Goal: Contribute content: Contribute content

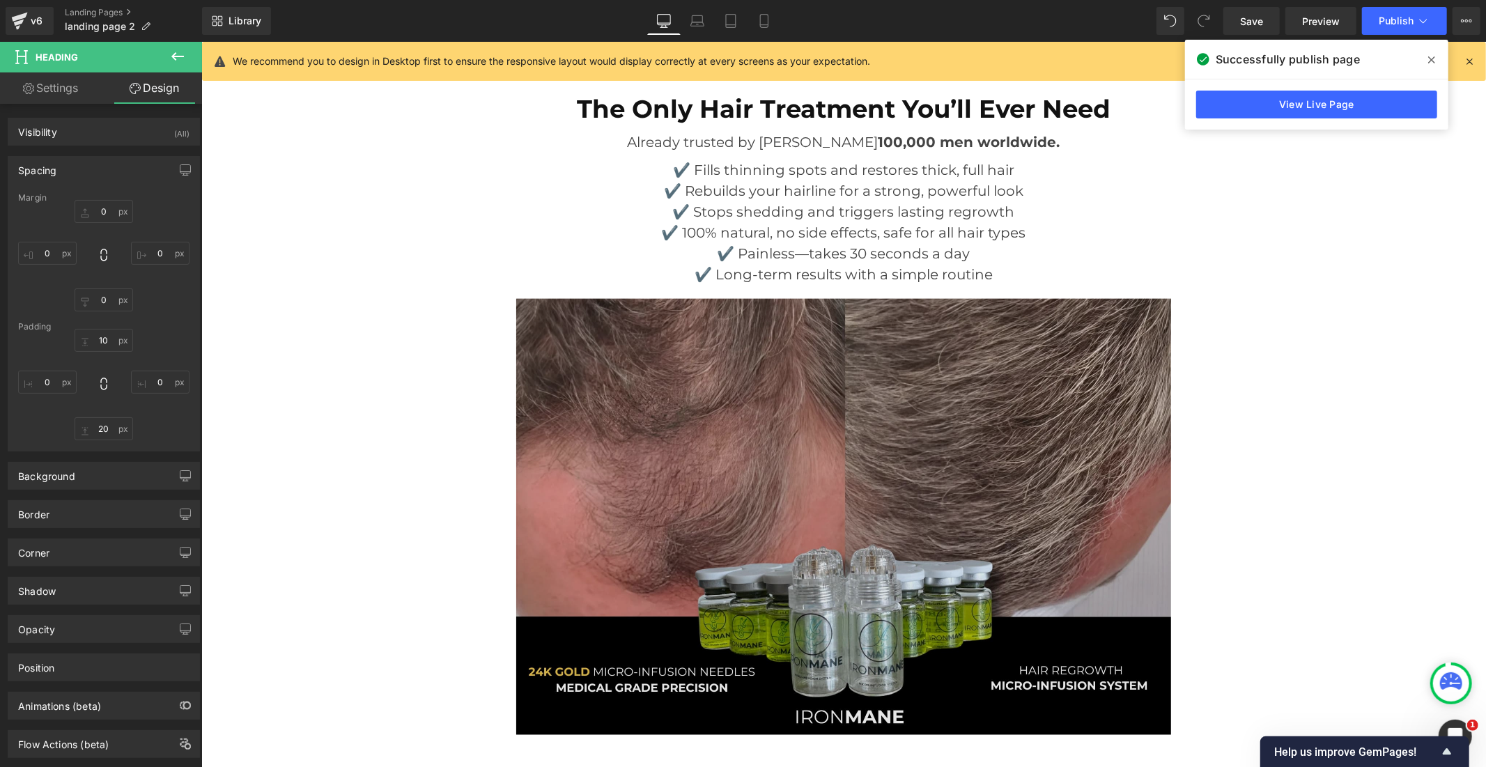
scroll to position [5883, 0]
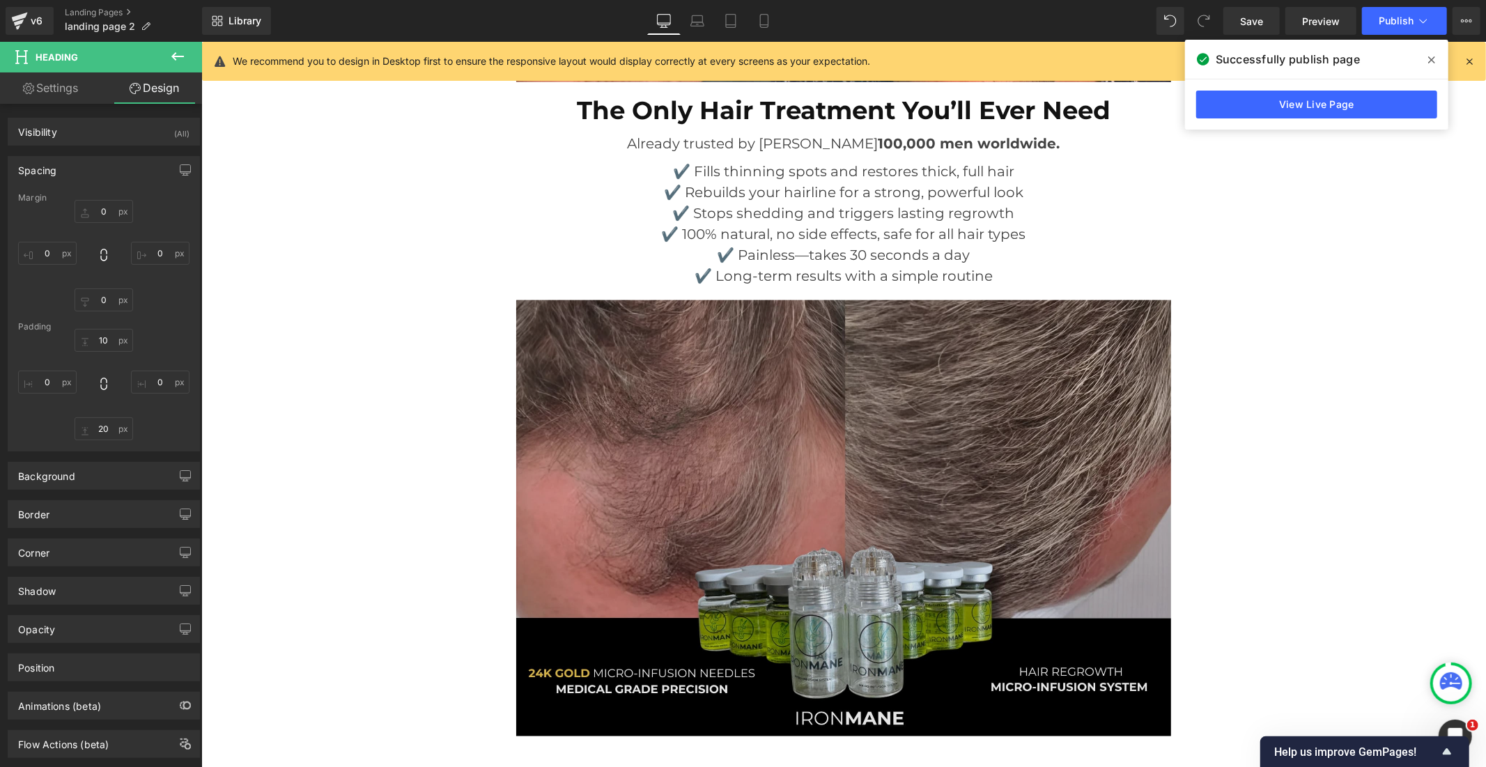
click at [774, 454] on img at bounding box center [843, 525] width 655 height 451
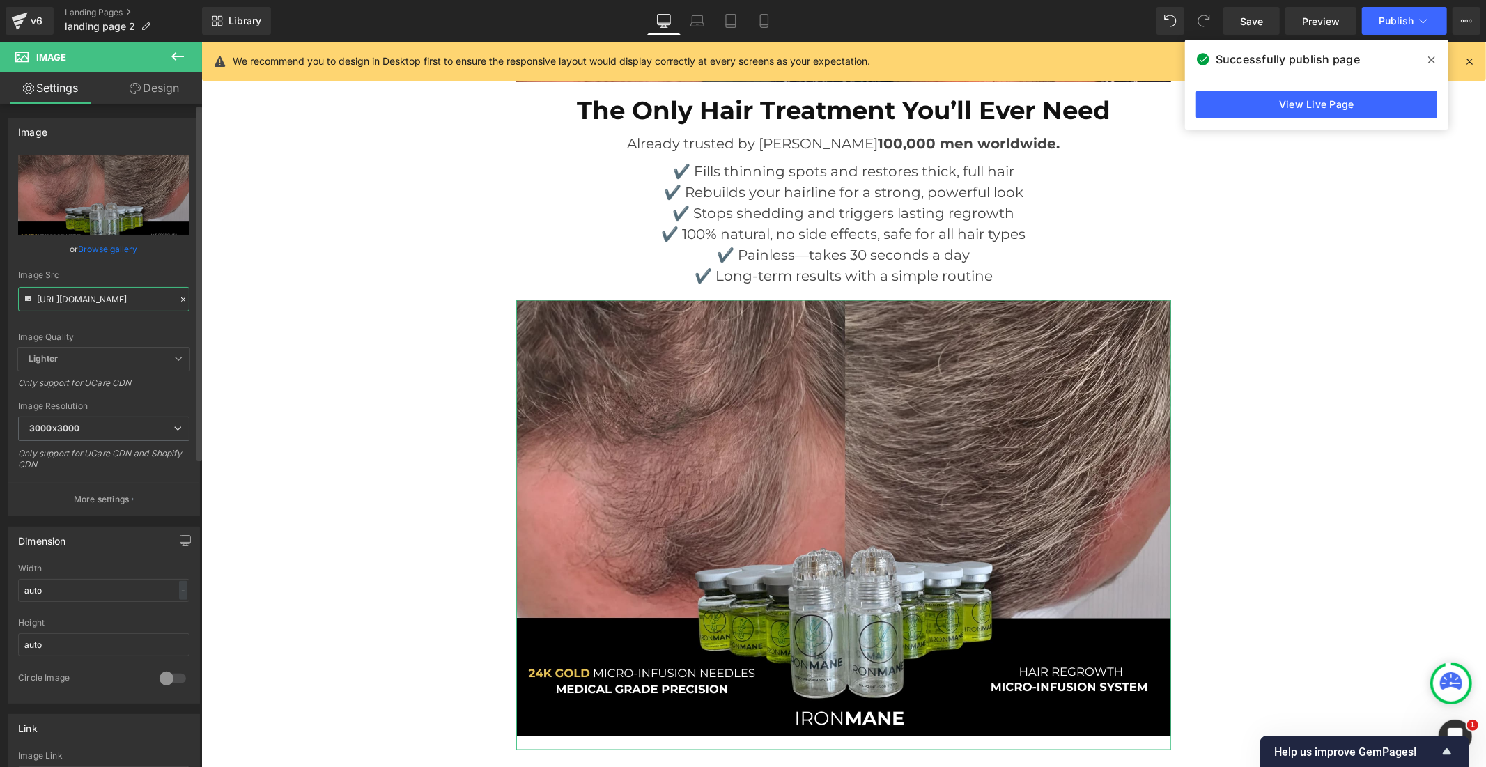
click at [88, 302] on input "[URL][DOMAIN_NAME]" at bounding box center [103, 299] width 171 height 24
paste input "10_55225051-8062-48f6-85e9-cb3ec8771373.jpg?v=1759751073"
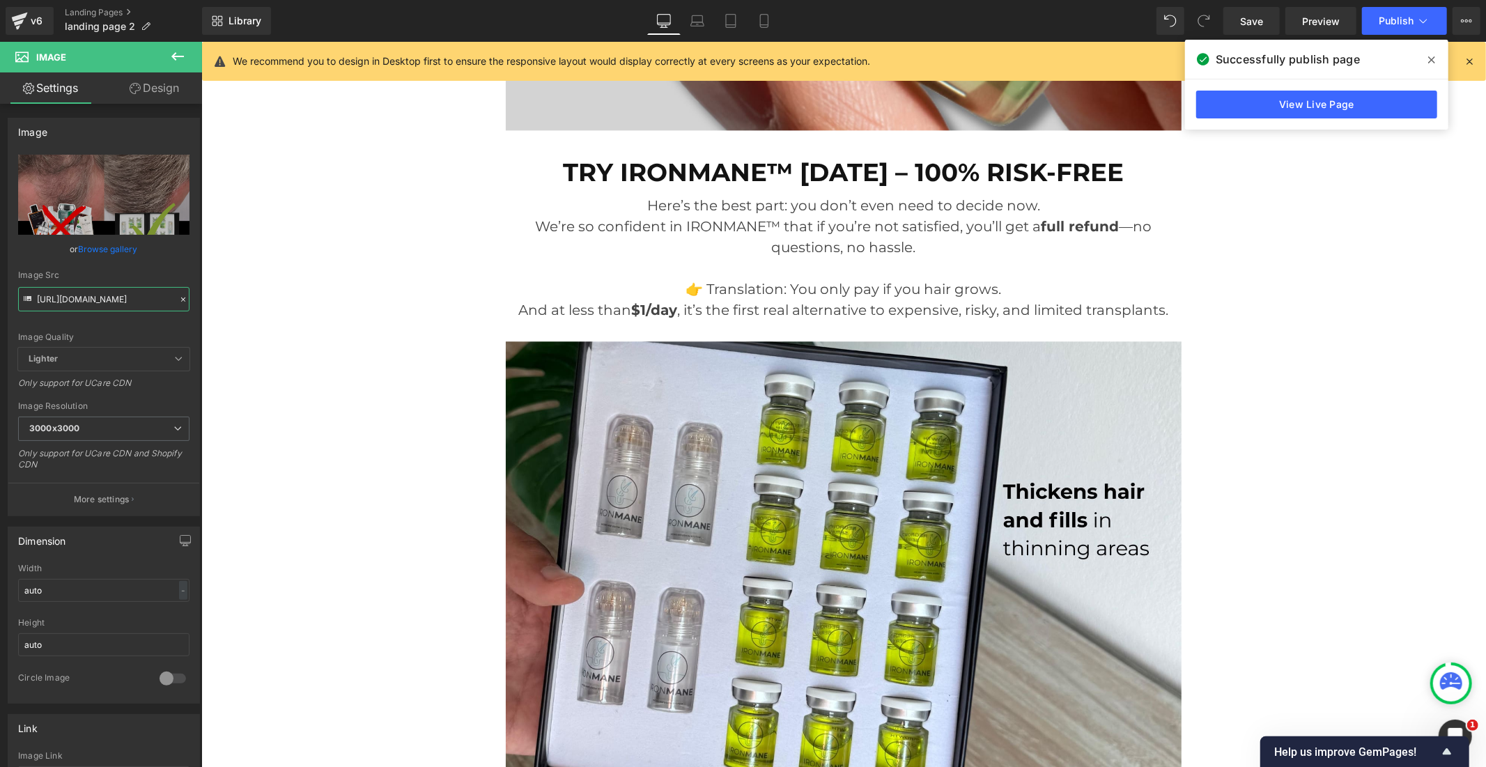
scroll to position [7276, 0]
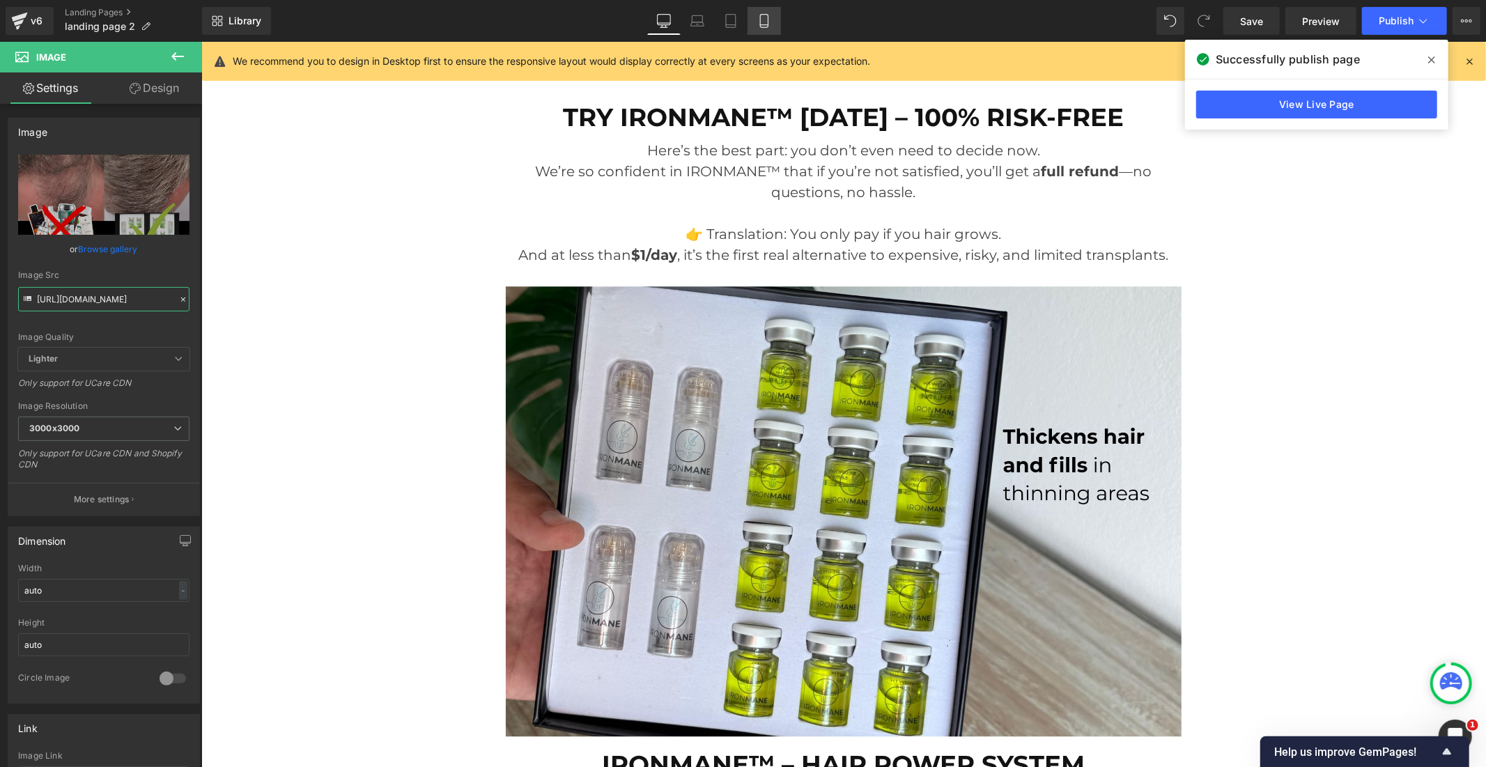
type input "[URL][DOMAIN_NAME]"
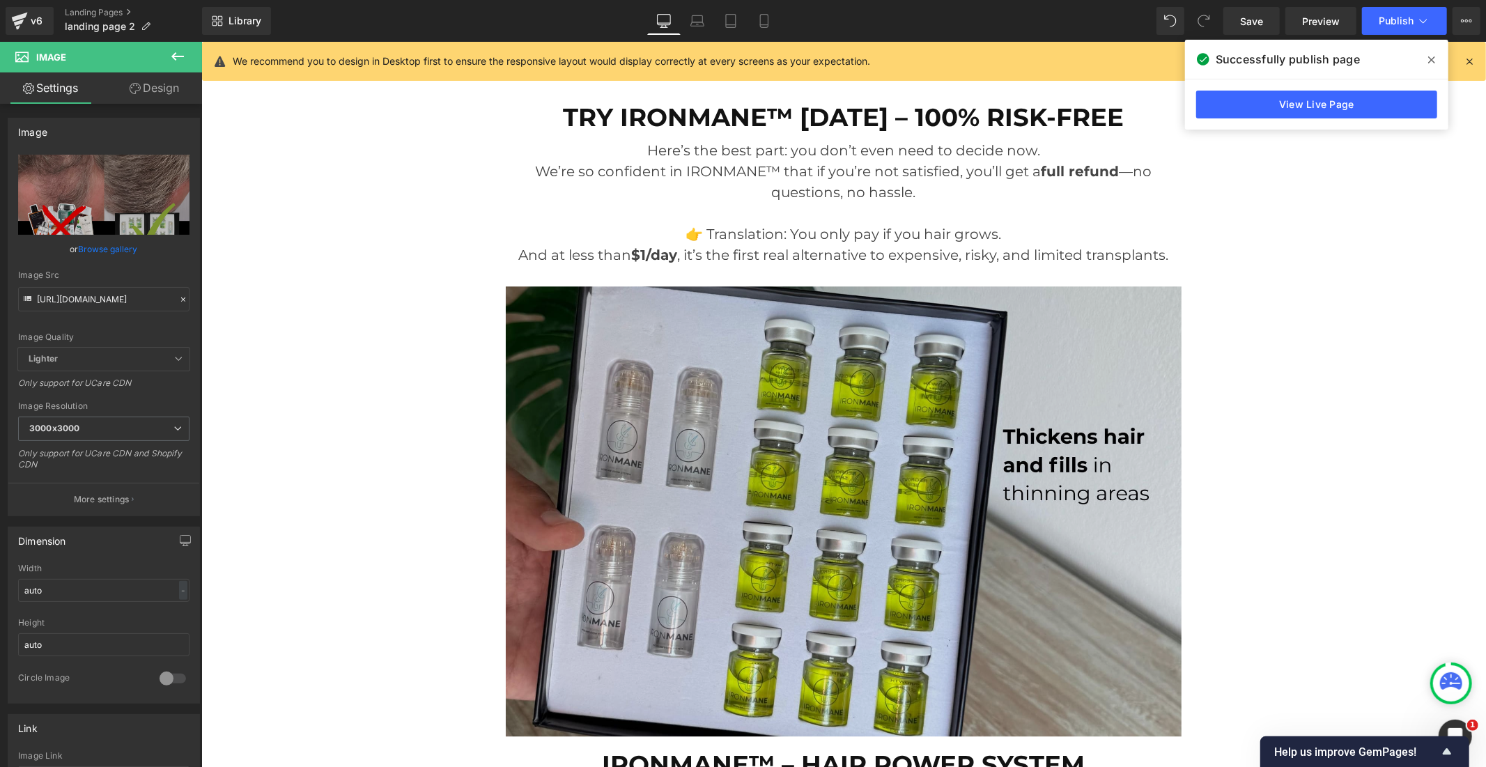
click at [800, 417] on img at bounding box center [843, 518] width 676 height 465
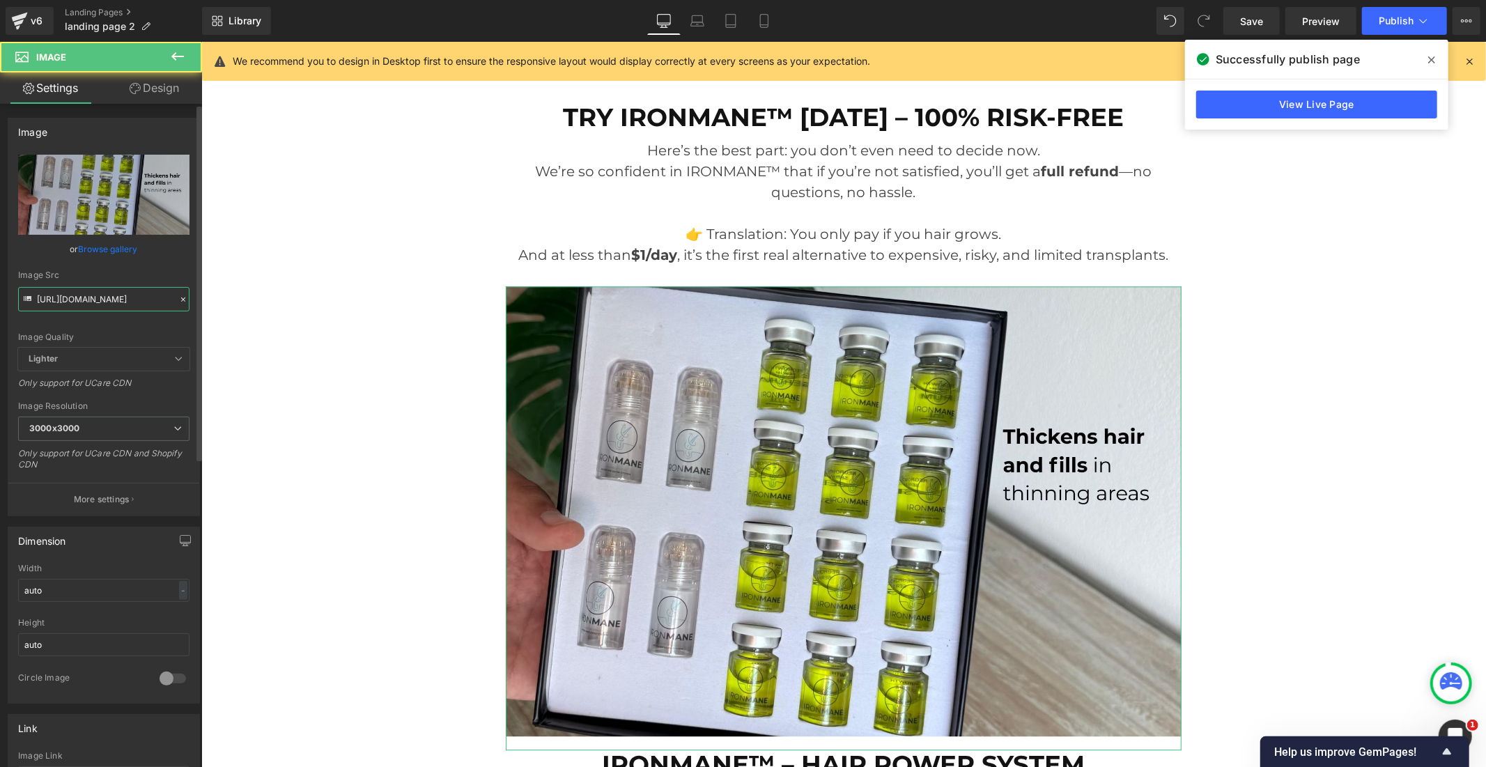
click at [70, 303] on input "[URL][DOMAIN_NAME]" at bounding box center [103, 299] width 171 height 24
paste input "12_be8ac11e-2bb7-4c5d-8c6d-9e9b6c34af73.jpg?v=1759751072"
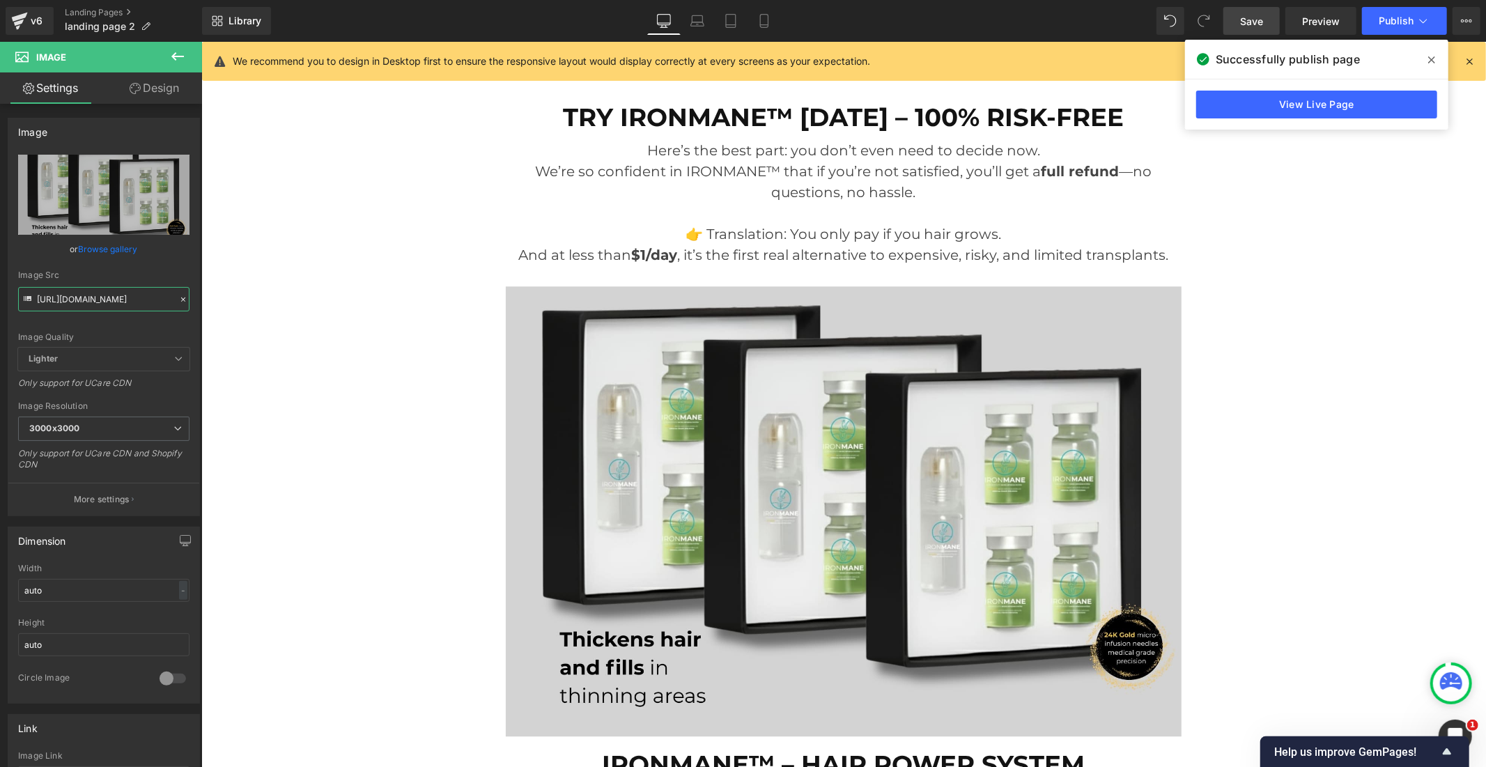
type input "[URL][DOMAIN_NAME]"
click at [1245, 15] on span "Save" at bounding box center [1251, 21] width 23 height 15
click at [1378, 15] on button "Publish" at bounding box center [1404, 21] width 85 height 28
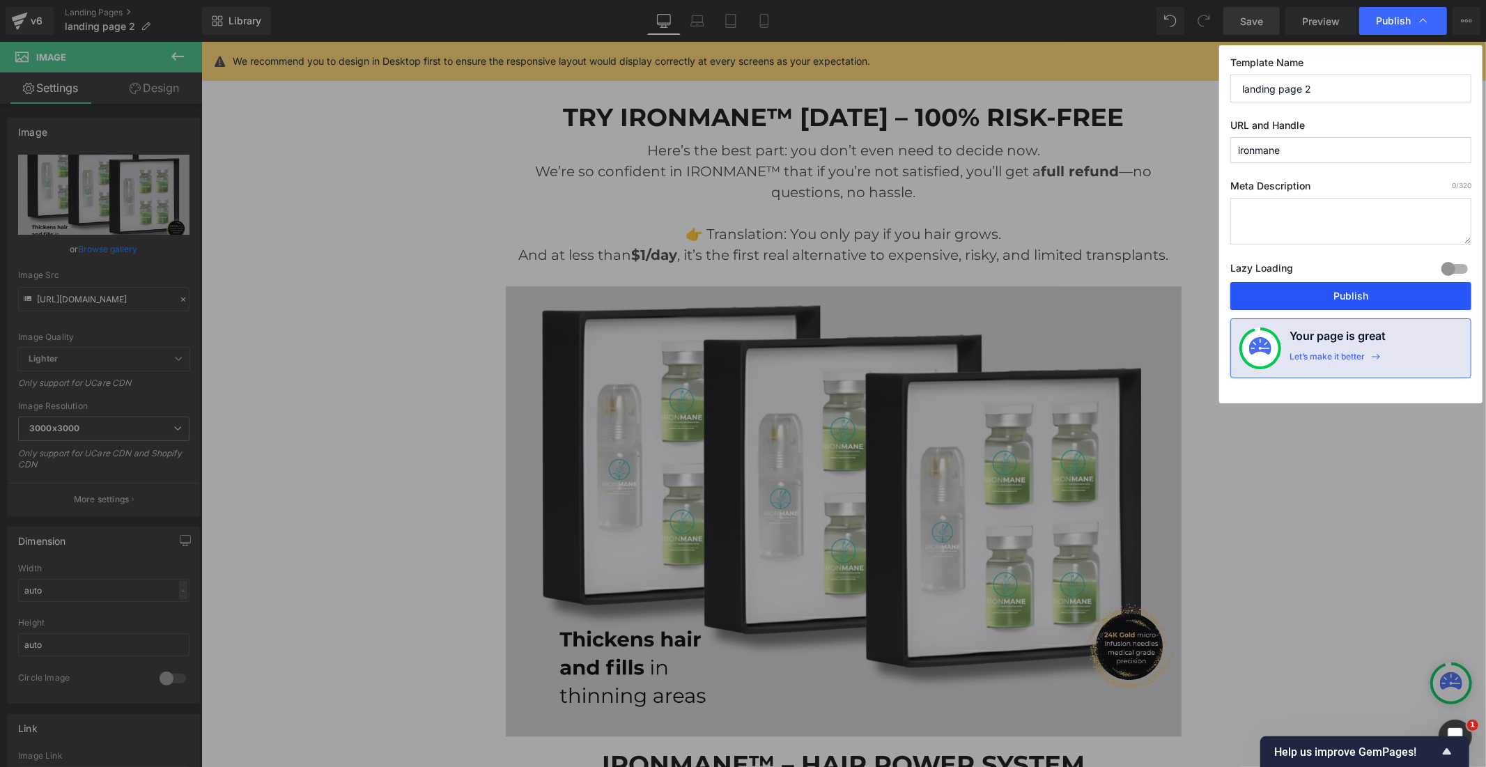
drag, startPoint x: 1308, startPoint y: 291, endPoint x: 1262, endPoint y: 582, distance: 294.9
click at [1308, 291] on button "Publish" at bounding box center [1350, 296] width 241 height 28
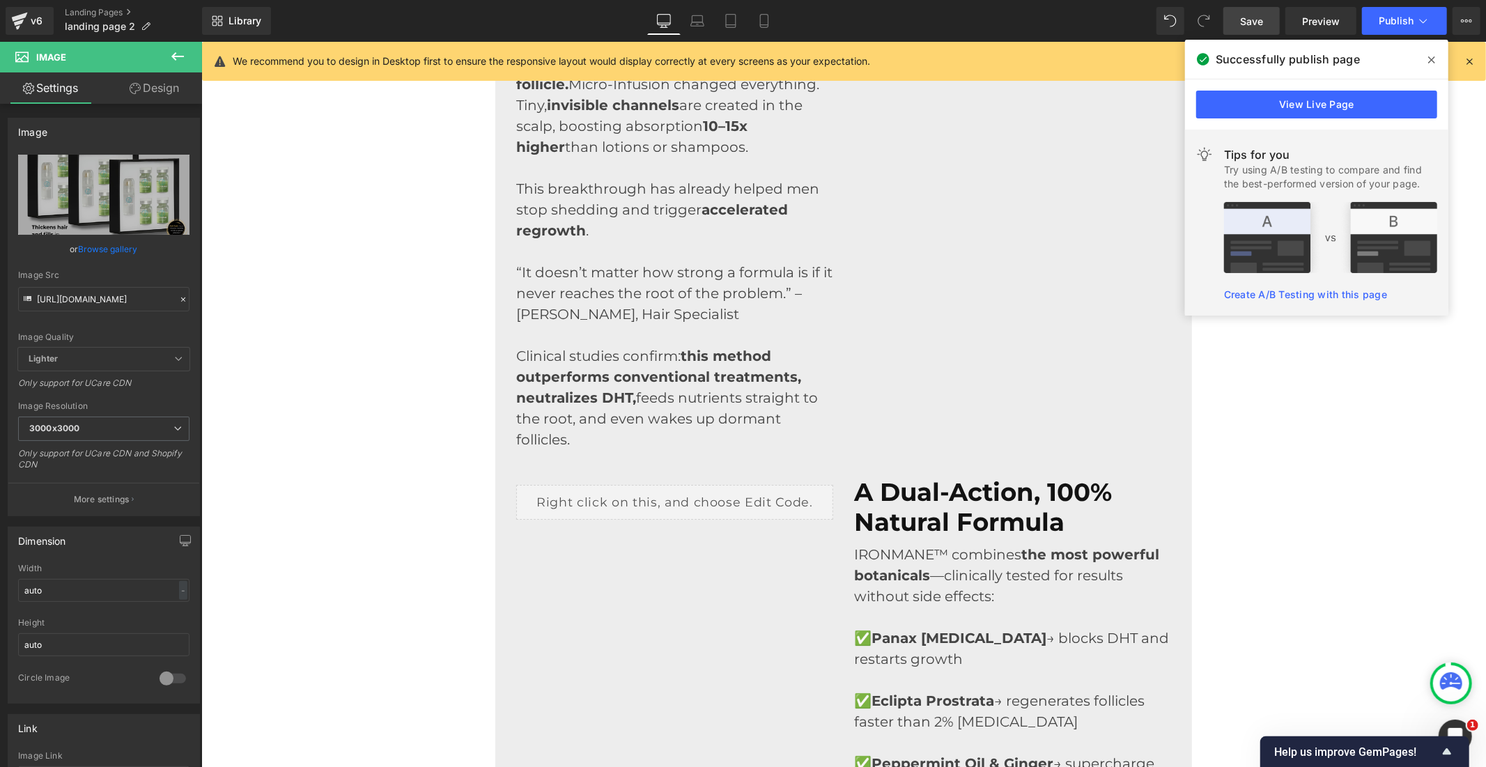
scroll to position [3561, 0]
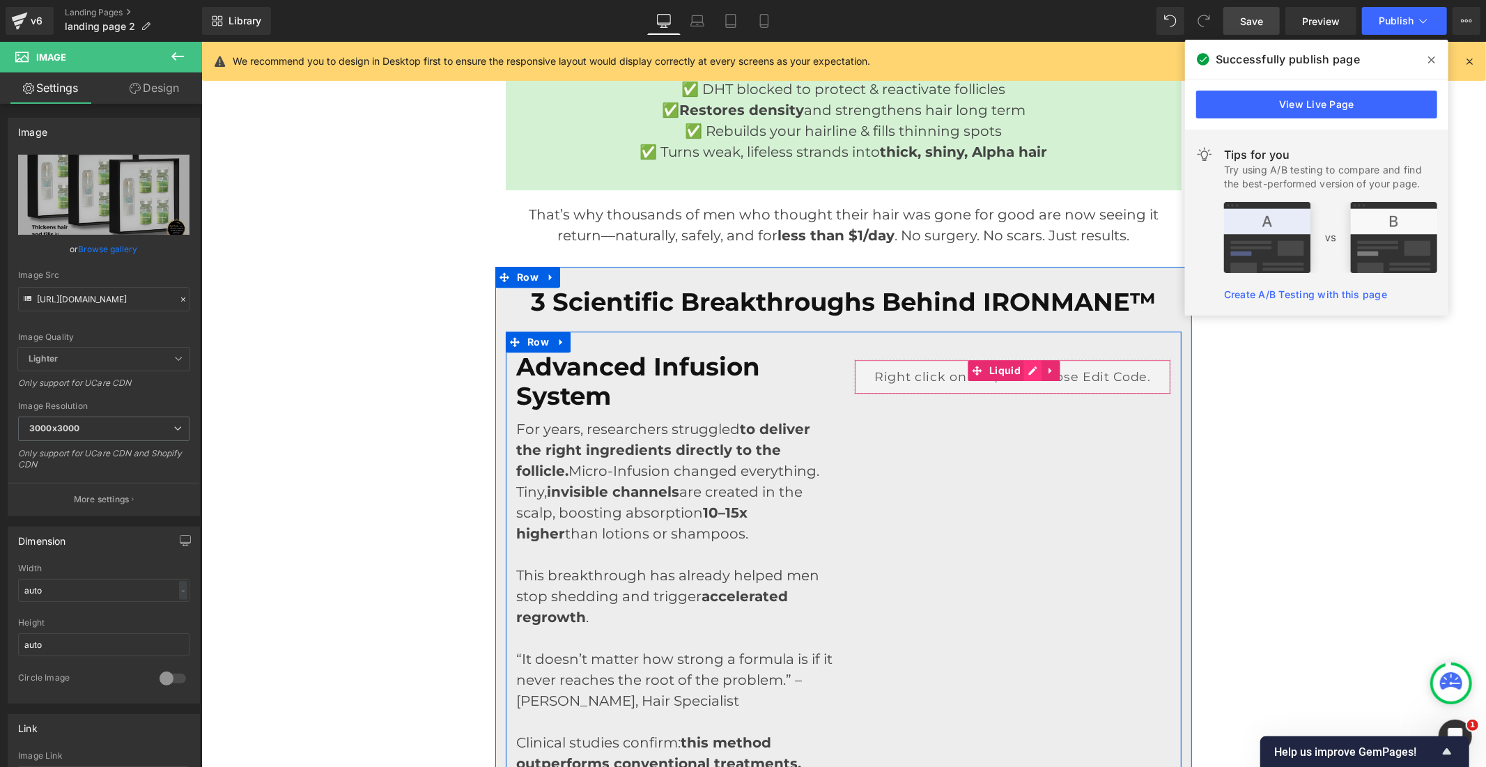
click at [1022, 373] on div "Liquid" at bounding box center [1011, 376] width 317 height 35
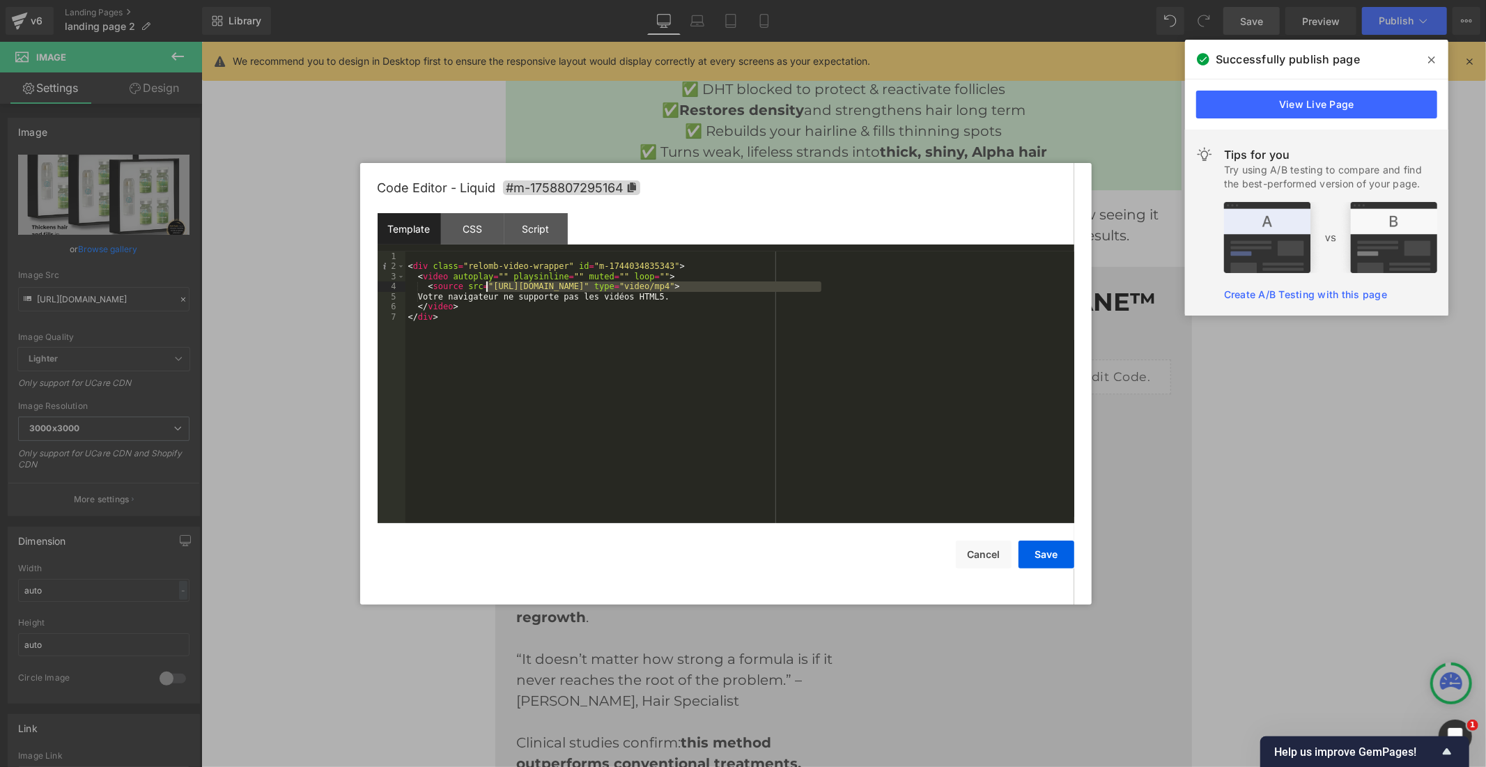
drag, startPoint x: 819, startPoint y: 286, endPoint x: 484, endPoint y: 286, distance: 335.1
click at [484, 286] on div "< div class = "relomb-video-wrapper" id = "m-1744034835343" > < video autoplay …" at bounding box center [739, 398] width 669 height 292
click at [972, 557] on button "Cancel" at bounding box center [984, 555] width 56 height 28
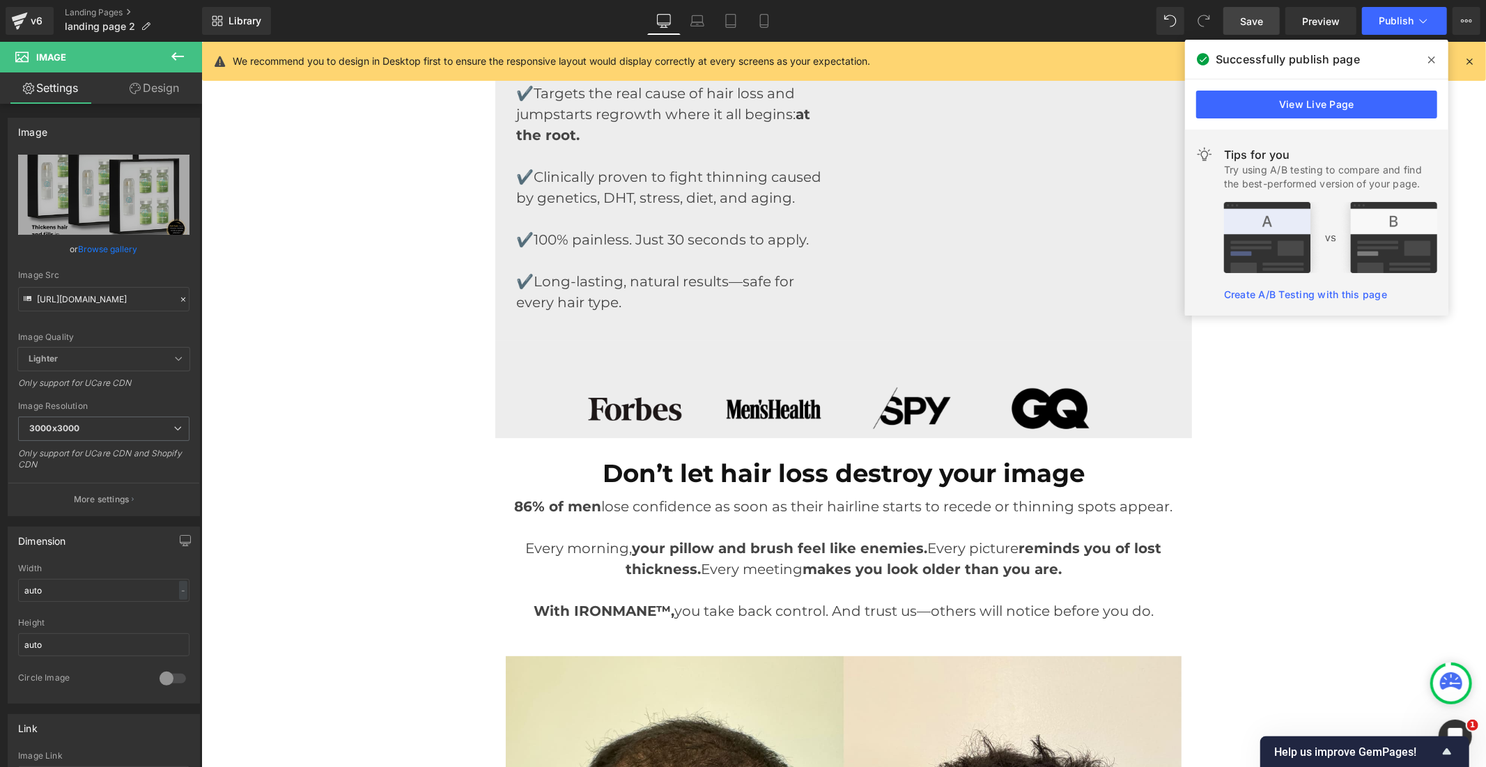
scroll to position [0, 0]
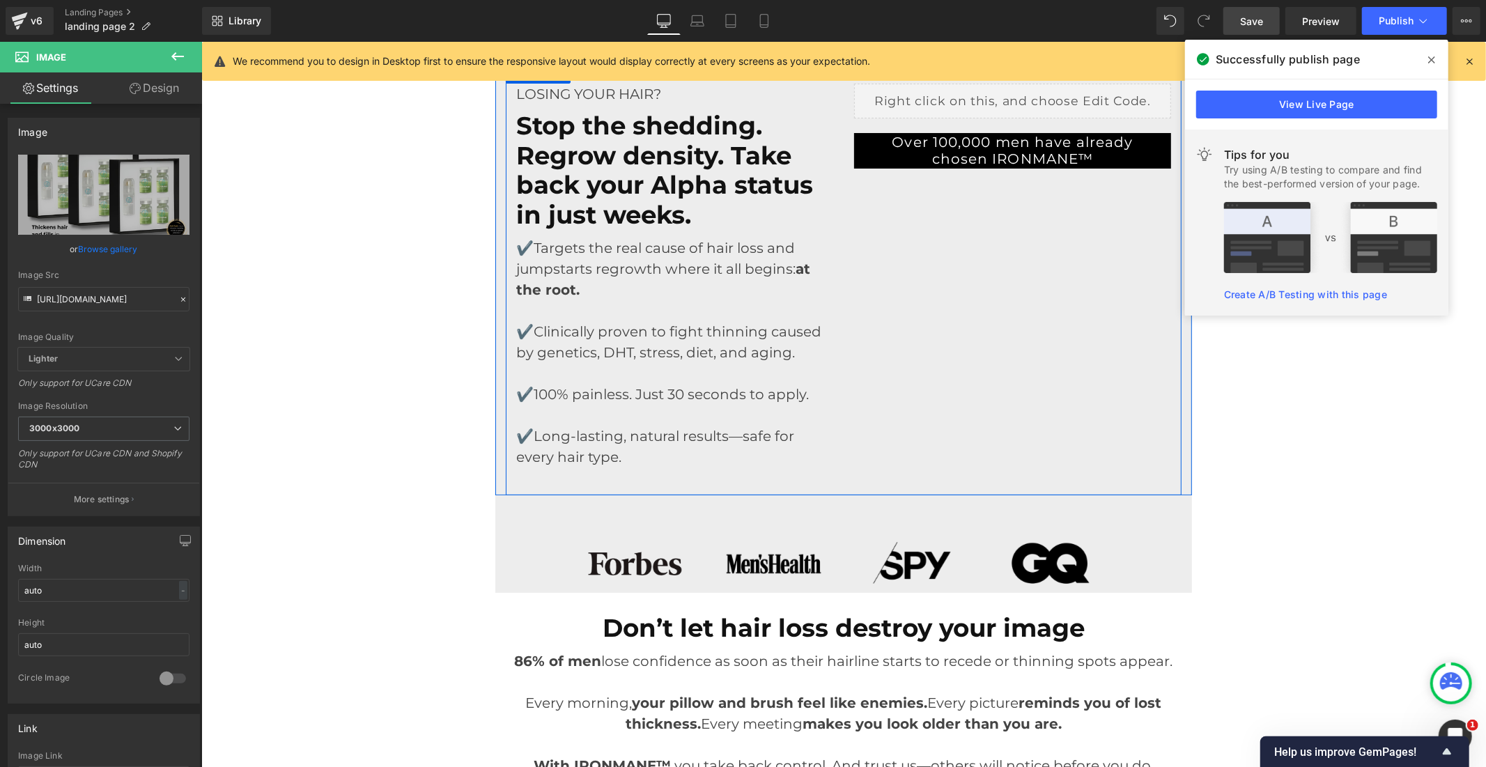
click at [1023, 91] on div "Liquid" at bounding box center [1011, 100] width 317 height 35
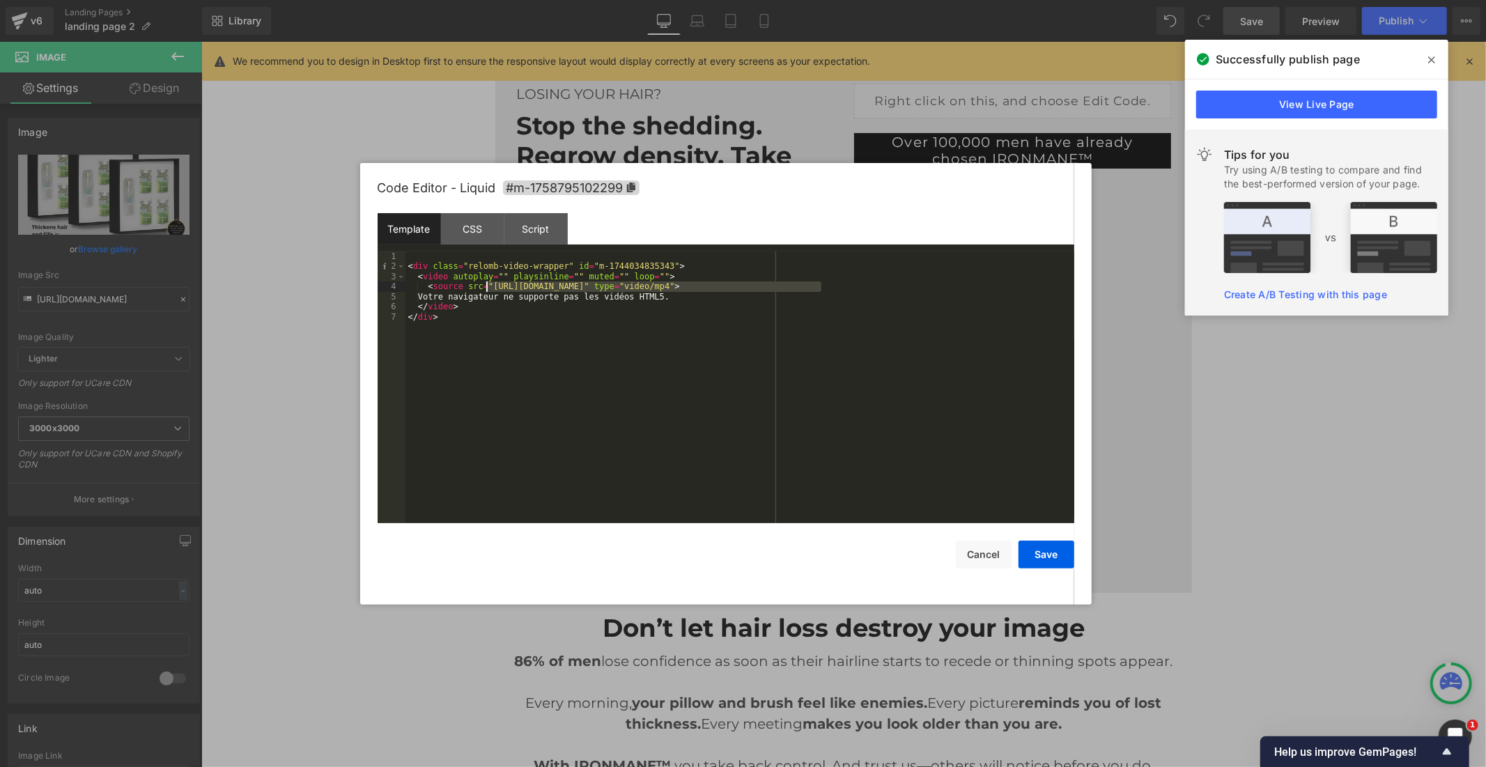
drag, startPoint x: 822, startPoint y: 286, endPoint x: 486, endPoint y: 288, distance: 335.8
click at [486, 288] on div "< div class = "relomb-video-wrapper" id = "m-1744034835343" > < video autoplay …" at bounding box center [739, 398] width 669 height 292
click at [1028, 553] on button "Save" at bounding box center [1047, 555] width 56 height 28
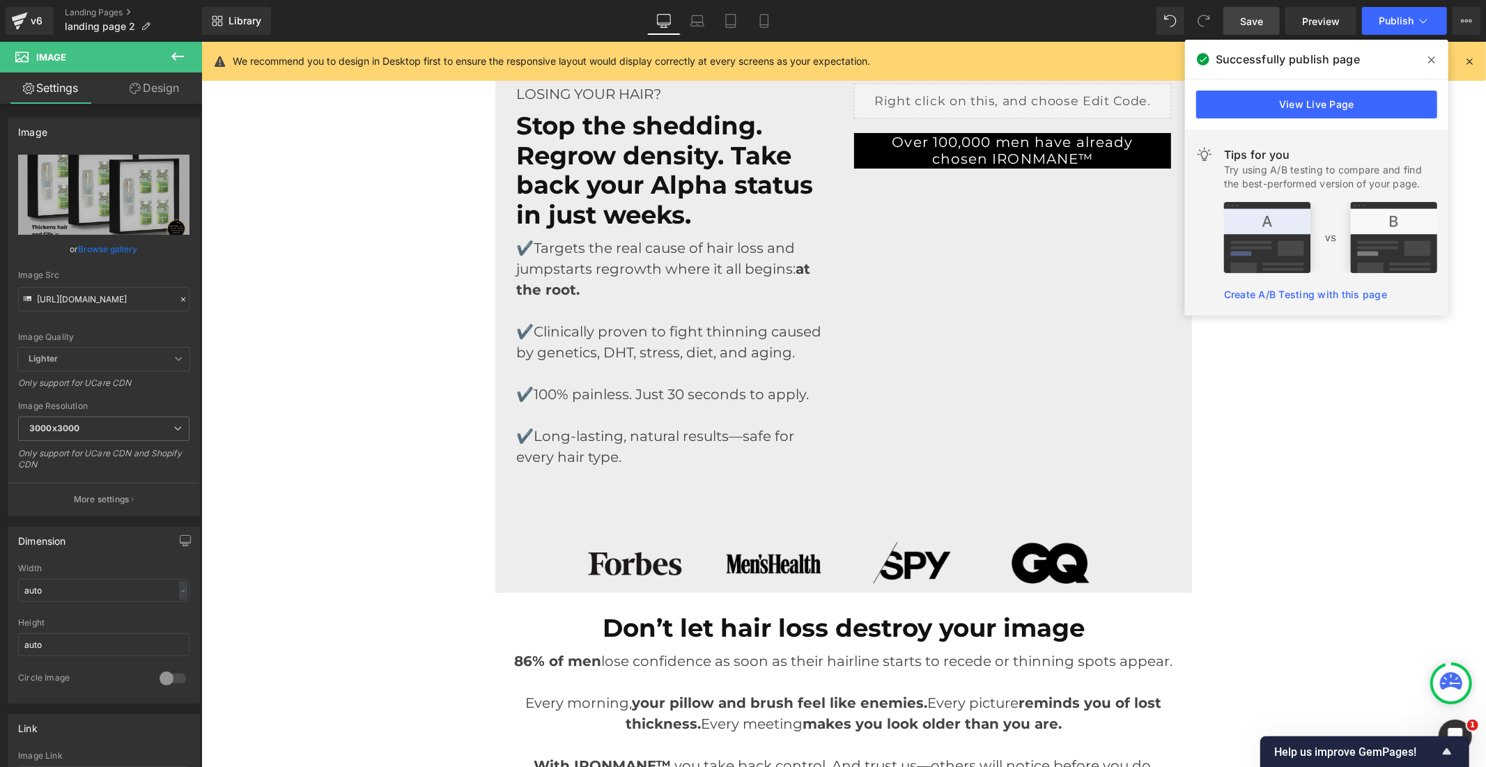
drag, startPoint x: 1266, startPoint y: 18, endPoint x: 953, endPoint y: 81, distance: 319.0
click at [1266, 18] on link "Save" at bounding box center [1251, 21] width 56 height 28
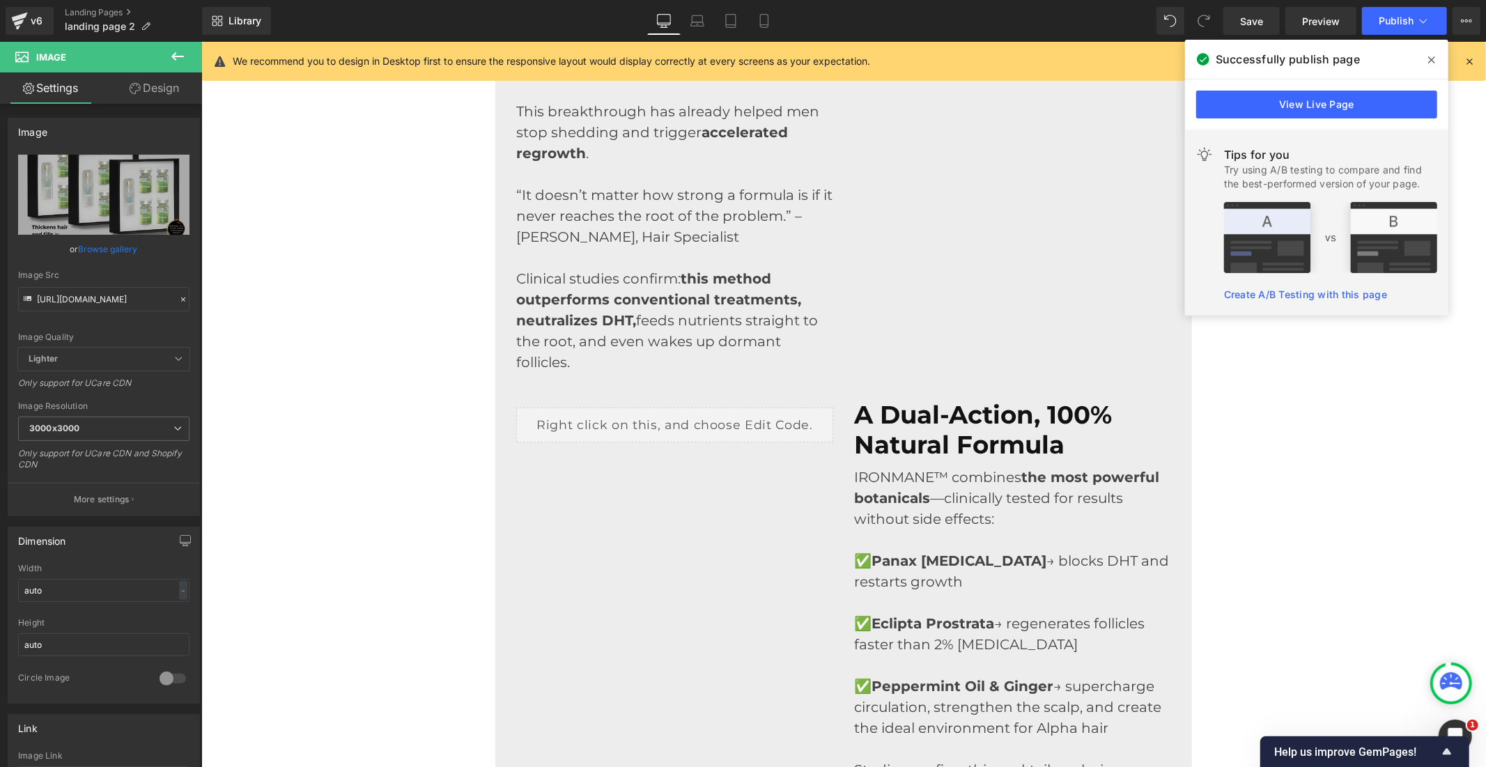
scroll to position [4489, 0]
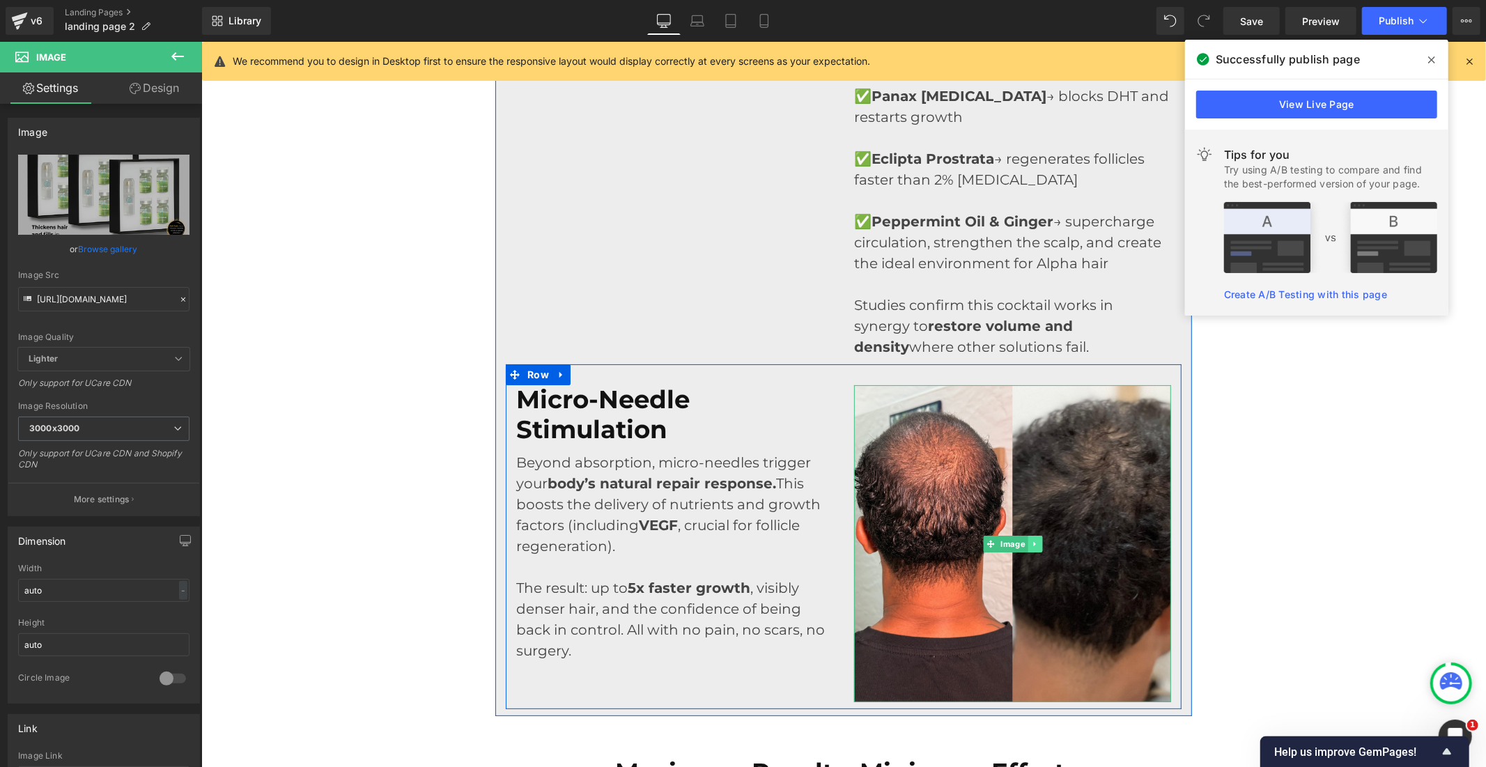
click at [1031, 539] on link at bounding box center [1034, 543] width 15 height 17
click at [1023, 539] on icon at bounding box center [1027, 543] width 8 height 8
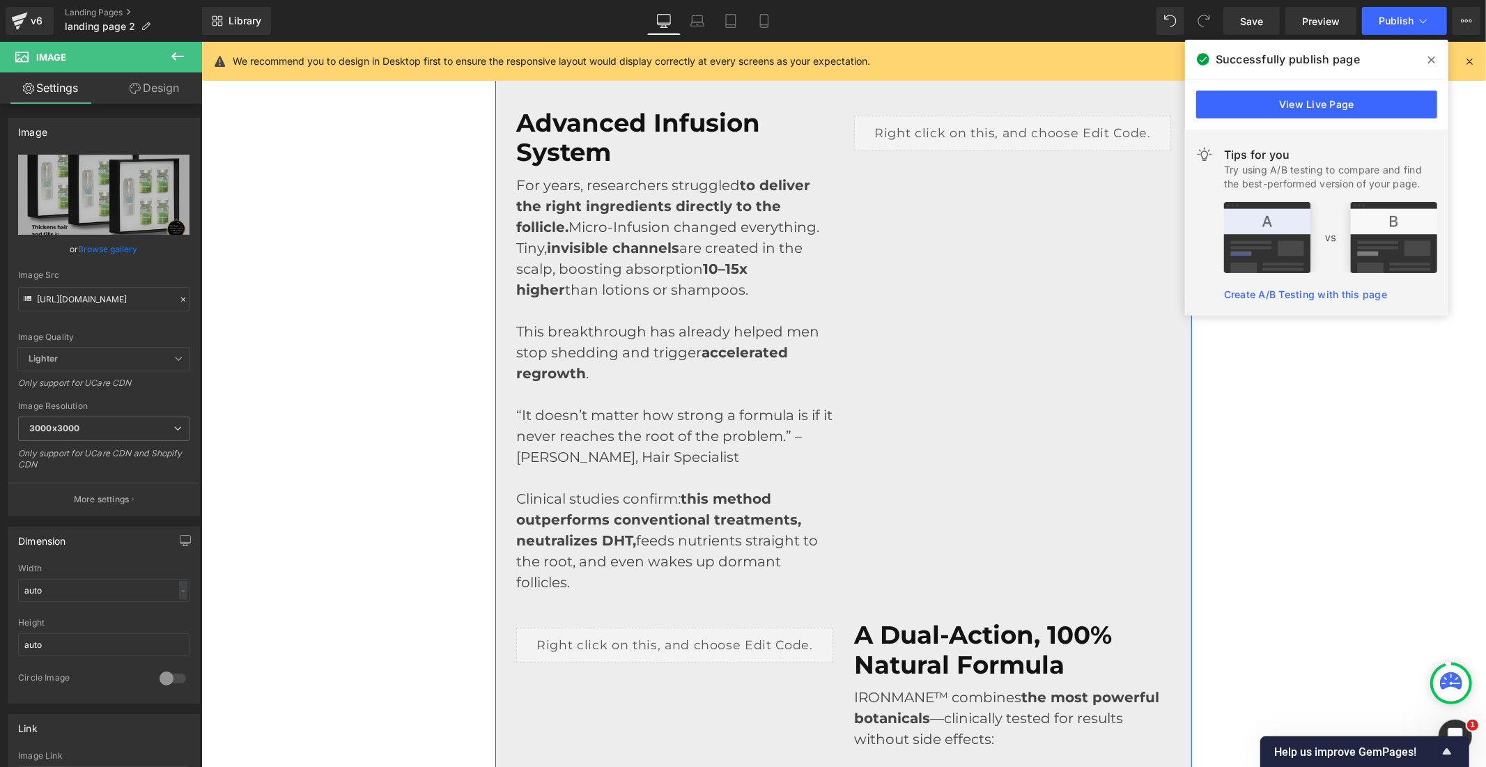
scroll to position [3779, 0]
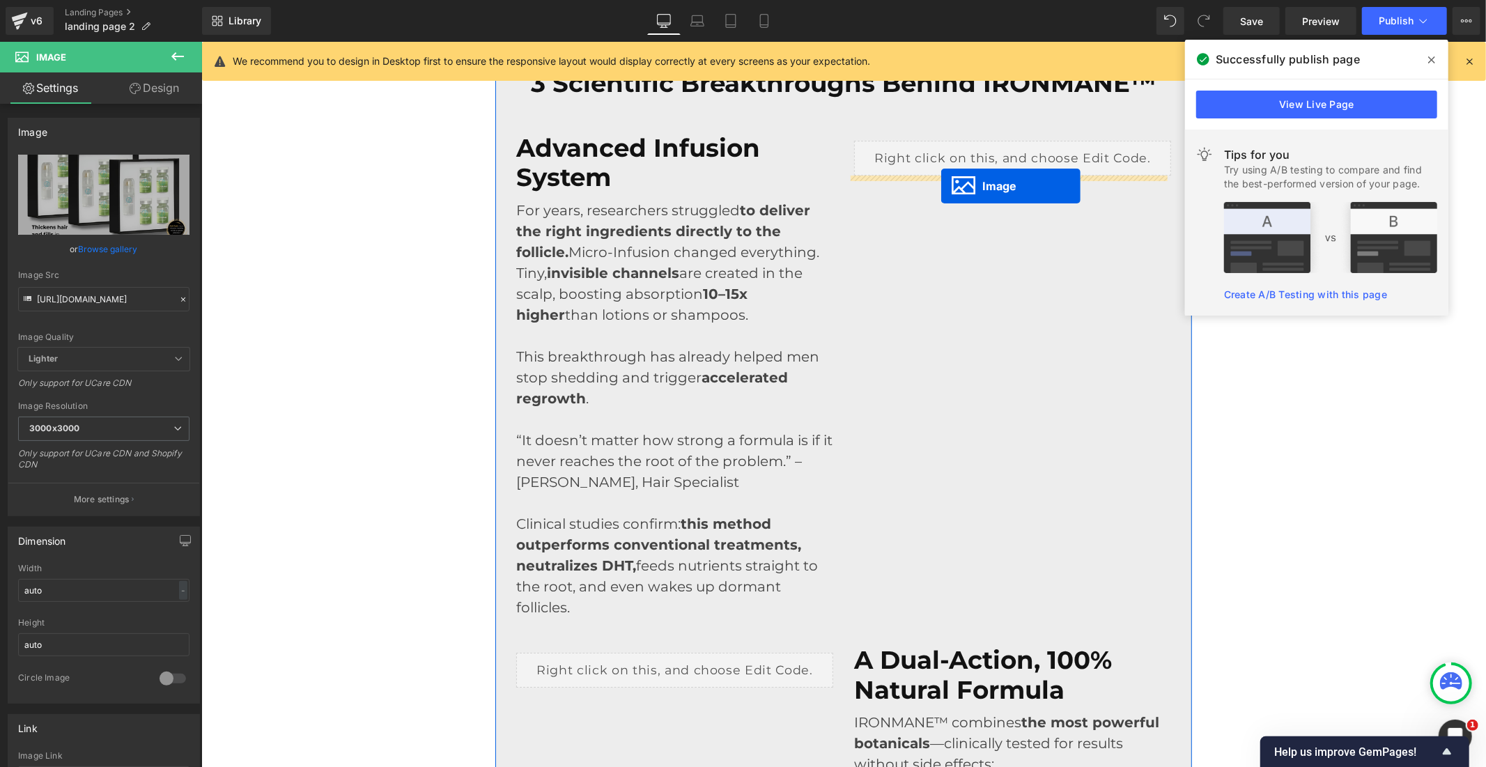
drag, startPoint x: 983, startPoint y: 638, endPoint x: 941, endPoint y: 185, distance: 454.8
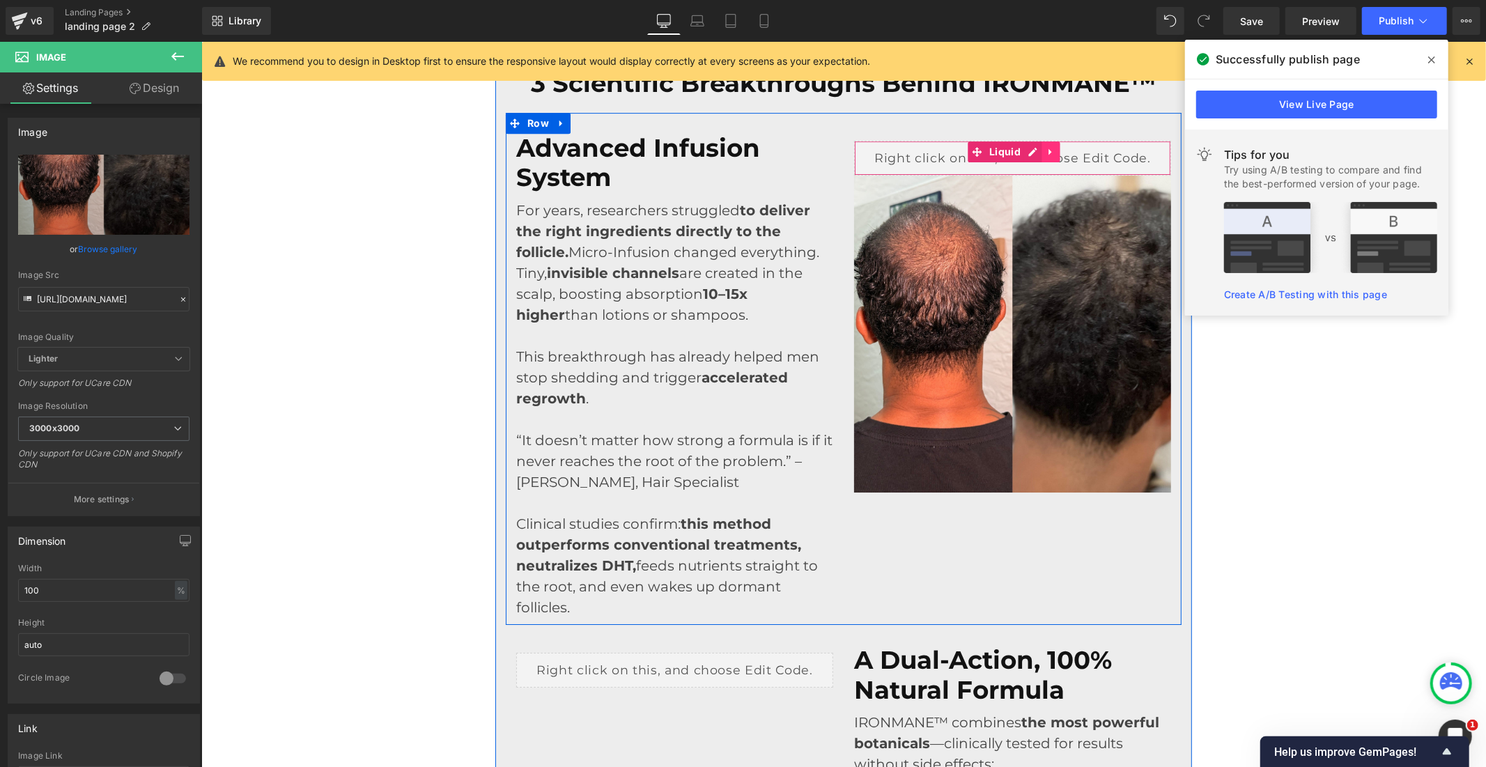
click at [1047, 156] on icon at bounding box center [1051, 151] width 10 height 10
click at [1051, 156] on link at bounding box center [1060, 151] width 18 height 21
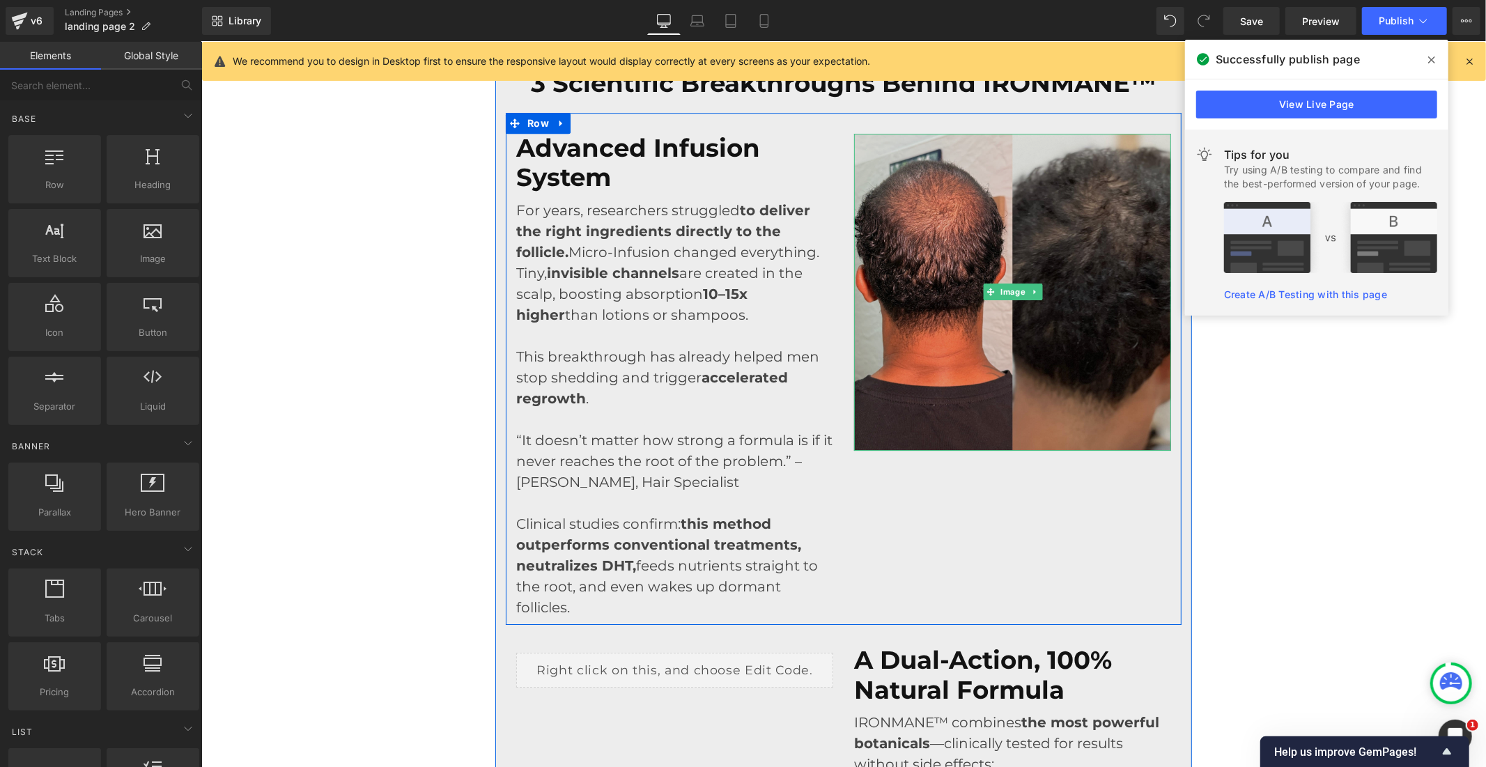
click at [941, 281] on img at bounding box center [1011, 291] width 317 height 317
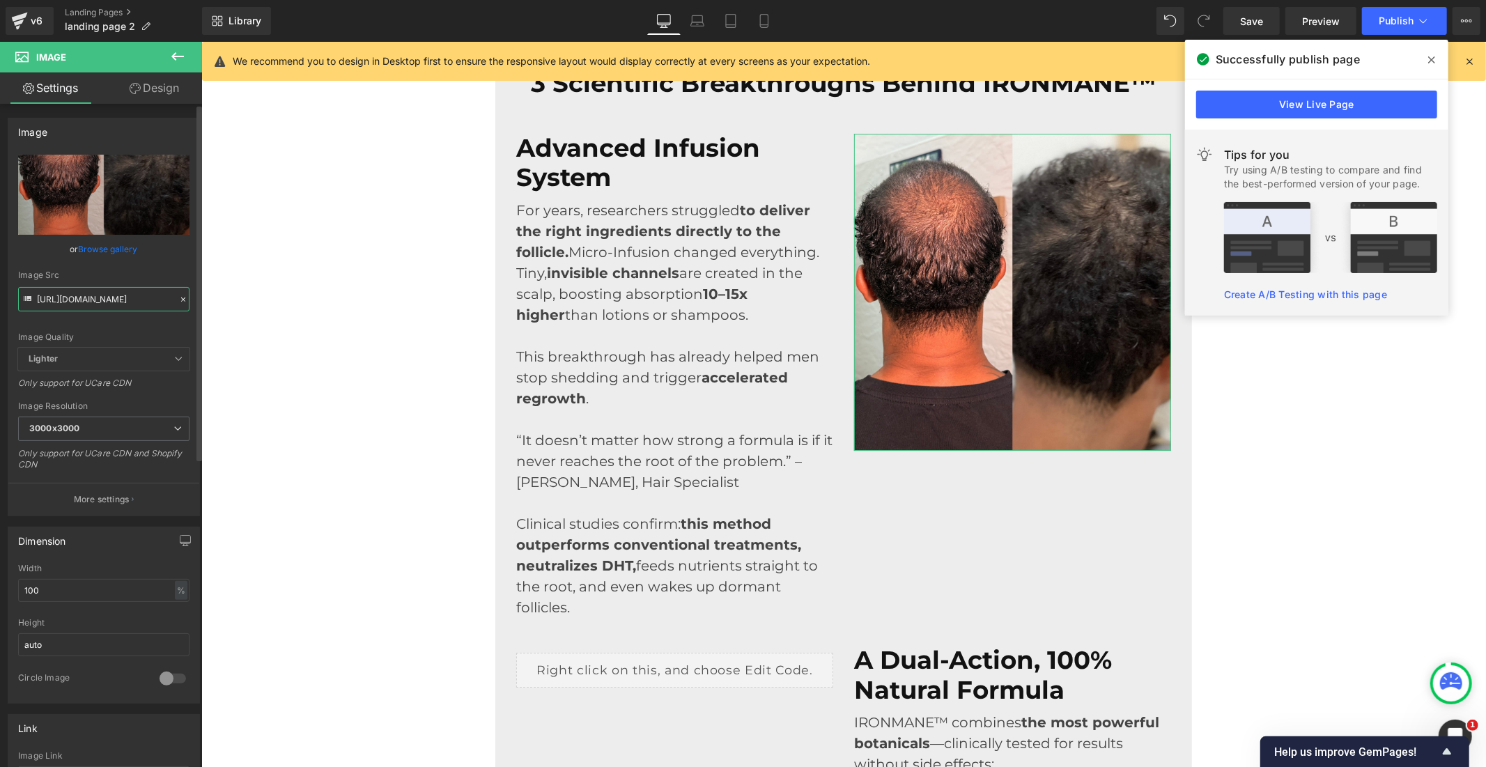
click at [121, 307] on input "https://cdn.shopify.com/s/files/1/0968/5388/5257/files/ironmane_tessa_1_3000x30…" at bounding box center [103, 299] width 171 height 24
paste input "1_1_2_1_9122f2b0-9df8-4361-a39c-151e423b6998.jpg?v=1759752365"
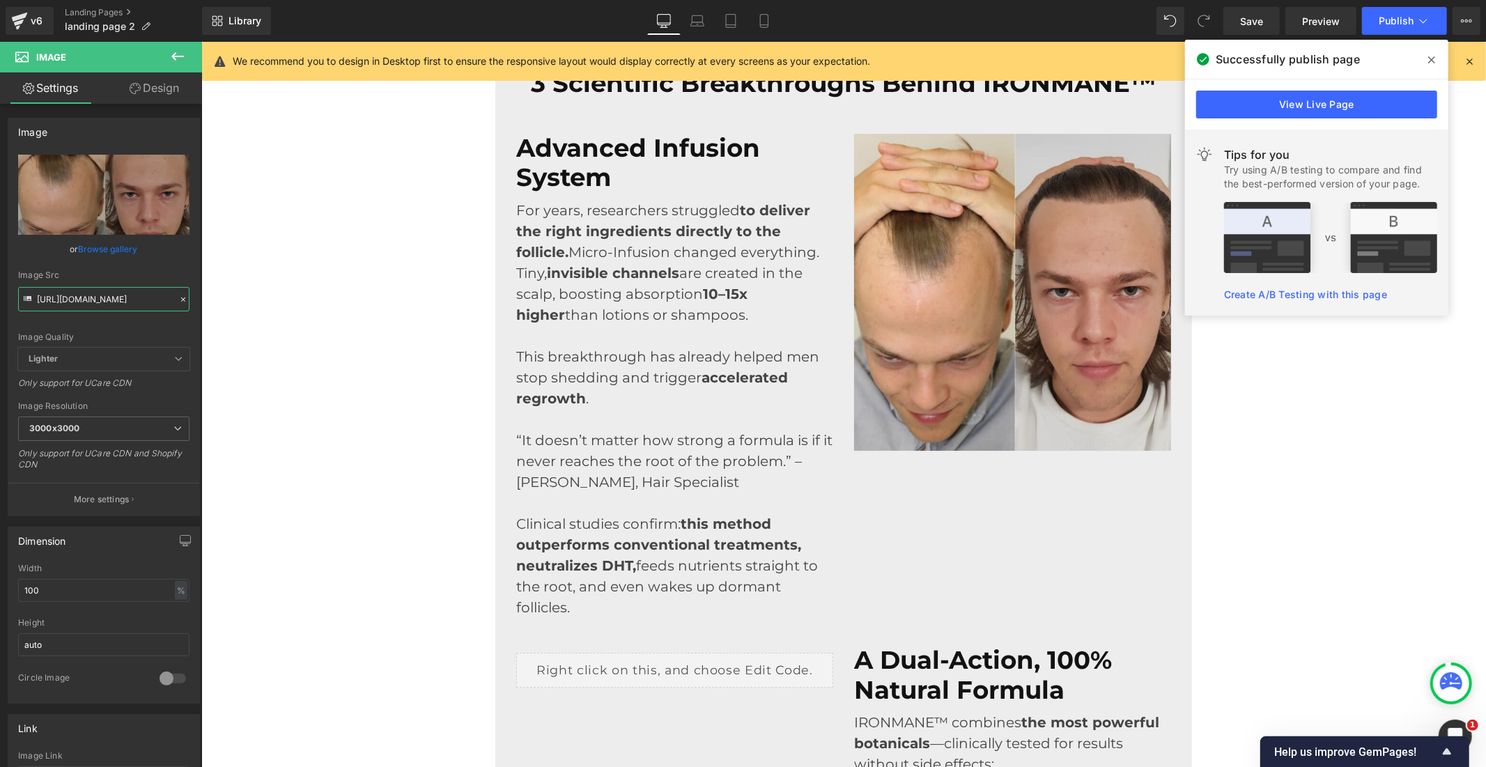
type input "https://cdn.shopify.com/s/files/1/0968/5388/5257/files/ironmane_1_1_2_1_9122f2b…"
click at [1259, 18] on span "Save" at bounding box center [1251, 21] width 23 height 15
click at [1437, 57] on span at bounding box center [1432, 60] width 22 height 22
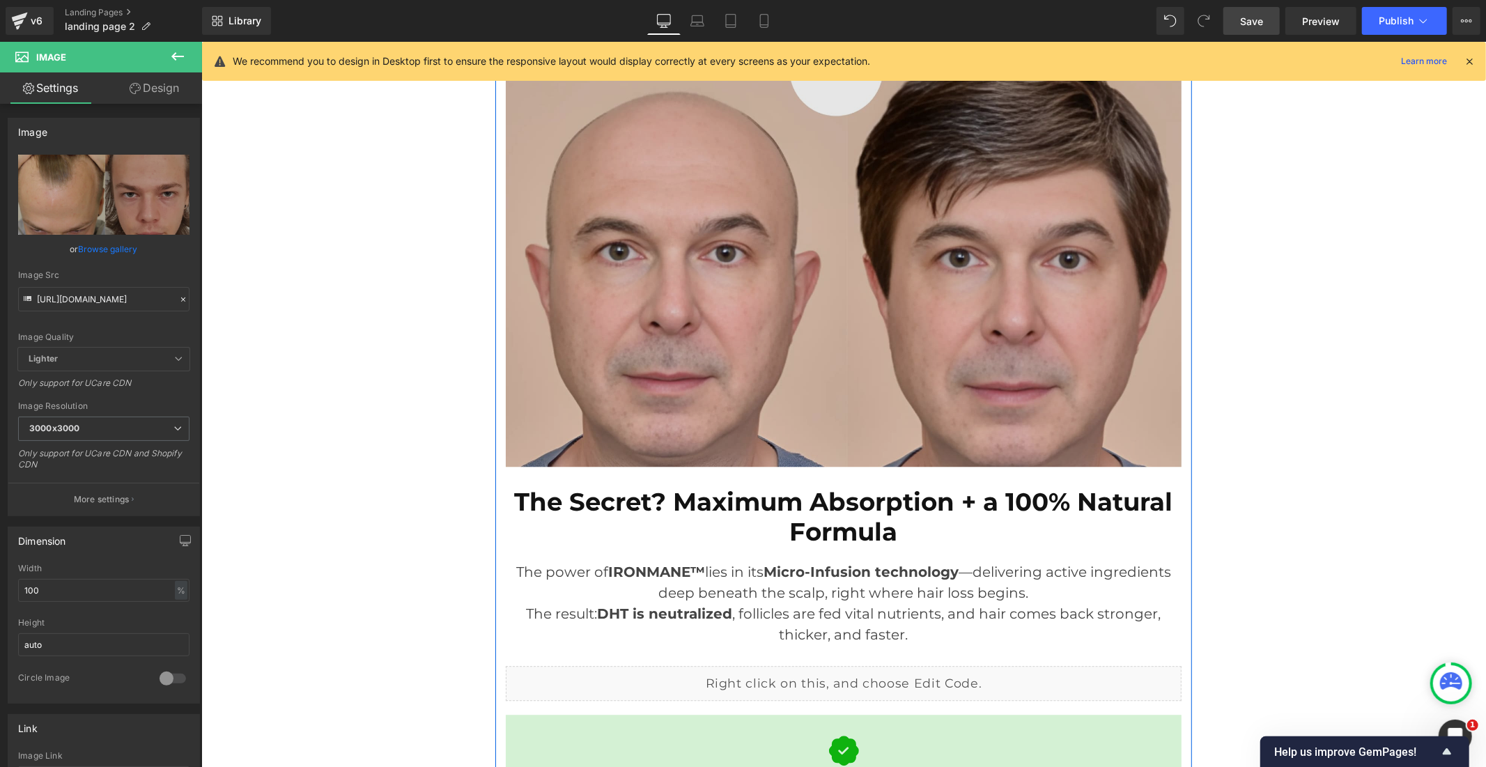
scroll to position [2696, 0]
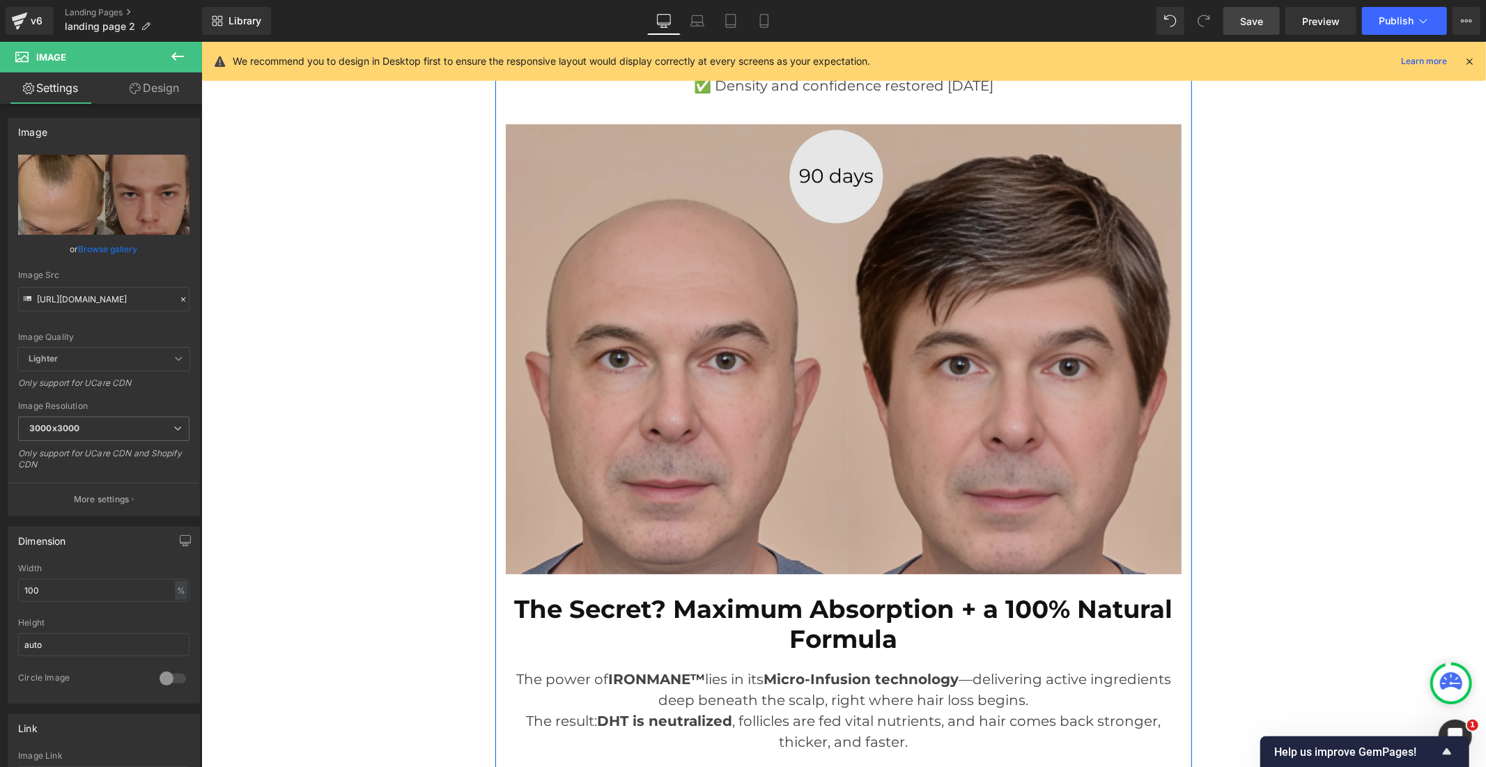
click at [831, 255] on img at bounding box center [843, 348] width 676 height 479
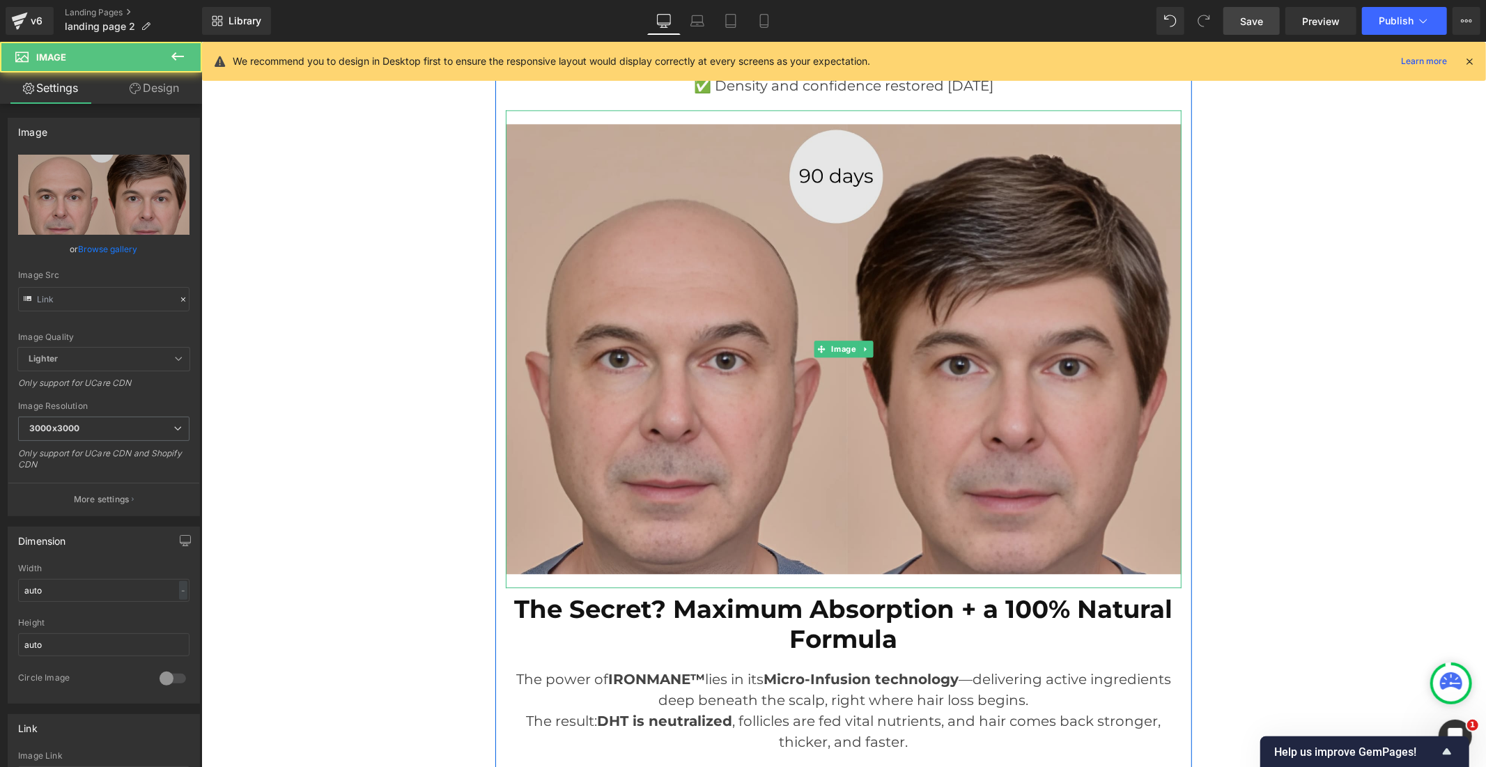
type input "https://cdn.shopify.com/s/files/1/0968/5388/5257/files/ironmane_tessa_1_a4898ea…"
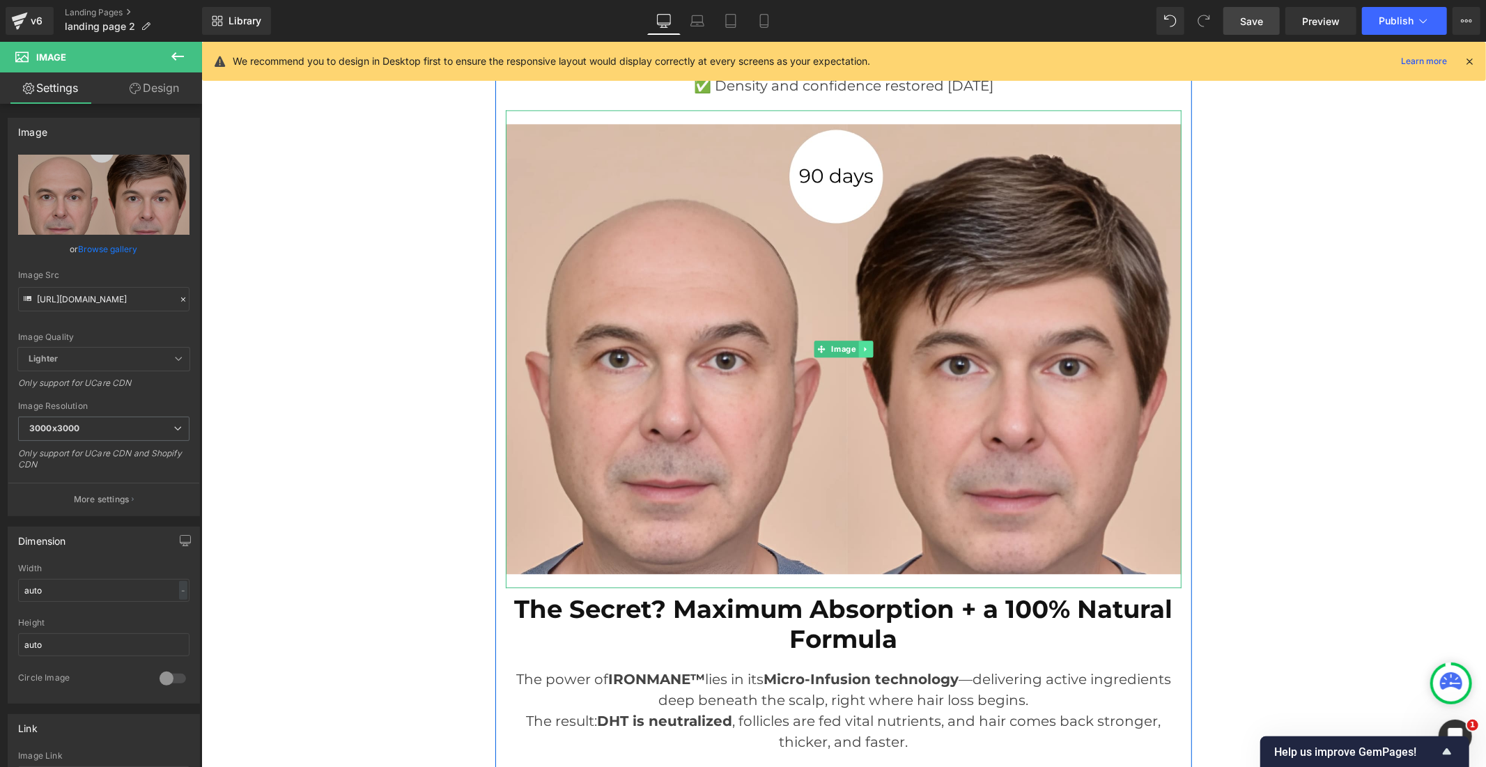
click at [862, 348] on icon at bounding box center [865, 348] width 8 height 8
click at [854, 350] on icon at bounding box center [858, 348] width 8 height 8
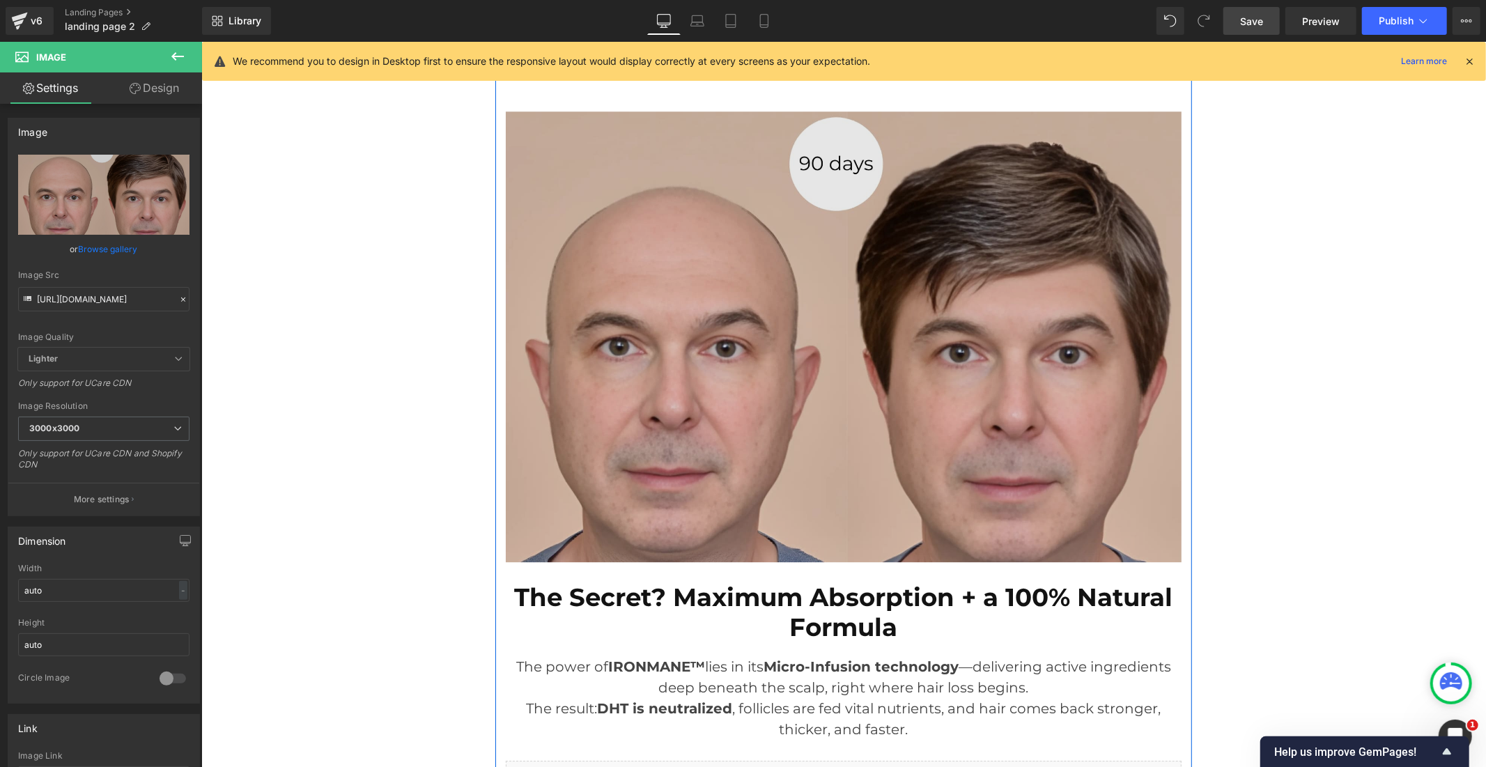
scroll to position [3201, 0]
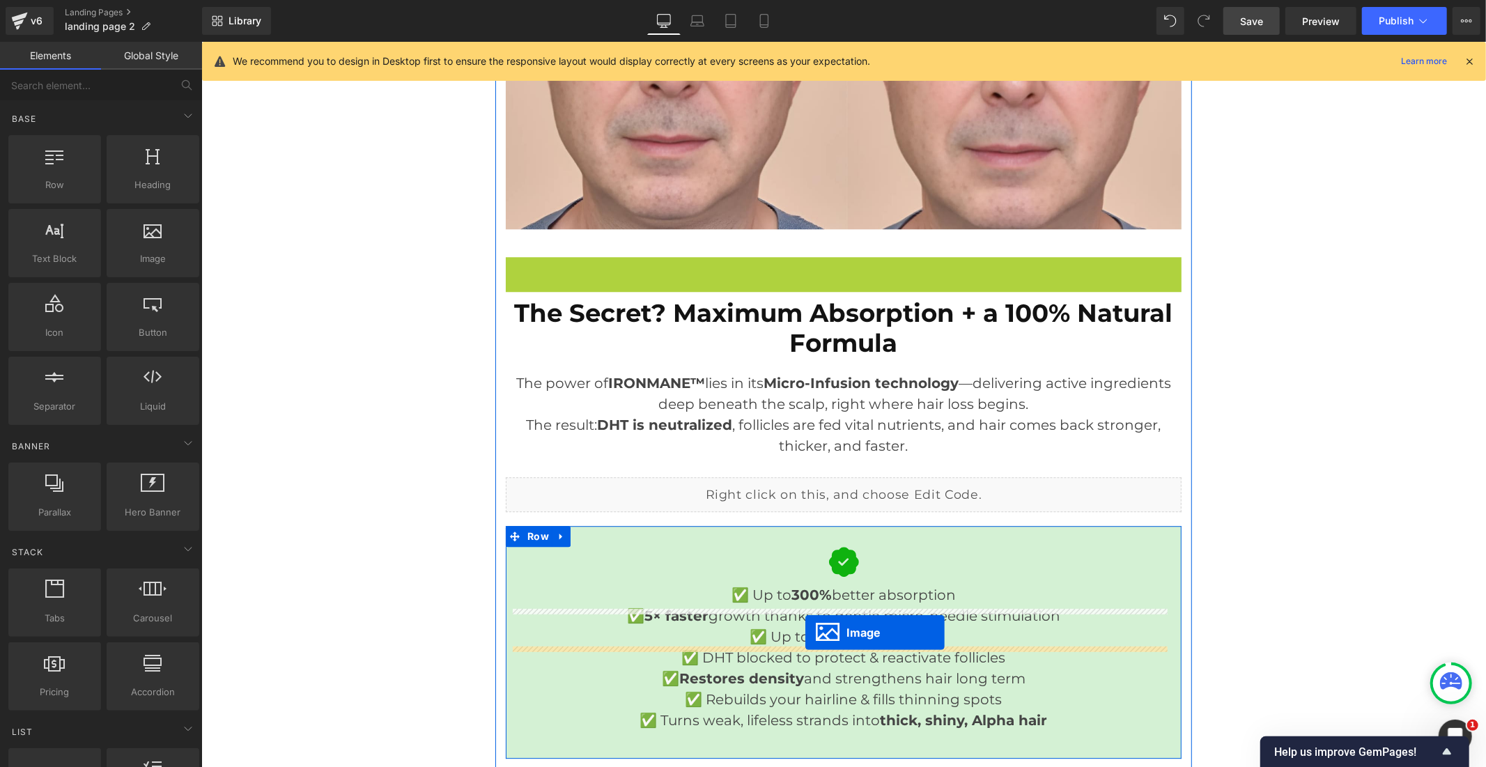
scroll to position [3047, 0]
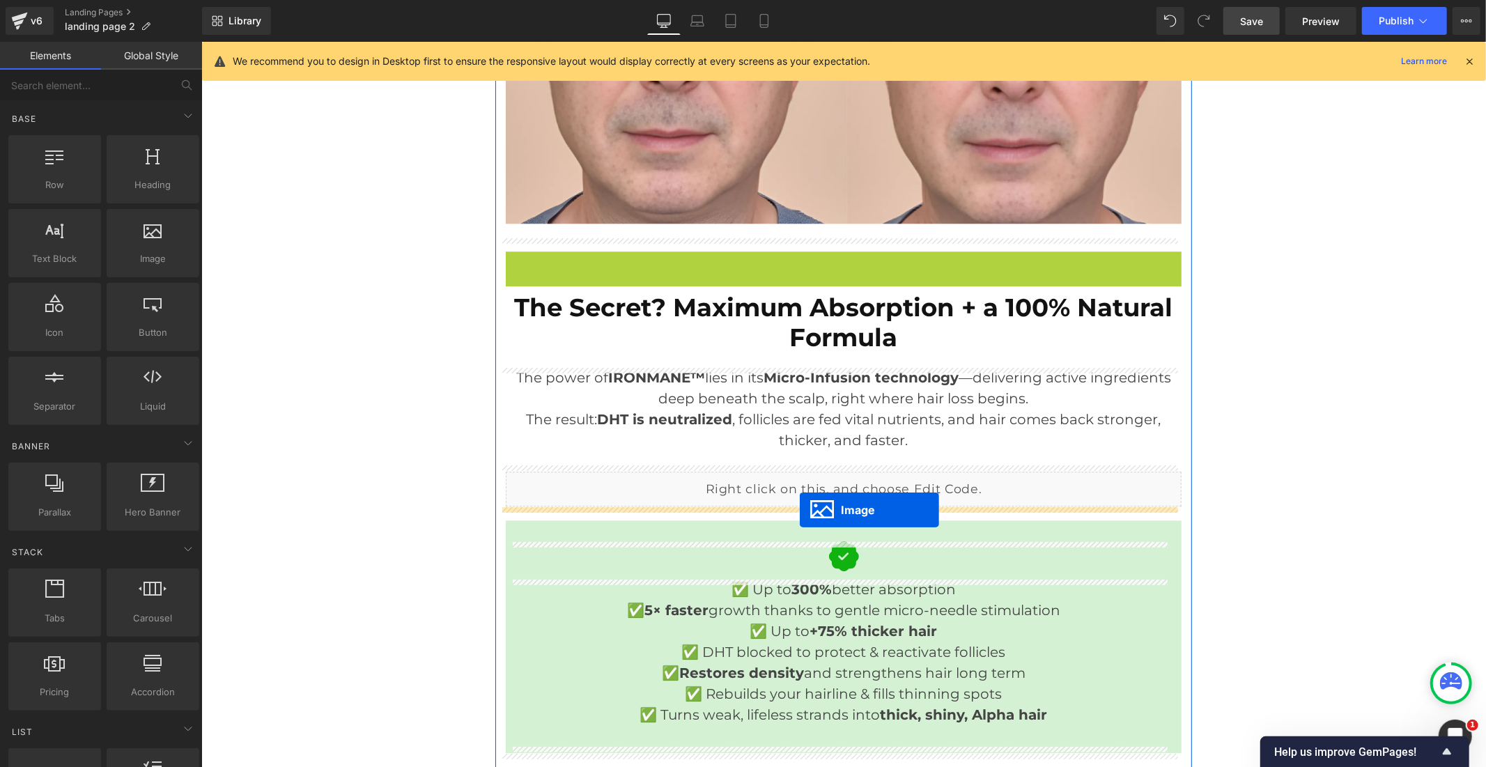
drag, startPoint x: 815, startPoint y: 336, endPoint x: 799, endPoint y: 509, distance: 174.2
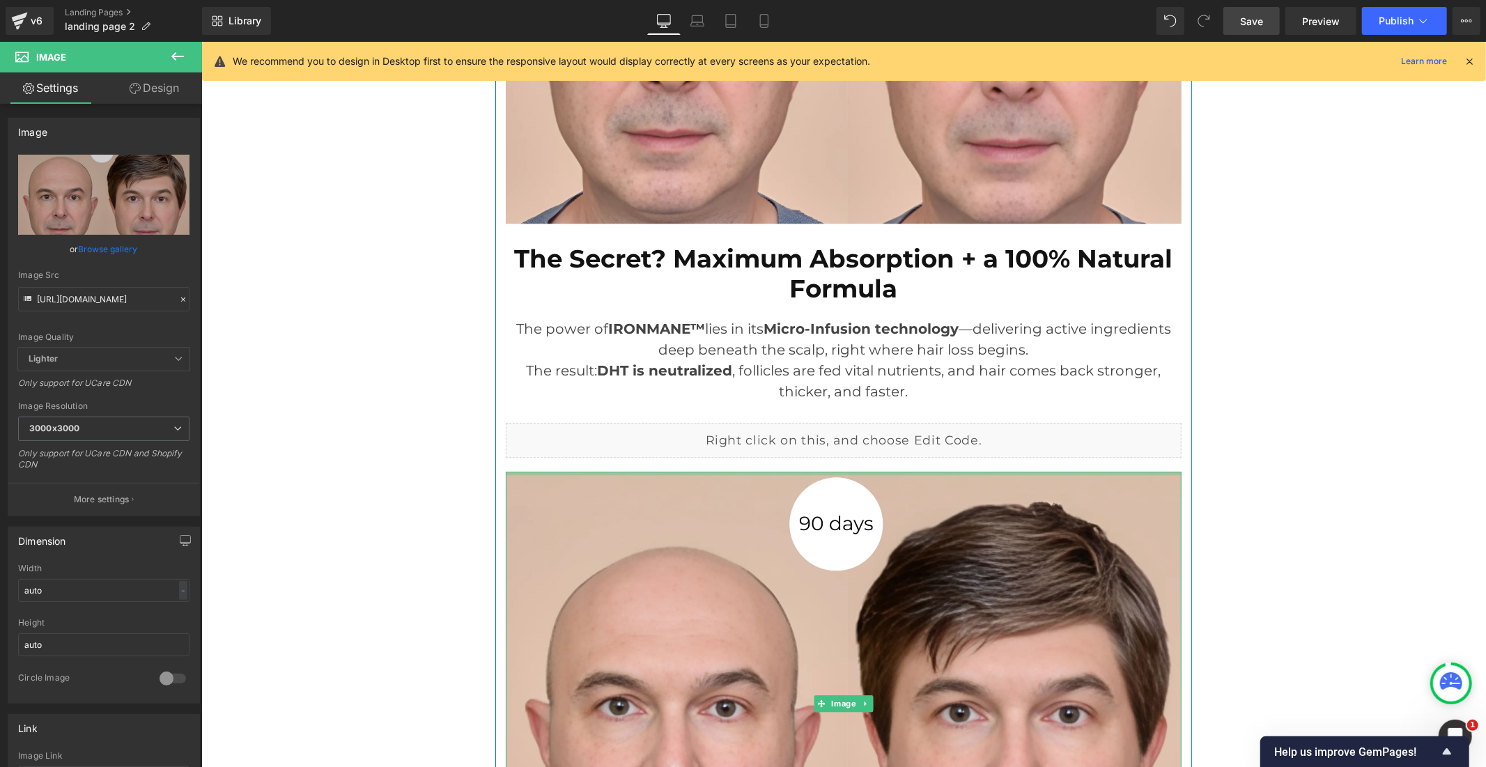
drag, startPoint x: 820, startPoint y: 472, endPoint x: 825, endPoint y: 449, distance: 23.5
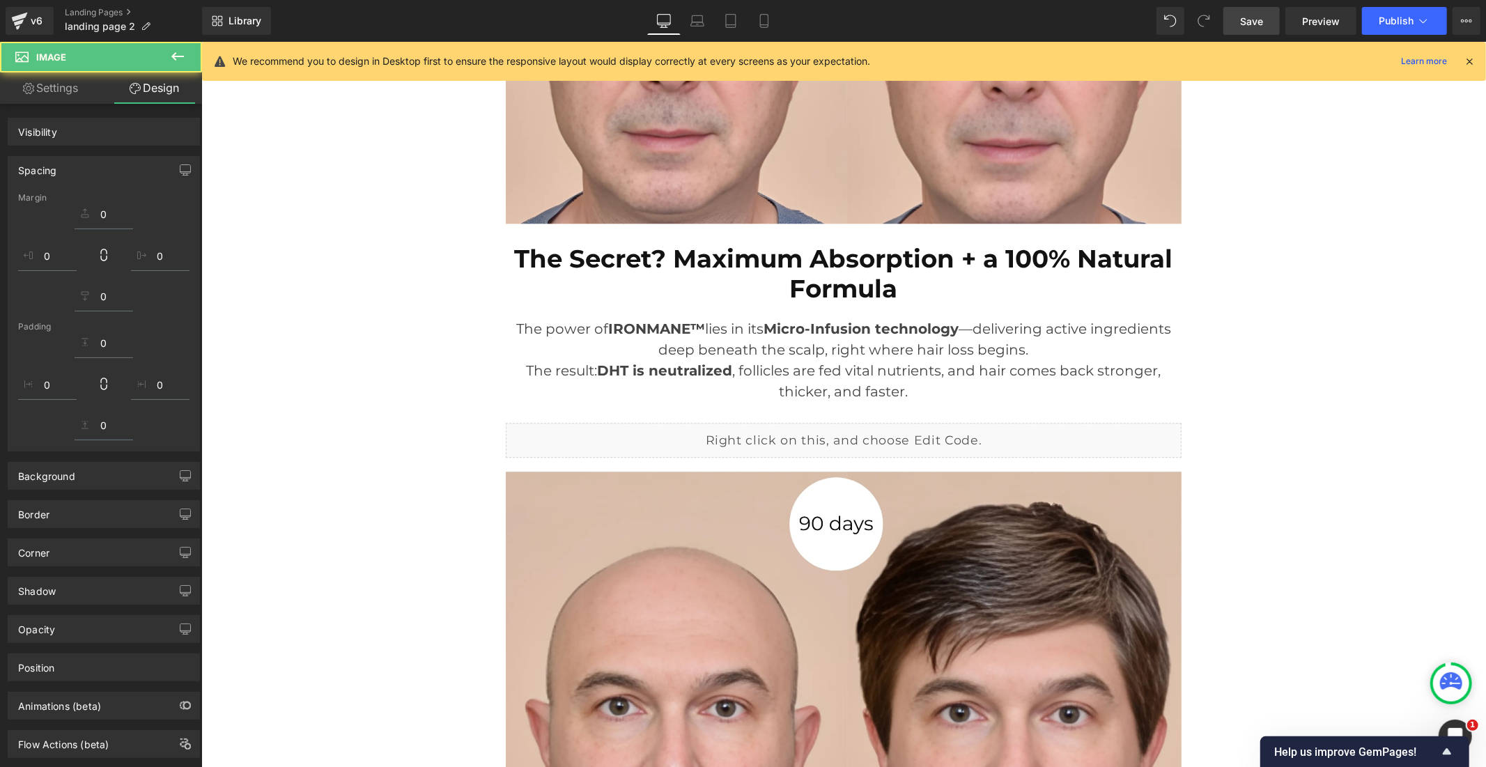
scroll to position [3511, 0]
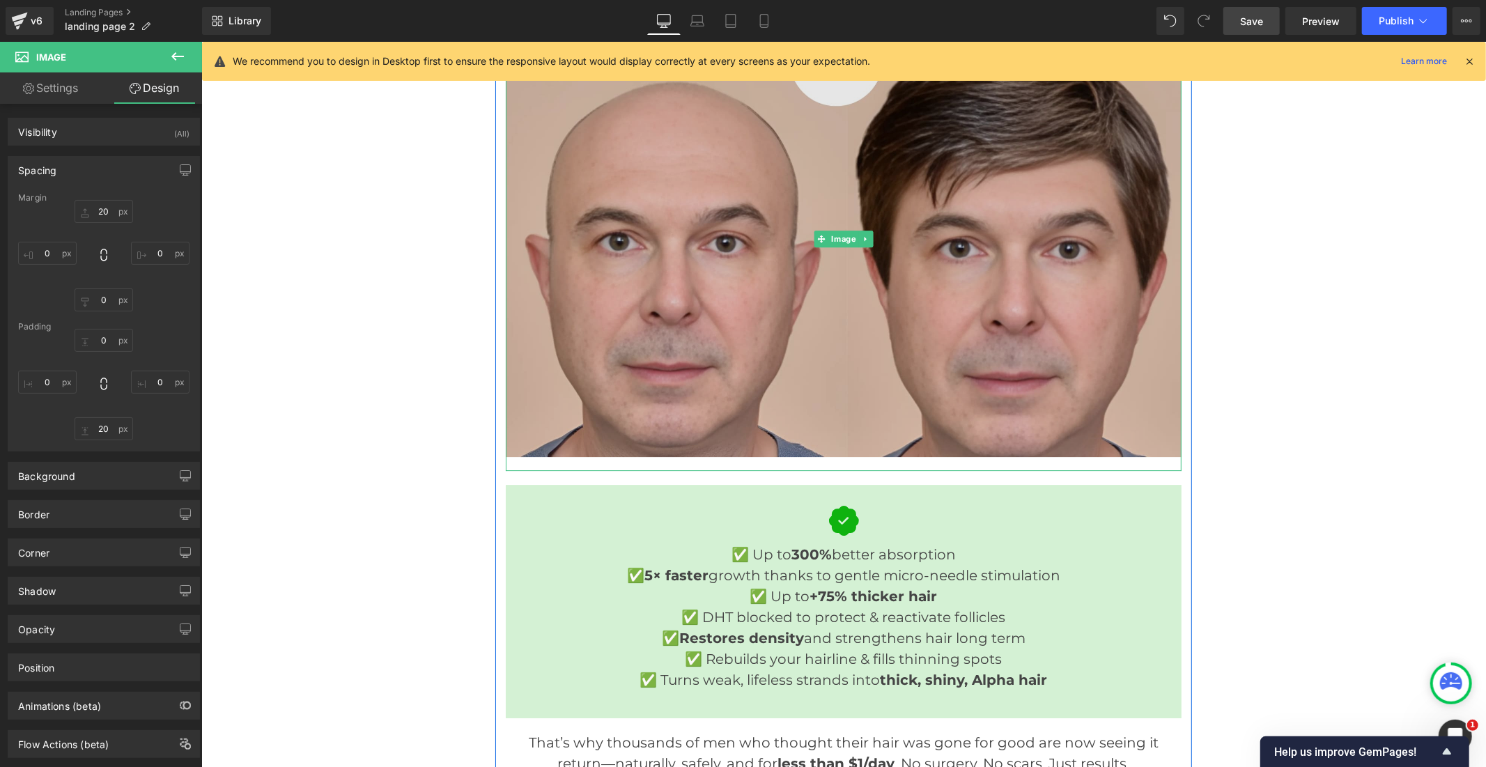
click at [666, 279] on img at bounding box center [843, 238] width 676 height 465
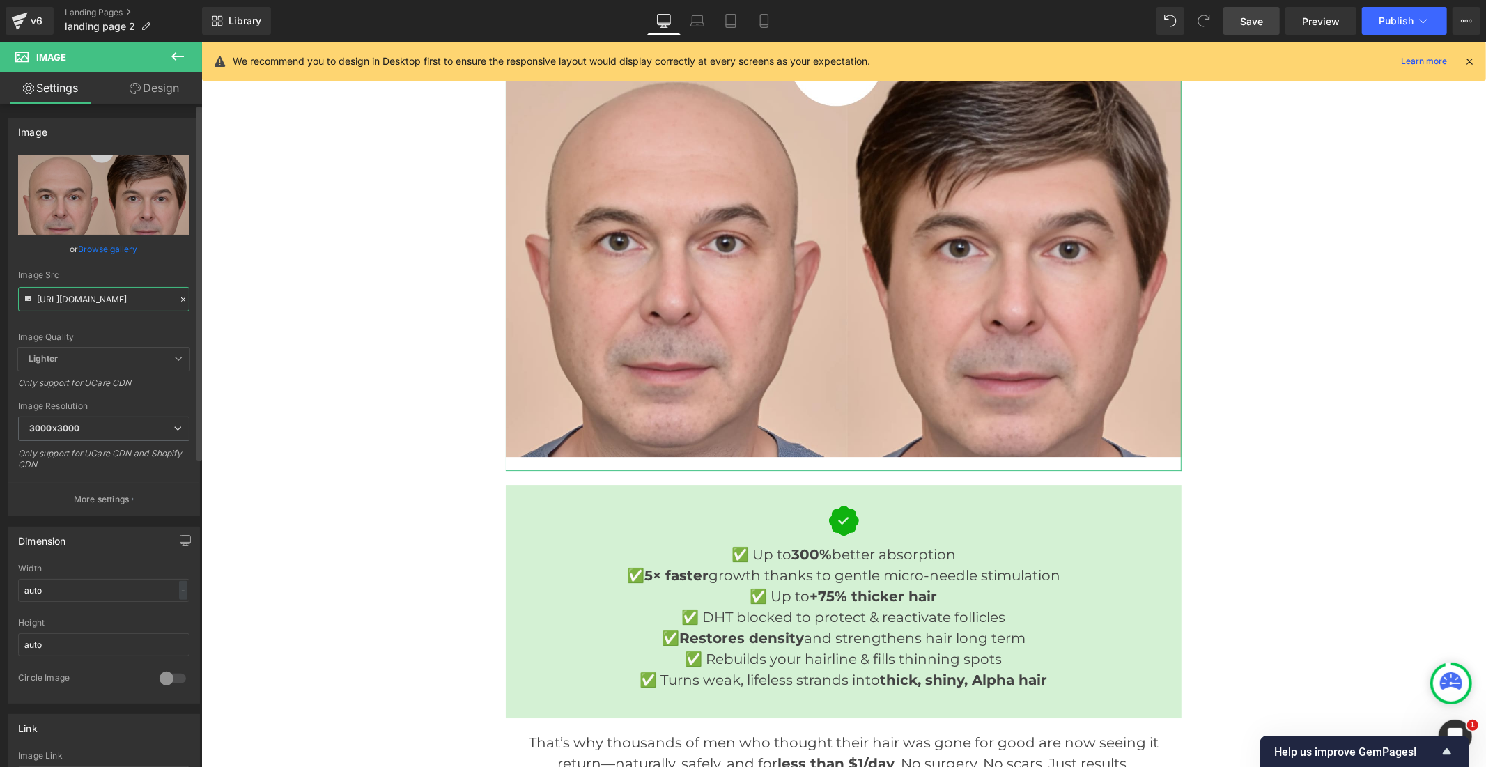
click at [93, 291] on input "https://cdn.shopify.com/s/files/1/0968/5388/5257/files/ironmane_tessa_1_a4898ea…" at bounding box center [103, 299] width 171 height 24
paste input "5095a3b1-8fef-4e3d-9df5-a6c484199579.jpg?v=1759753032"
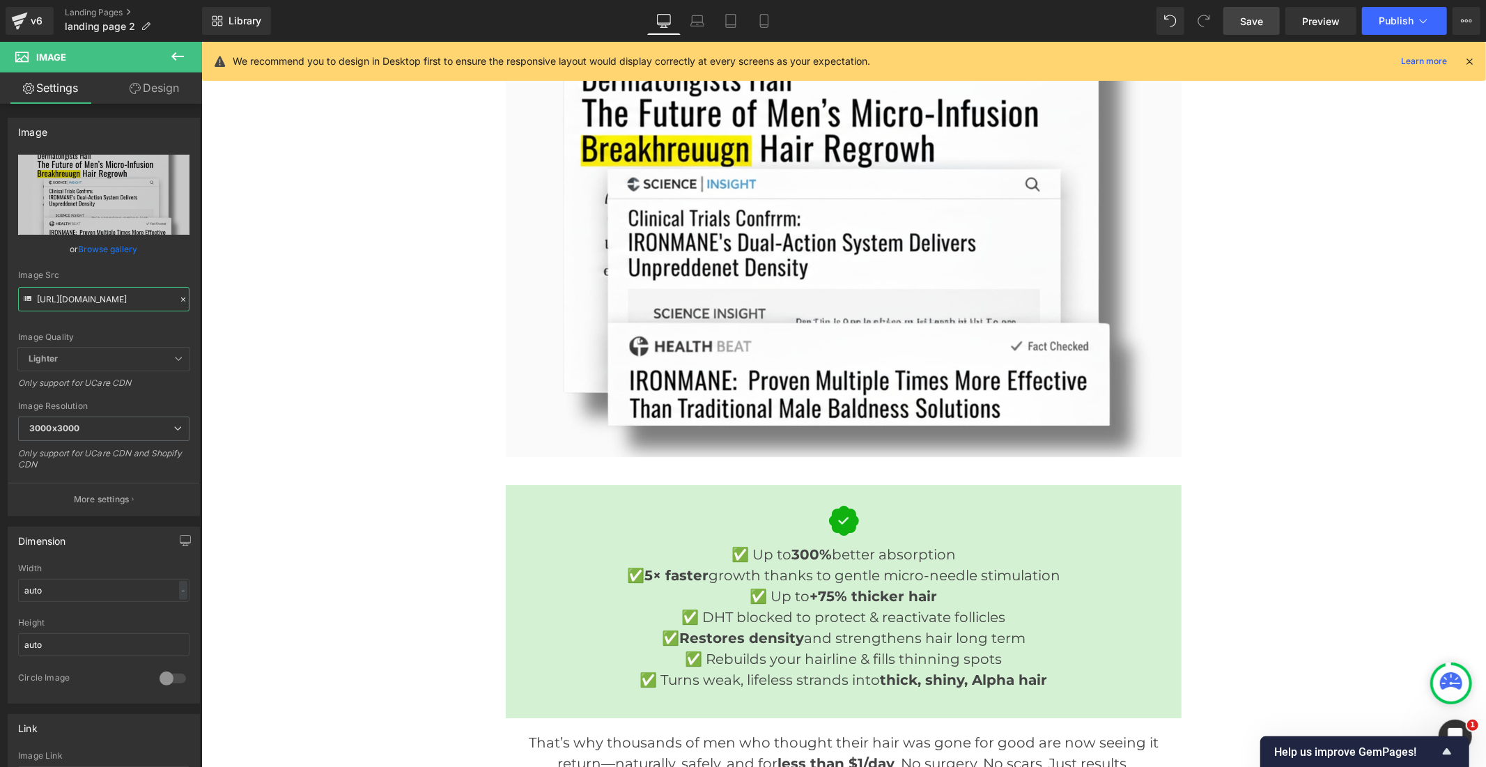
type input "https://cdn.shopify.com/s/files/1/0968/5388/5257/files/ironmane_tessa_1_5095a3b…"
click at [1240, 29] on link "Save" at bounding box center [1251, 21] width 56 height 28
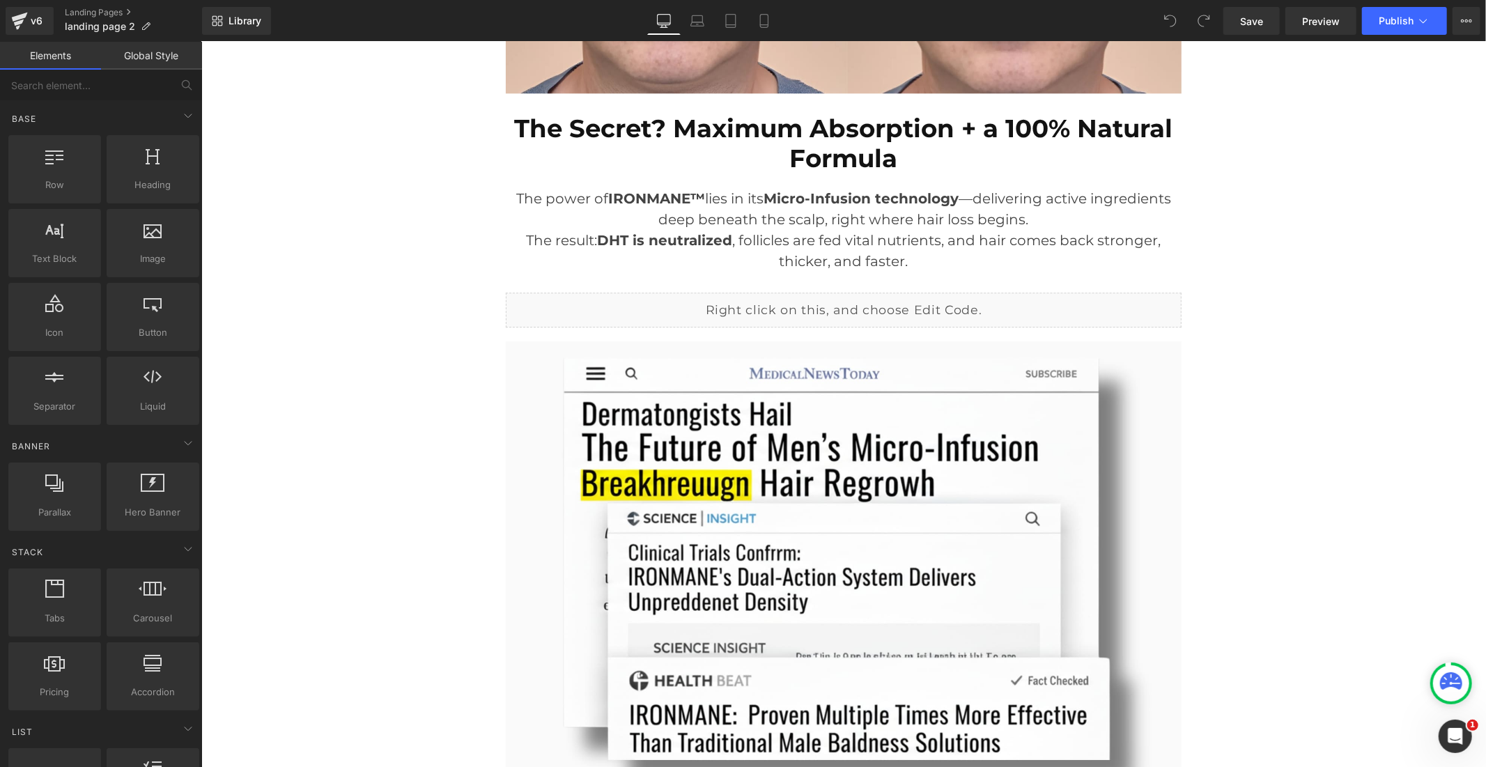
scroll to position [3173, 0]
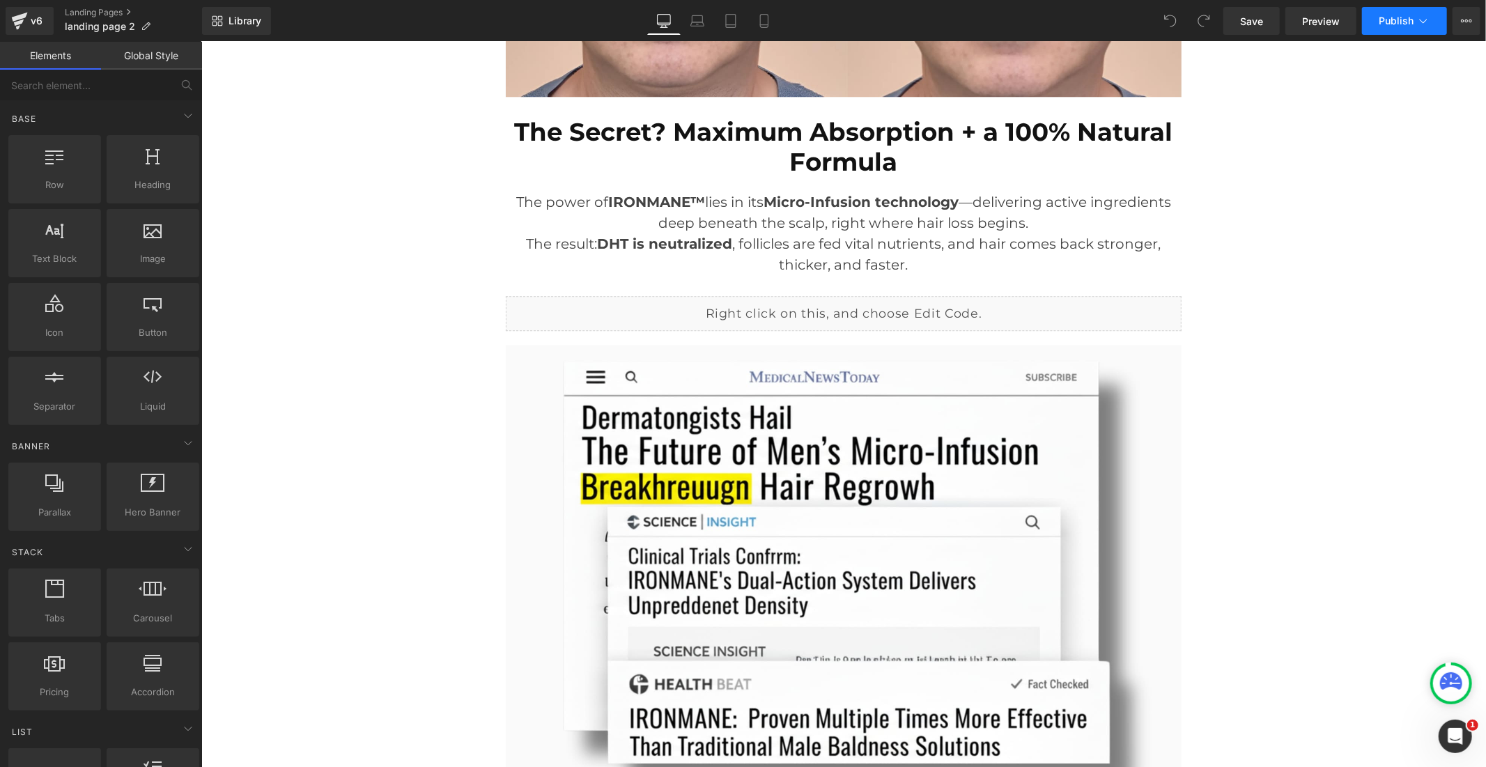
click at [1382, 17] on span "Publish" at bounding box center [1396, 20] width 35 height 11
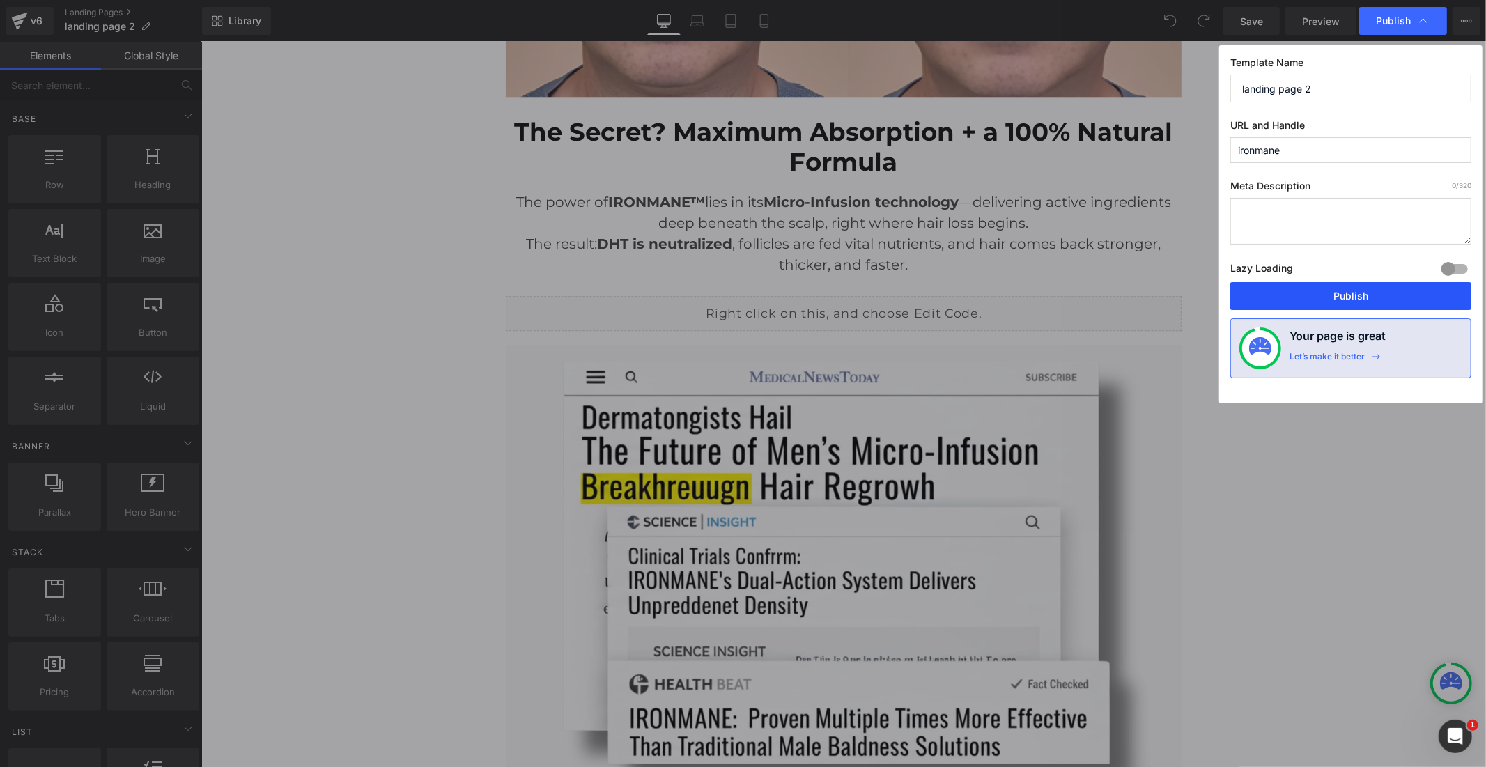
click at [1349, 289] on button "Publish" at bounding box center [1350, 296] width 241 height 28
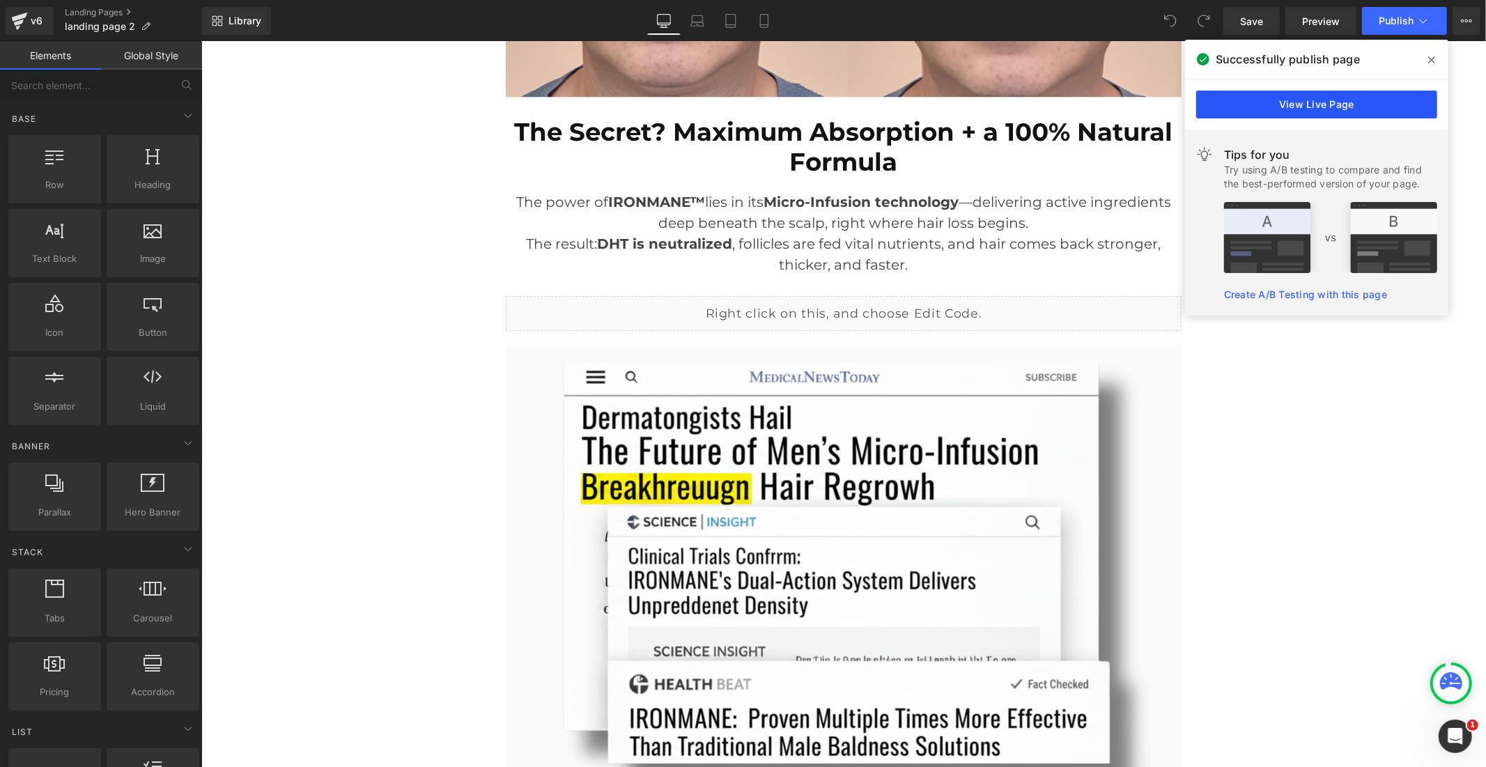
click at [1272, 100] on link "View Live Page" at bounding box center [1316, 105] width 241 height 28
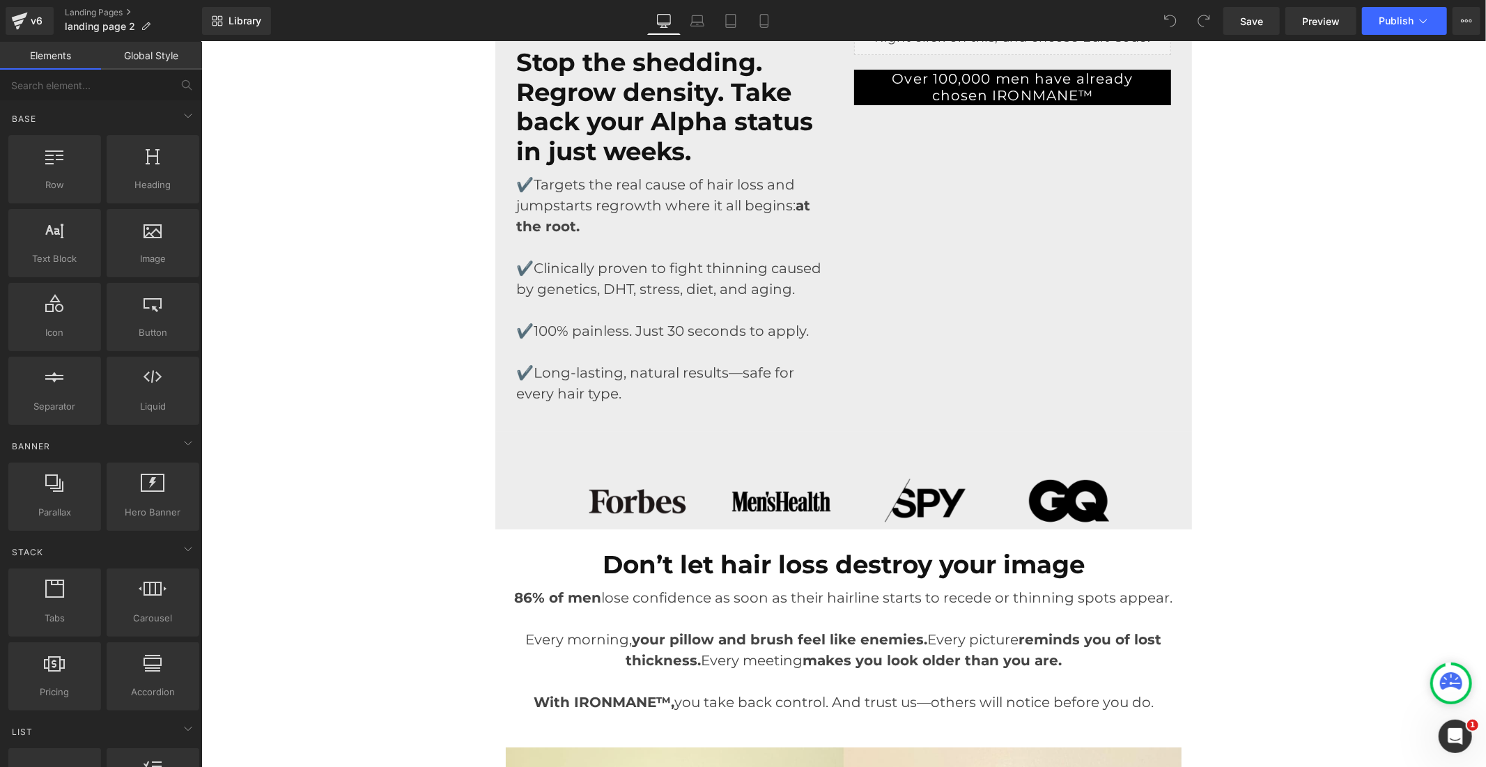
scroll to position [0, 0]
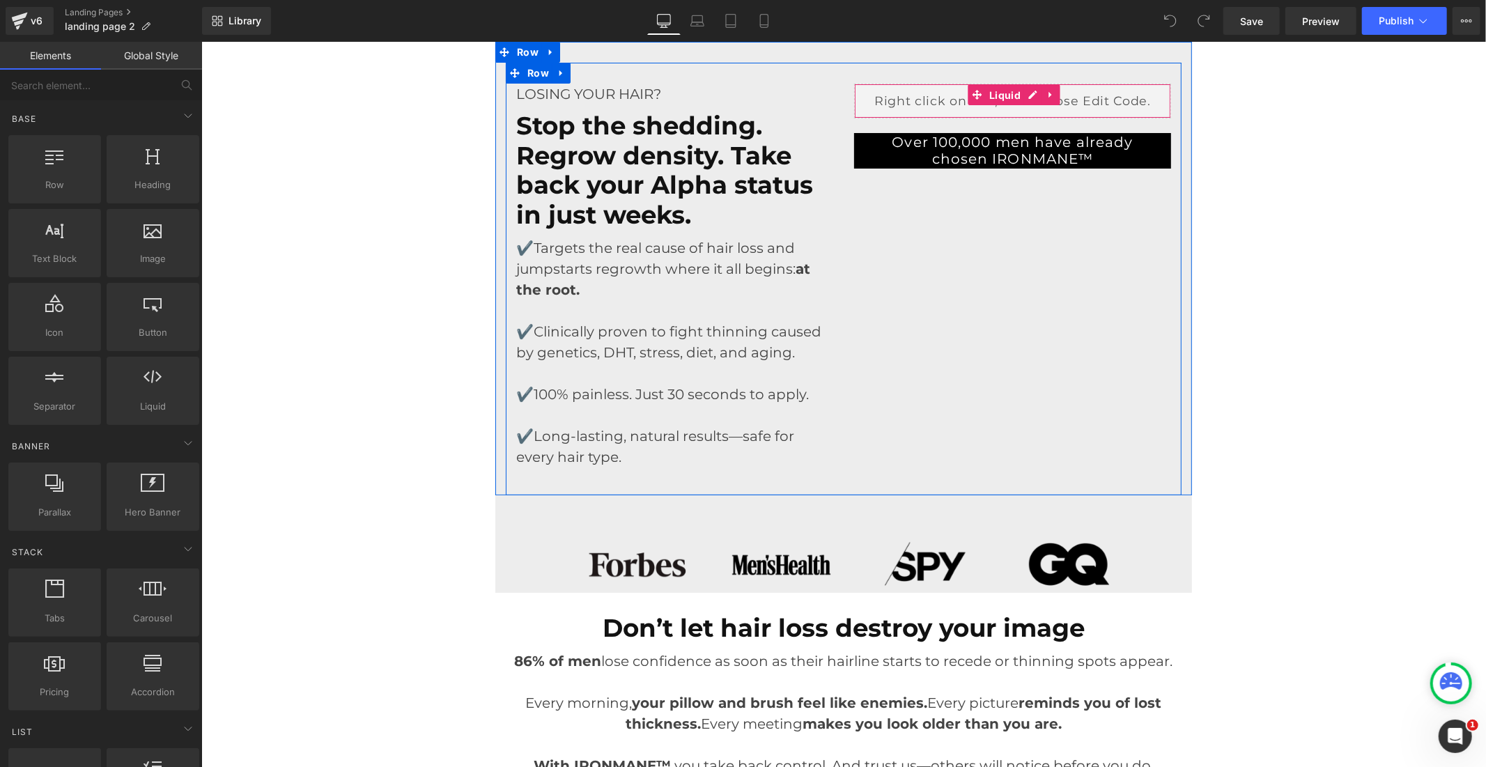
click at [1007, 102] on span "Liquid" at bounding box center [1004, 94] width 38 height 21
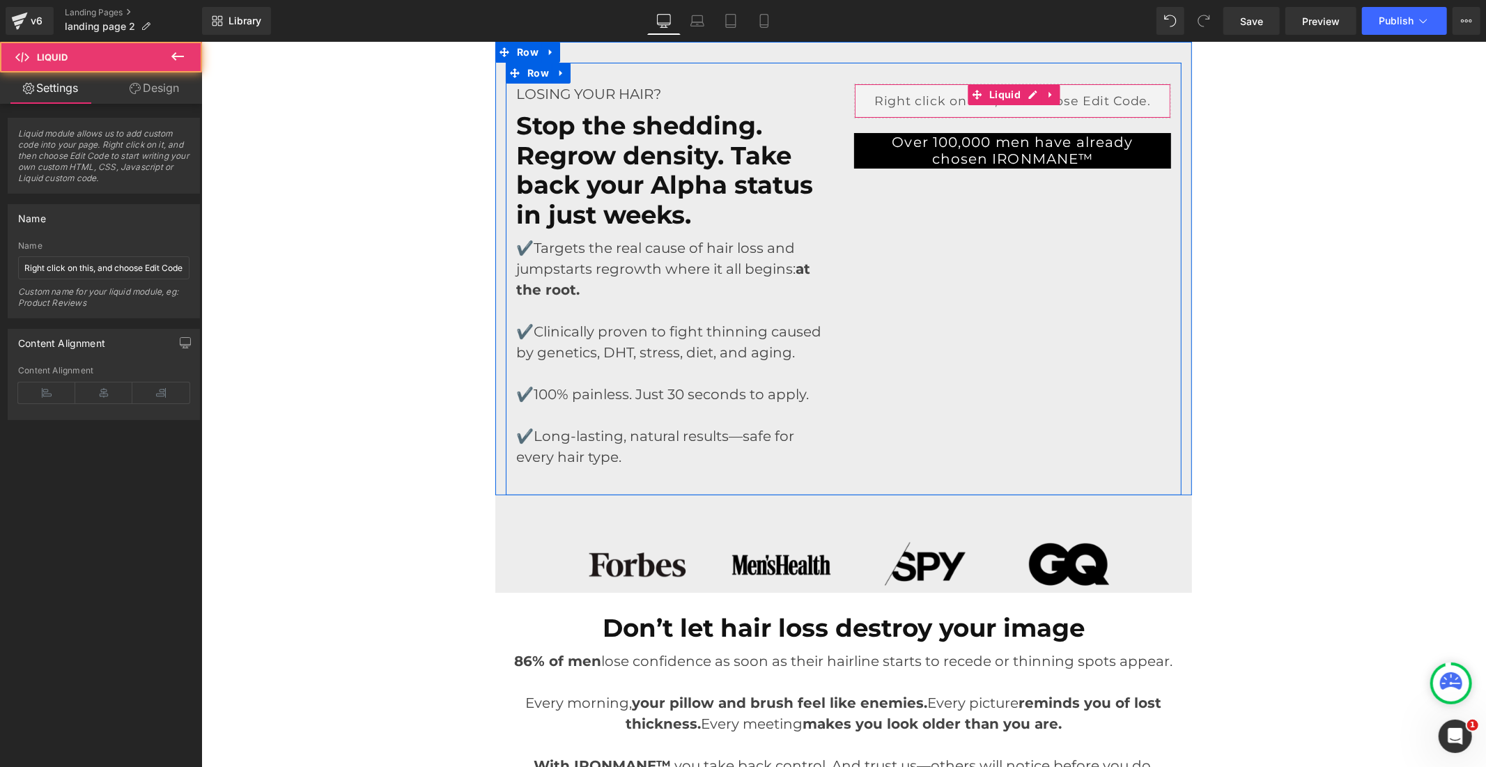
click at [1022, 97] on div "Liquid" at bounding box center [1011, 100] width 317 height 35
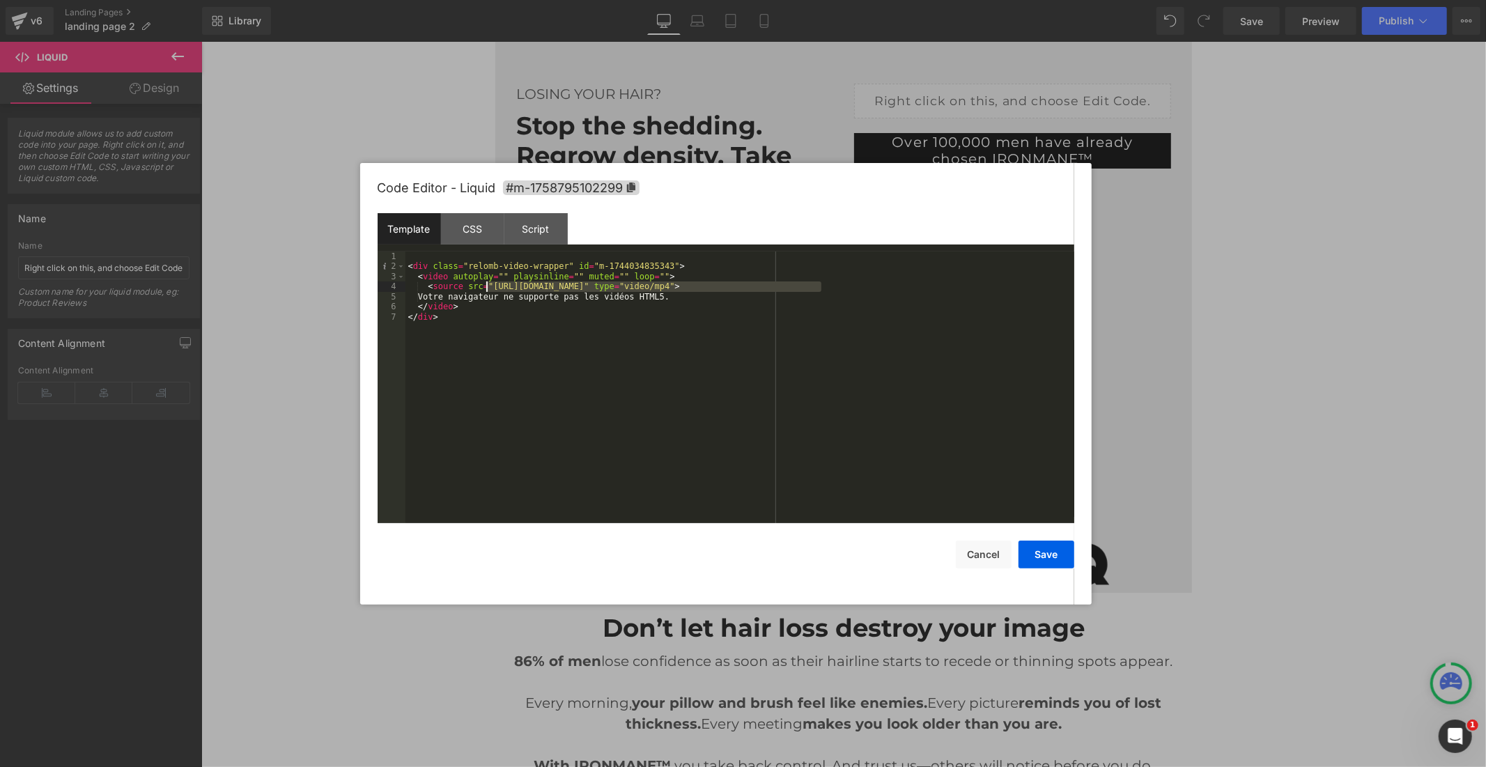
drag, startPoint x: 821, startPoint y: 283, endPoint x: 492, endPoint y: 293, distance: 329.0
click at [486, 290] on div "< div class = "relomb-video-wrapper" id = "m-1744034835343" > < video autoplay …" at bounding box center [739, 398] width 669 height 292
drag, startPoint x: 1035, startPoint y: 554, endPoint x: 1046, endPoint y: 545, distance: 13.8
click at [1035, 554] on button "Save" at bounding box center [1047, 555] width 56 height 28
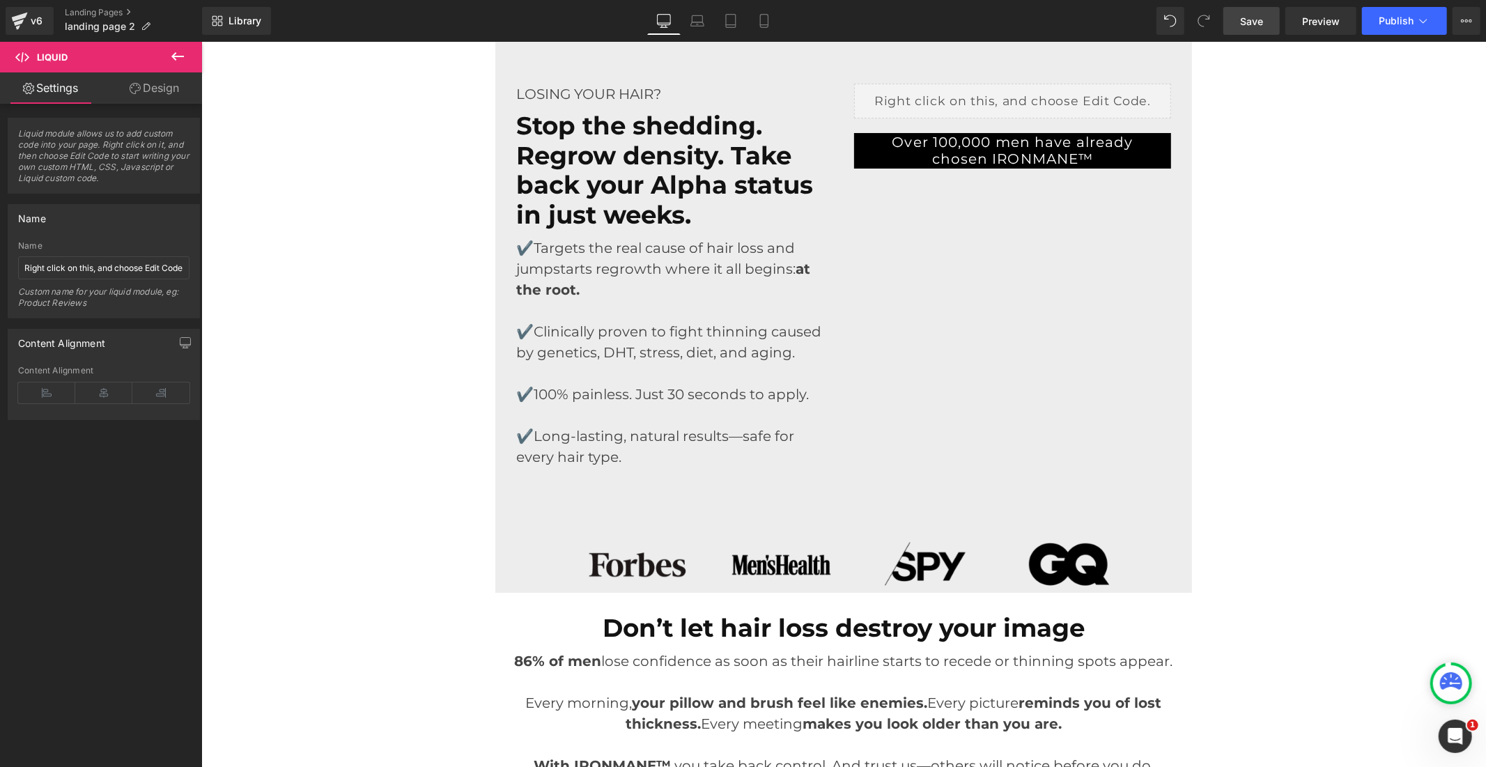
click at [1263, 15] on span "Save" at bounding box center [1251, 21] width 23 height 15
click at [1388, 15] on span "Publish" at bounding box center [1396, 20] width 35 height 11
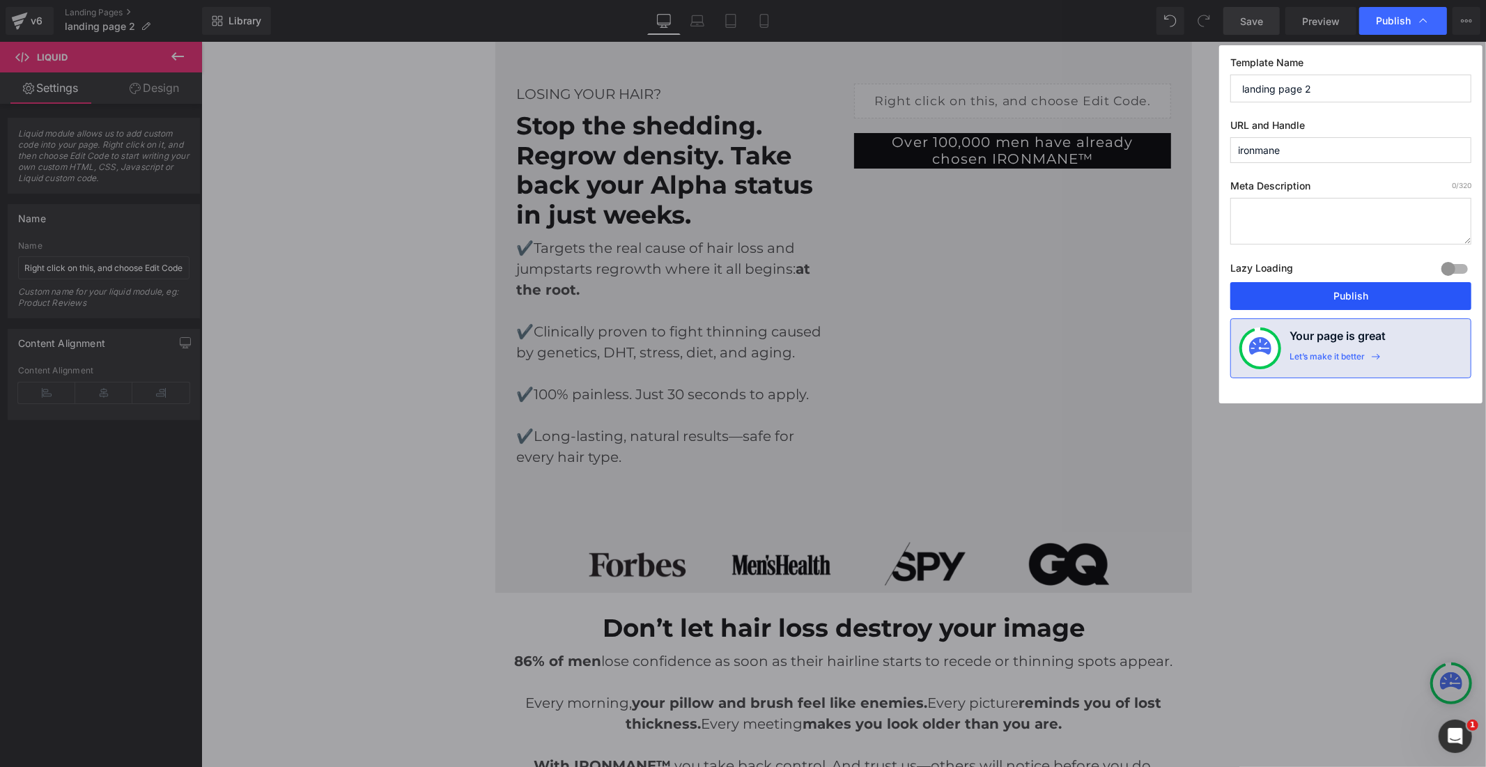
click at [1311, 288] on button "Publish" at bounding box center [1350, 296] width 241 height 28
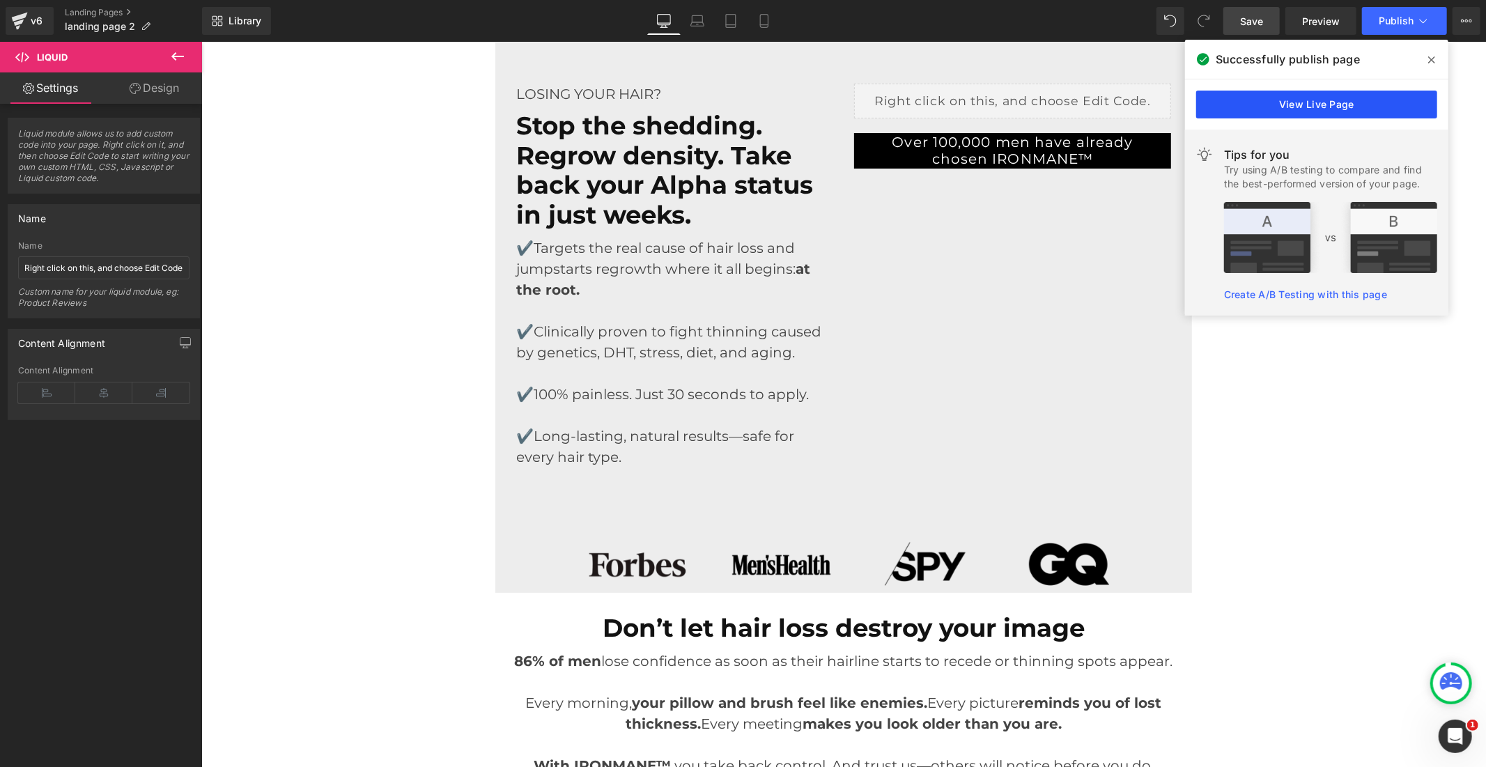
click at [1331, 99] on link "View Live Page" at bounding box center [1316, 105] width 241 height 28
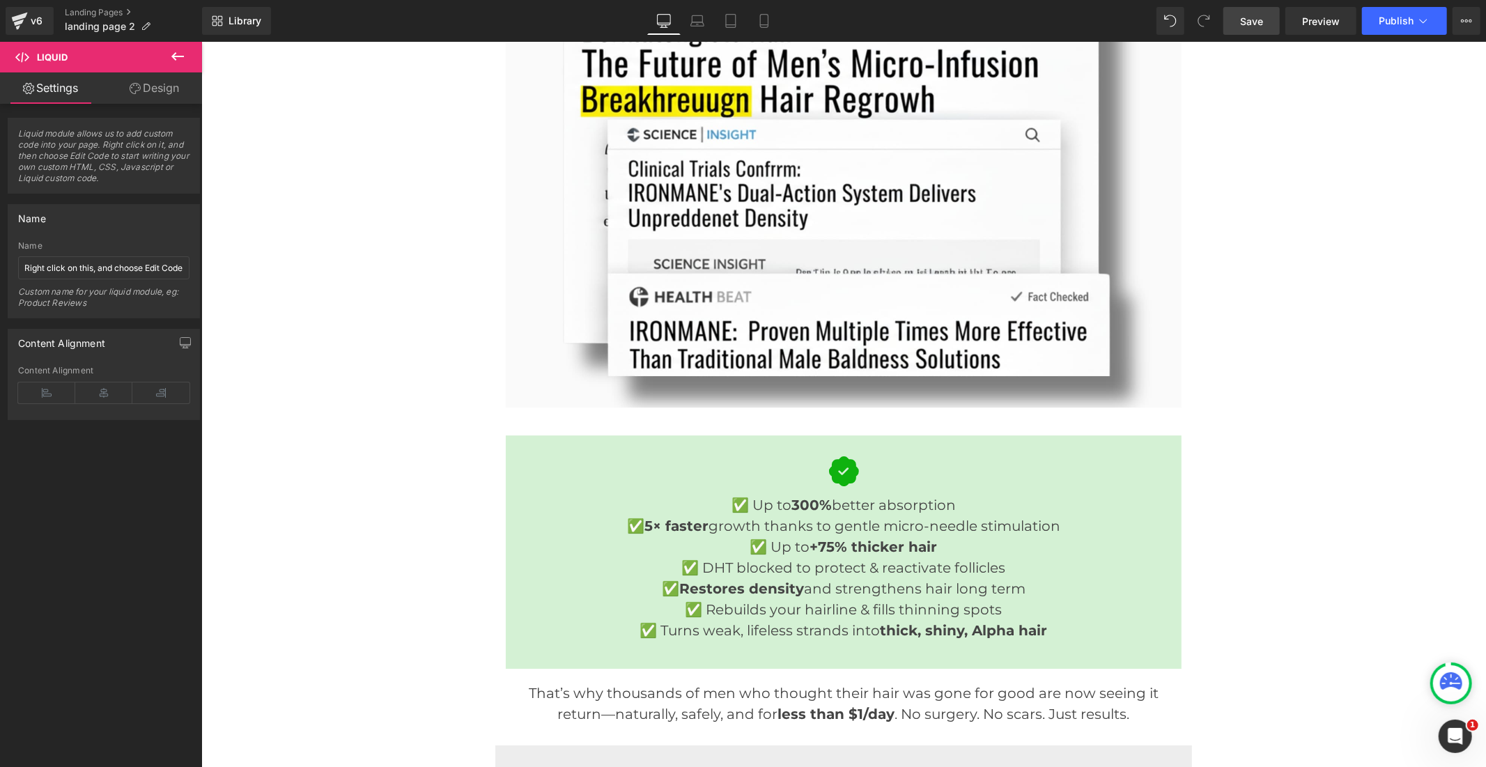
scroll to position [3173, 0]
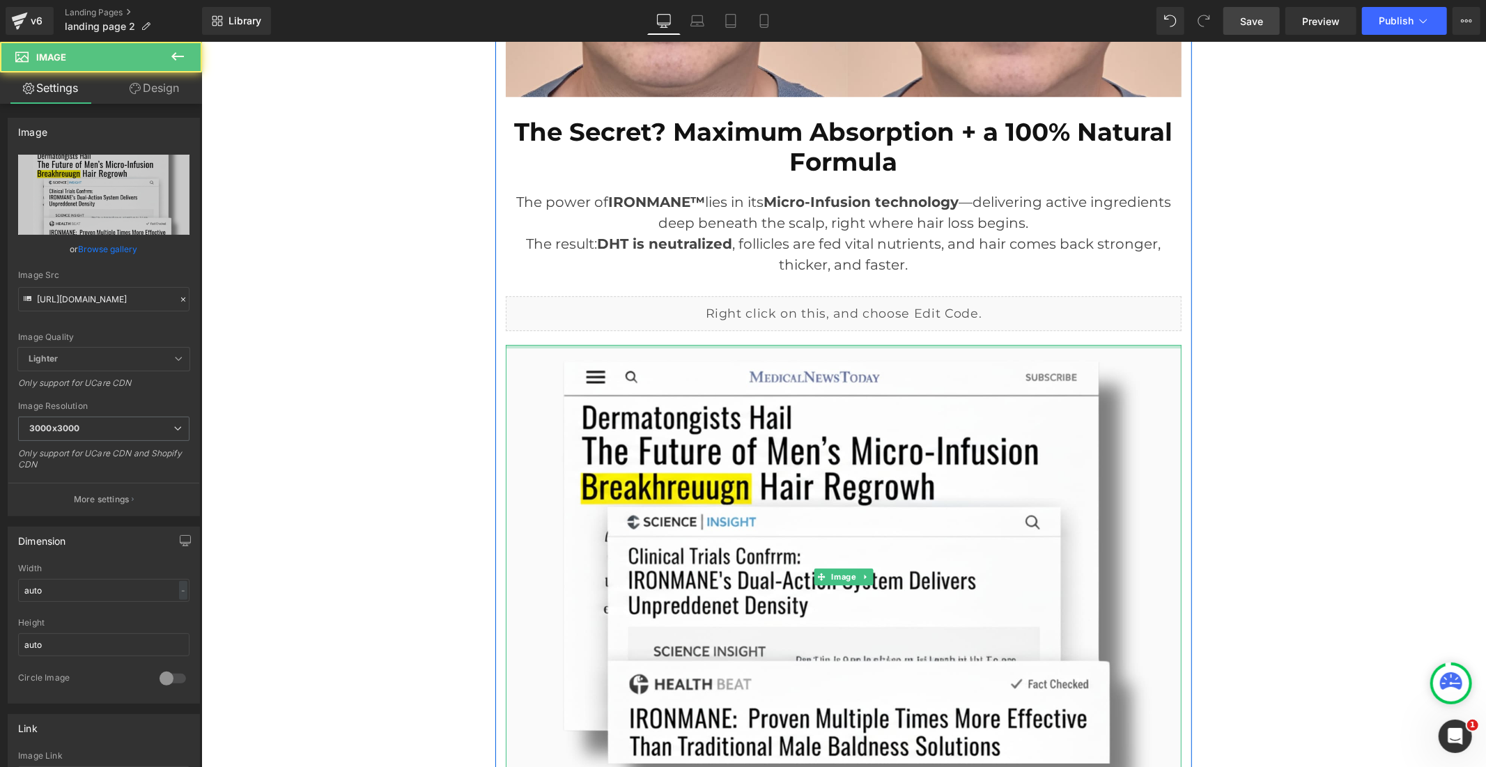
drag, startPoint x: 847, startPoint y: 346, endPoint x: 847, endPoint y: 336, distance: 9.8
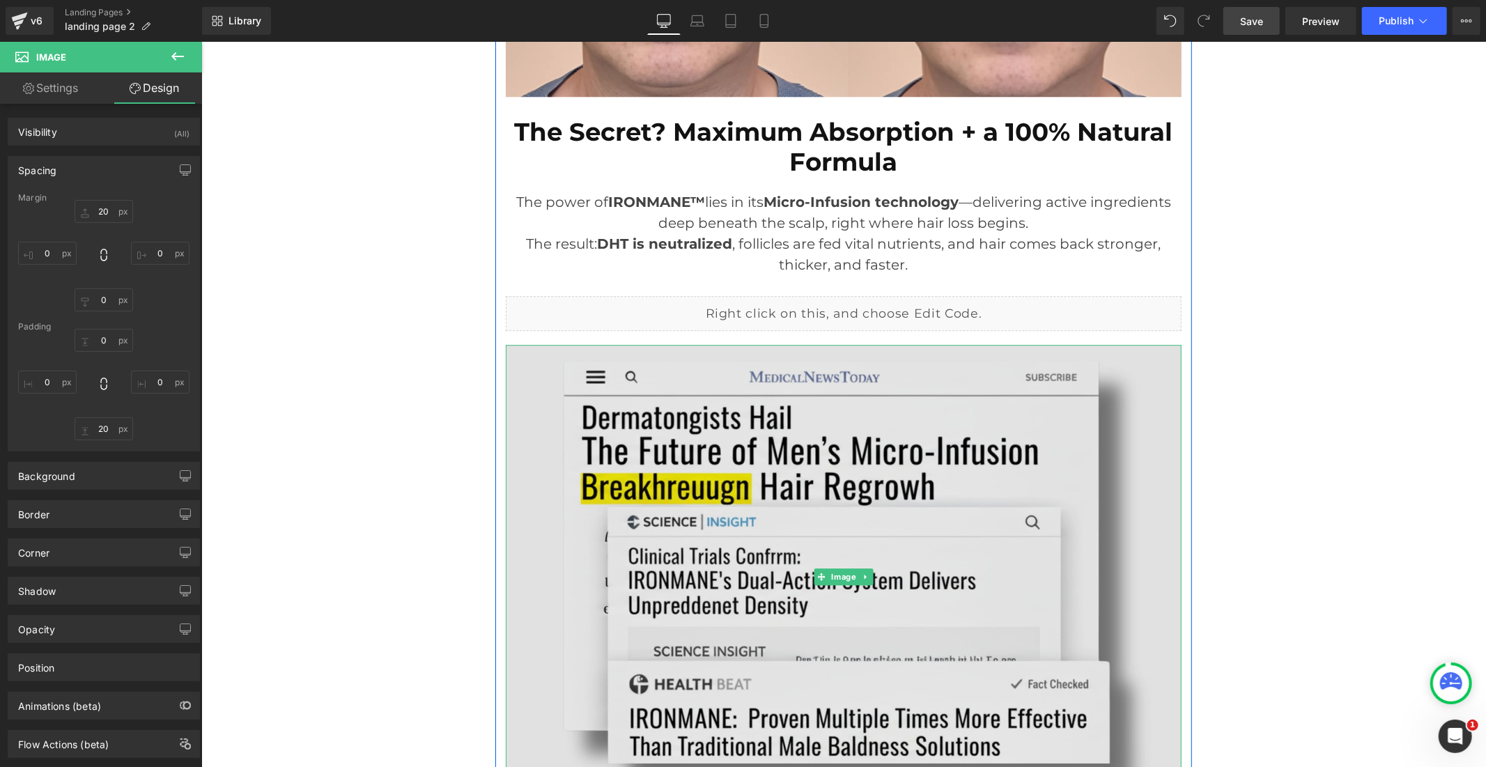
click at [535, 374] on img at bounding box center [843, 576] width 676 height 465
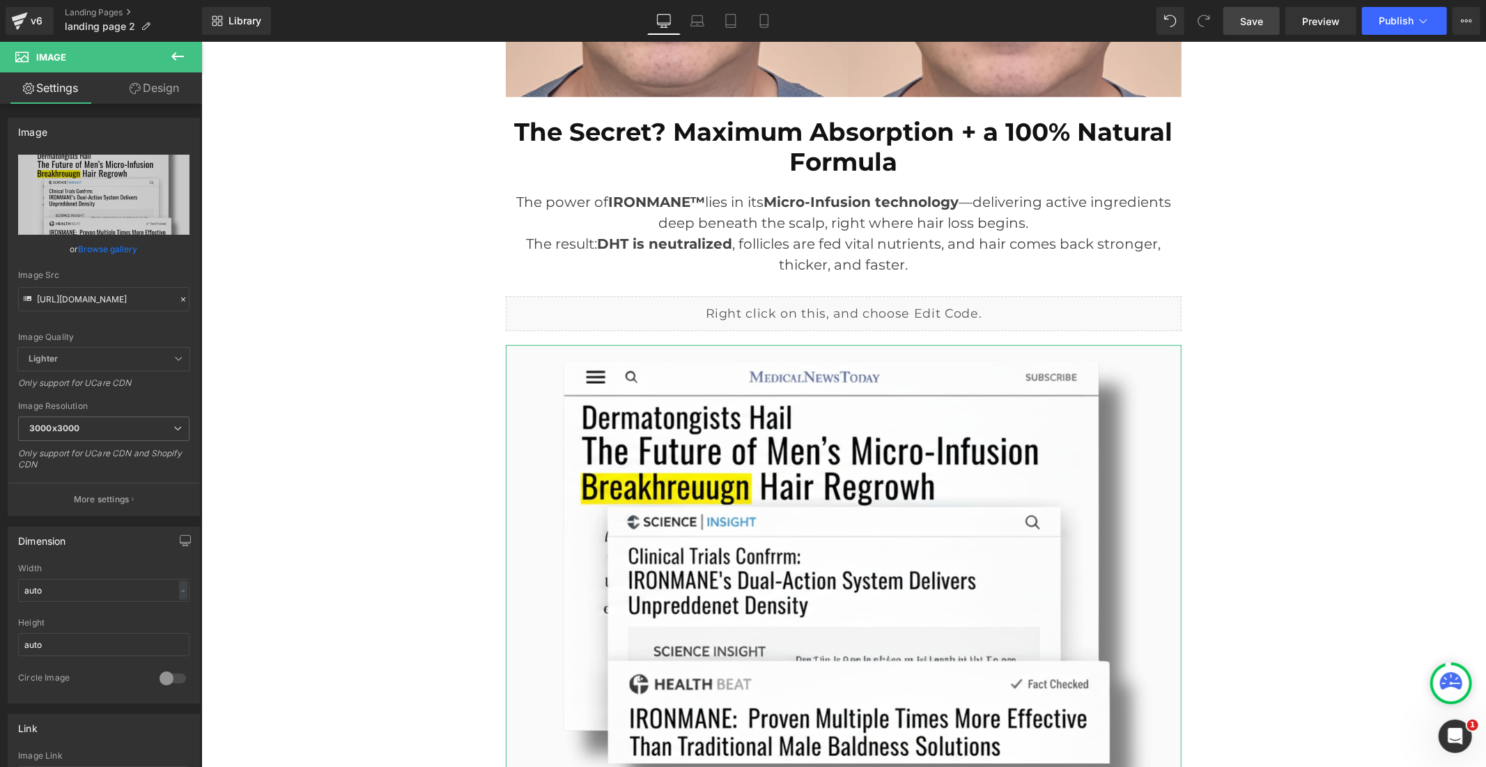
click at [153, 84] on link "Design" at bounding box center [154, 87] width 101 height 31
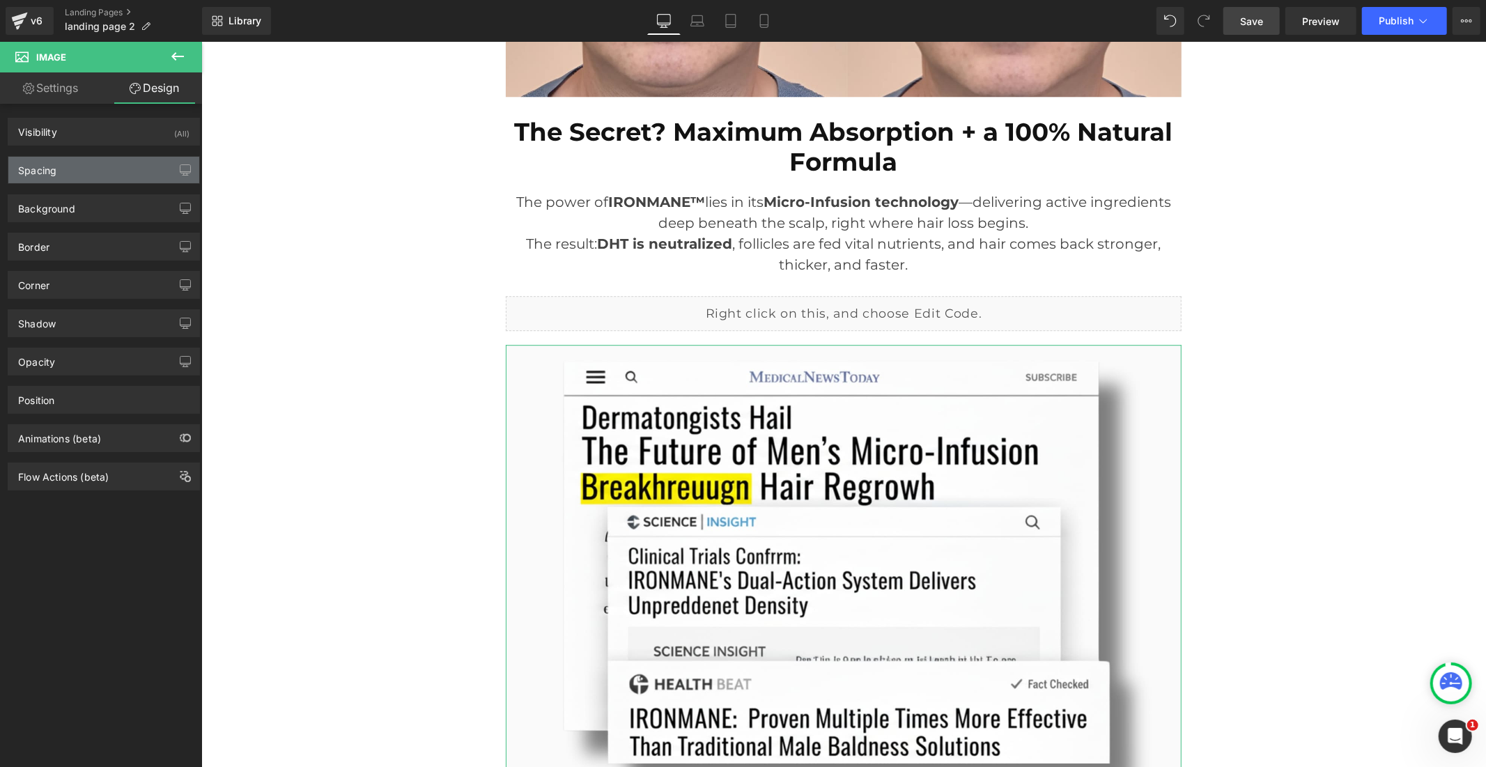
click at [106, 166] on div "Spacing" at bounding box center [103, 170] width 191 height 26
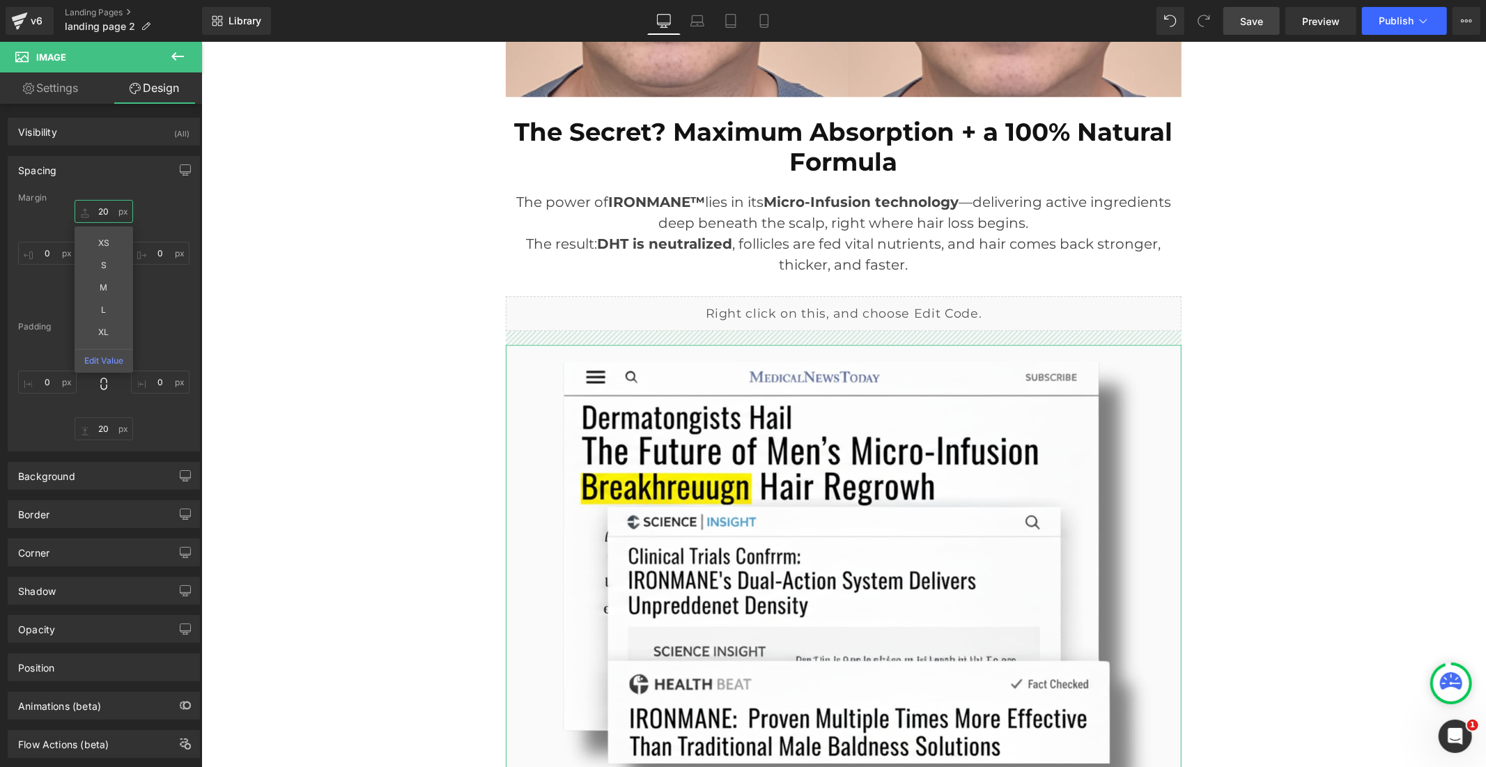
click at [100, 208] on input "20" at bounding box center [104, 211] width 59 height 23
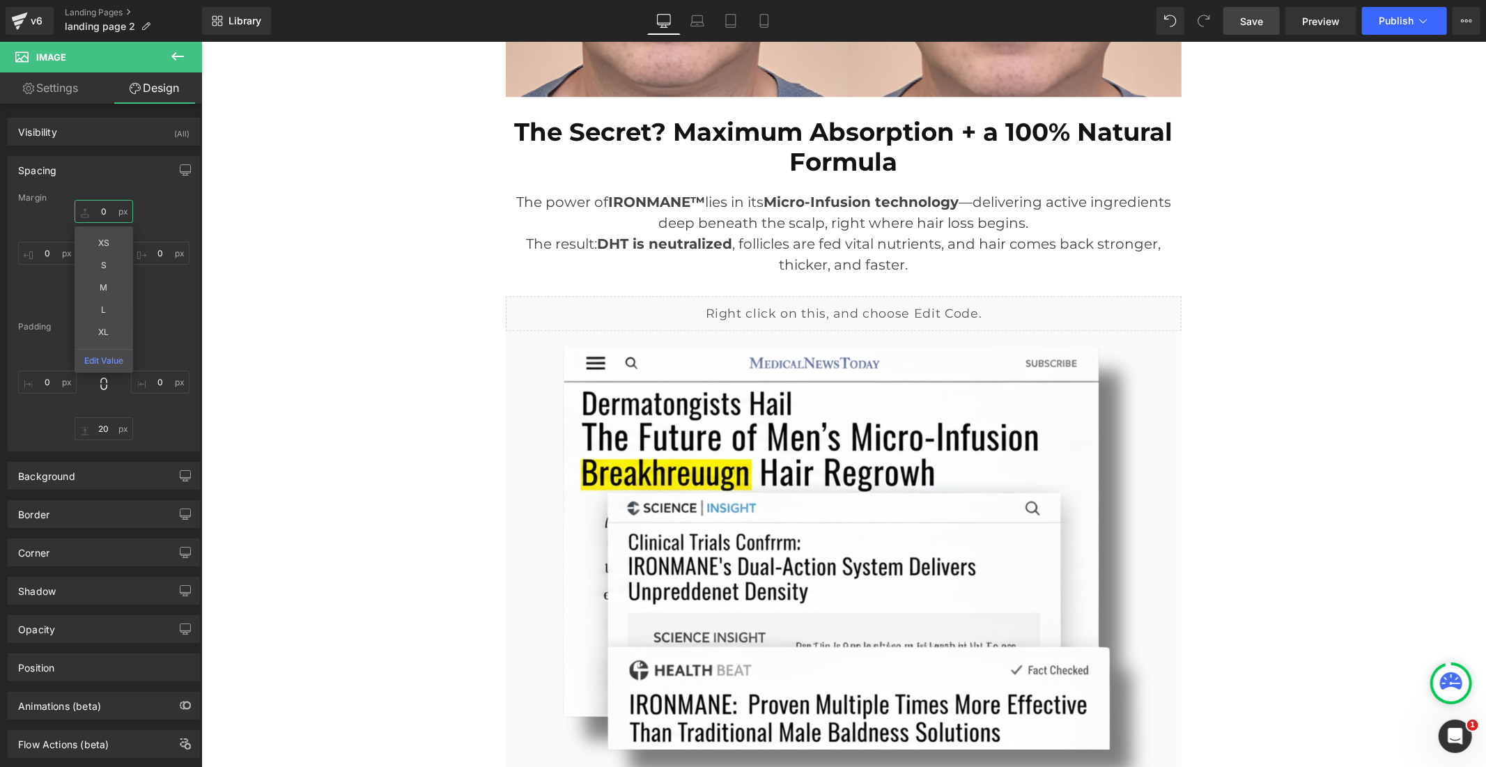
type input "0"
click at [1263, 30] on link "Save" at bounding box center [1251, 21] width 56 height 28
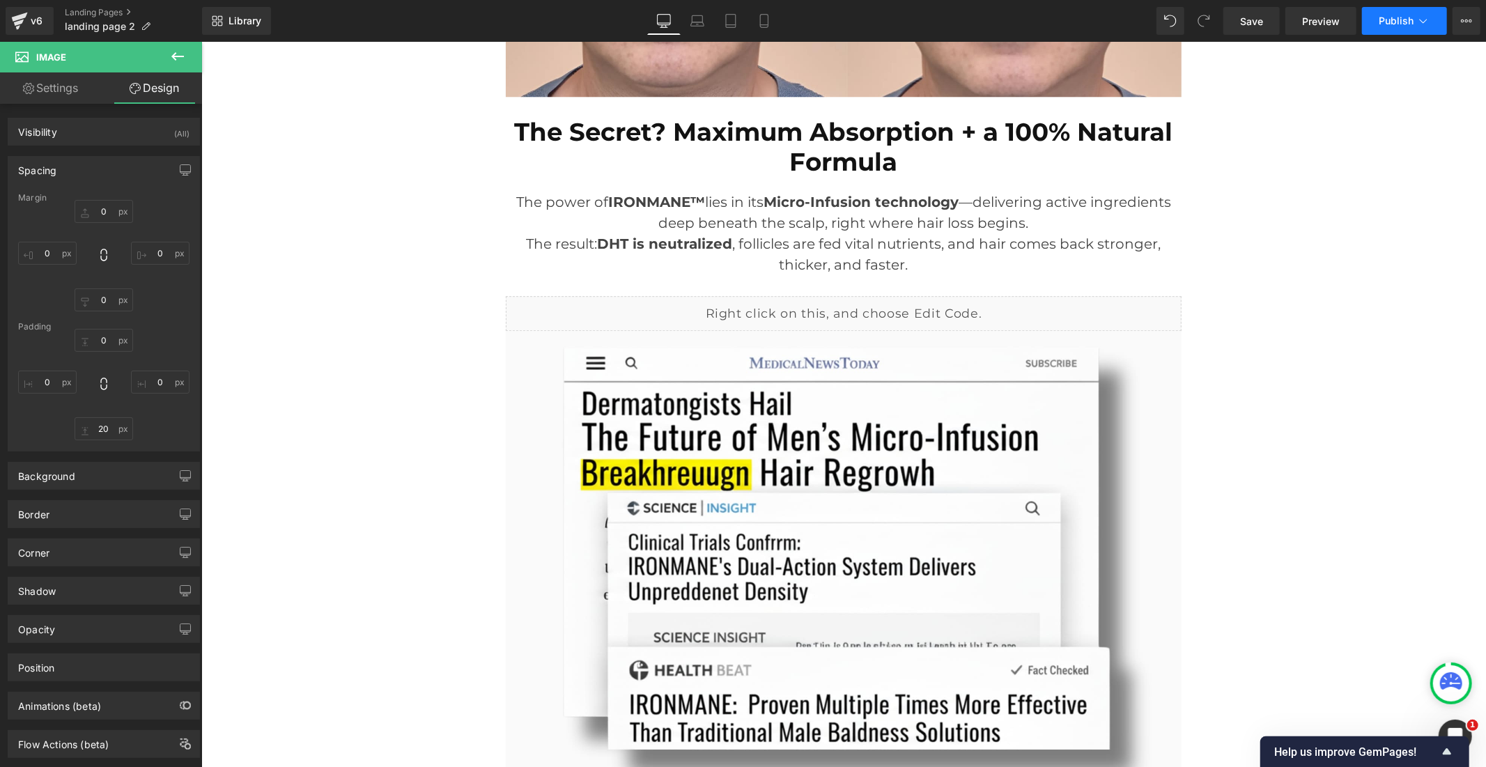
click at [1389, 14] on button "Publish" at bounding box center [1404, 21] width 85 height 28
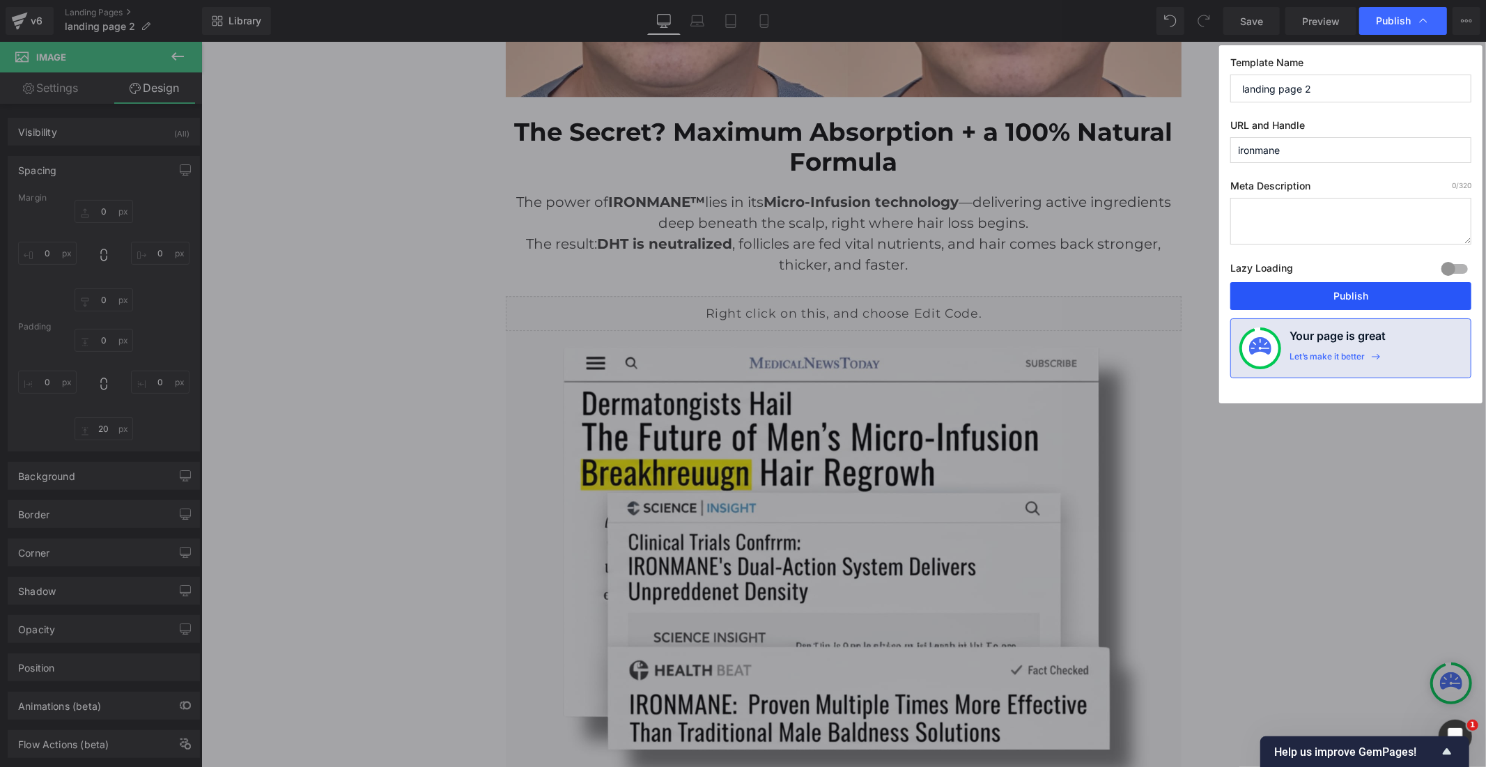
click at [1292, 291] on button "Publish" at bounding box center [1350, 296] width 241 height 28
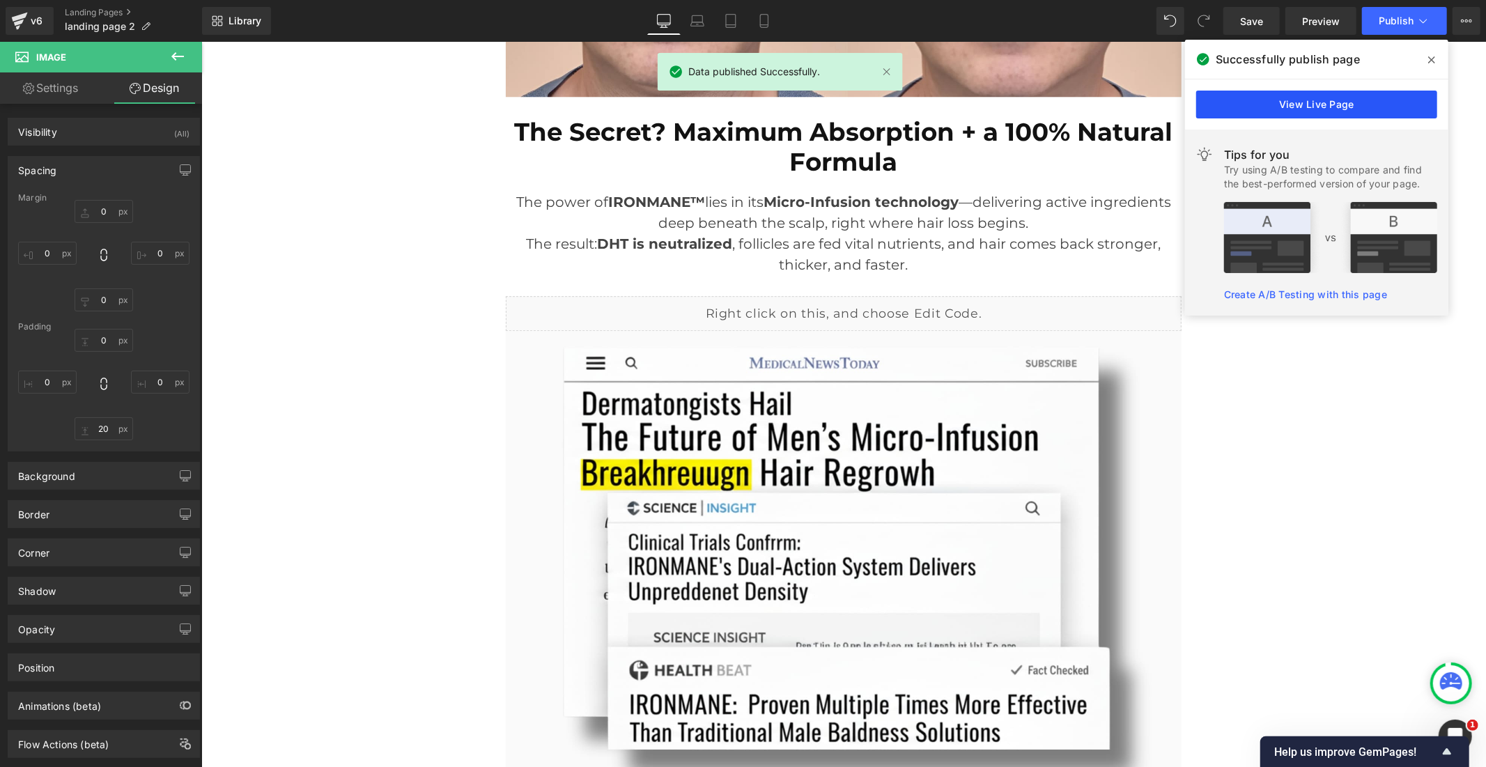
click at [1233, 100] on link "View Live Page" at bounding box center [1316, 105] width 241 height 28
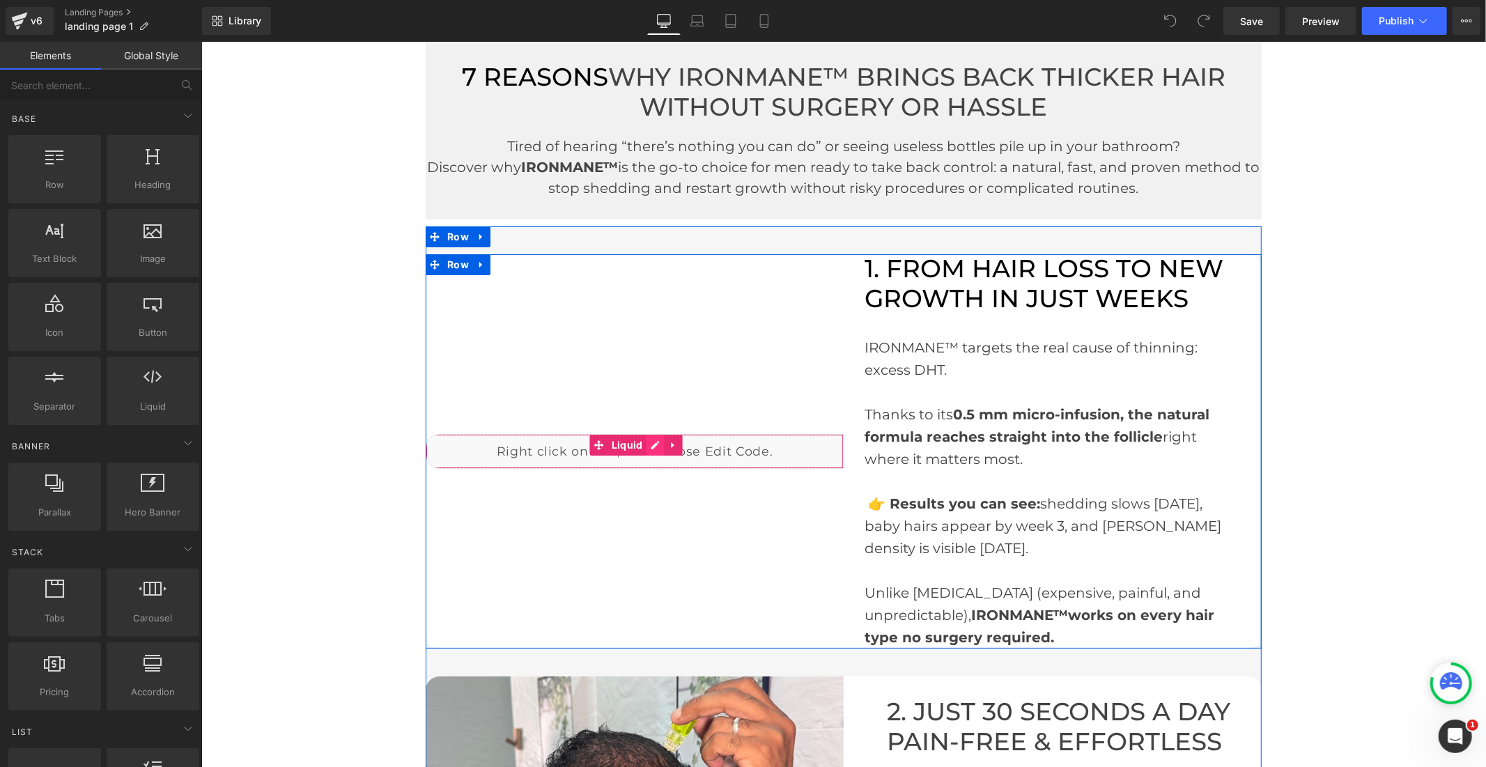
click at [644, 442] on div "Liquid" at bounding box center [634, 450] width 418 height 35
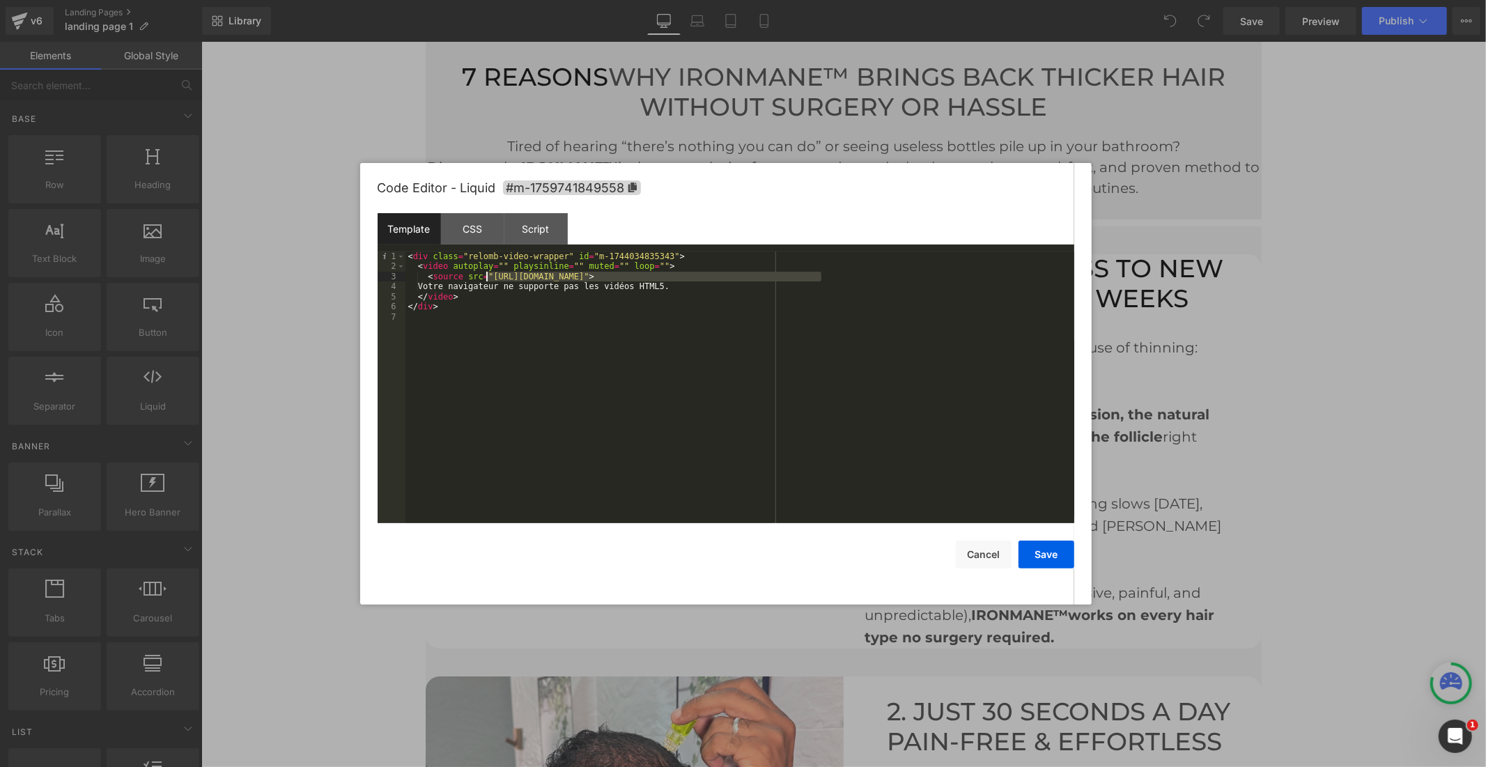
drag, startPoint x: 822, startPoint y: 277, endPoint x: 486, endPoint y: 280, distance: 335.8
click at [486, 280] on div "< div class = "relomb-video-wrapper" id = "m-1744034835343" > < video autoplay …" at bounding box center [739, 398] width 669 height 292
click at [1054, 562] on button "Save" at bounding box center [1047, 555] width 56 height 28
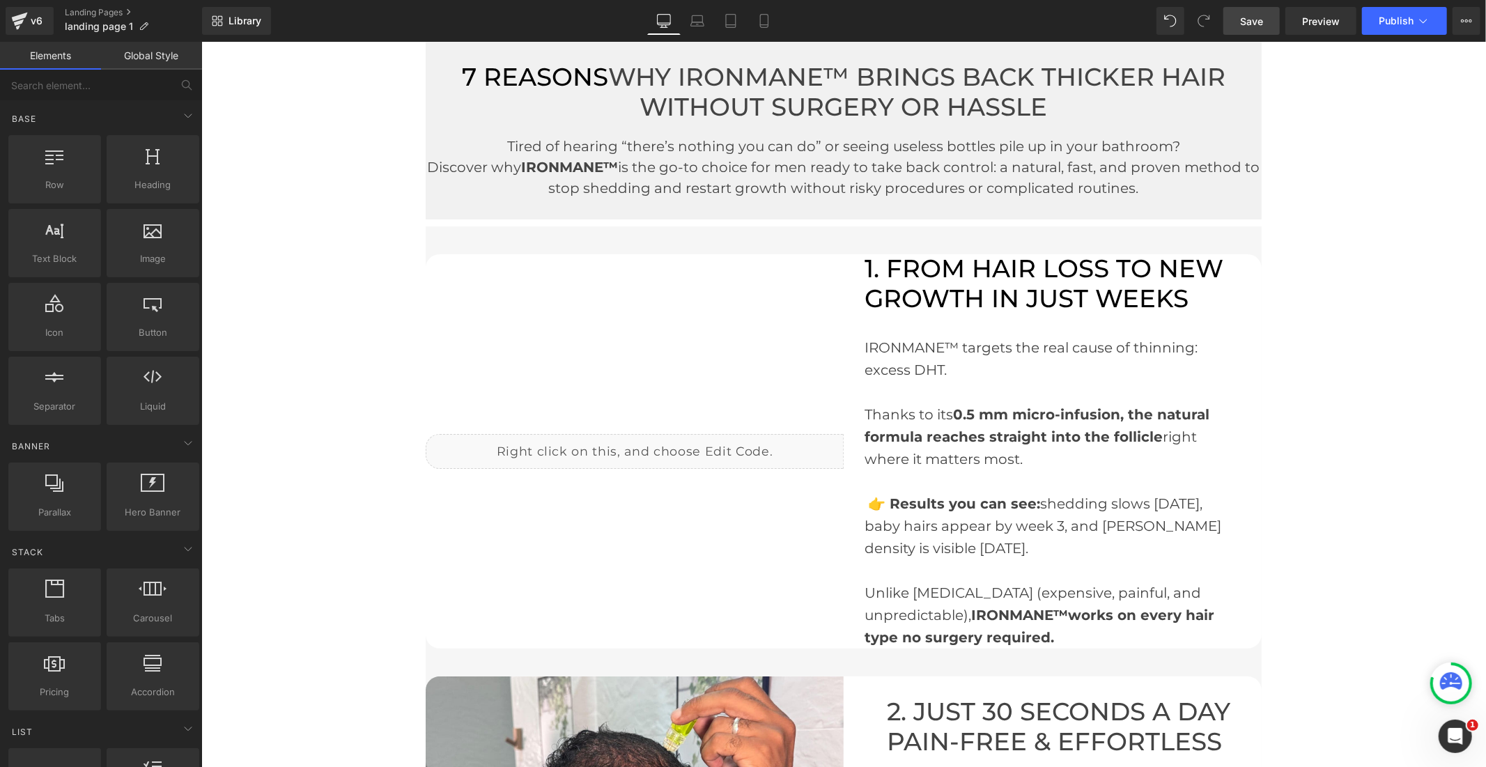
click at [1263, 22] on span "Save" at bounding box center [1251, 21] width 23 height 15
click at [1398, 24] on span "Publish" at bounding box center [1396, 20] width 35 height 11
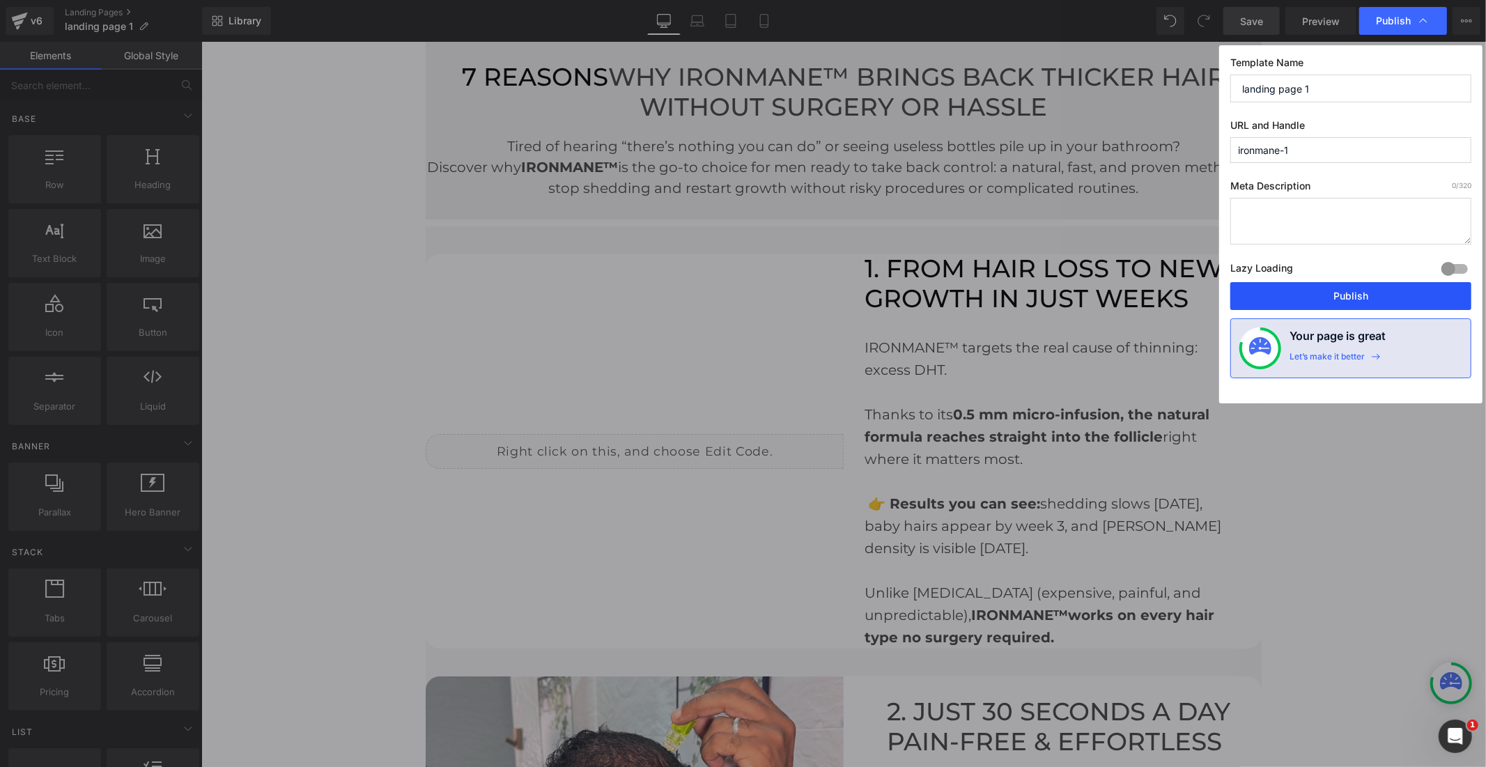
click at [1331, 296] on button "Publish" at bounding box center [1350, 296] width 241 height 28
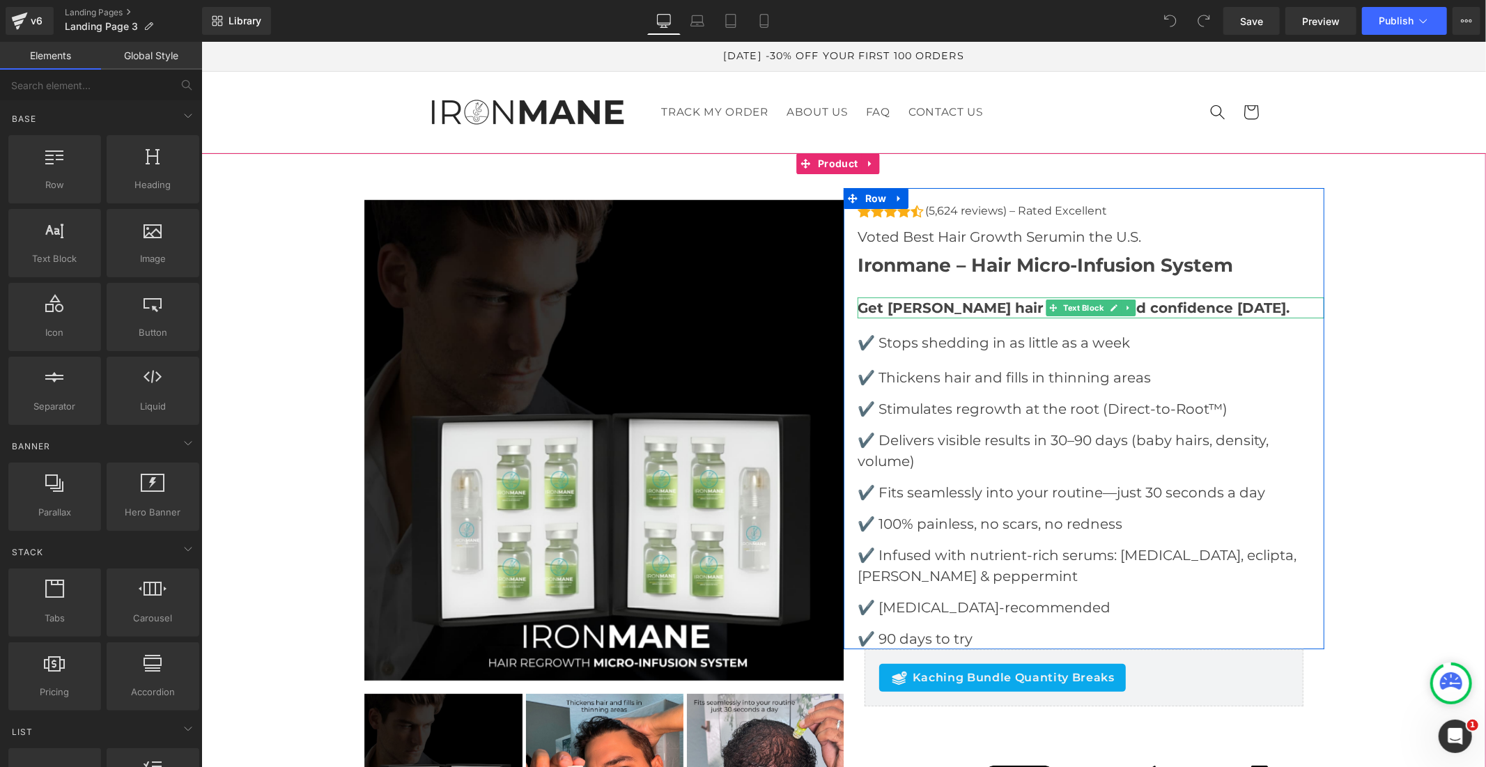
click at [976, 308] on strong "Get fuller hair and renewed confidence in 30 days ." at bounding box center [1073, 307] width 432 height 17
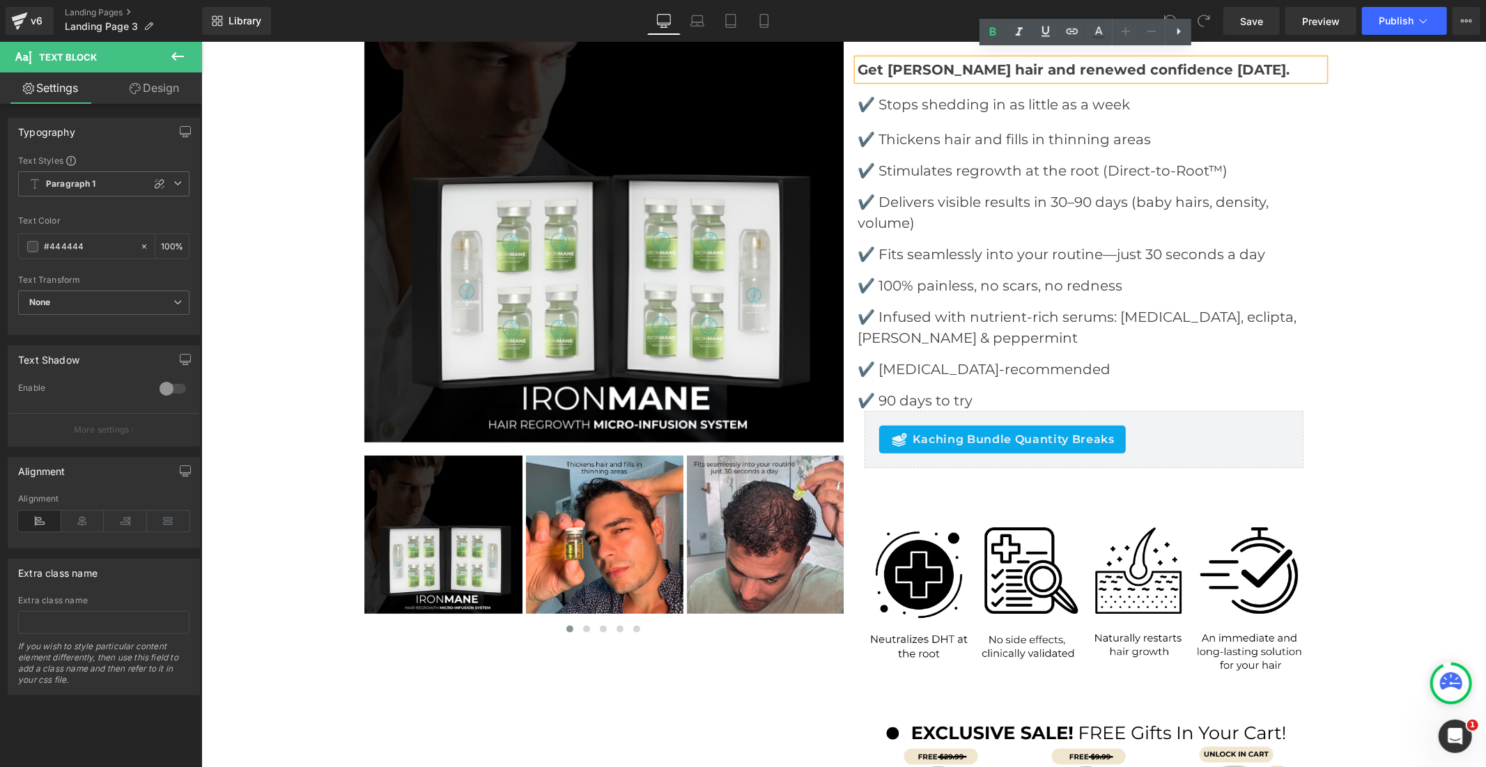
scroll to position [232, 0]
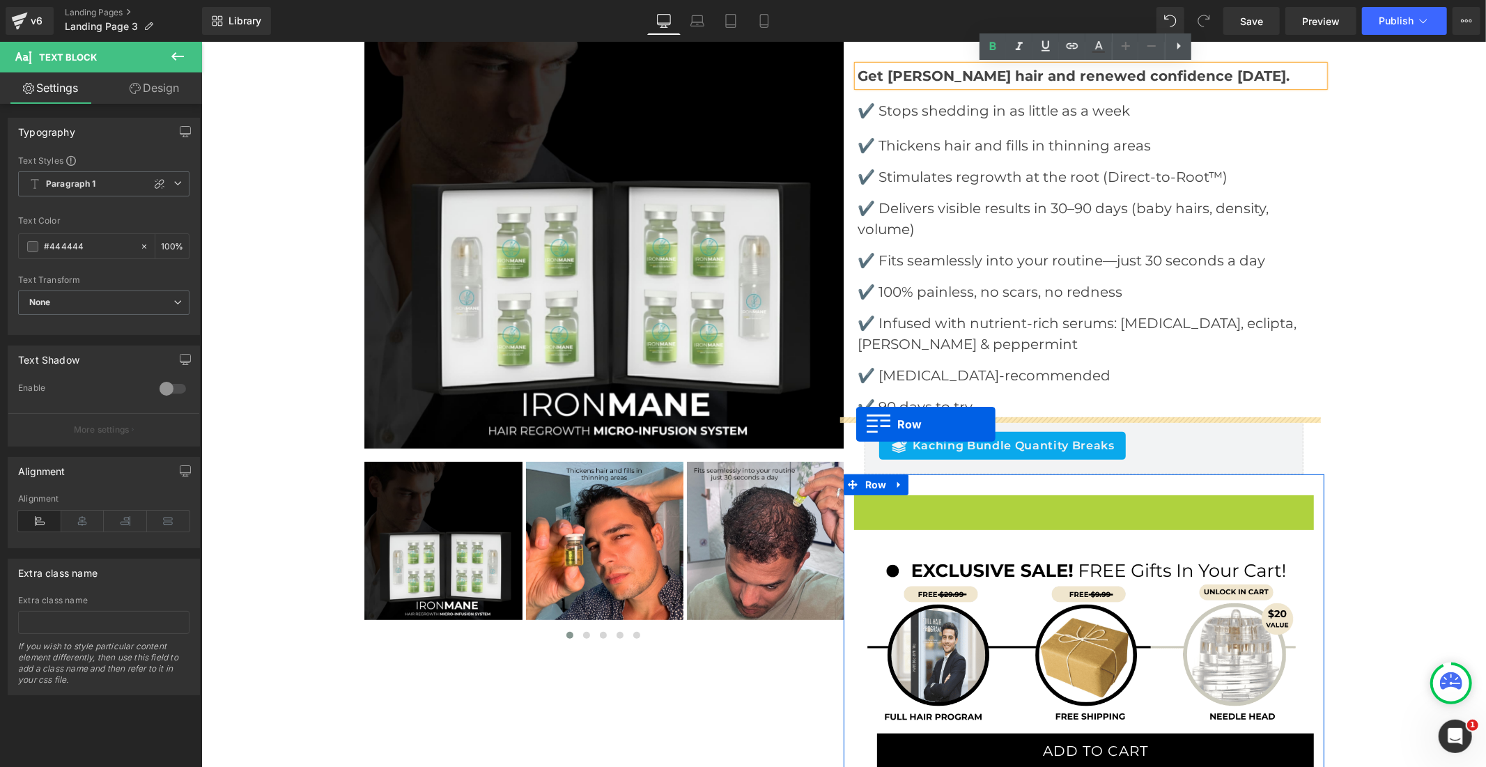
drag, startPoint x: 857, startPoint y: 502, endPoint x: 856, endPoint y: 423, distance: 78.7
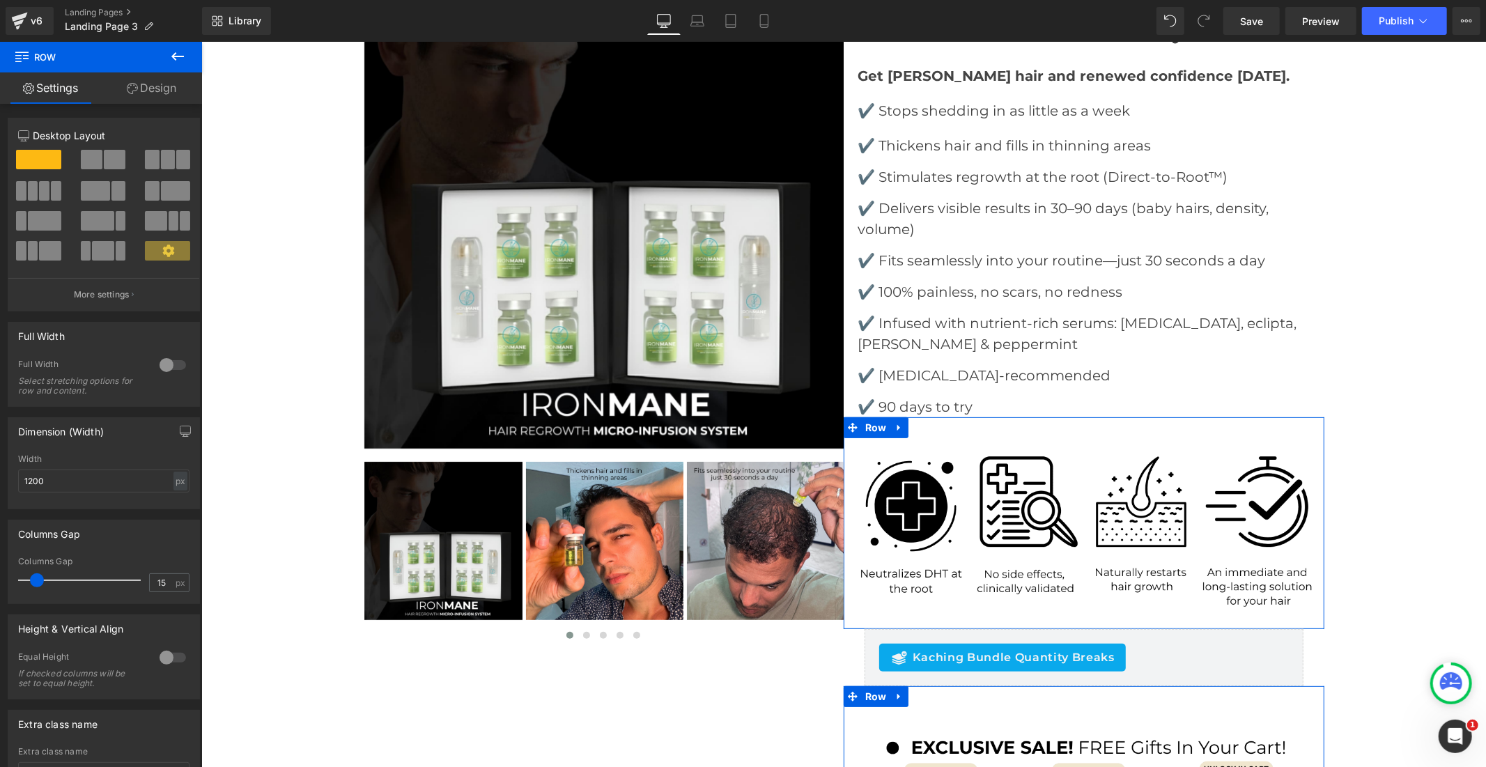
click at [142, 81] on link "Design" at bounding box center [151, 87] width 101 height 31
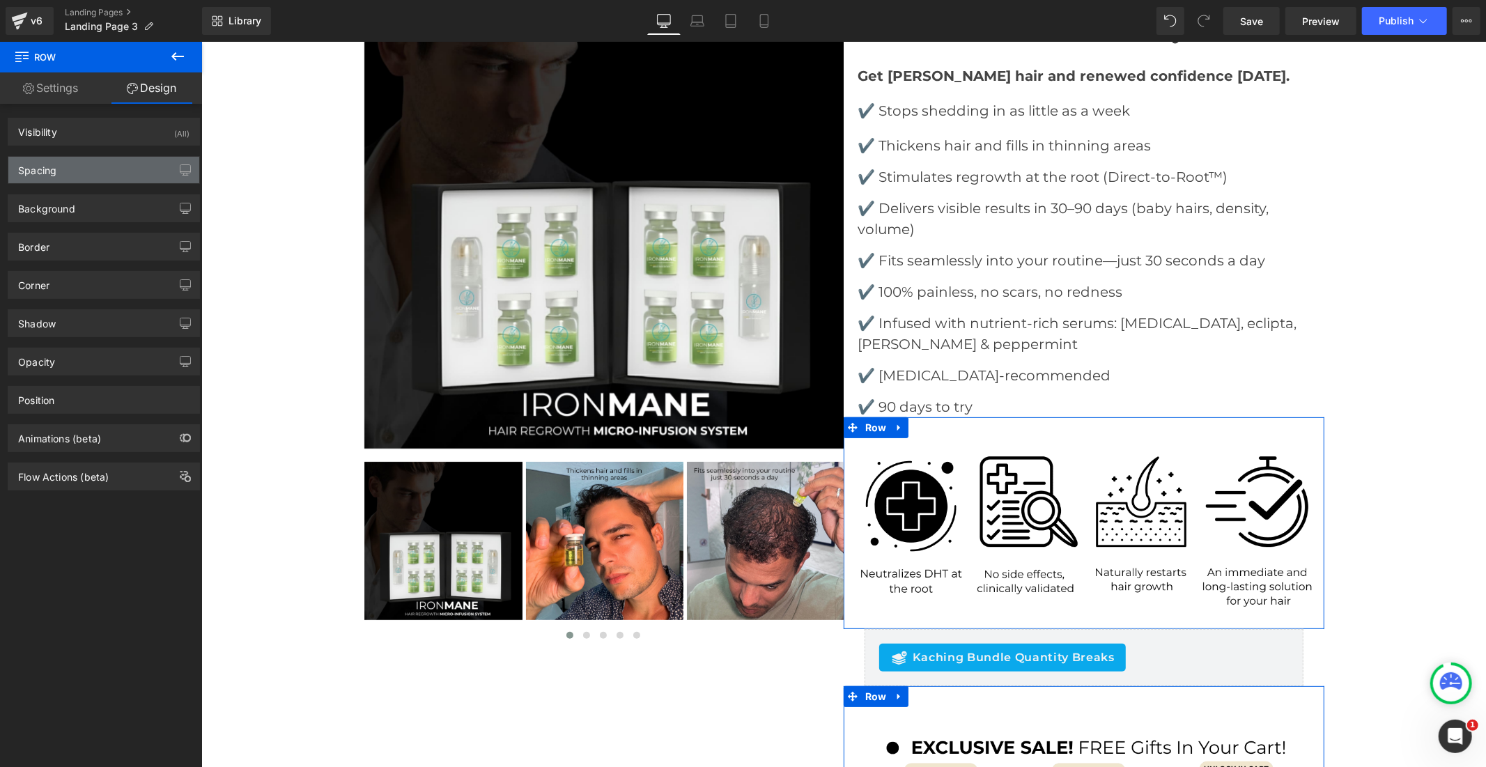
click at [113, 164] on div "Spacing" at bounding box center [103, 170] width 191 height 26
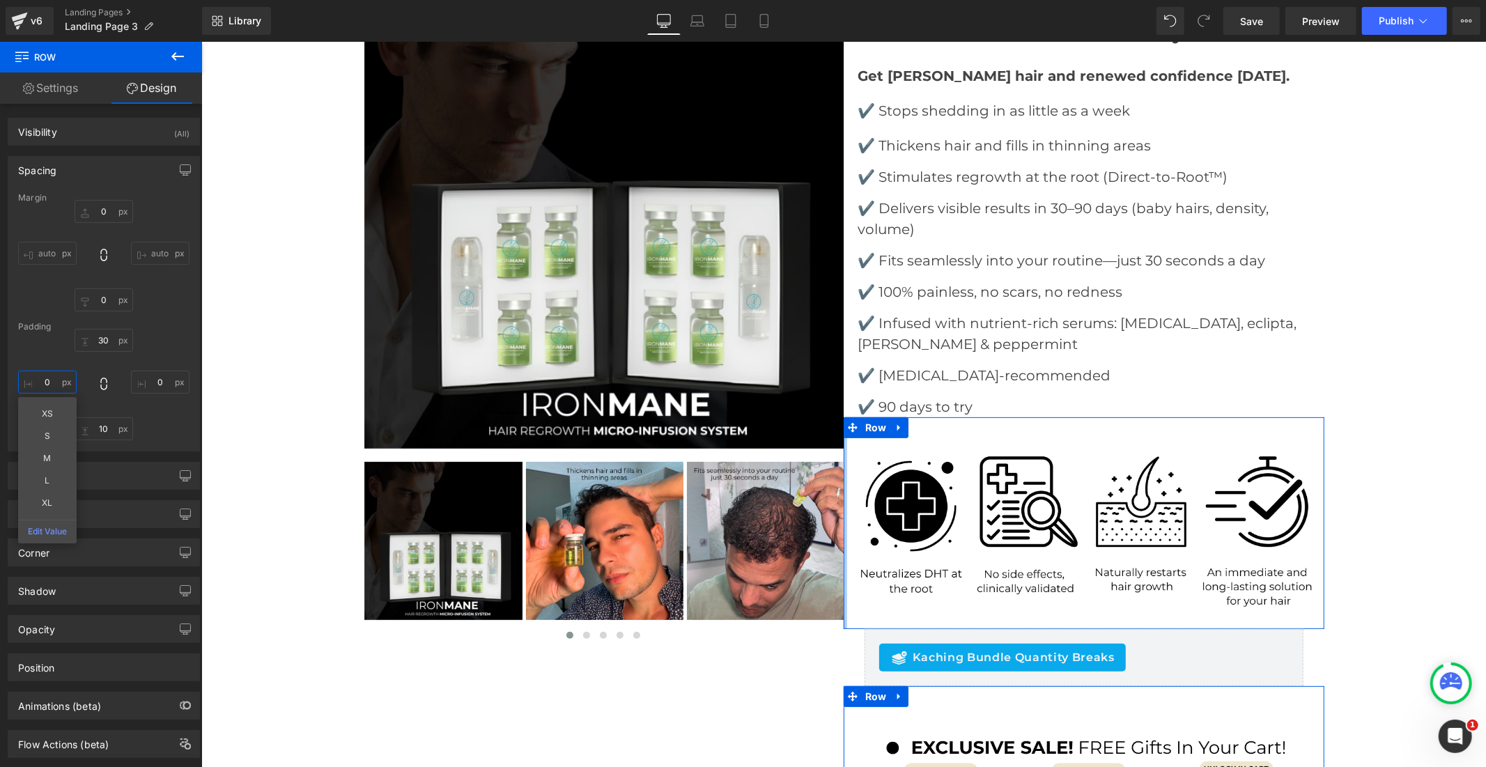
click at [50, 380] on input "0" at bounding box center [47, 382] width 59 height 23
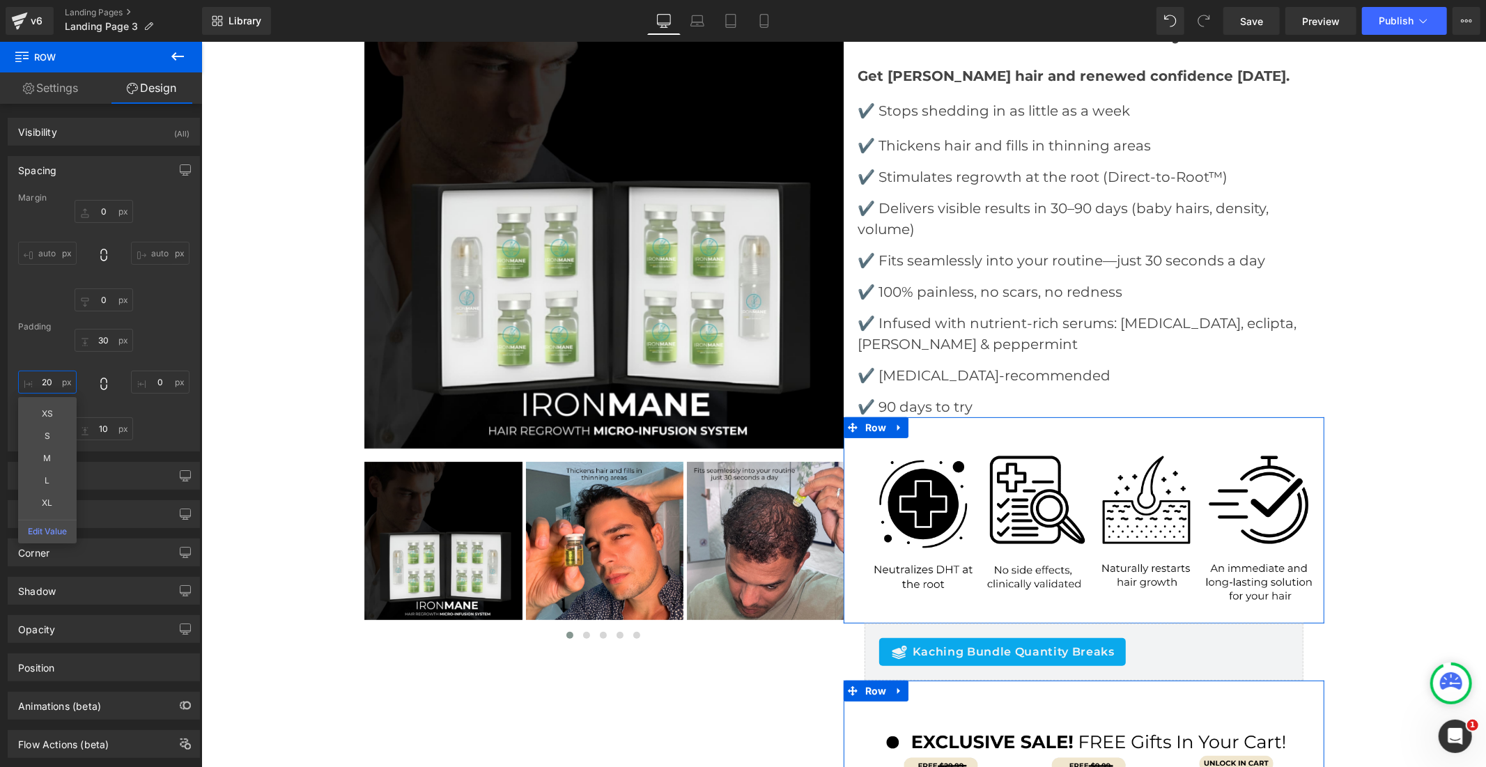
click at [49, 383] on input "20" at bounding box center [47, 382] width 59 height 23
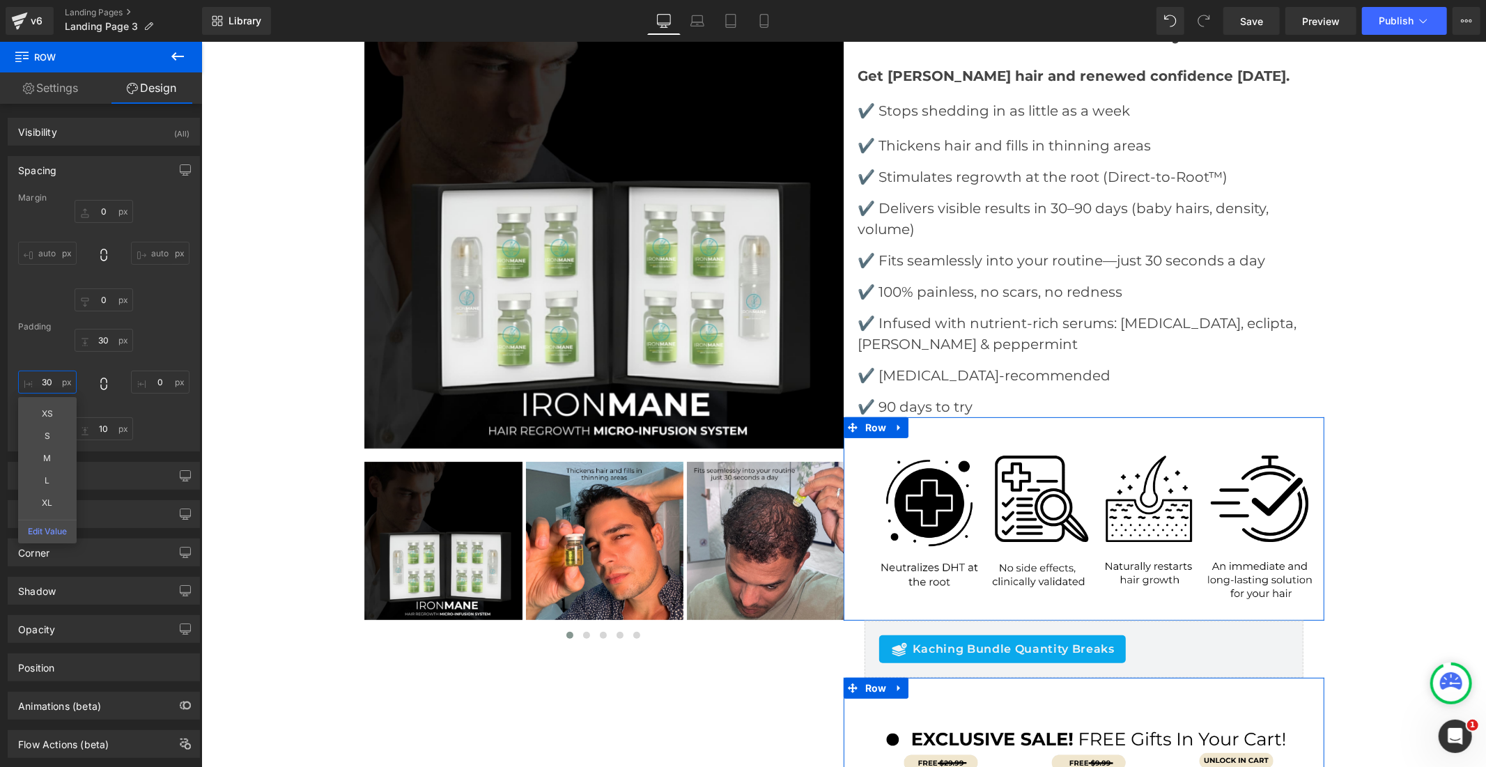
type input "30"
click at [155, 378] on input "0" at bounding box center [160, 382] width 59 height 23
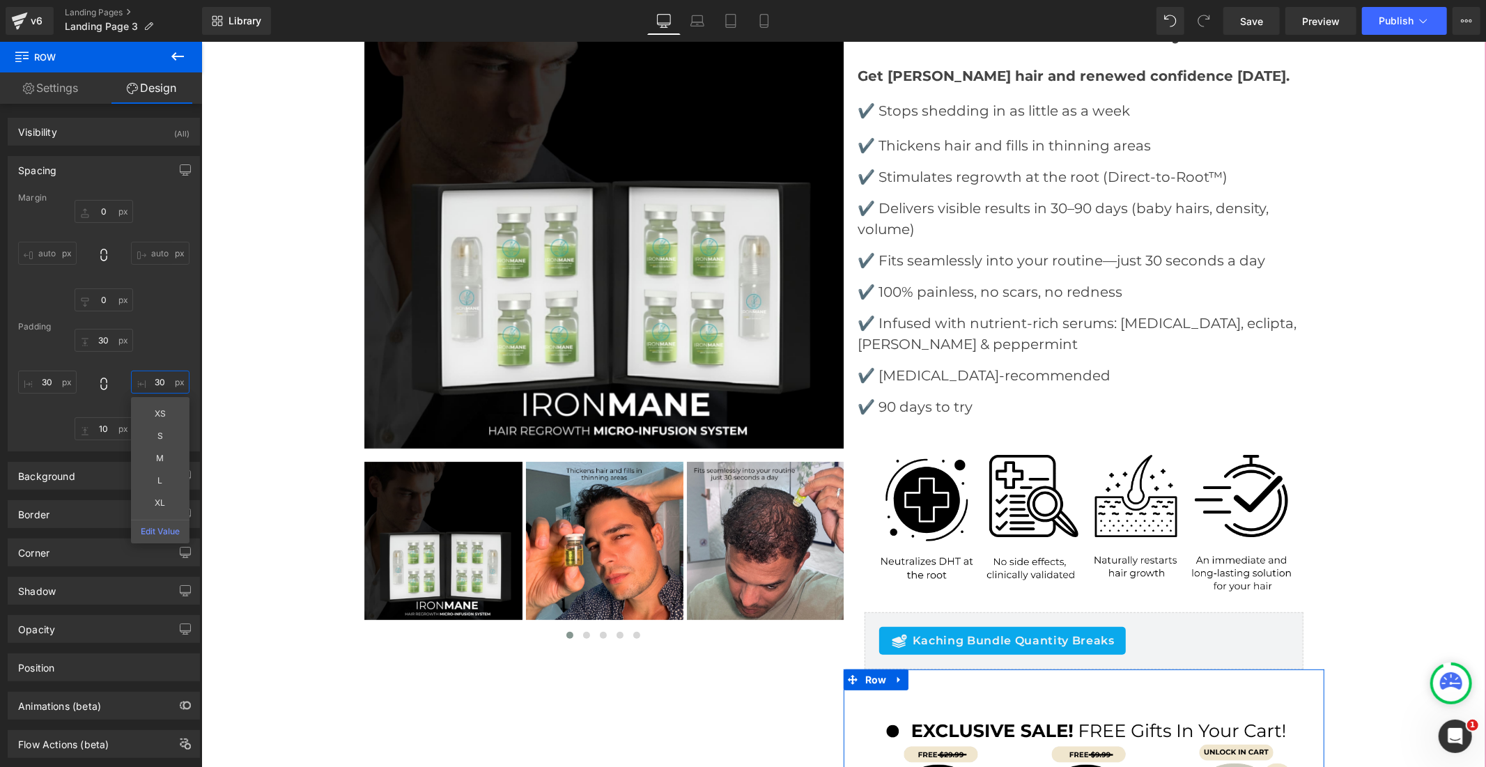
type input "30"
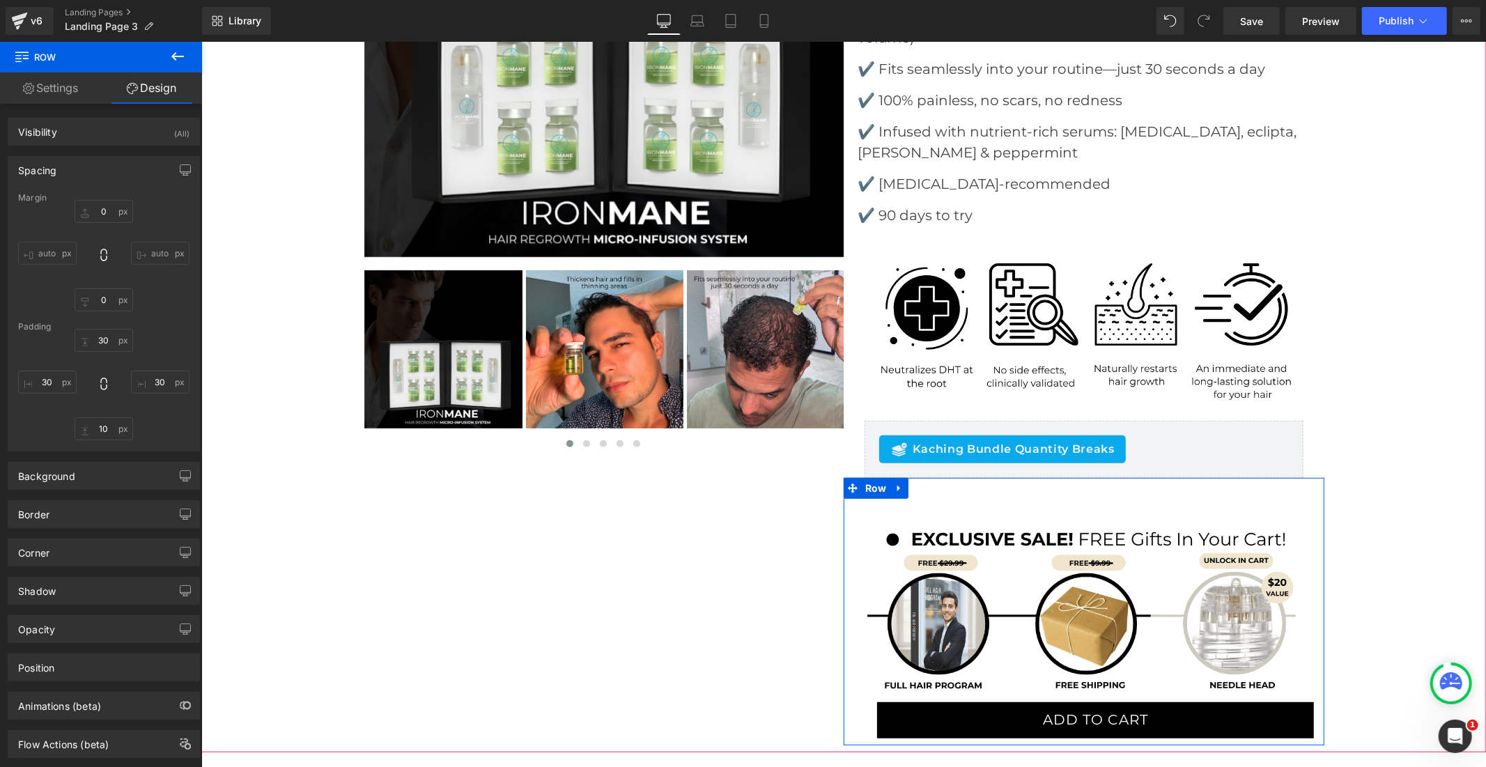
scroll to position [464, 0]
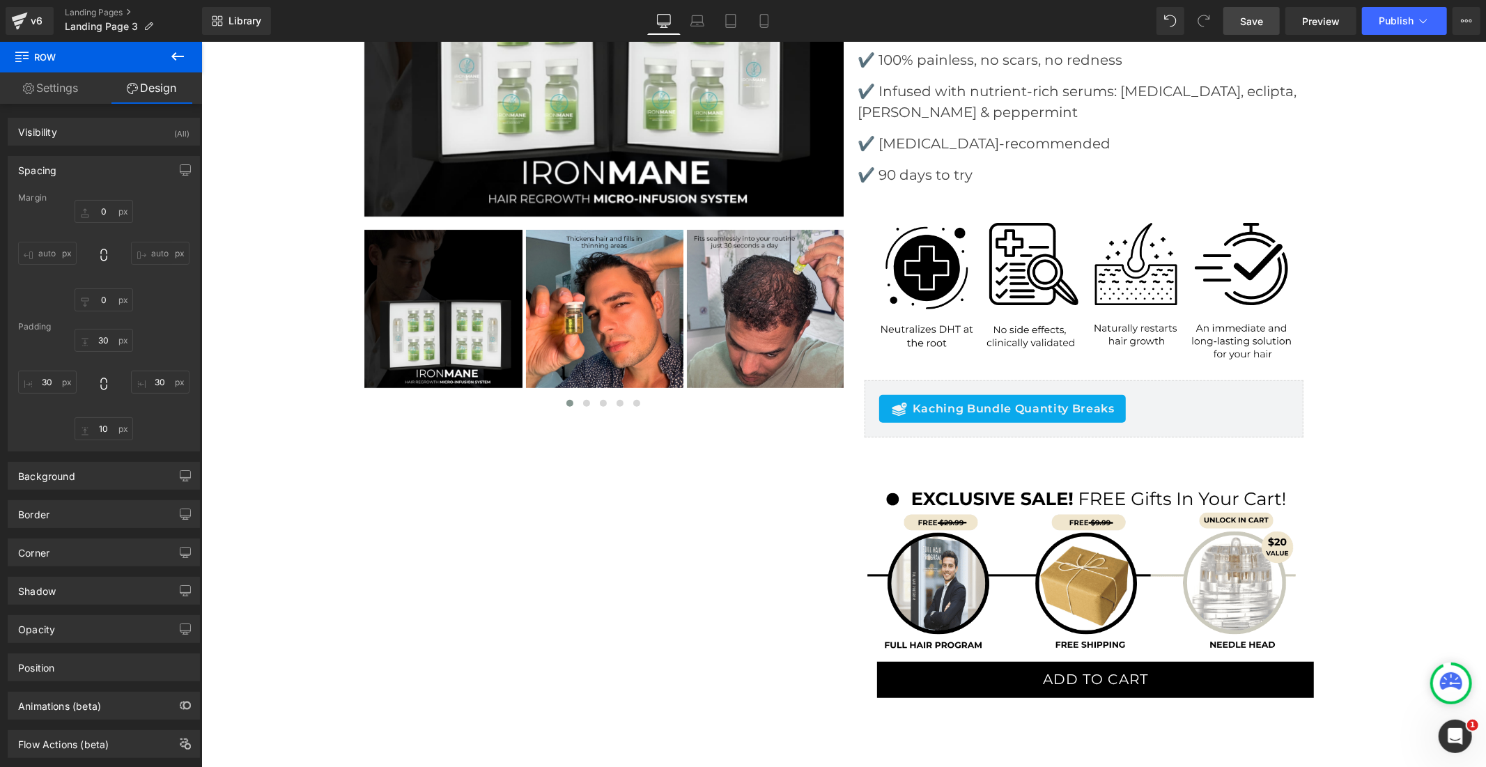
click at [1239, 17] on link "Save" at bounding box center [1251, 21] width 56 height 28
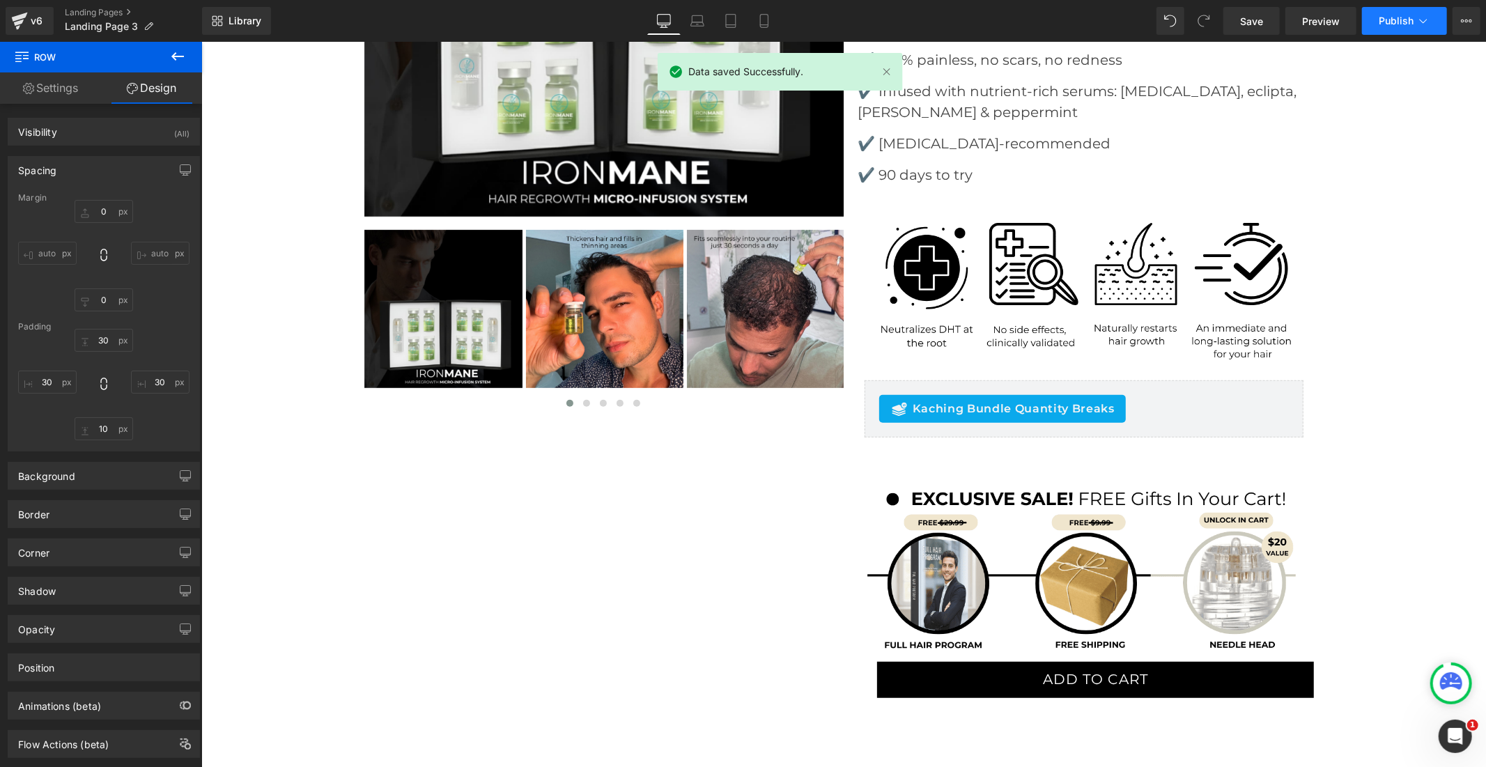
click at [1384, 18] on span "Publish" at bounding box center [1396, 20] width 35 height 11
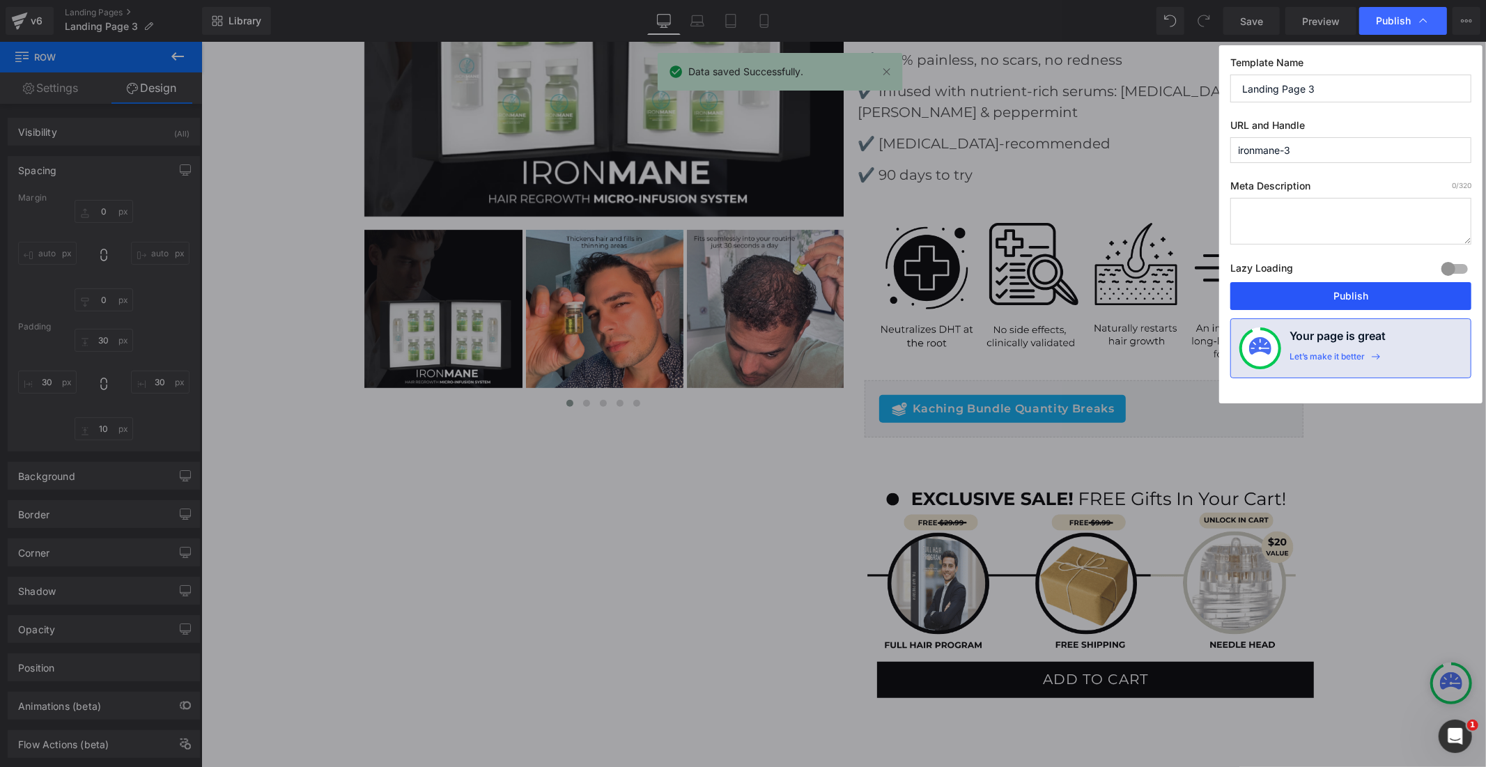
click at [1335, 293] on button "Publish" at bounding box center [1350, 296] width 241 height 28
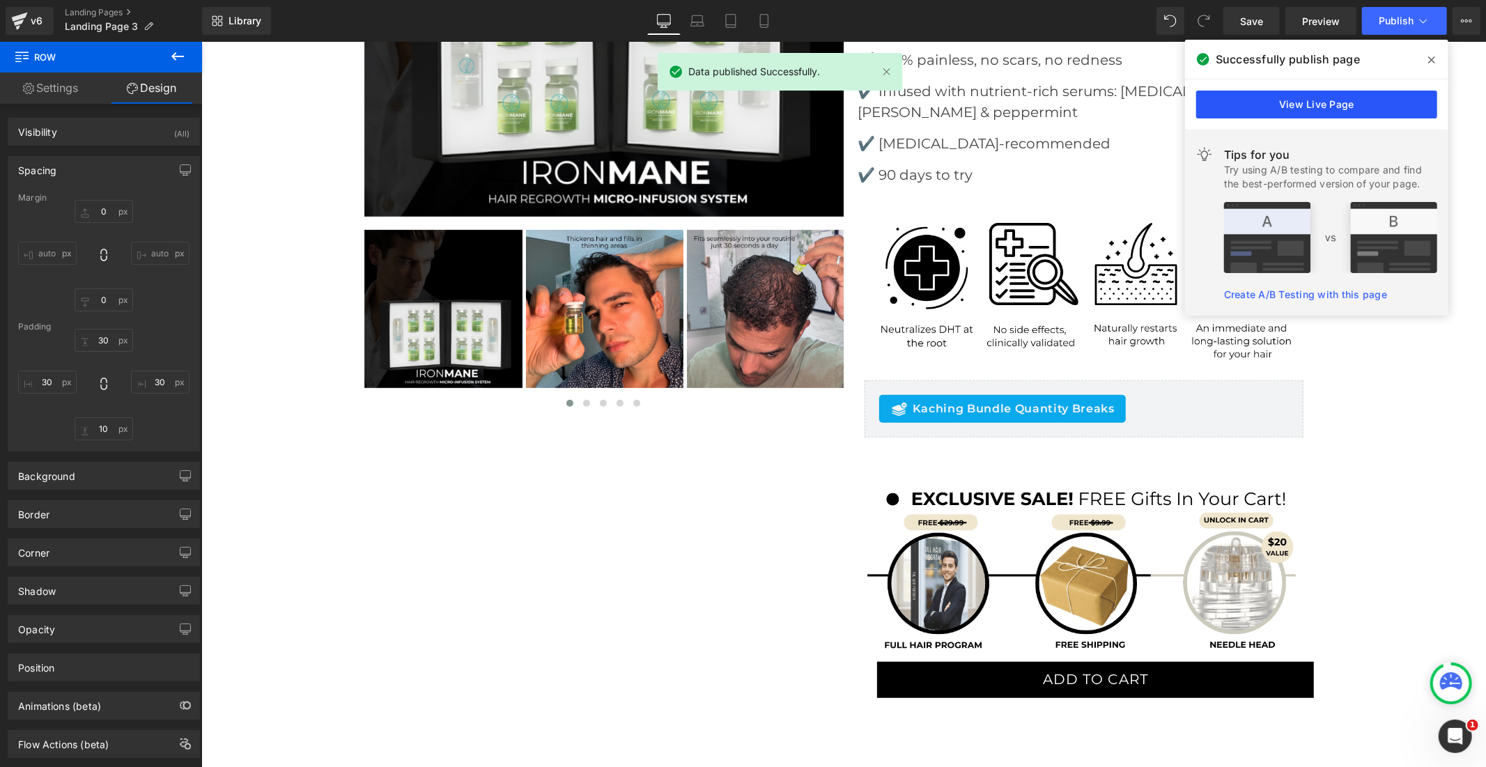
click at [1333, 100] on link "View Live Page" at bounding box center [1316, 105] width 241 height 28
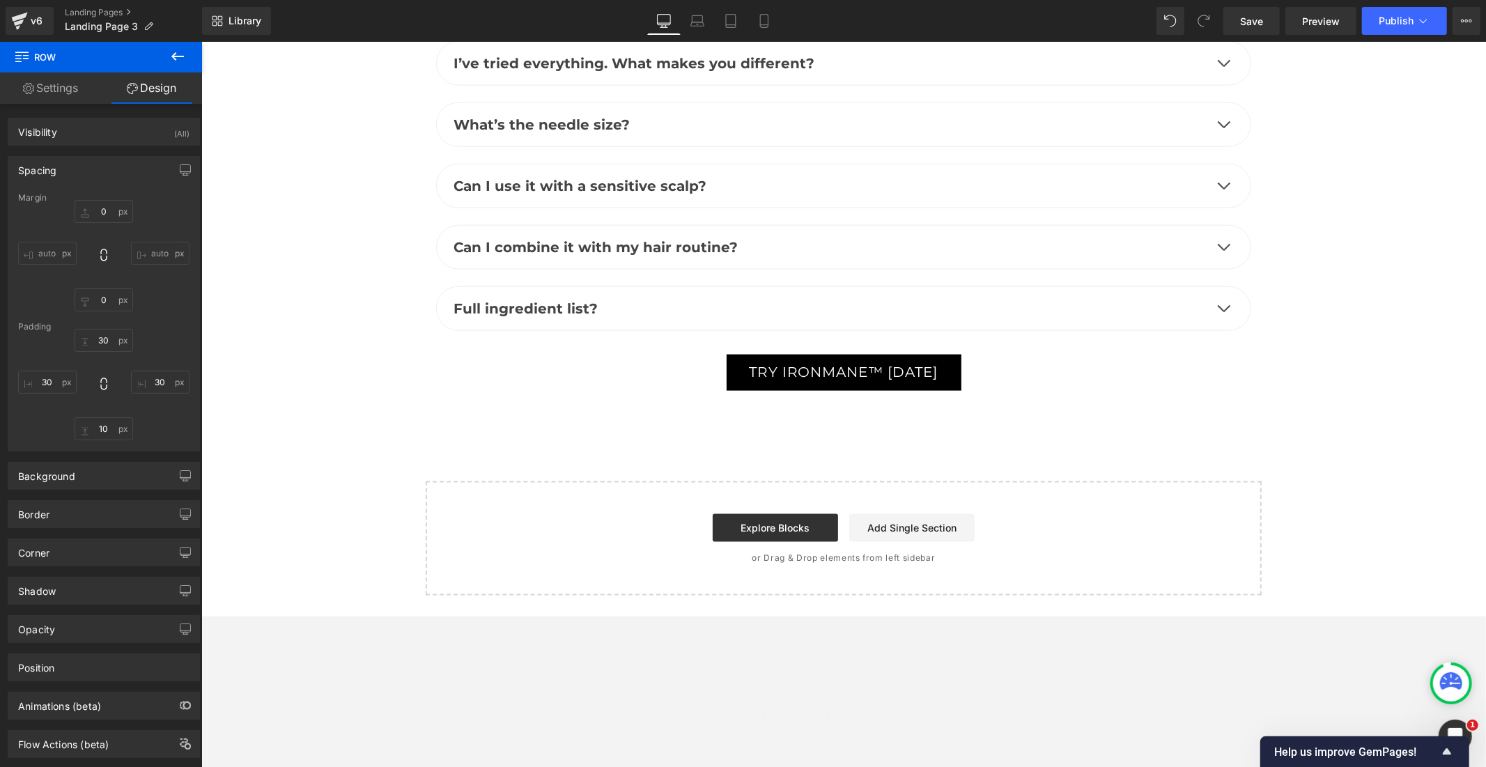
scroll to position [5883, 0]
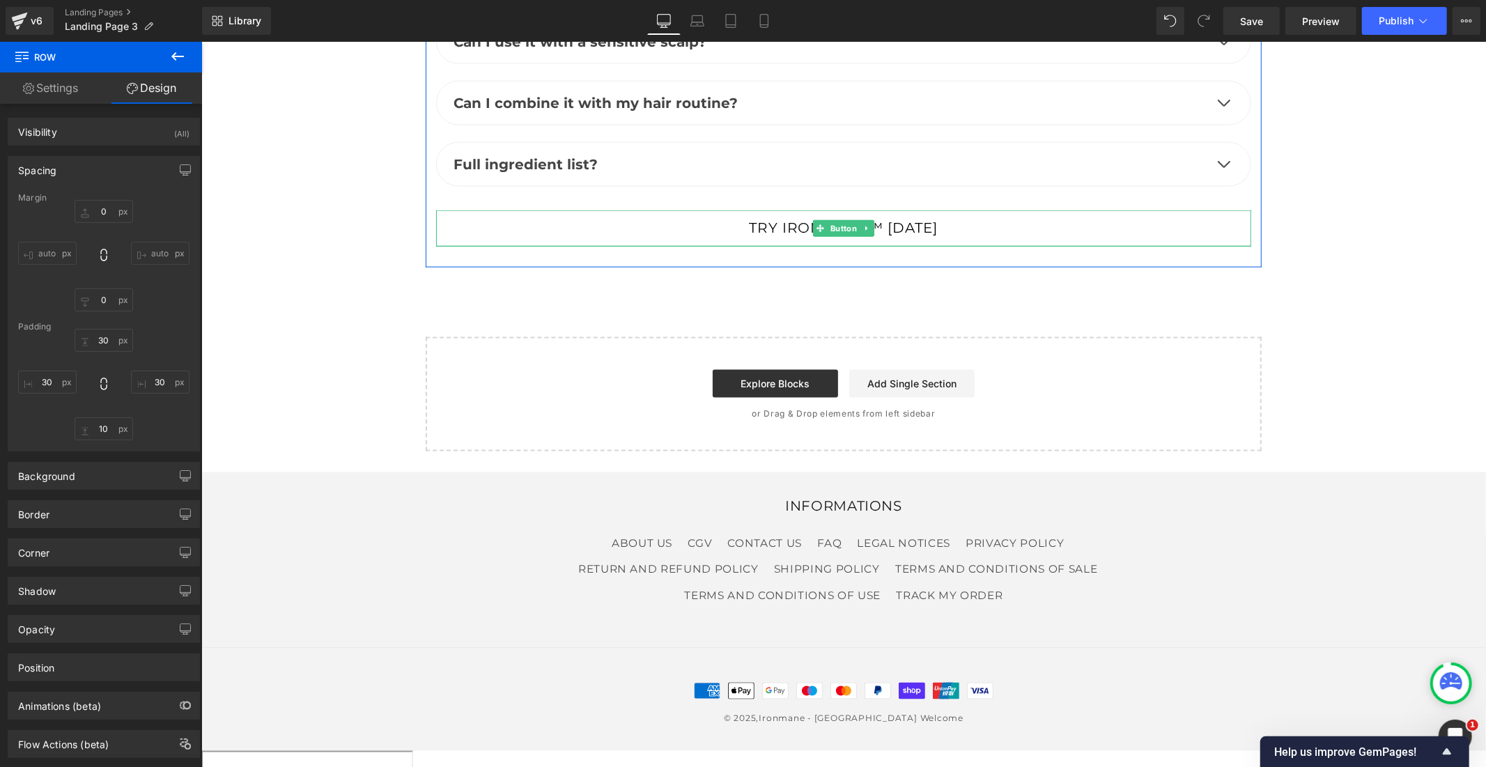
click at [915, 210] on link "TRY IRONMANE™ TODAY" at bounding box center [843, 228] width 235 height 36
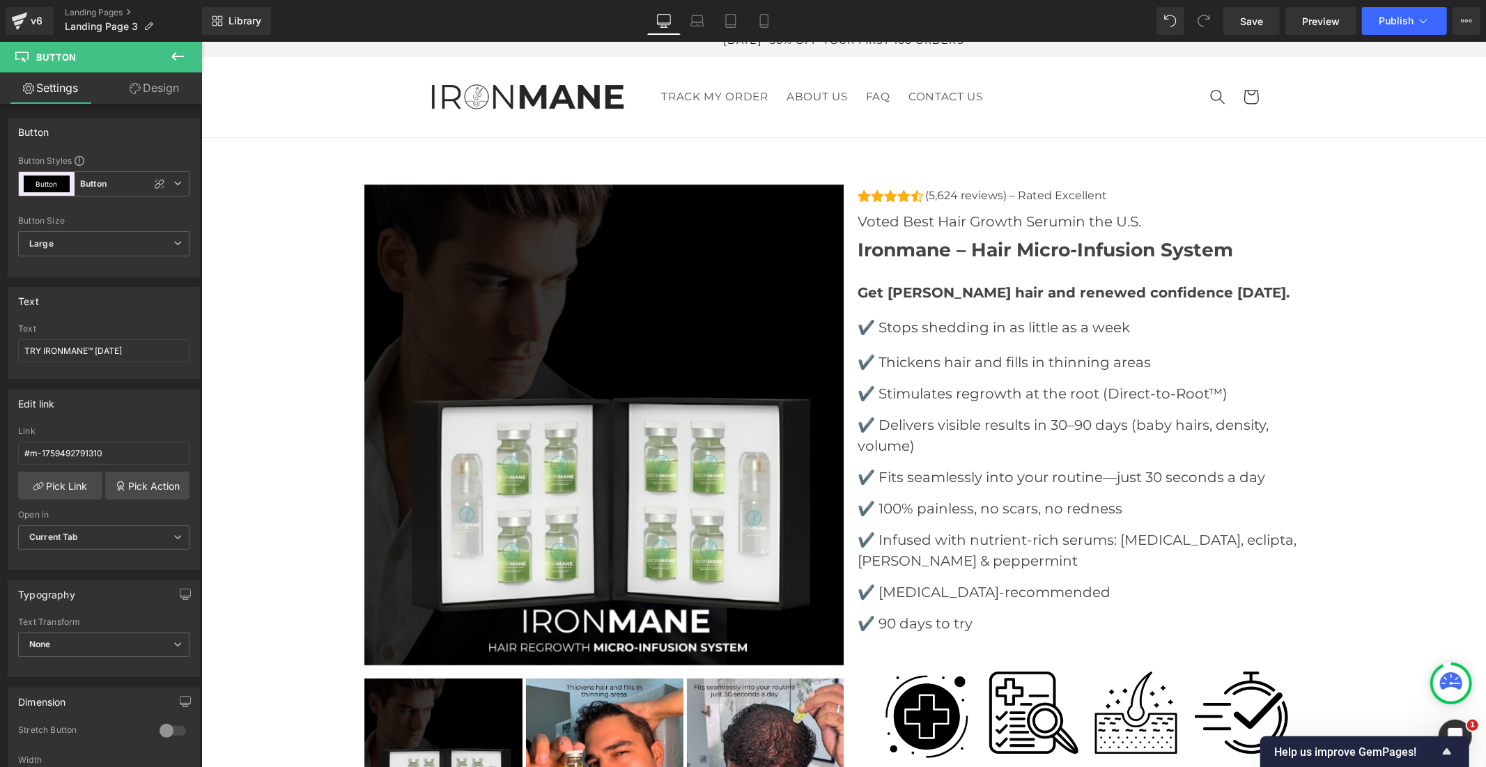
scroll to position [0, 0]
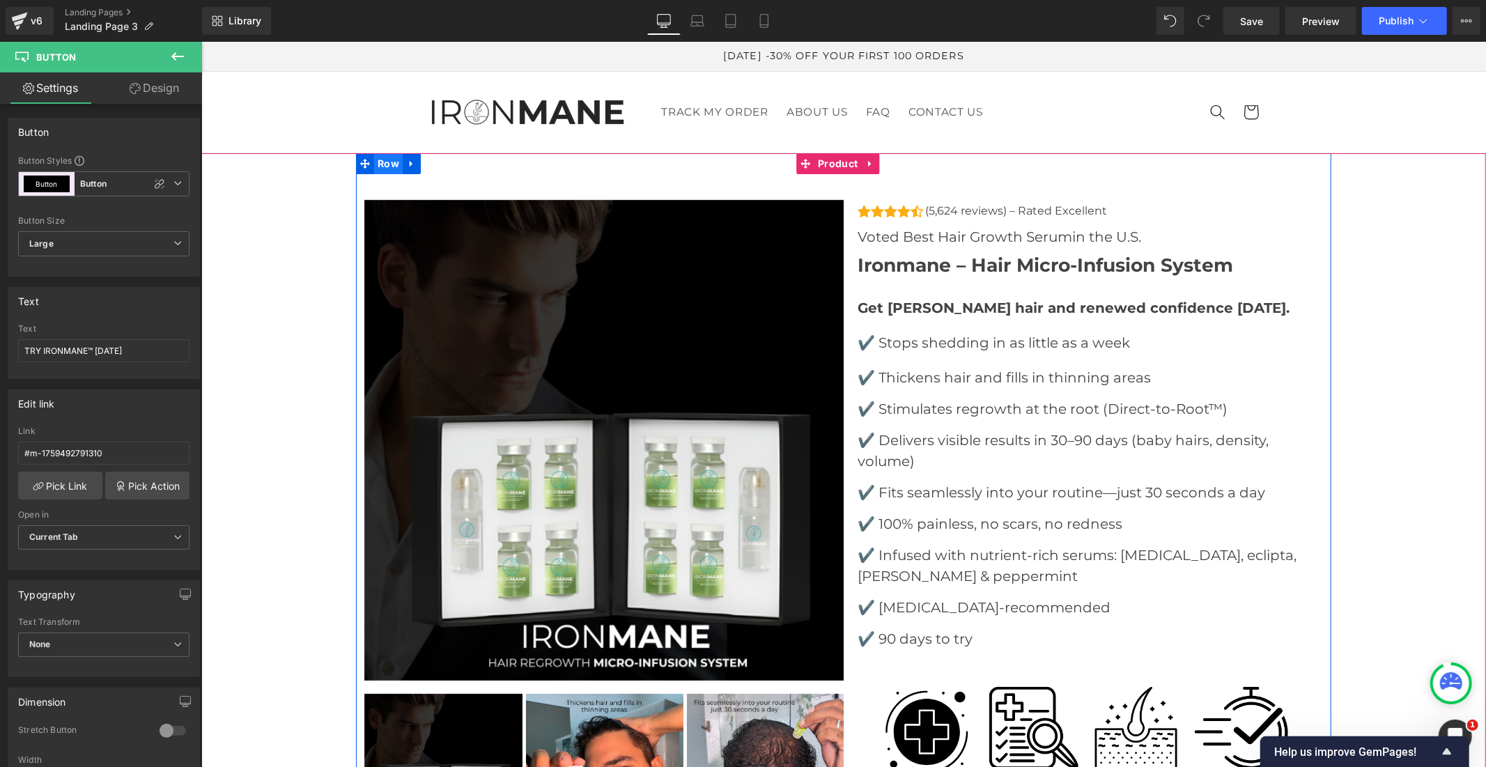
click at [378, 164] on span "Row" at bounding box center [387, 163] width 29 height 21
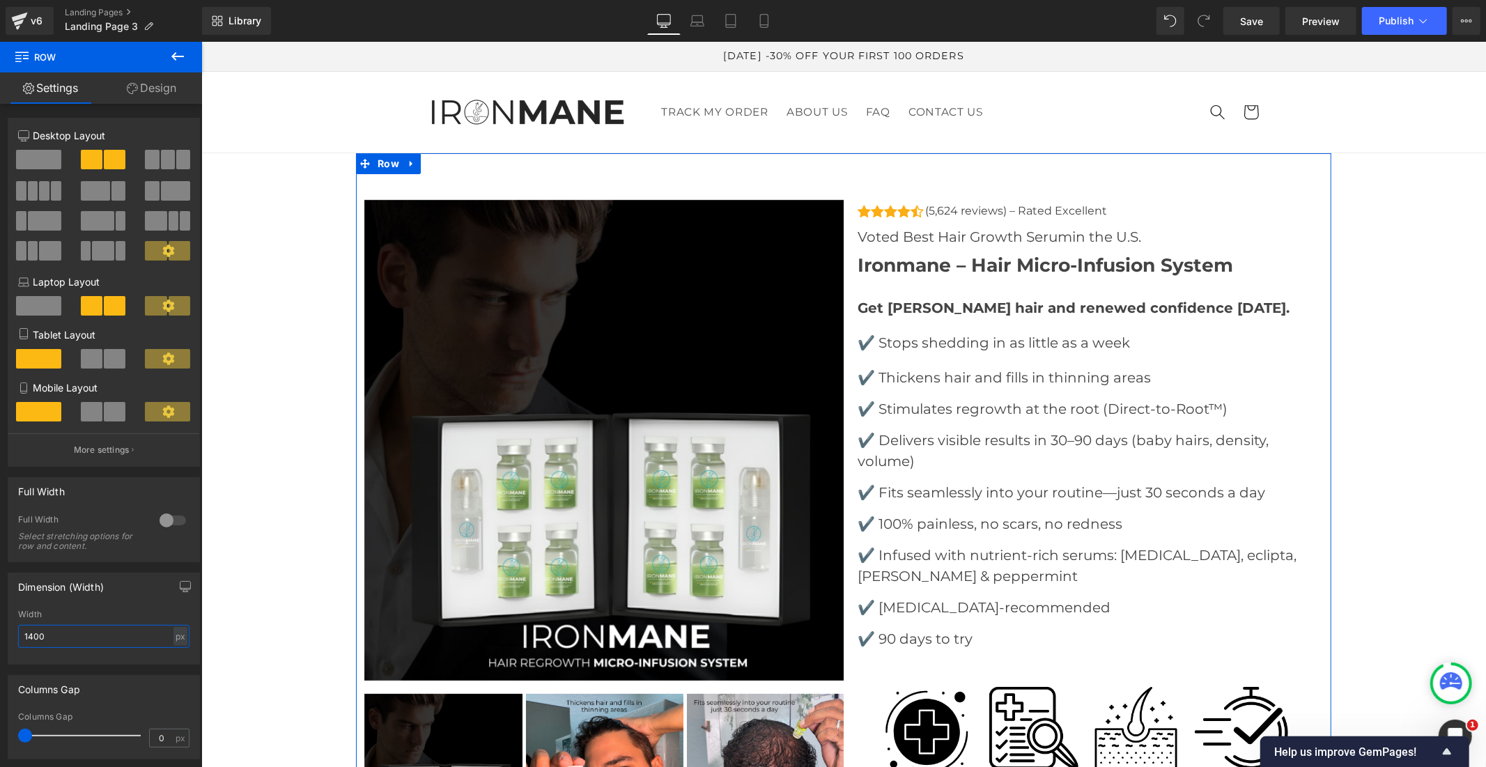
drag, startPoint x: 47, startPoint y: 642, endPoint x: 10, endPoint y: 639, distance: 36.3
click at [10, 639] on div "1400px Width 1400 px % px" at bounding box center [103, 637] width 191 height 54
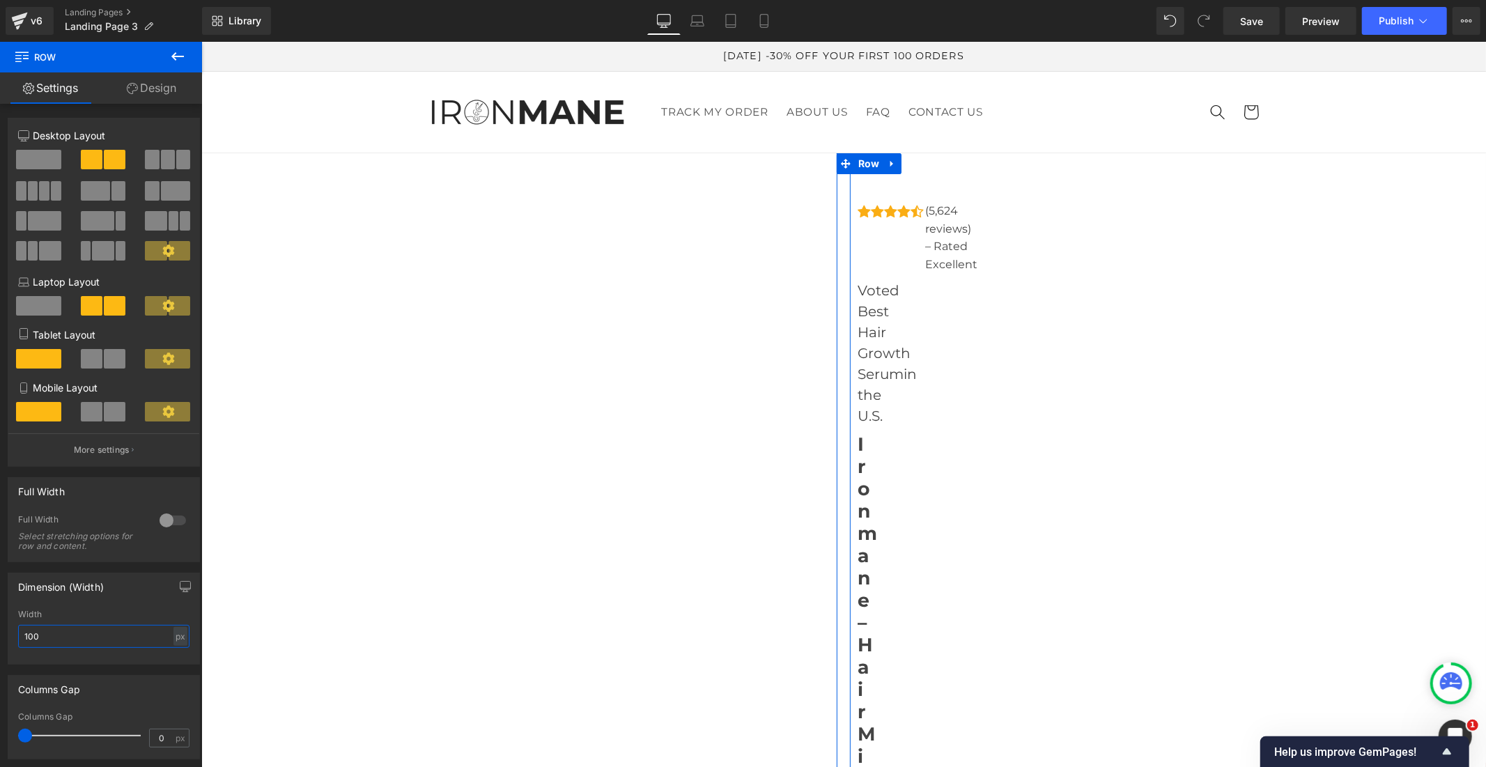
type input "1000"
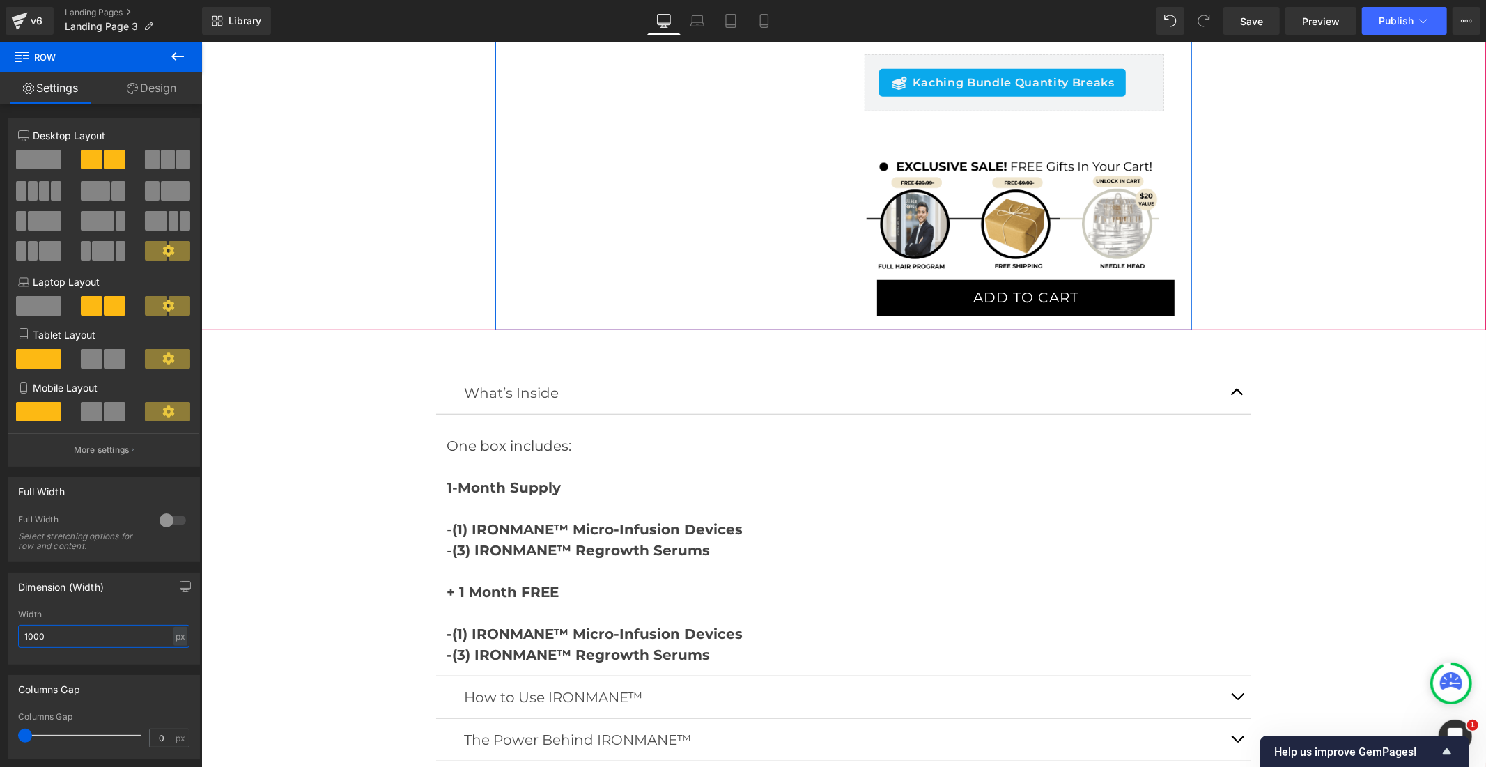
scroll to position [851, 0]
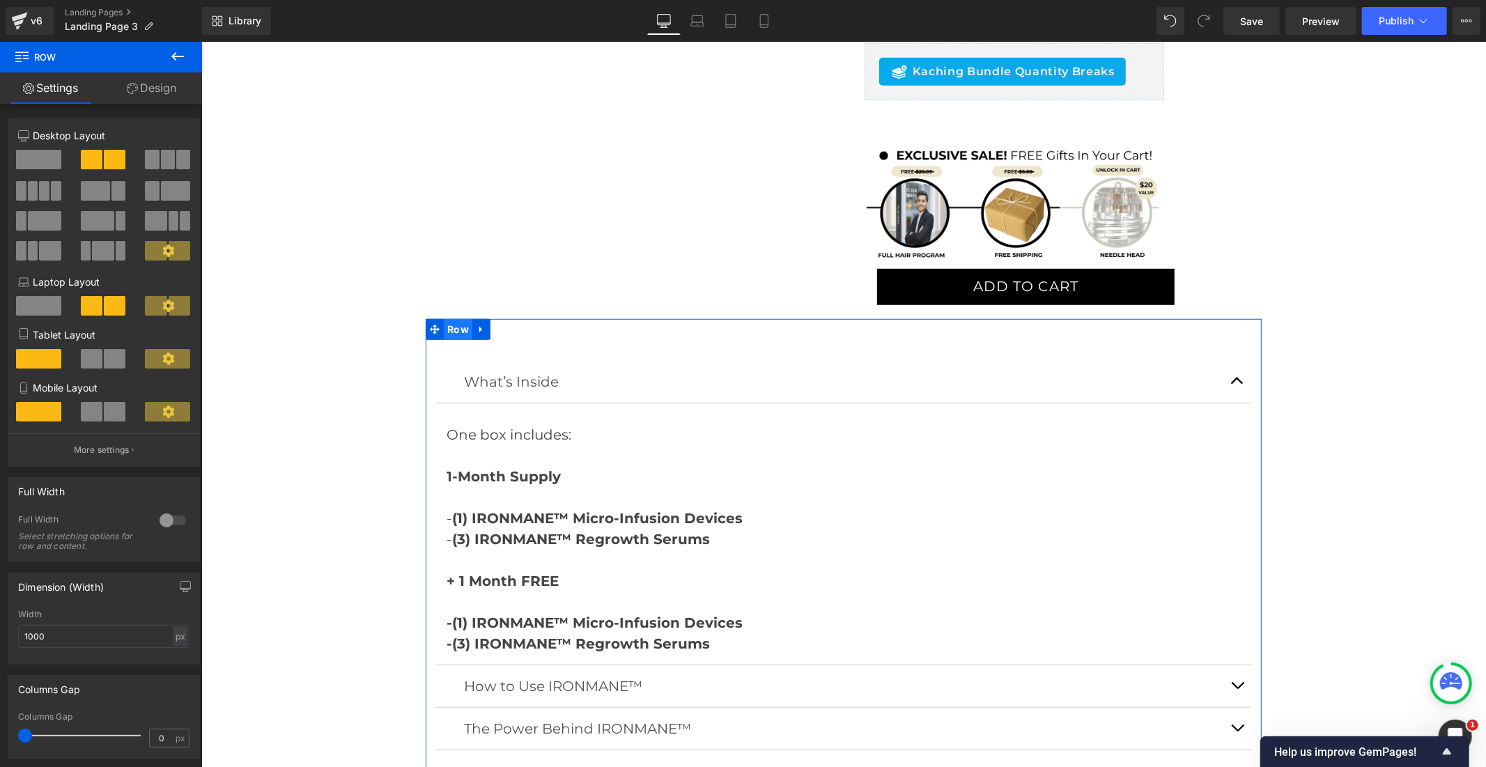
click at [456, 318] on span "Row" at bounding box center [457, 328] width 29 height 21
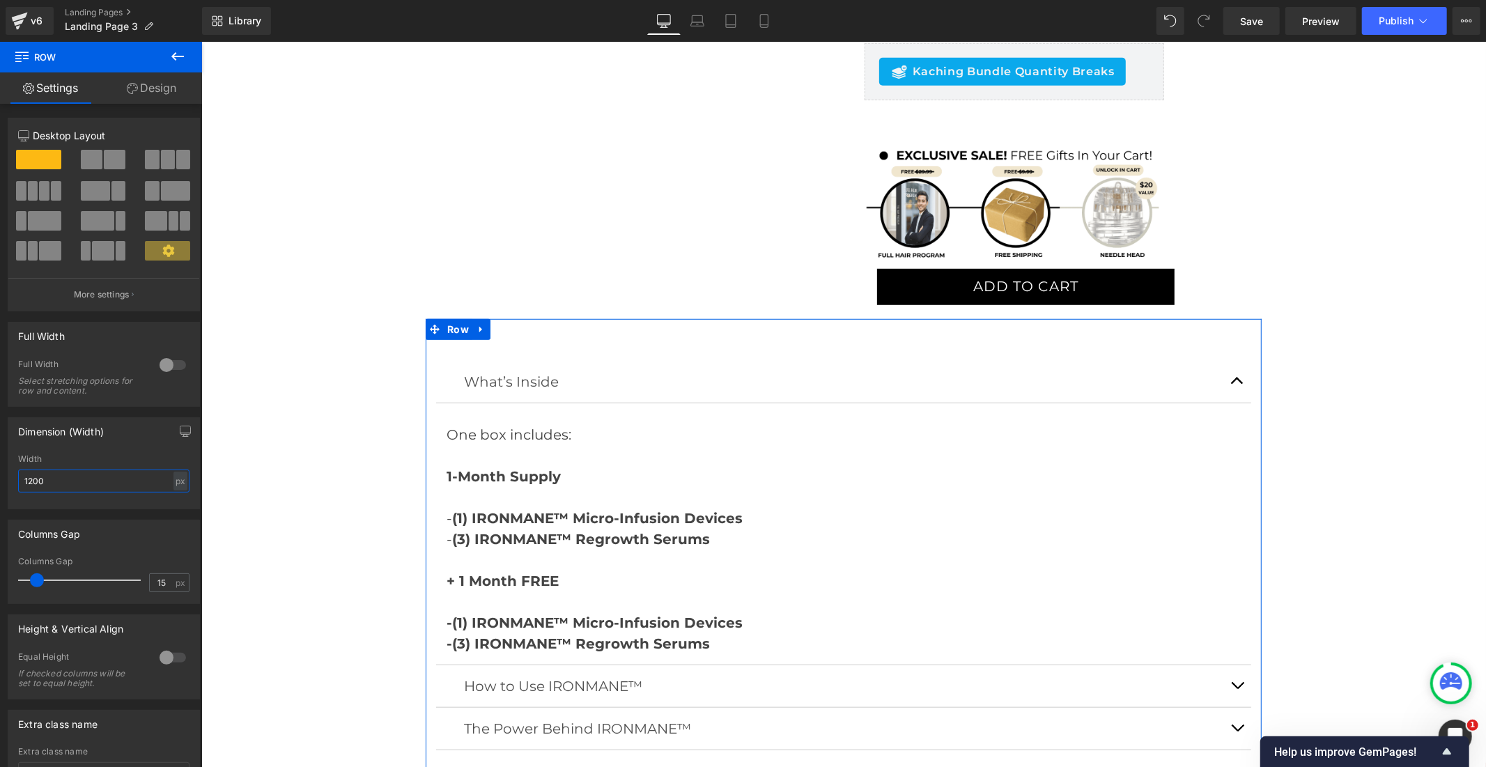
drag, startPoint x: 54, startPoint y: 483, endPoint x: 1, endPoint y: 479, distance: 53.8
click at [1, 479] on div "Dimension (Width) 1200px Width 1200 px % px" at bounding box center [104, 458] width 208 height 102
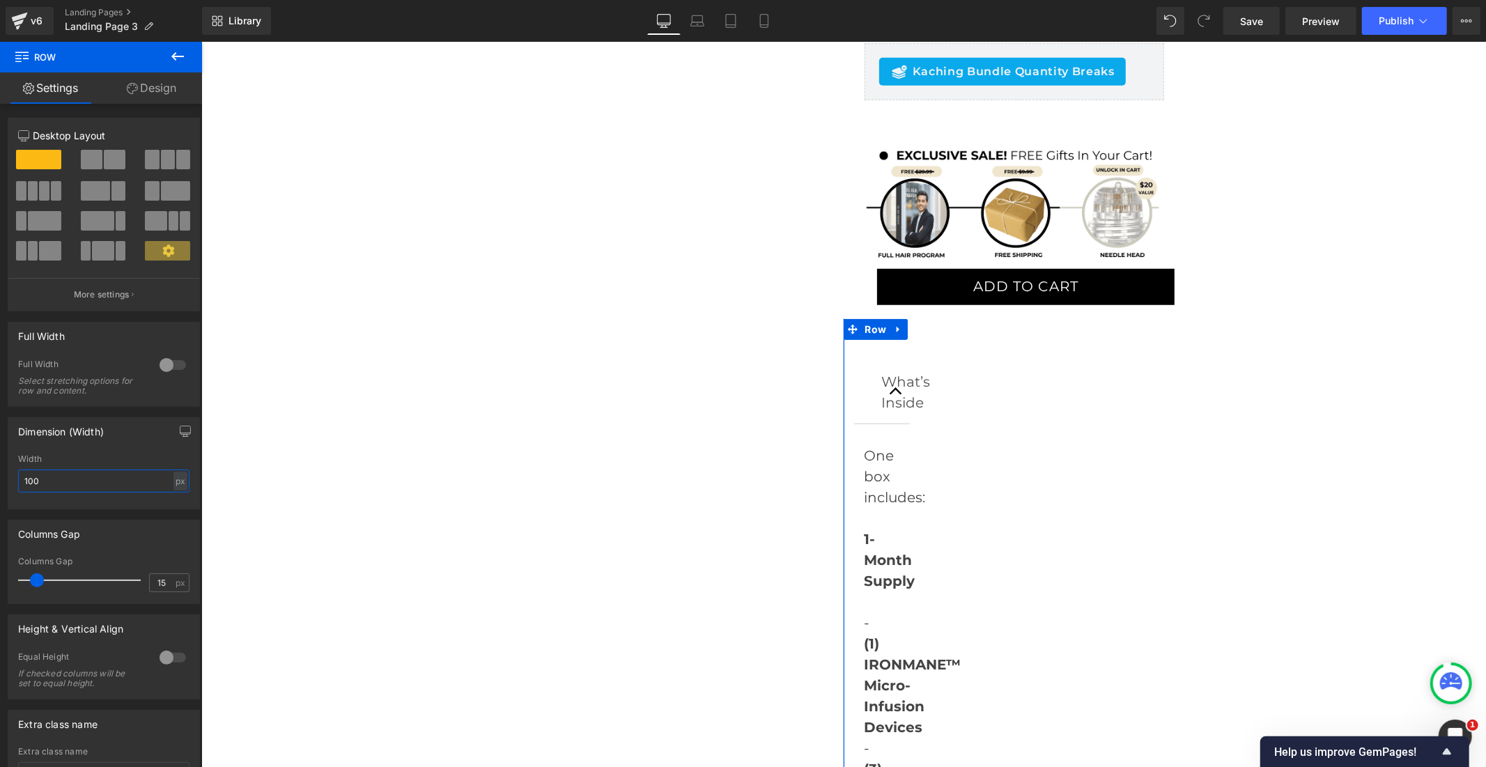
type input "1000"
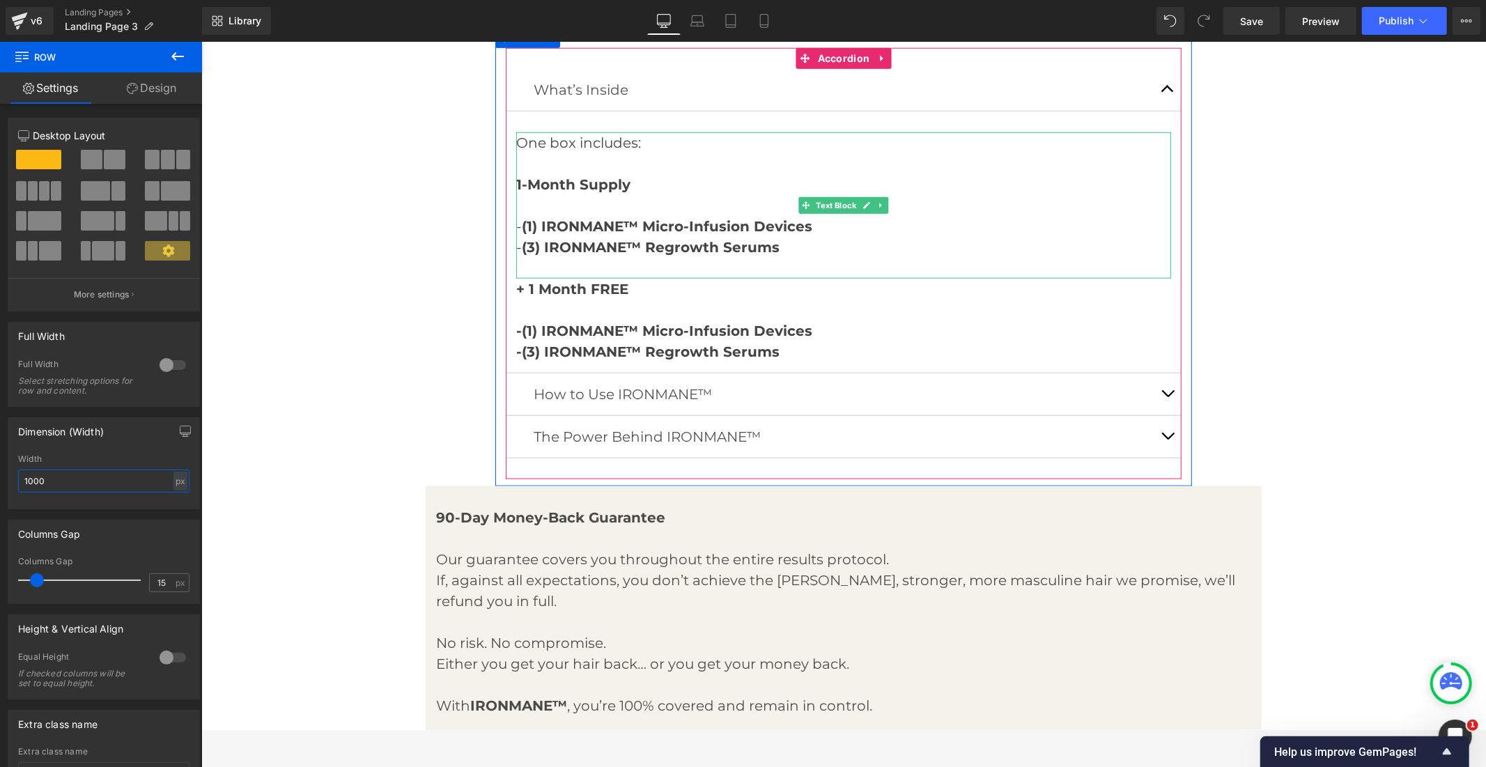
scroll to position [1315, 0]
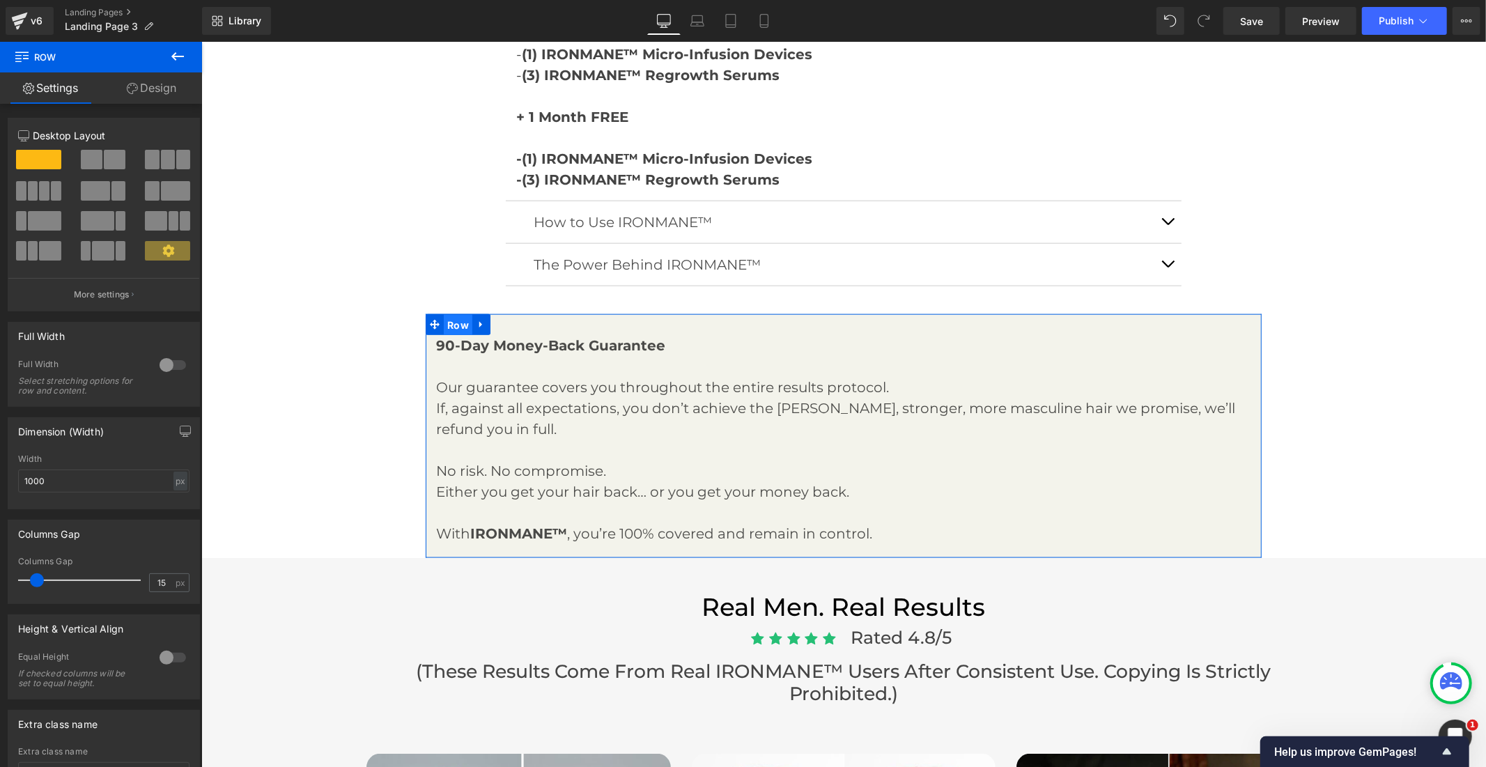
click at [448, 314] on span "Row" at bounding box center [457, 324] width 29 height 21
drag, startPoint x: 89, startPoint y: 483, endPoint x: 0, endPoint y: 485, distance: 89.2
click at [0, 485] on div "Dimension (Width) 1200px Width 1200 px % px" at bounding box center [104, 458] width 208 height 102
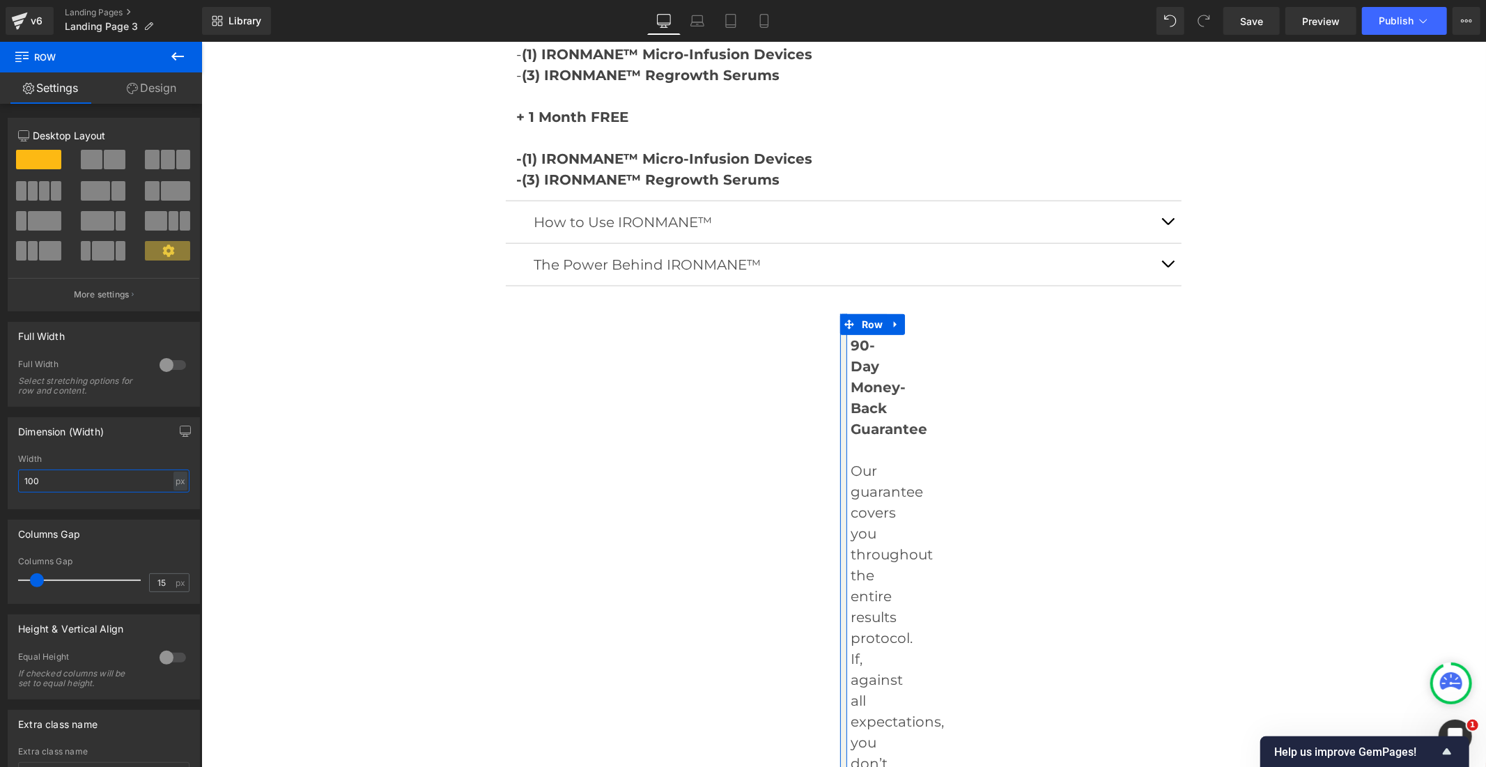
type input "1000"
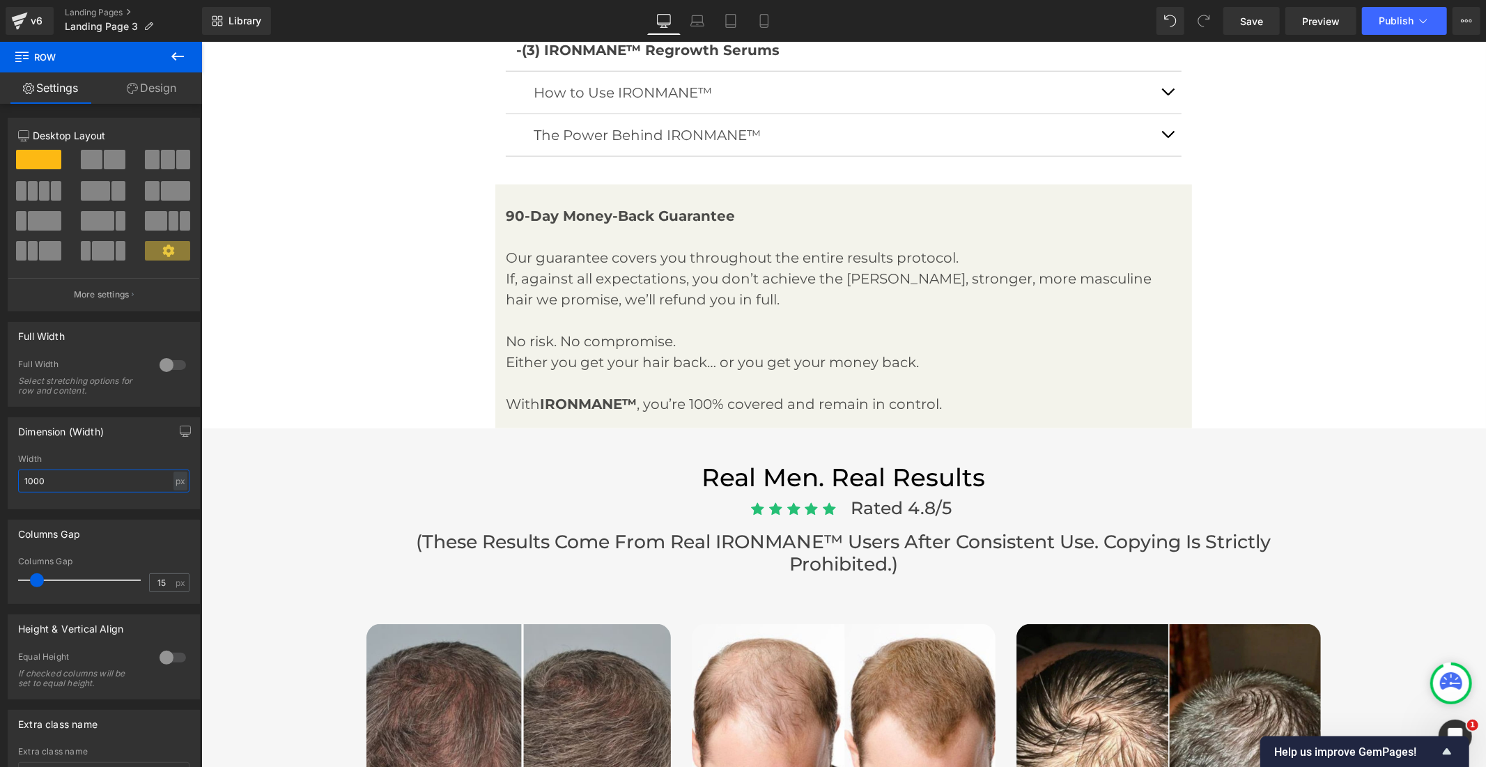
scroll to position [1471, 0]
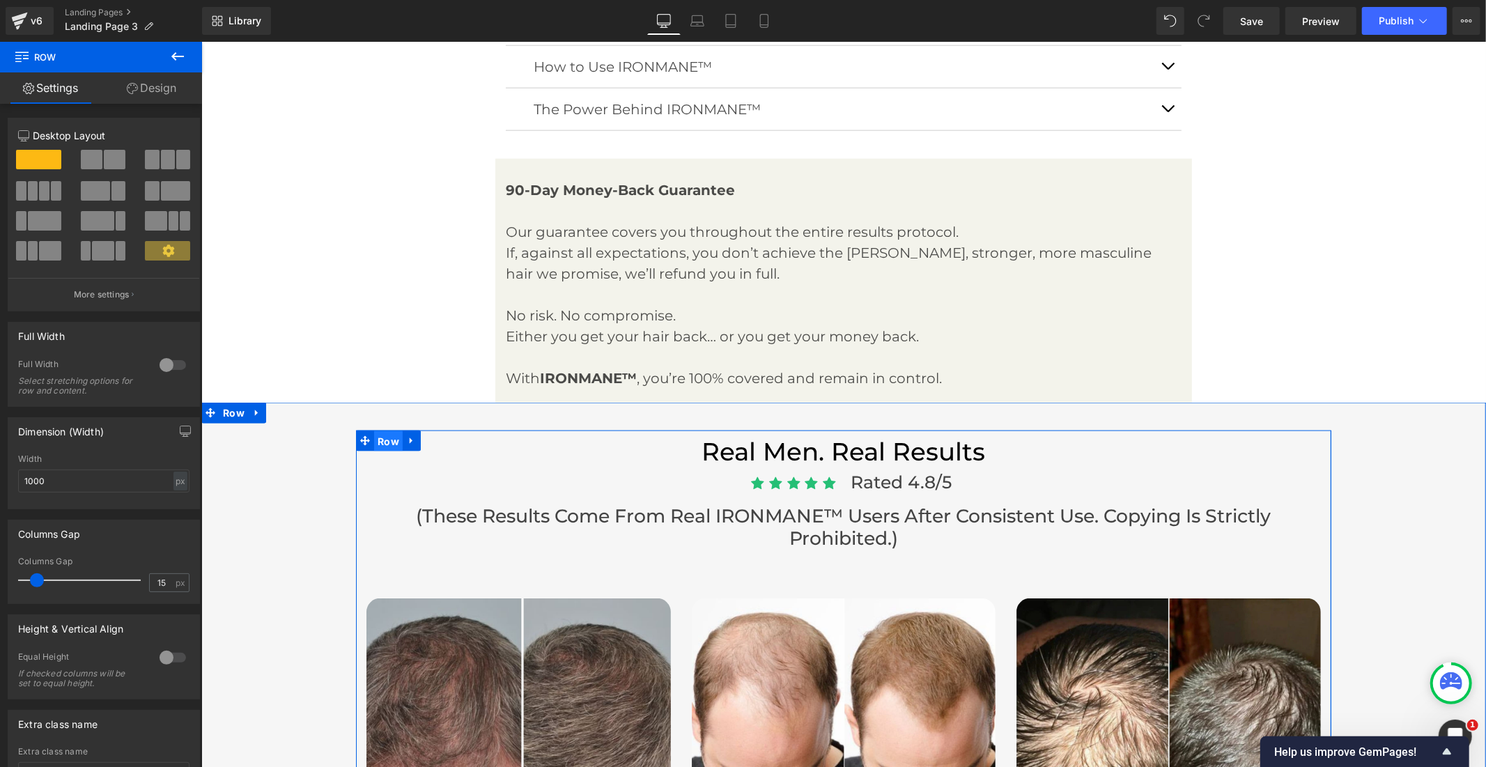
click at [385, 431] on span "Row" at bounding box center [387, 441] width 29 height 21
drag, startPoint x: 59, startPoint y: 472, endPoint x: 0, endPoint y: 474, distance: 58.6
click at [0, 474] on div "Dimension (Width) 1400px Width 1400 px % px" at bounding box center [104, 458] width 208 height 102
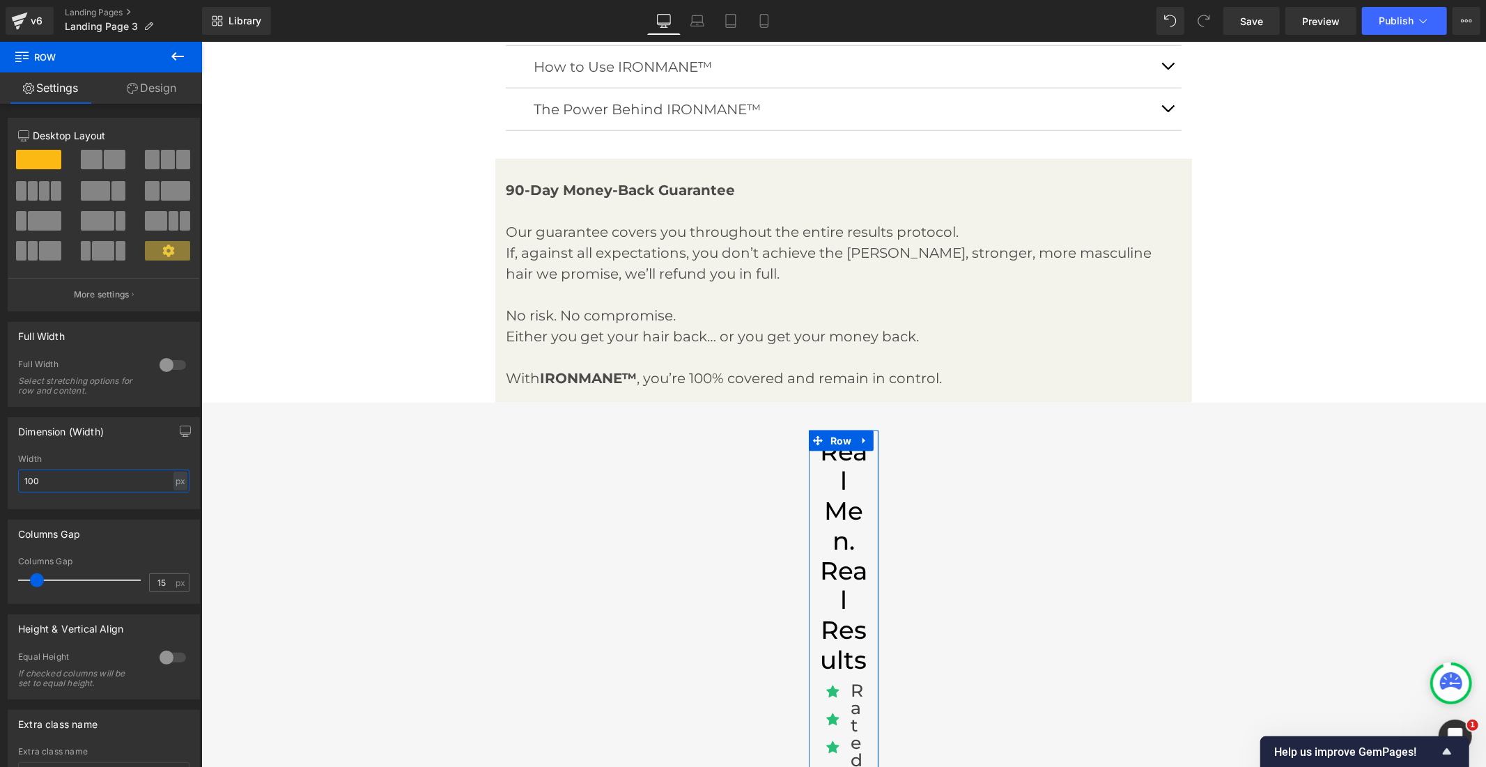
type input "1000"
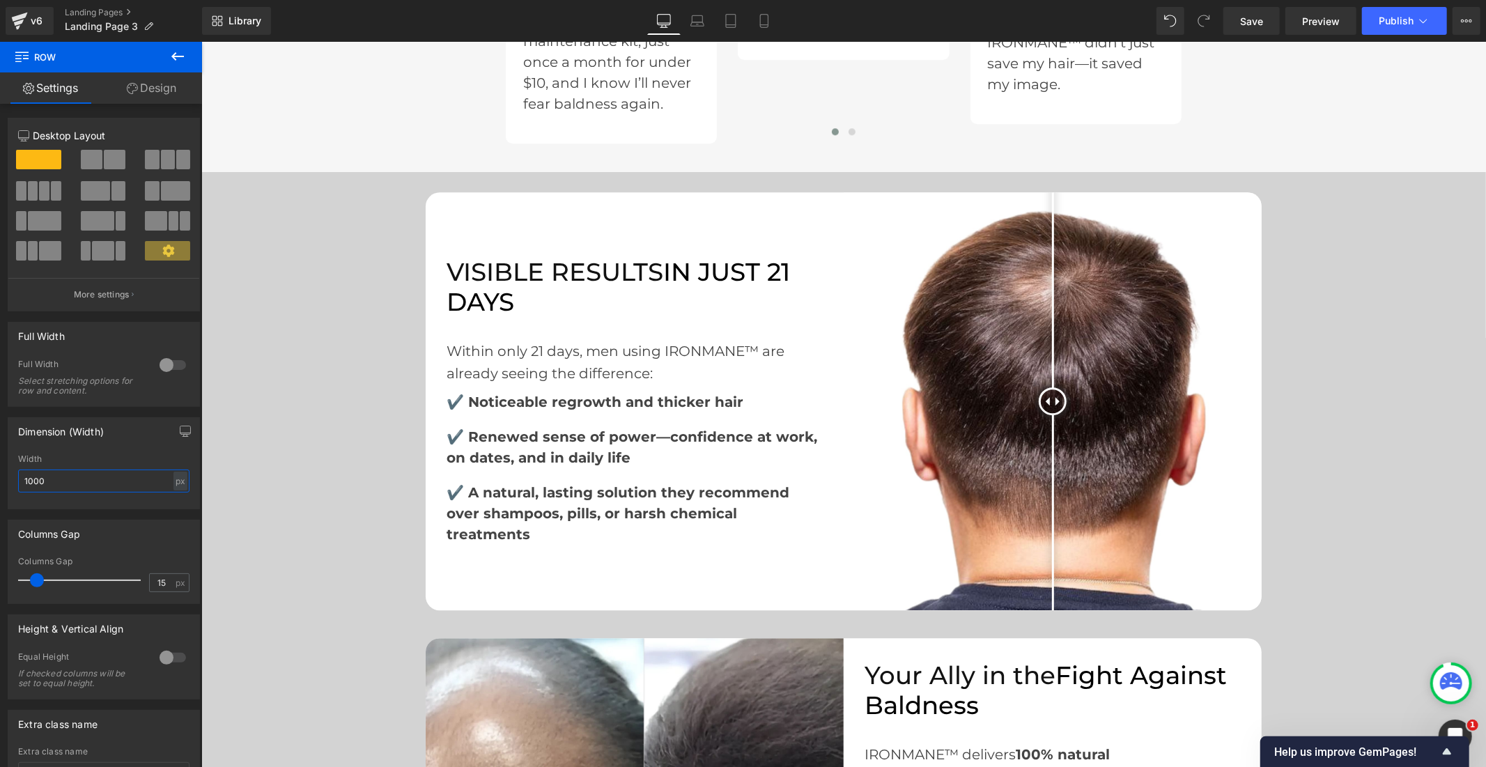
scroll to position [3096, 0]
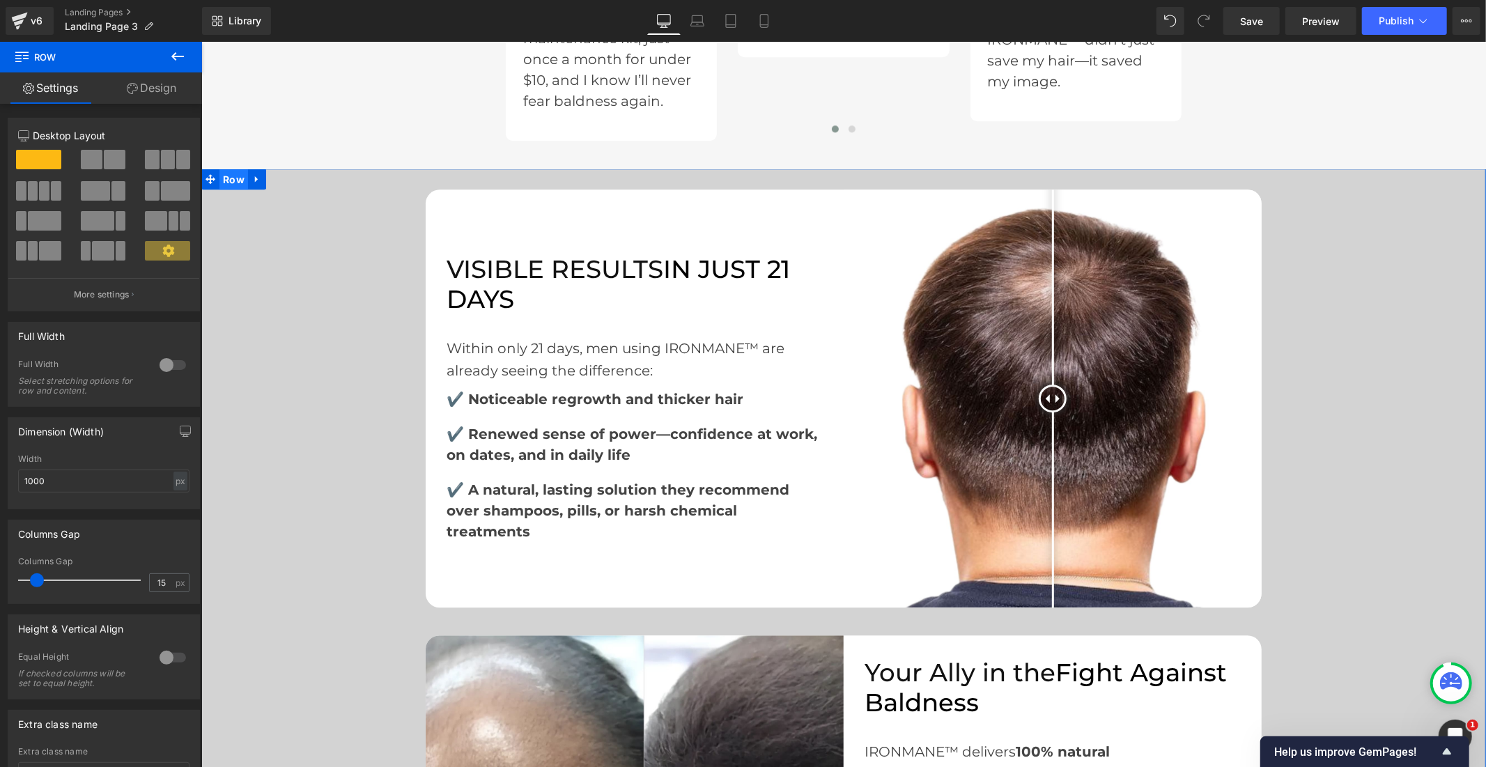
click at [236, 169] on span "Row" at bounding box center [233, 179] width 29 height 21
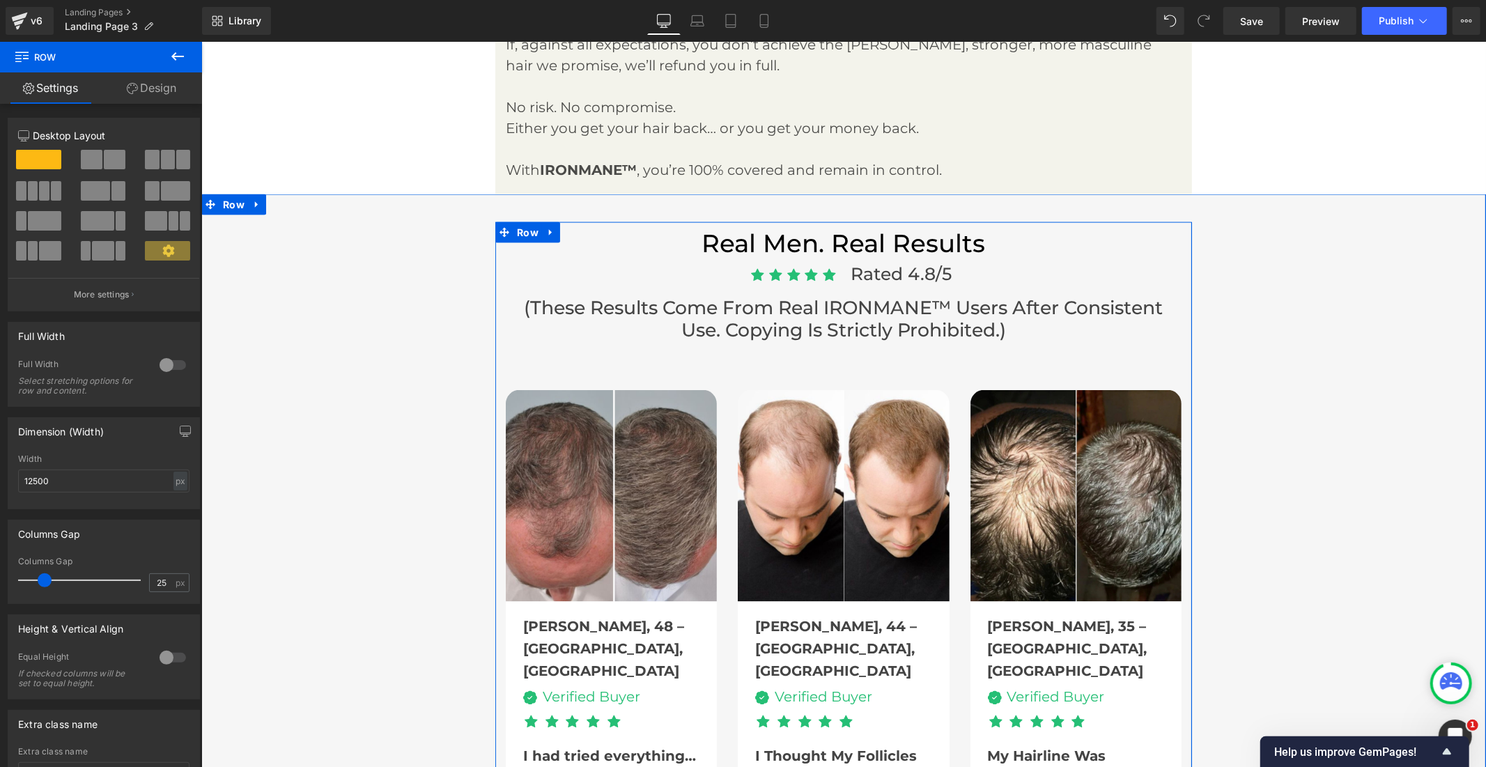
scroll to position [1471, 0]
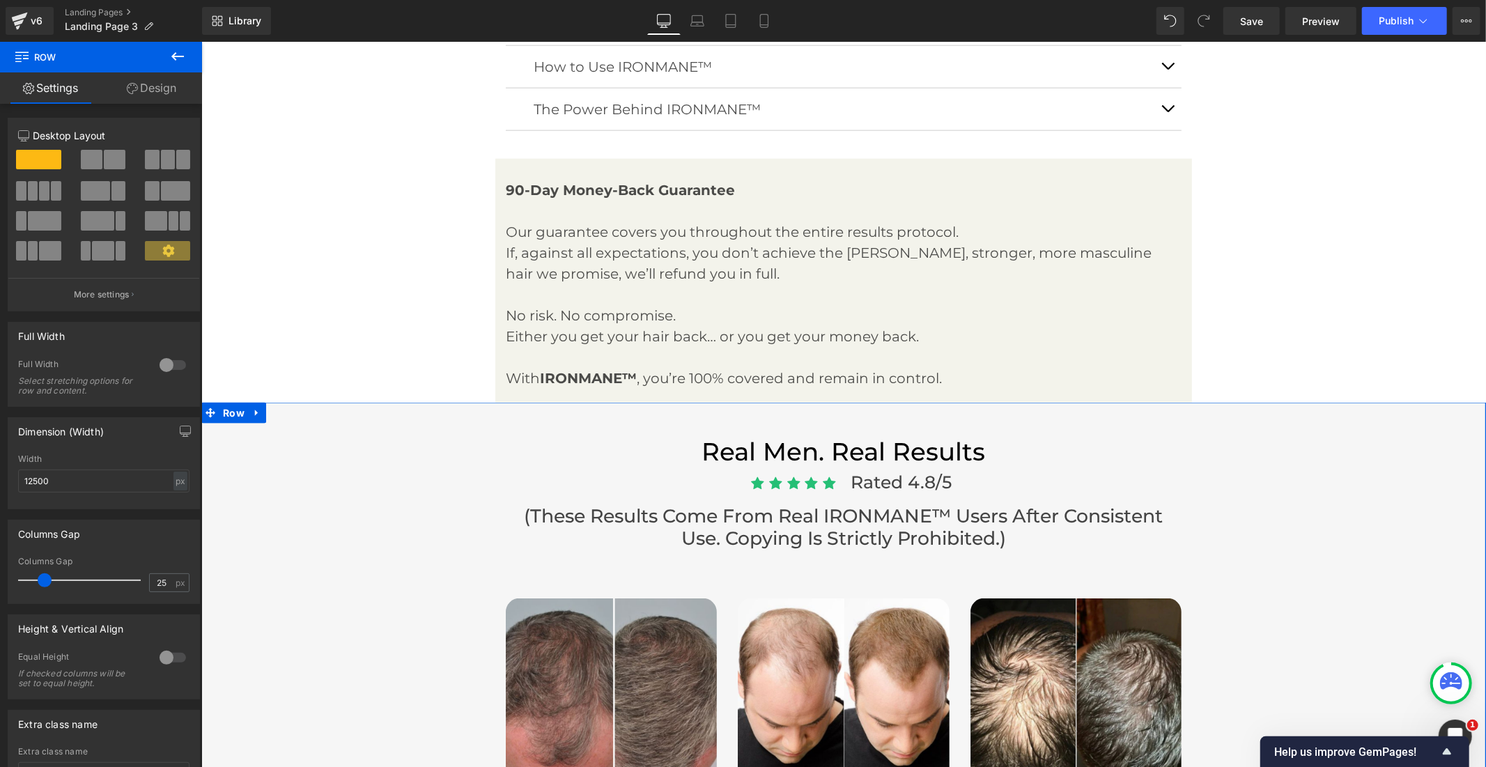
drag, startPoint x: 229, startPoint y: 391, endPoint x: 251, endPoint y: 376, distance: 26.1
click at [229, 402] on span "Row" at bounding box center [233, 412] width 29 height 21
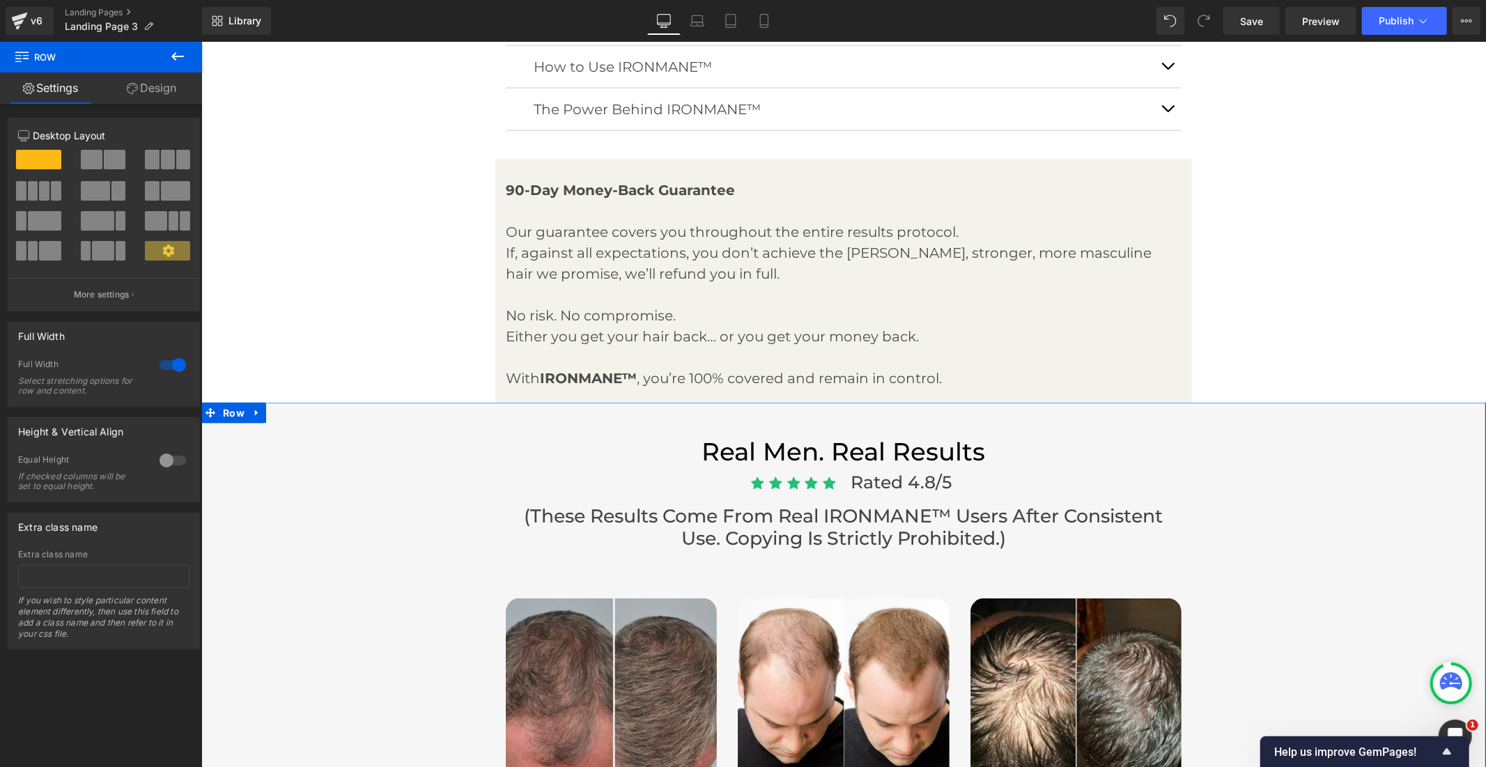
click at [158, 371] on div at bounding box center [172, 365] width 33 height 22
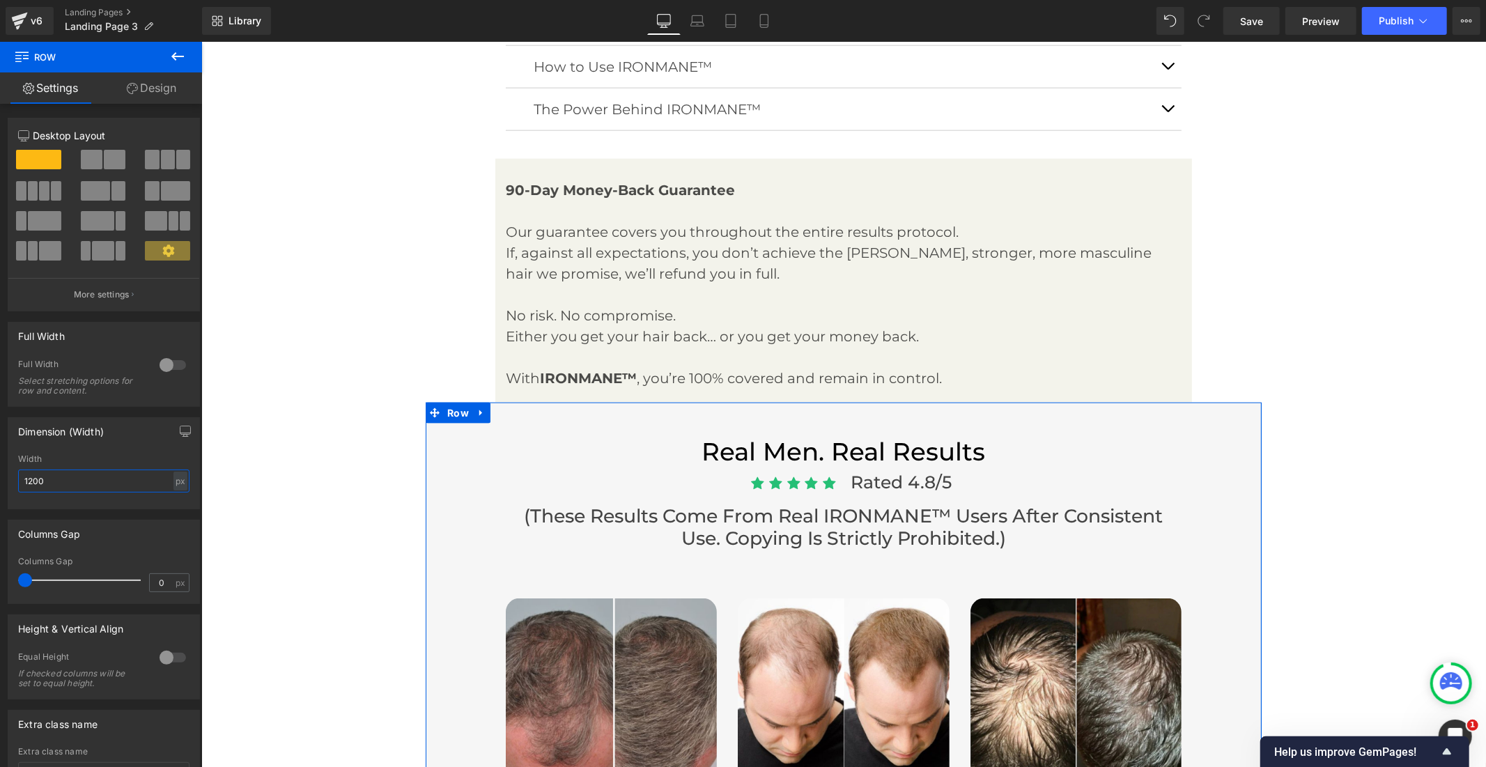
drag, startPoint x: 78, startPoint y: 481, endPoint x: 0, endPoint y: 482, distance: 78.0
click at [0, 482] on div "Dimension (Width) 1200px Width 1200 px % px" at bounding box center [104, 458] width 208 height 102
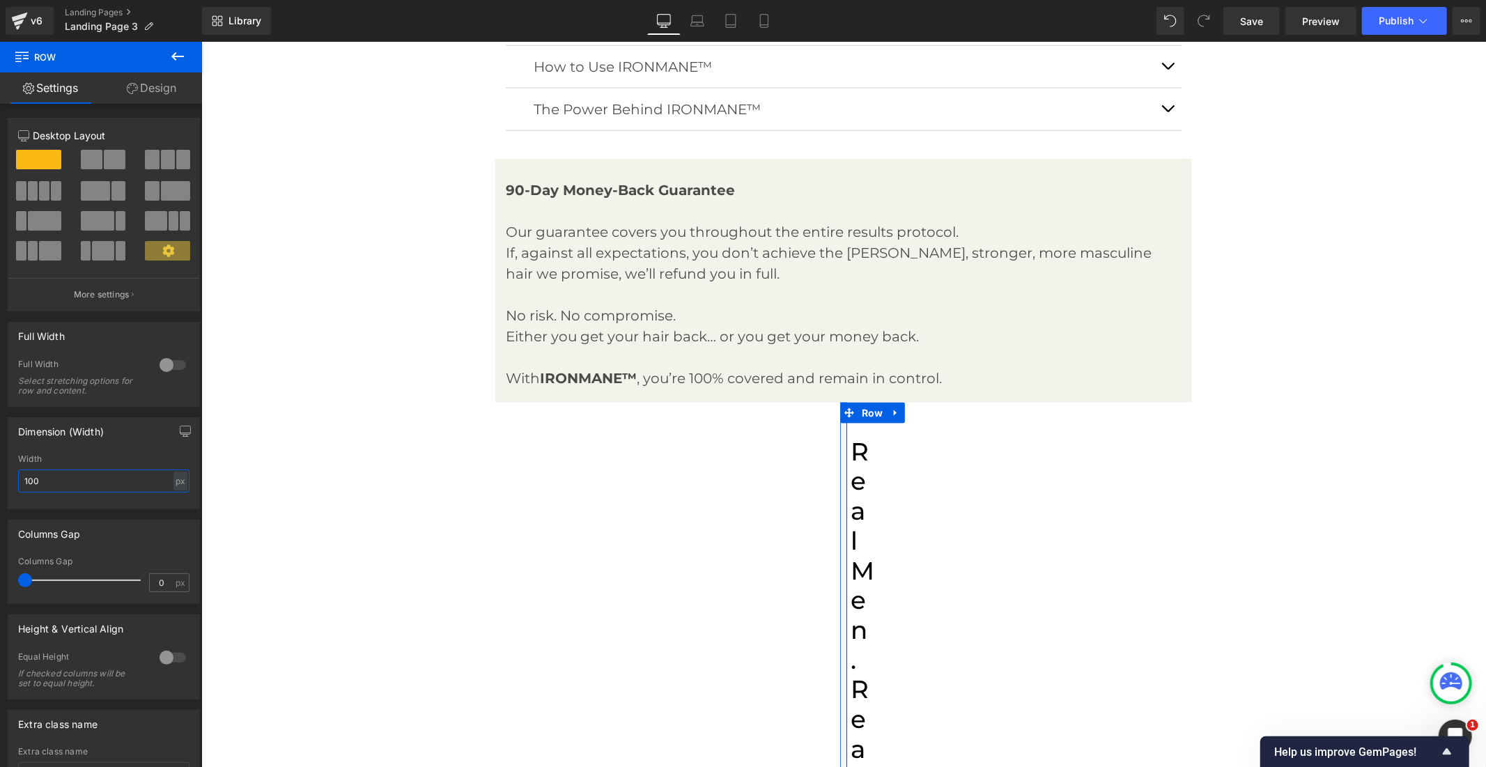
type input "1000"
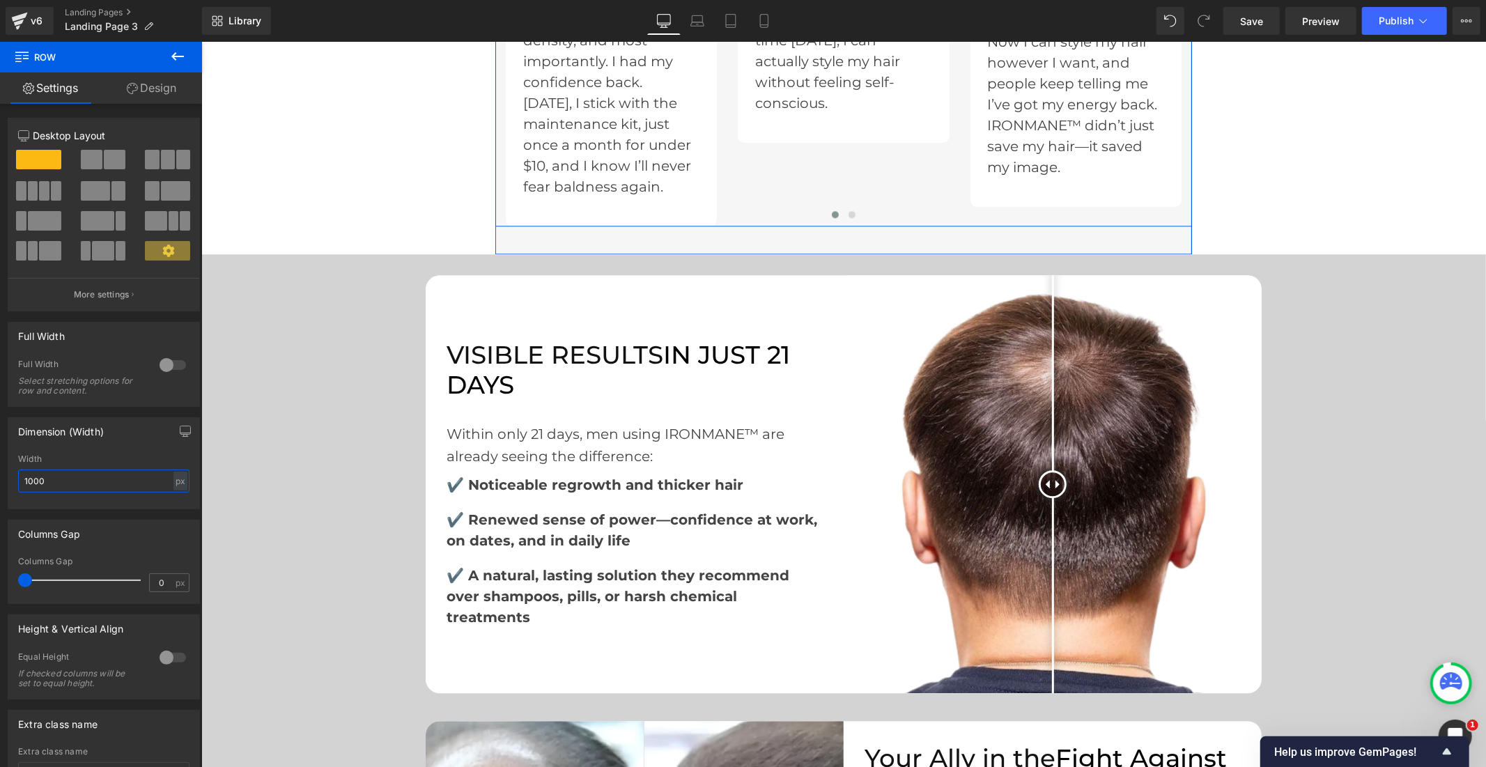
scroll to position [3019, 0]
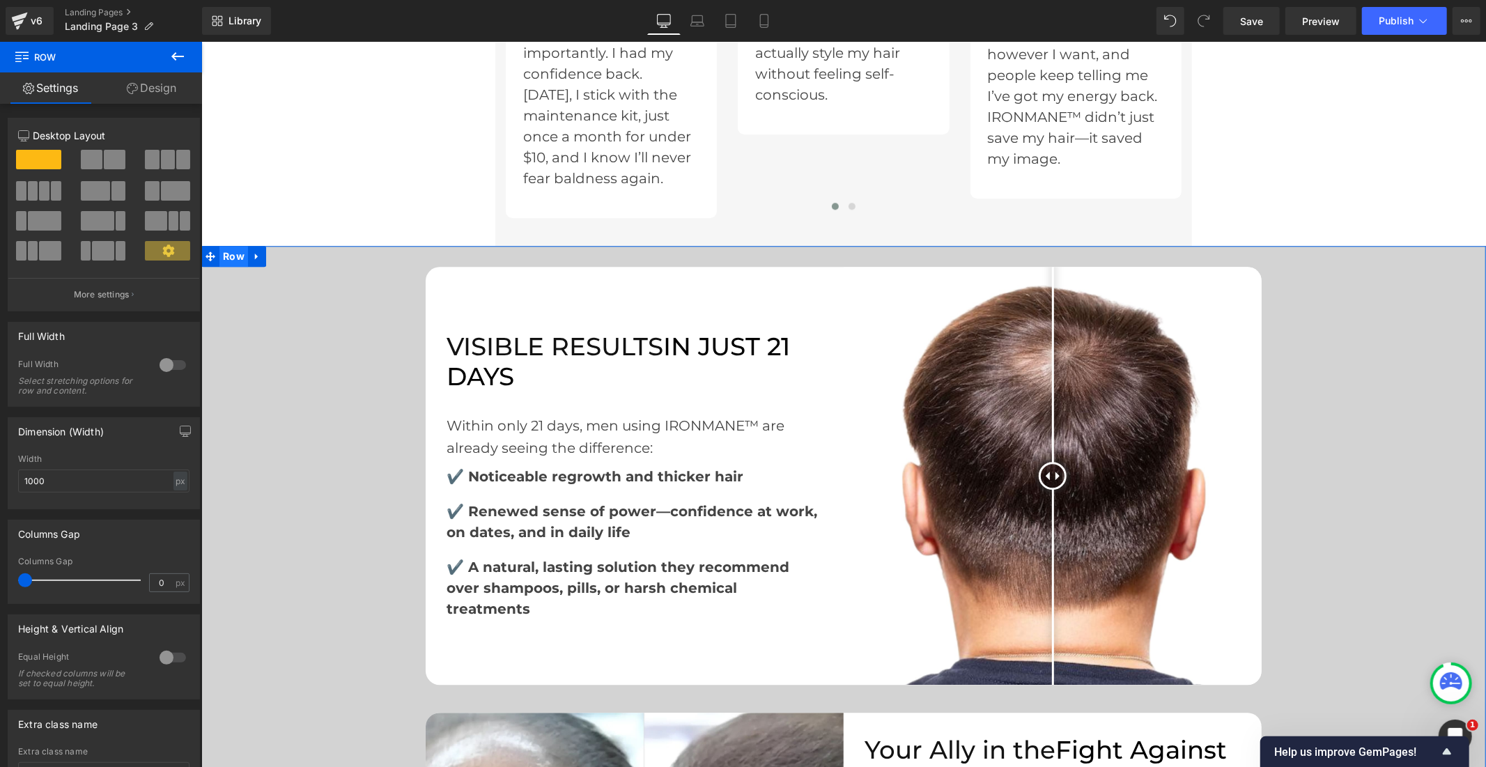
click at [238, 245] on span "Row" at bounding box center [233, 255] width 29 height 21
drag, startPoint x: 61, startPoint y: 479, endPoint x: 0, endPoint y: 474, distance: 61.6
click at [0, 474] on div "Dimension (Width) 12500px Width 12500 px % px" at bounding box center [104, 458] width 208 height 102
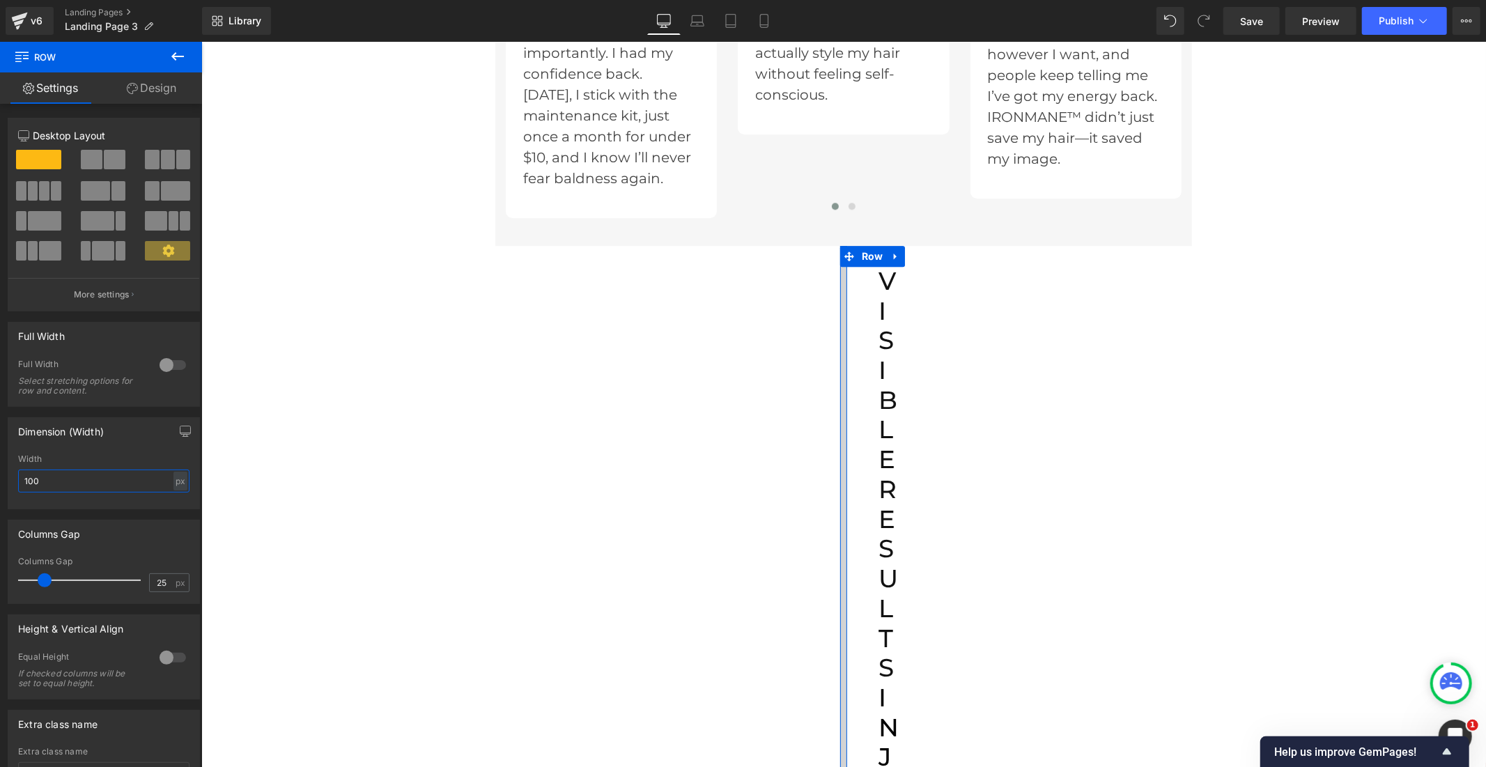
type input "1000"
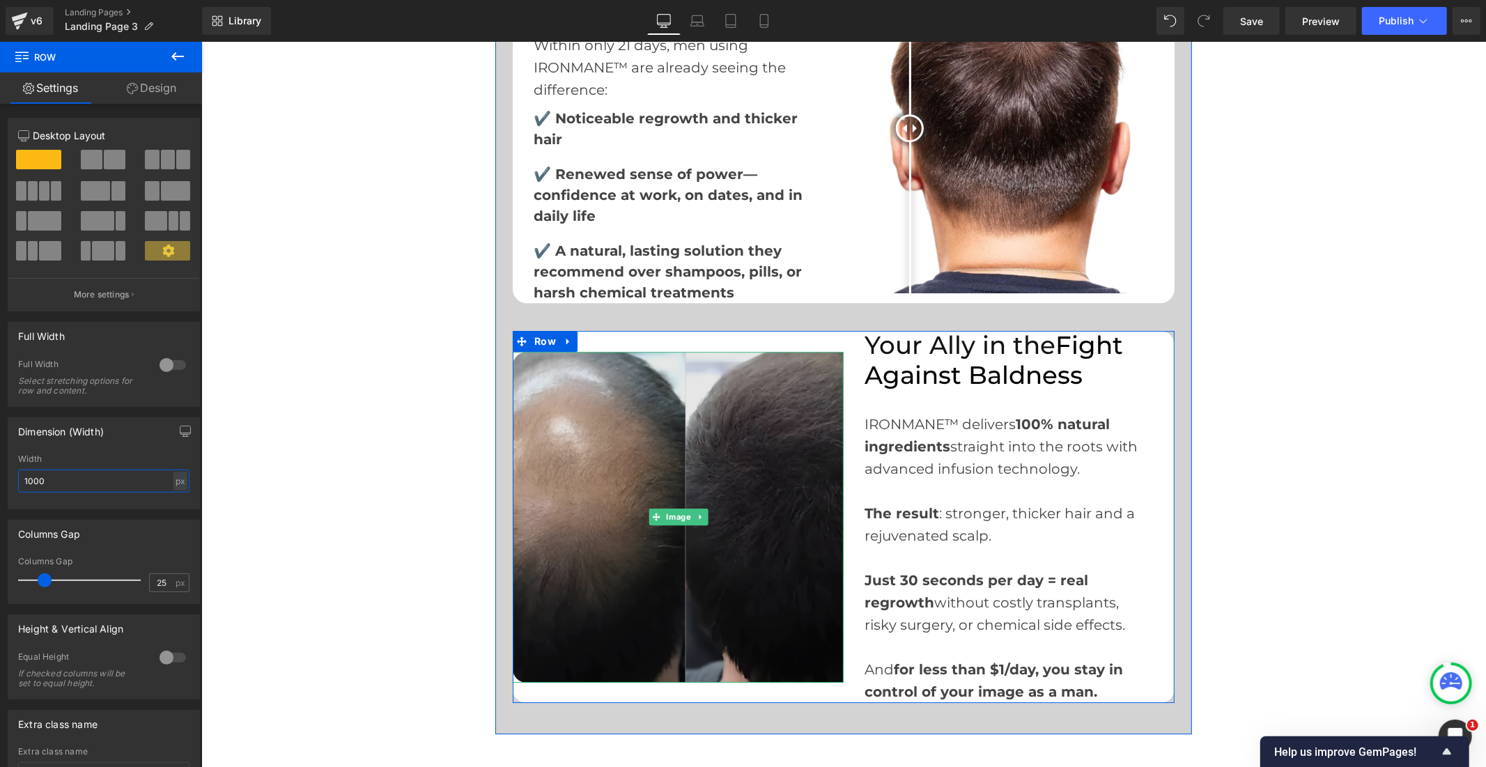
scroll to position [3328, 0]
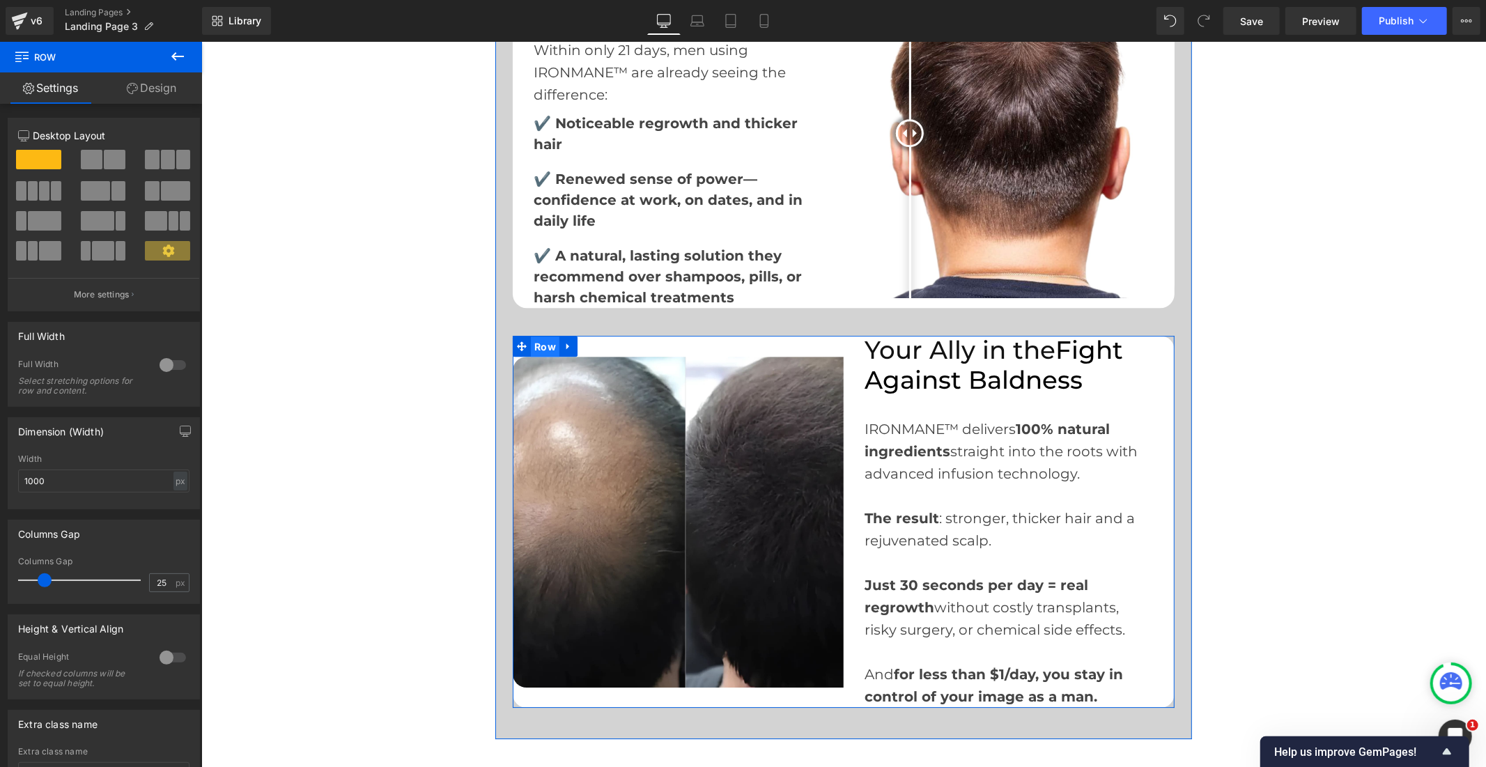
click at [540, 336] on span "Row" at bounding box center [544, 346] width 29 height 21
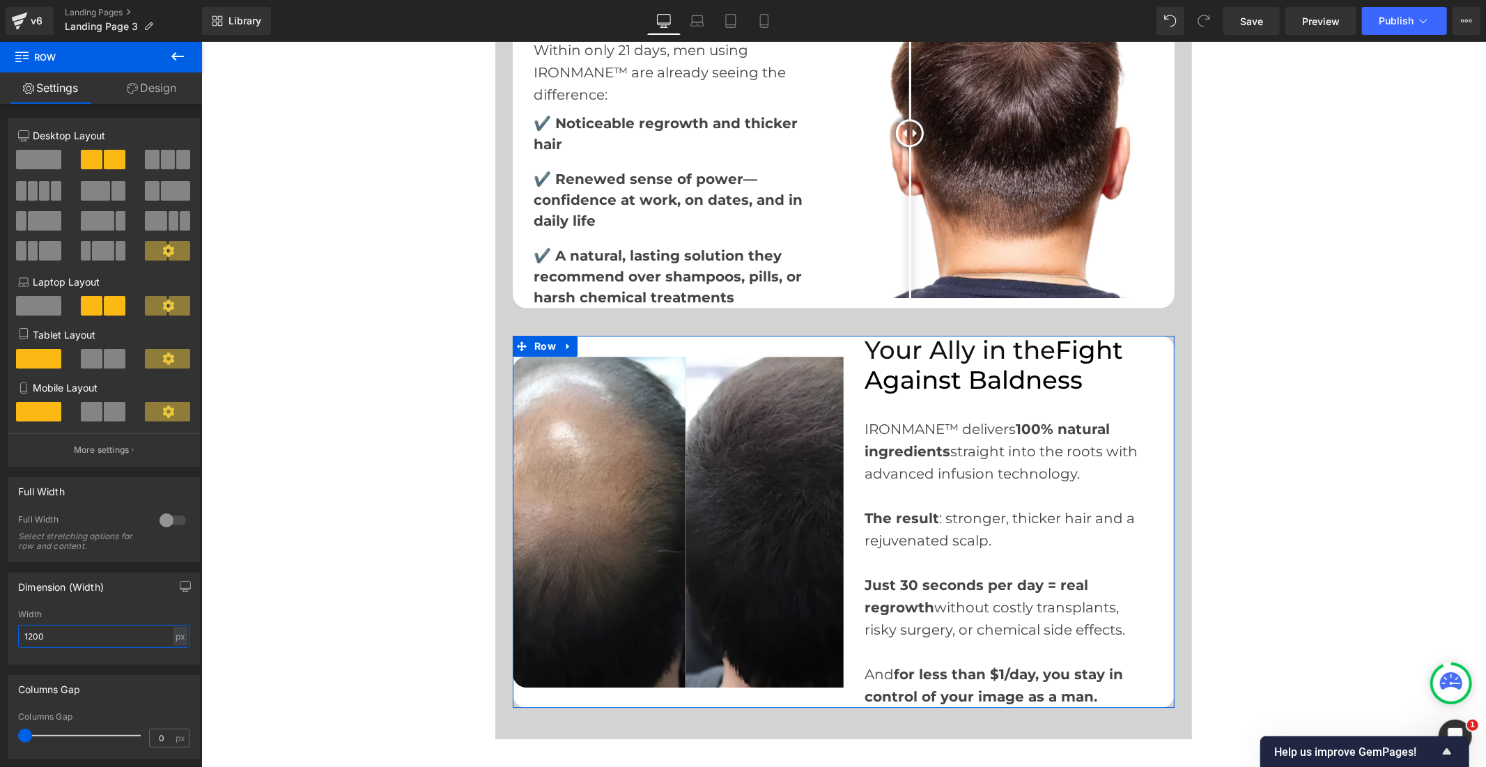
drag, startPoint x: 51, startPoint y: 642, endPoint x: 14, endPoint y: 643, distance: 36.9
click at [14, 643] on div "1200px Width 1200 px % px" at bounding box center [103, 637] width 191 height 54
drag, startPoint x: 49, startPoint y: 643, endPoint x: 6, endPoint y: 644, distance: 43.2
click at [10, 644] on div "1200px Width 1000 px % px" at bounding box center [103, 637] width 191 height 54
drag, startPoint x: 54, startPoint y: 642, endPoint x: 1, endPoint y: 641, distance: 53.6
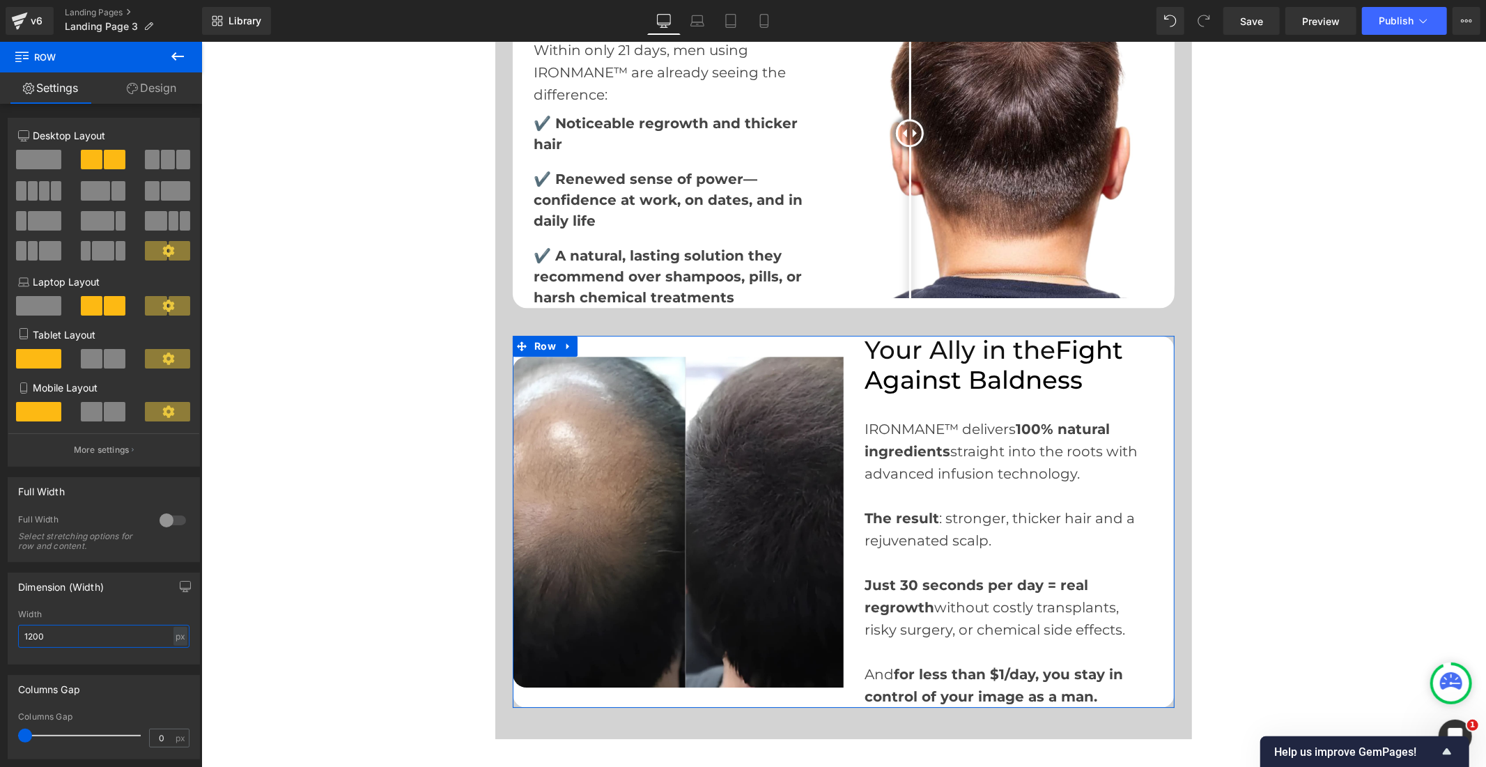
click at [1, 641] on div "Dimension (Width) 1200px Width 1200 px % px" at bounding box center [104, 613] width 208 height 102
drag, startPoint x: 66, startPoint y: 642, endPoint x: 13, endPoint y: 653, distance: 54.7
click at [13, 653] on div "1200px Width 1500 px % px" at bounding box center [103, 637] width 191 height 54
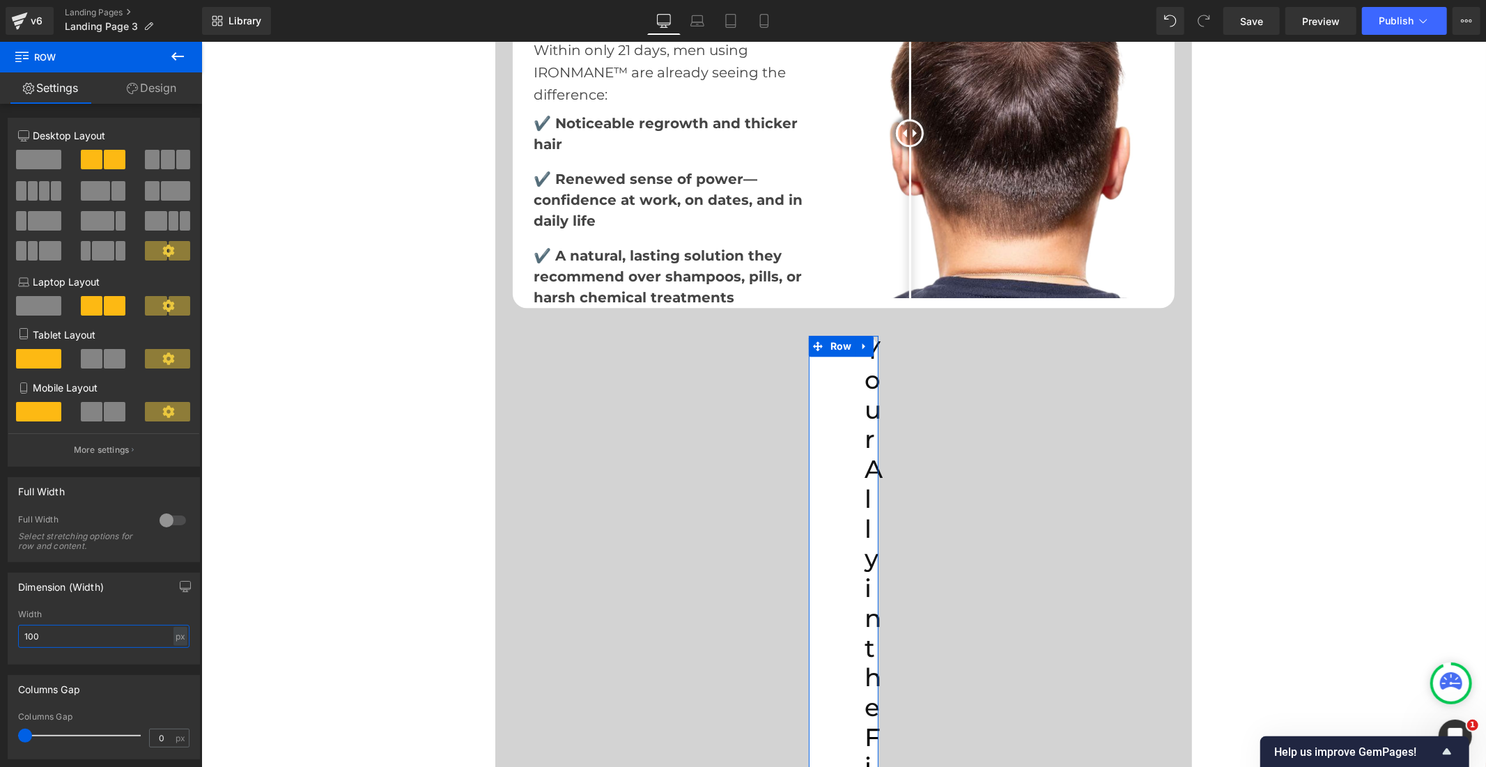
type input "1000"
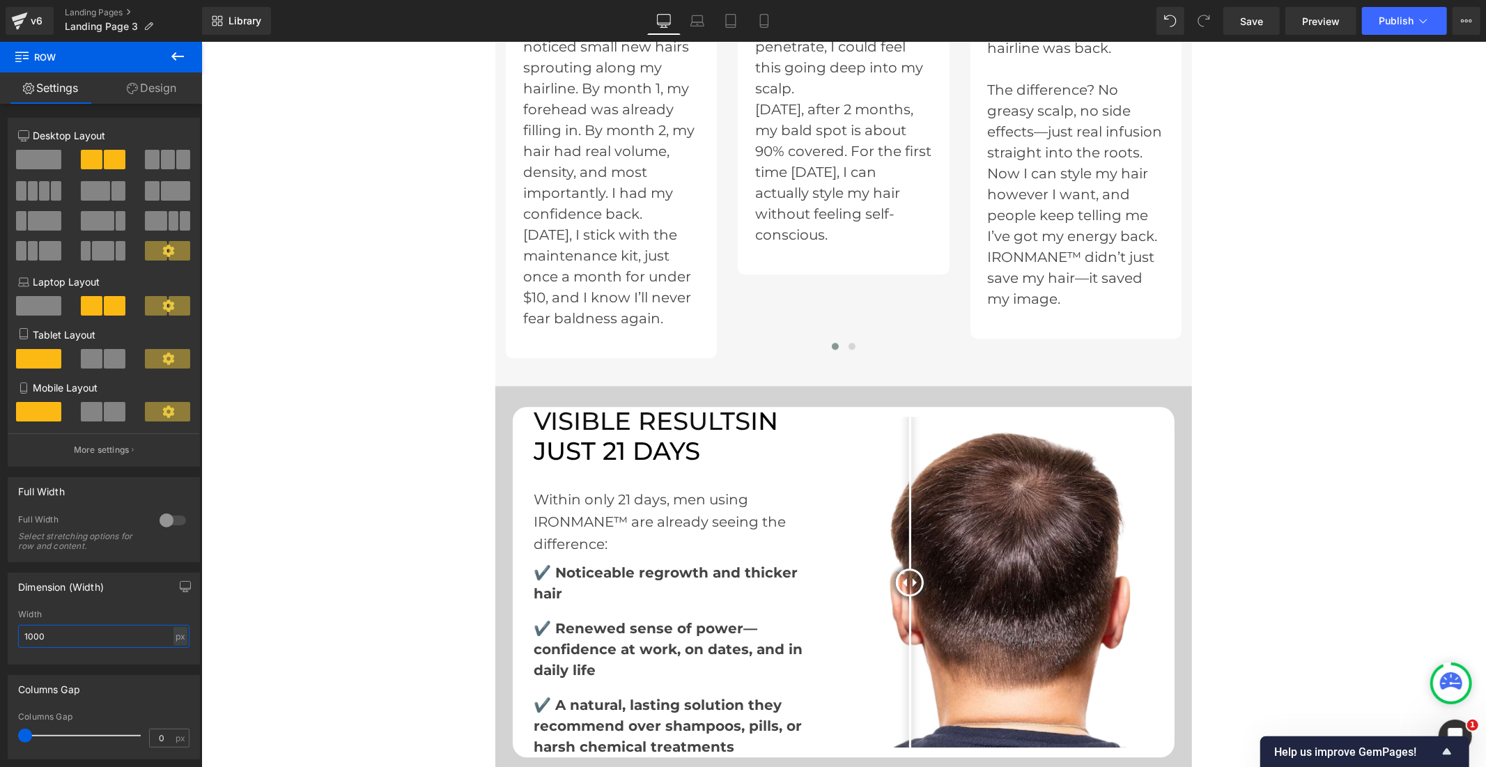
scroll to position [2864, 0]
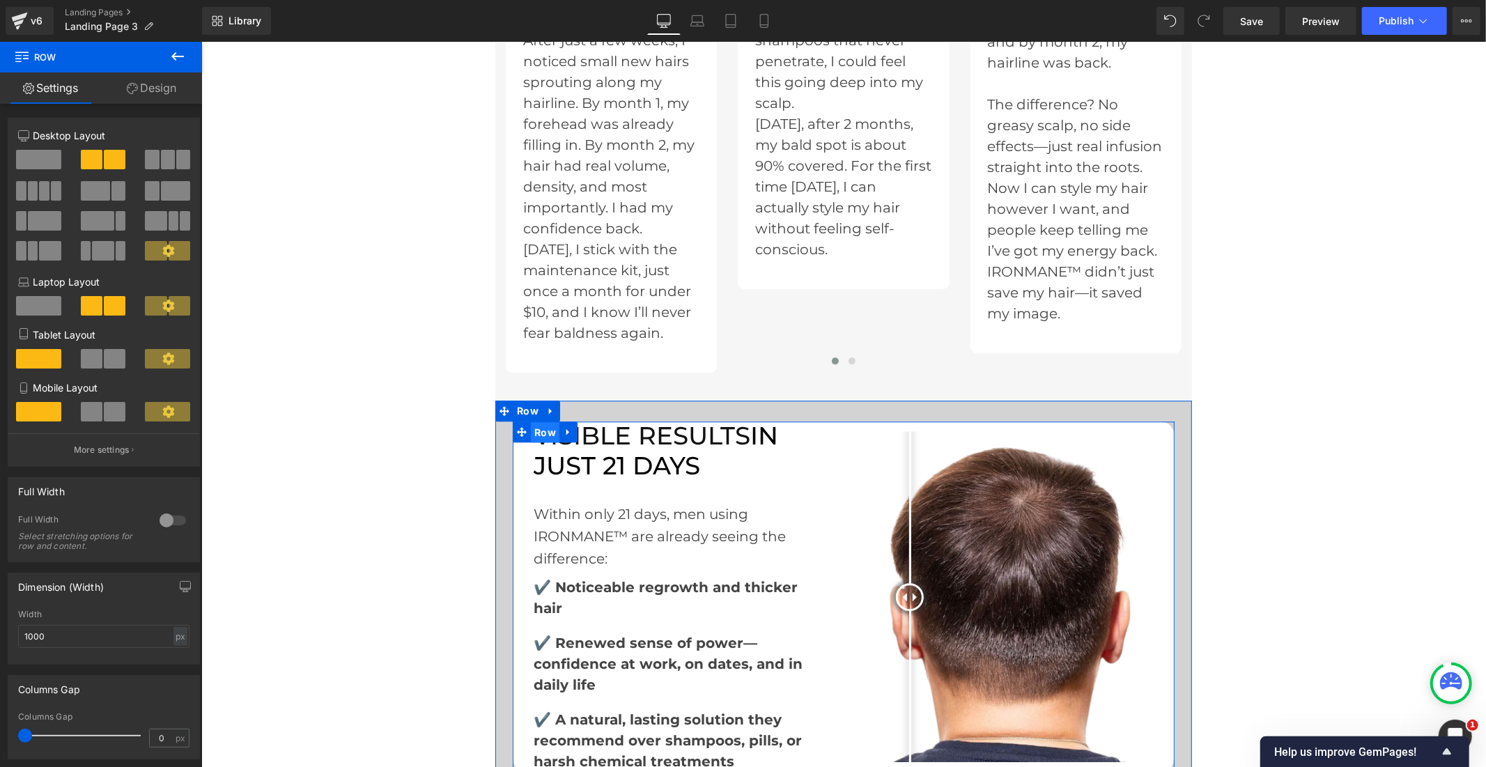
click at [540, 421] on span "Row" at bounding box center [544, 431] width 29 height 21
drag, startPoint x: 53, startPoint y: 649, endPoint x: 6, endPoint y: 650, distance: 47.4
click at [6, 650] on div "Dimension (Width) 1200px Width 1200 px % px" at bounding box center [104, 613] width 208 height 102
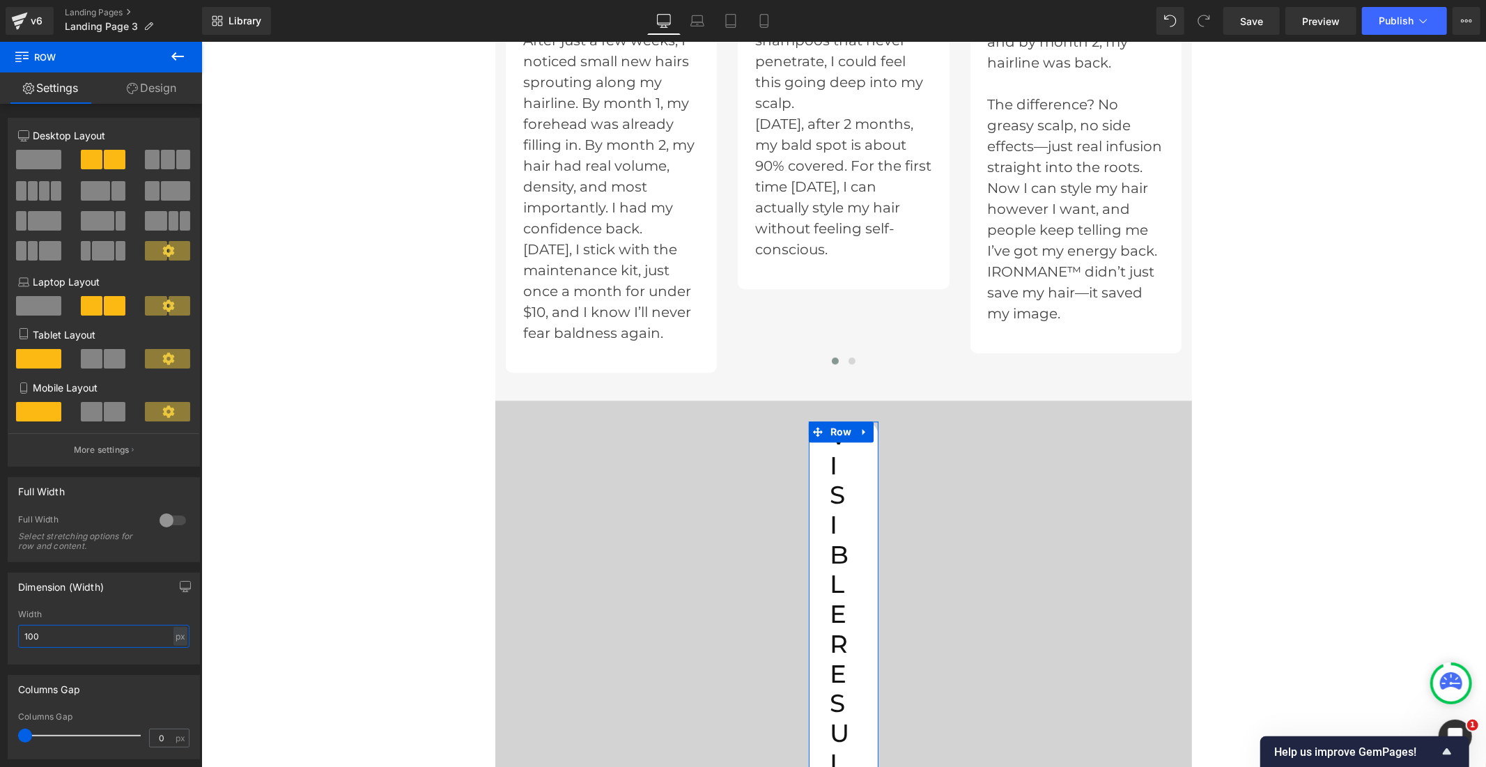
type input "1000"
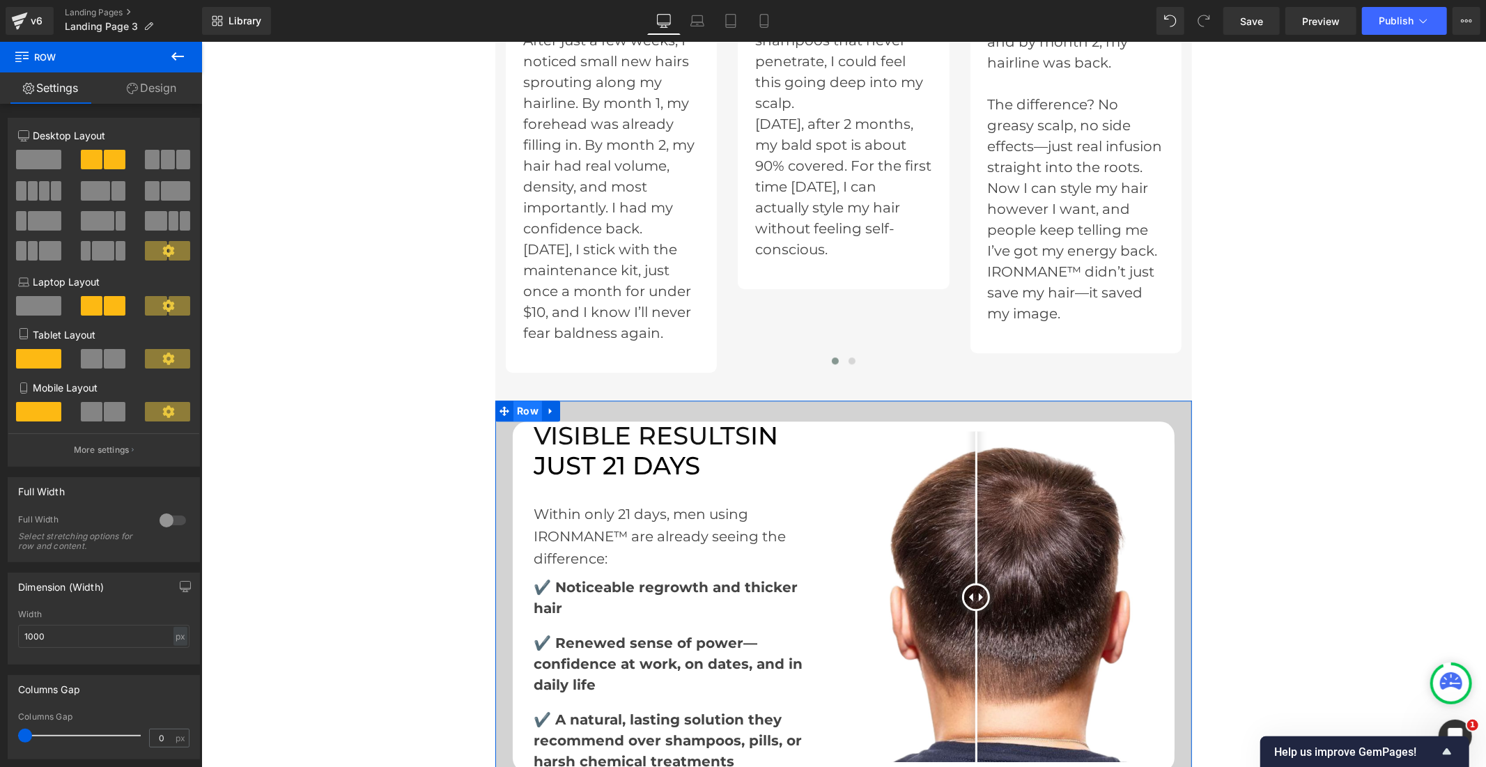
click at [522, 400] on span "Row" at bounding box center [527, 410] width 29 height 21
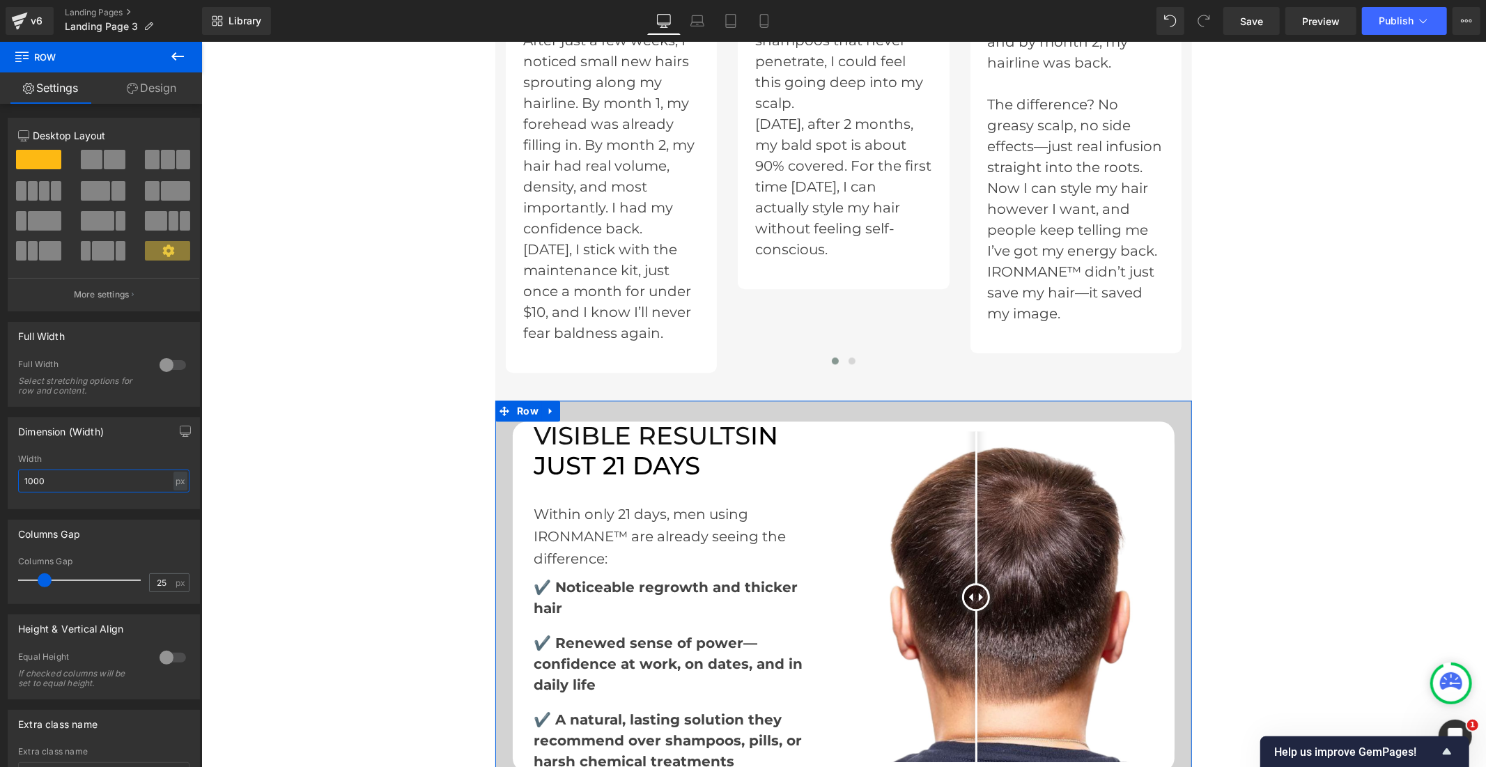
drag, startPoint x: 52, startPoint y: 483, endPoint x: 5, endPoint y: 481, distance: 47.4
click at [5, 481] on div "Dimension (Width) 1000px Width 1000 px % px" at bounding box center [104, 458] width 208 height 102
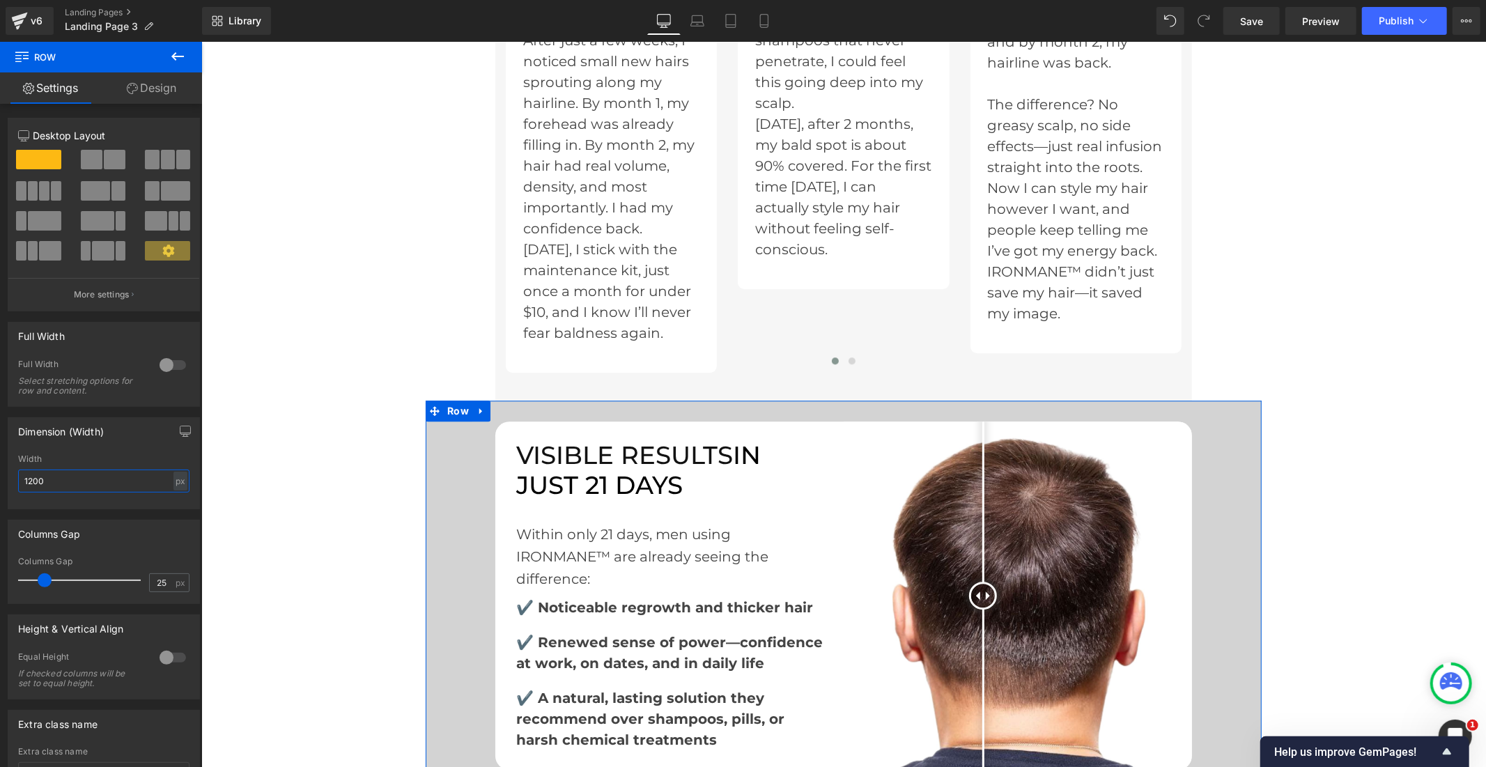
type input "1200"
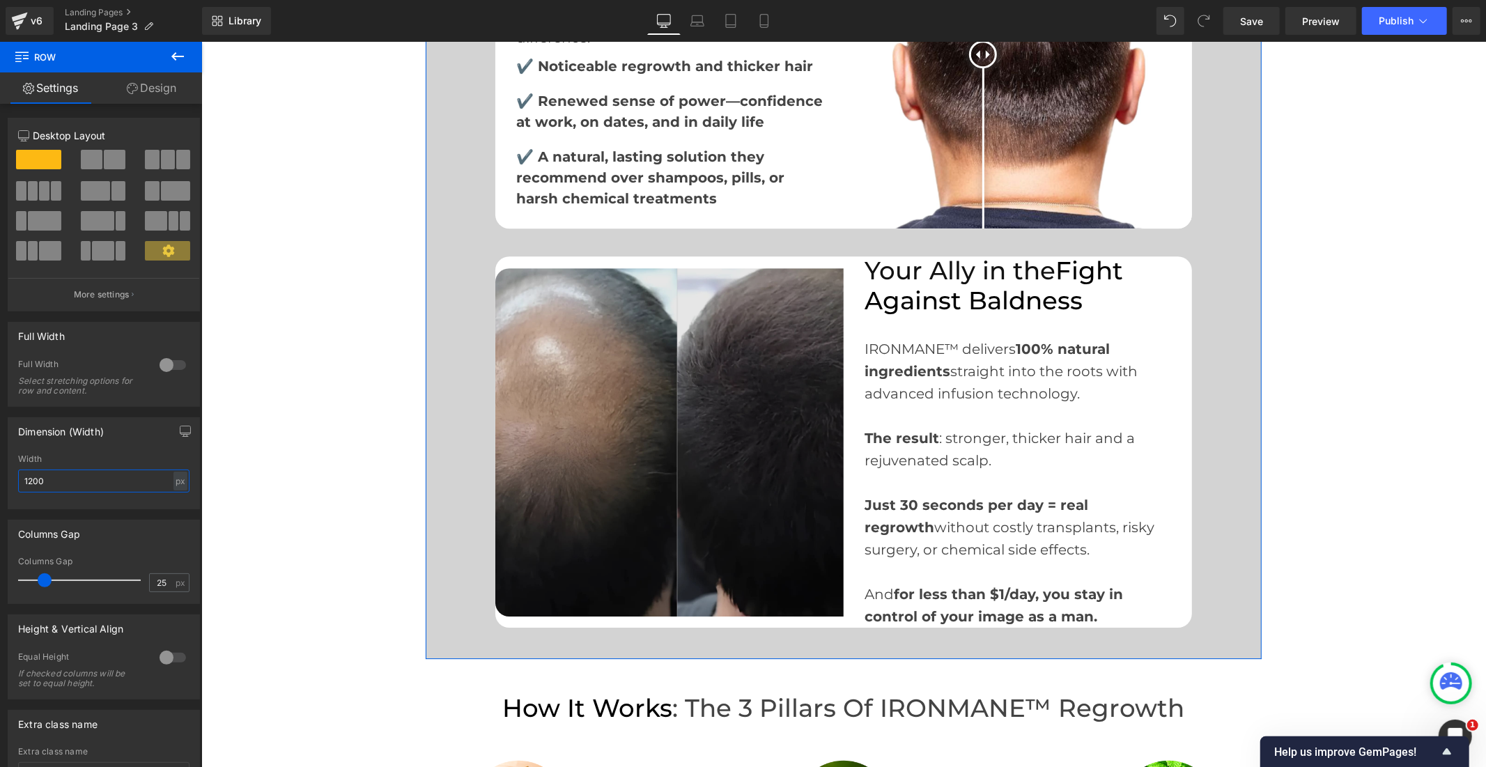
scroll to position [3483, 0]
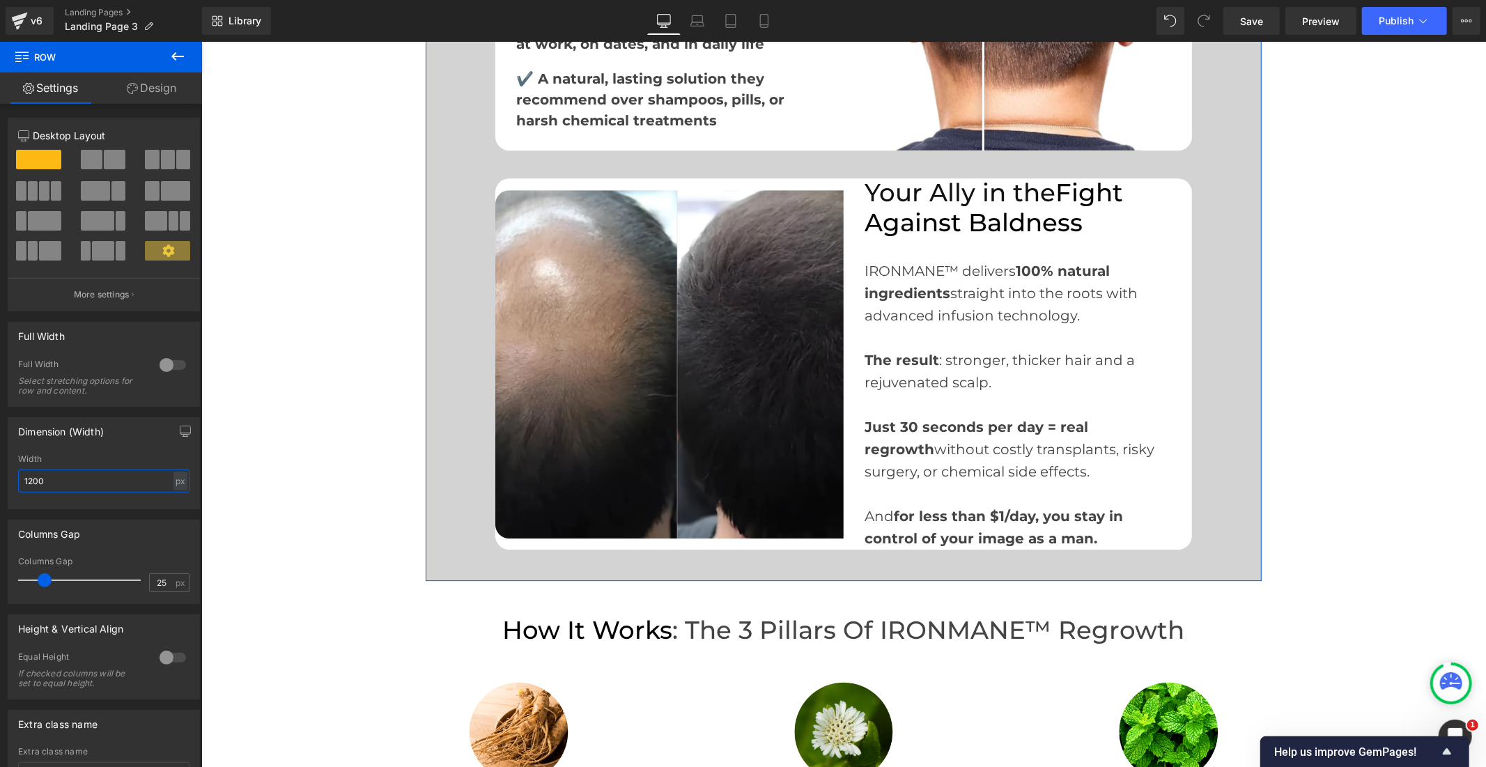
drag, startPoint x: 56, startPoint y: 478, endPoint x: 0, endPoint y: 478, distance: 55.7
click at [0, 478] on div "Dimension (Width) 1000px Width 1200 px % px" at bounding box center [104, 458] width 208 height 102
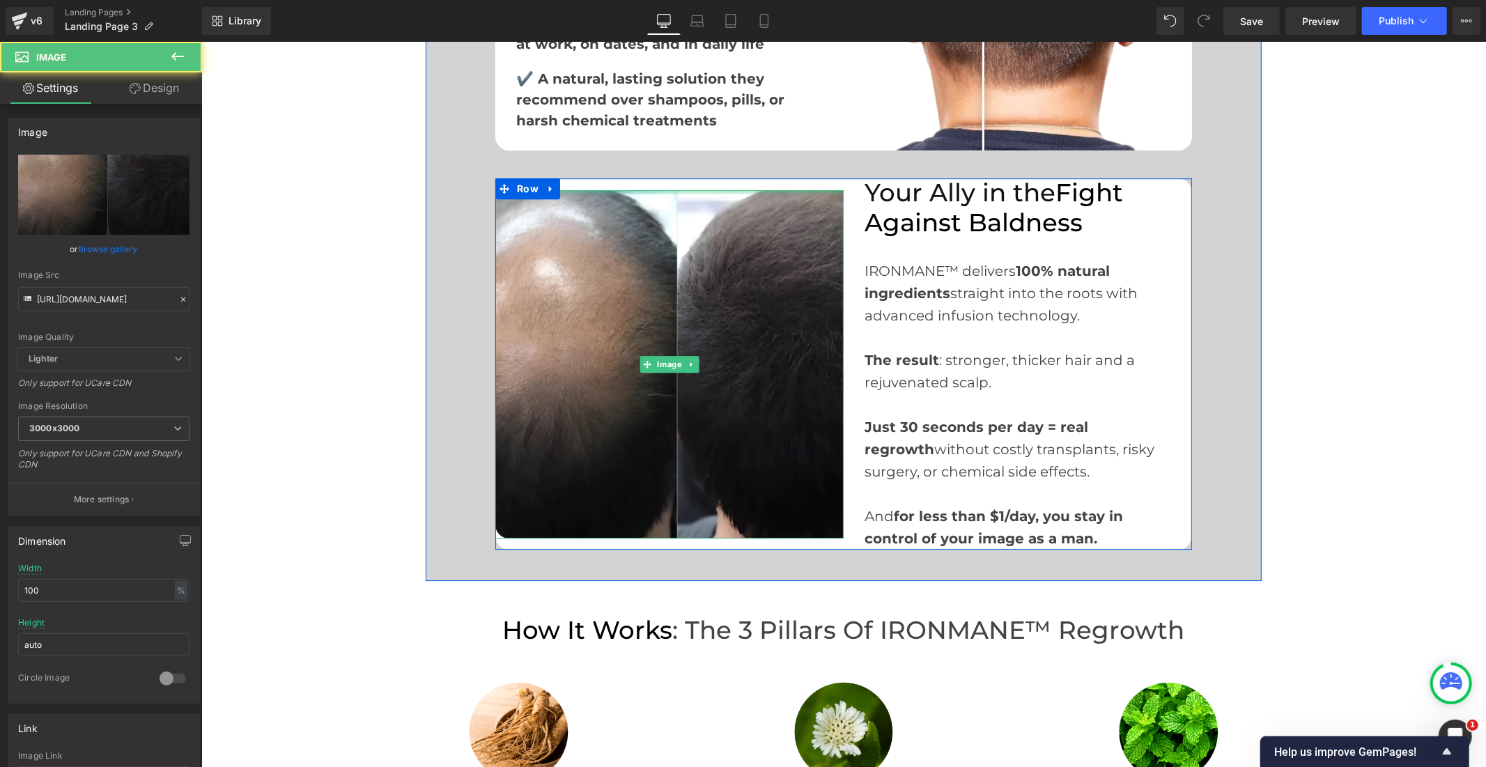
drag, startPoint x: 641, startPoint y: 148, endPoint x: 641, endPoint y: 139, distance: 8.4
click at [641, 178] on div "Image" at bounding box center [669, 363] width 348 height 371
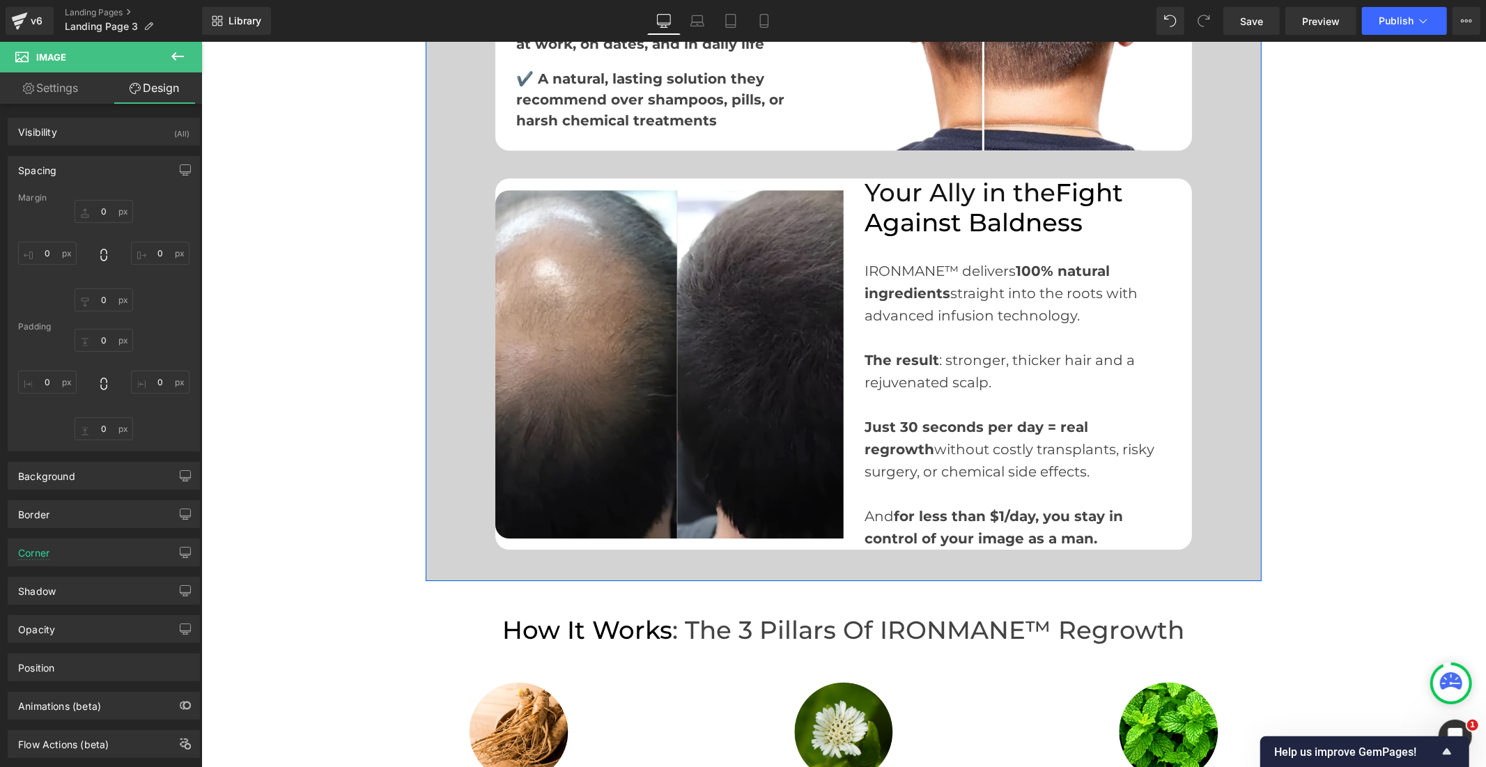
click at [456, 210] on div "Before and After Images VISIBLE RESULTS IN JUST 21 DAYS Heading Within only 21 …" at bounding box center [843, 175] width 836 height 748
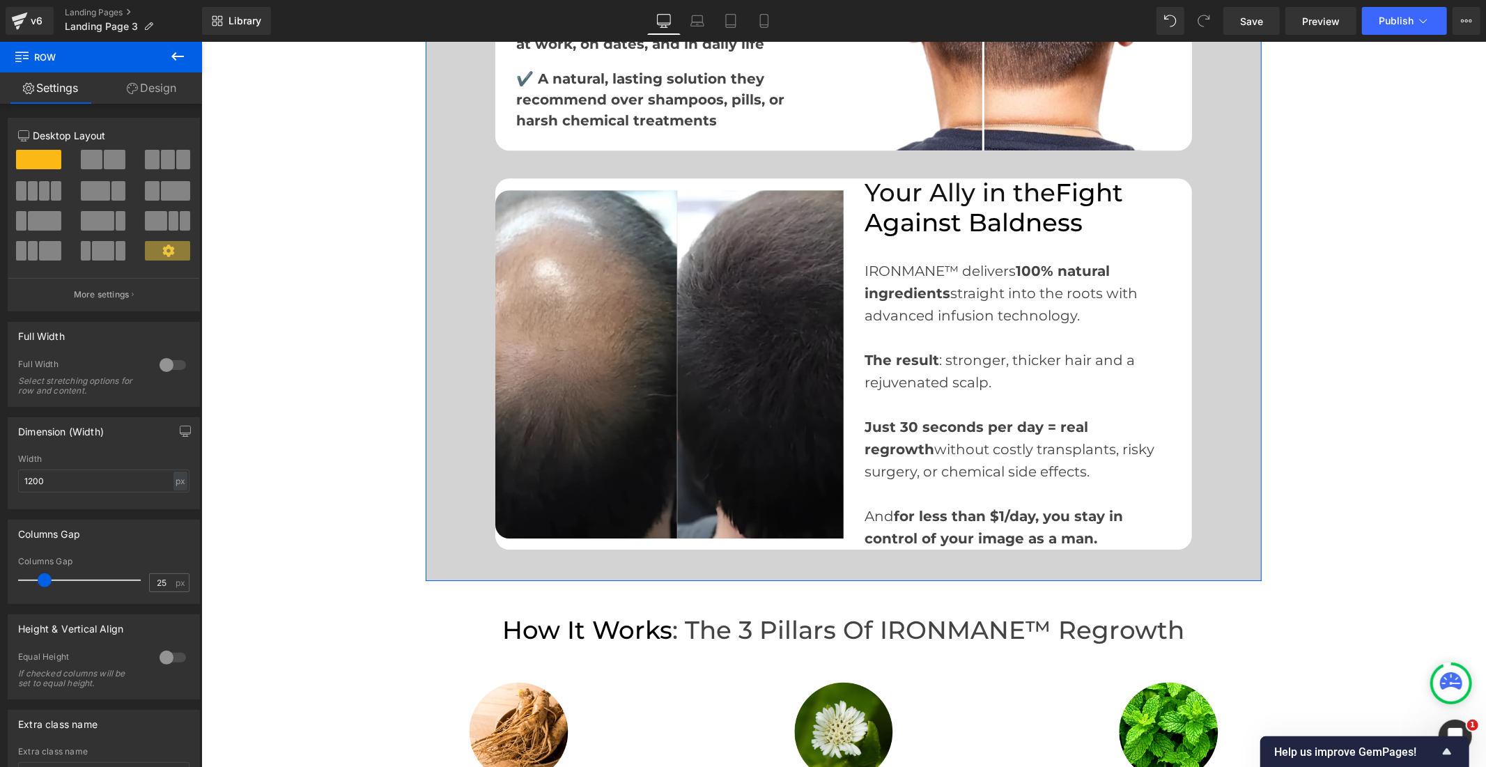
click at [442, 479] on div "Before and After Images VISIBLE RESULTS IN JUST 21 DAYS Heading Within only 21 …" at bounding box center [843, 175] width 836 height 748
click at [173, 367] on div at bounding box center [172, 365] width 33 height 22
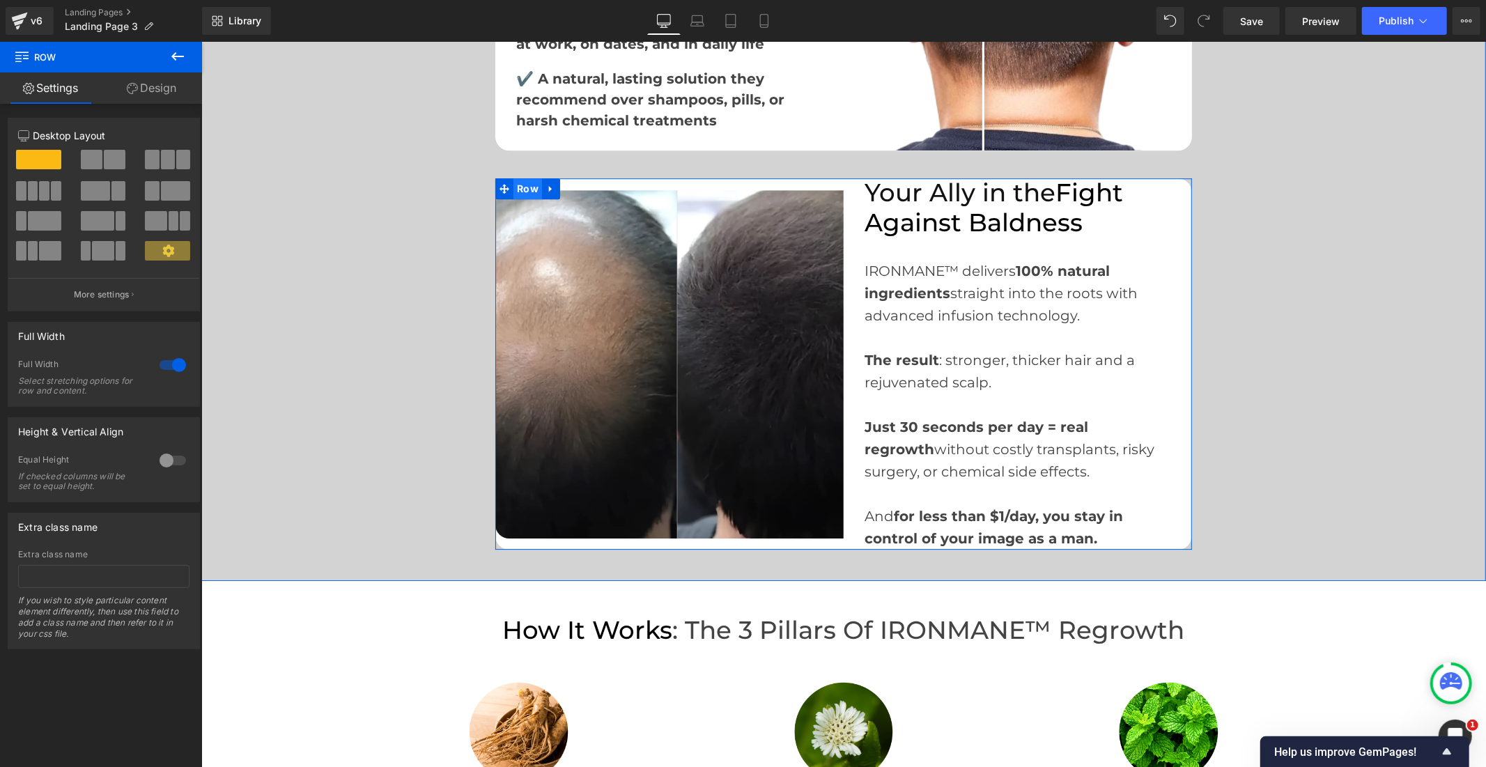
click at [527, 178] on span "Row" at bounding box center [527, 188] width 29 height 21
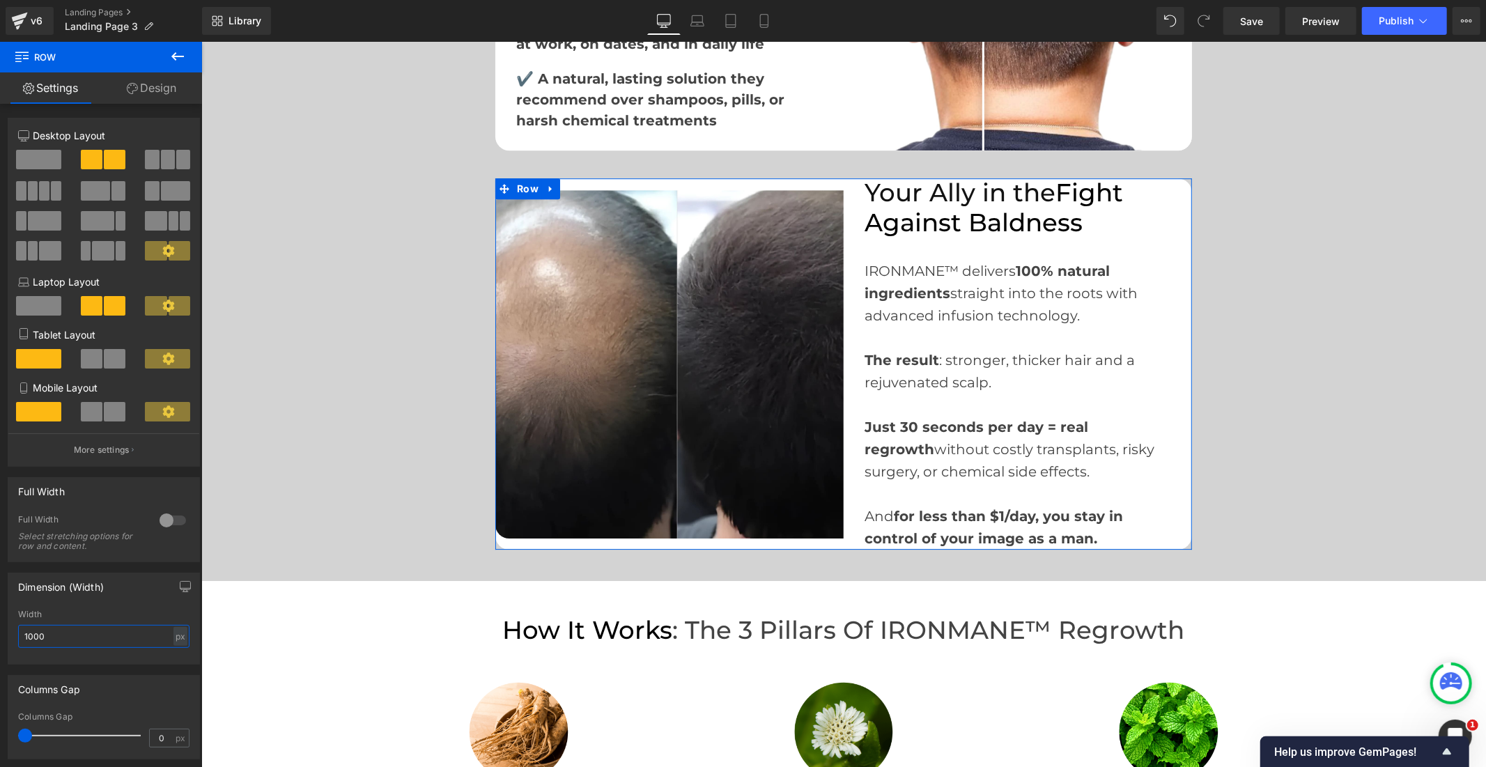
drag, startPoint x: 52, startPoint y: 642, endPoint x: 10, endPoint y: 647, distance: 42.1
click at [10, 647] on div "1000px Width 1000 px % px" at bounding box center [103, 637] width 191 height 54
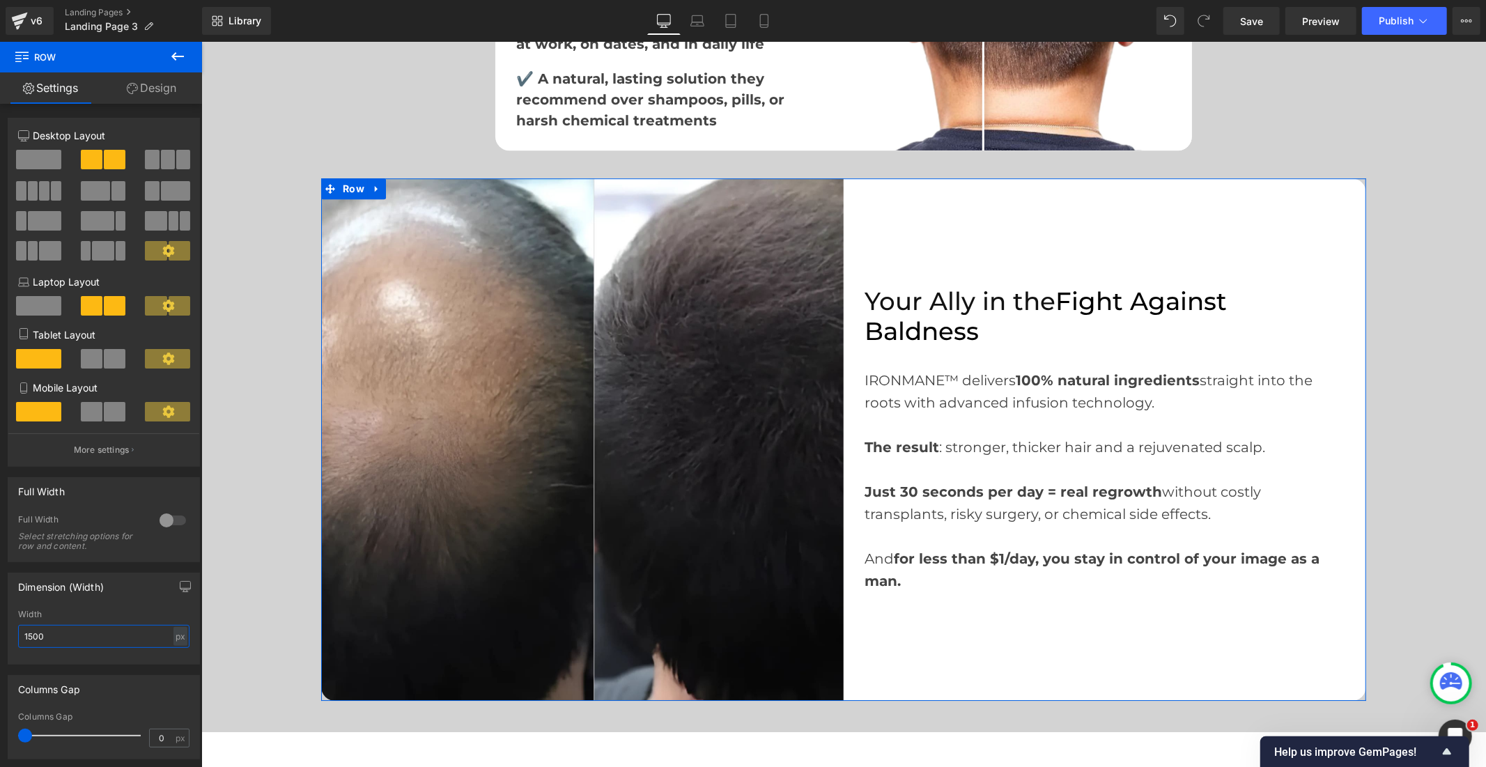
drag, startPoint x: 54, startPoint y: 637, endPoint x: 24, endPoint y: 643, distance: 29.8
click at [24, 643] on input "1500" at bounding box center [103, 636] width 171 height 23
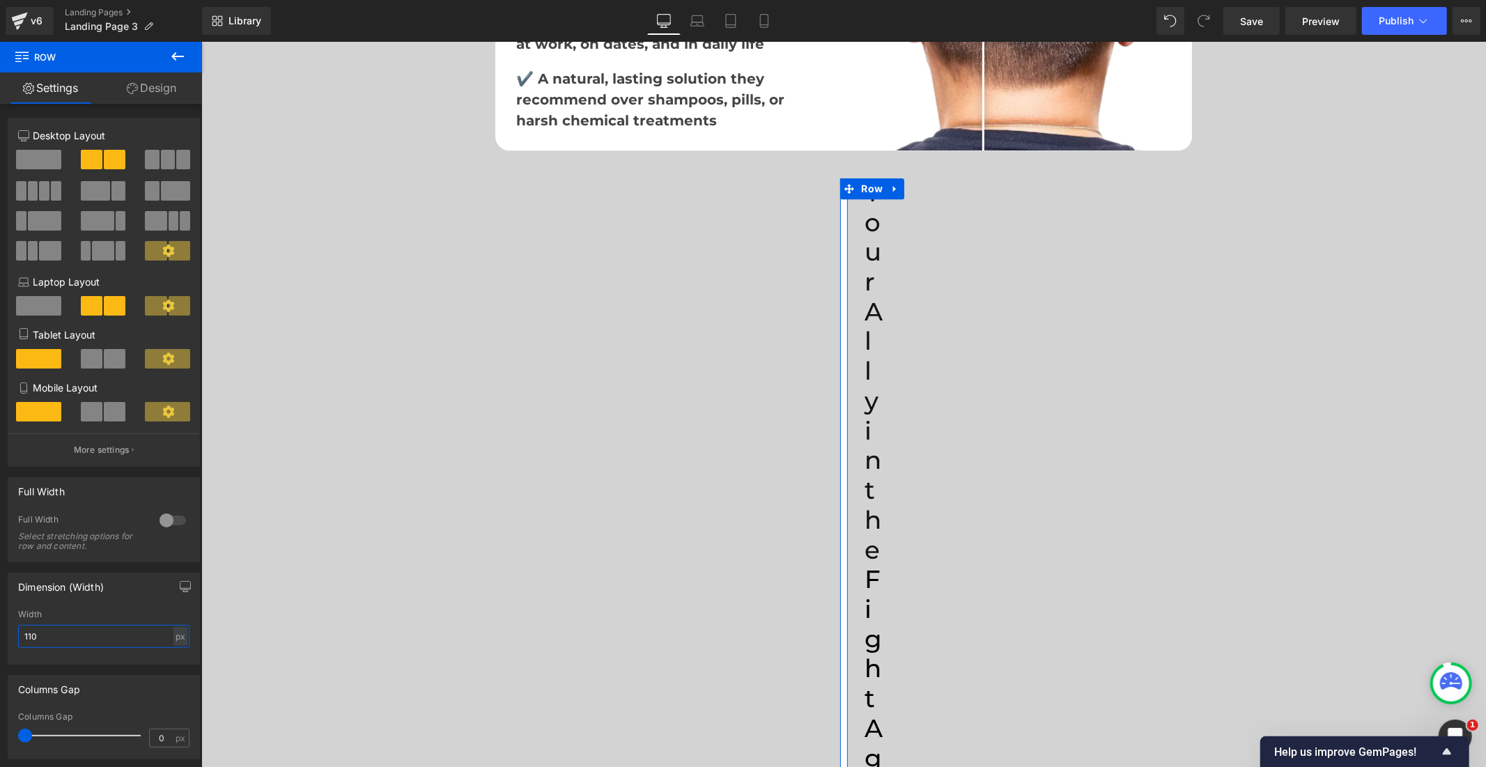
type input "1100"
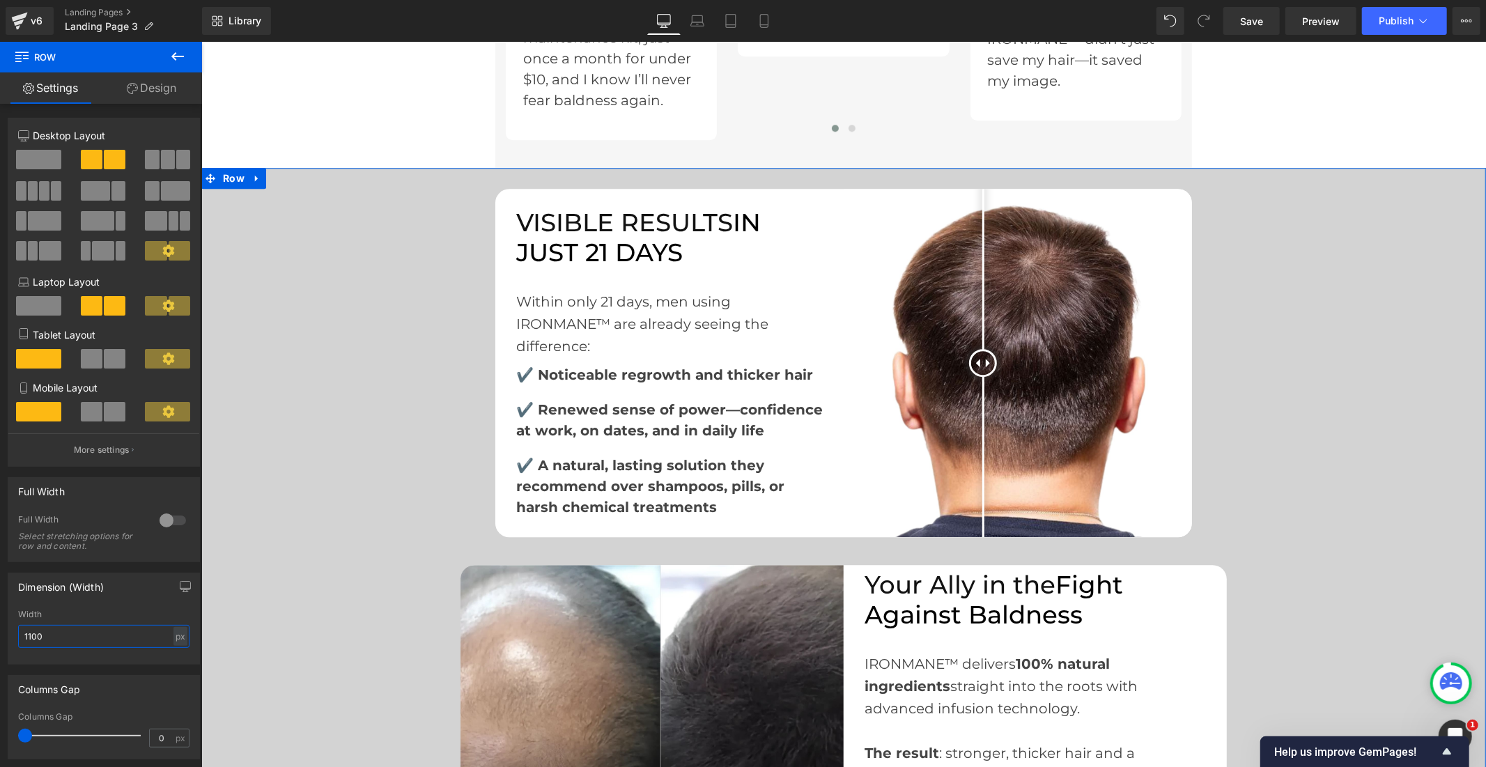
scroll to position [3096, 0]
click at [523, 189] on span "Row" at bounding box center [527, 199] width 29 height 21
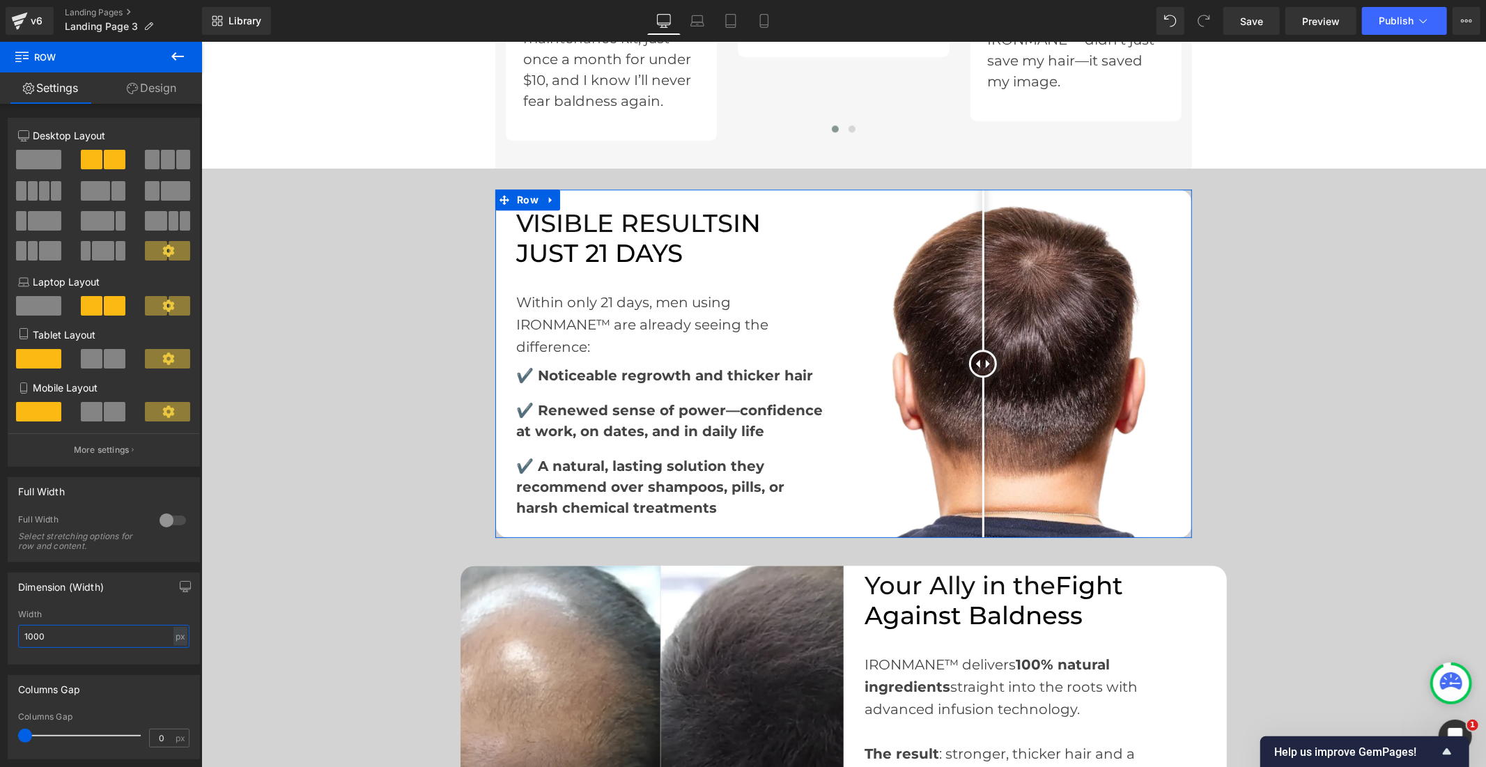
drag, startPoint x: 56, startPoint y: 644, endPoint x: 5, endPoint y: 645, distance: 50.9
click at [5, 645] on div "Dimension (Width) 1000px Width 1000 px % px" at bounding box center [104, 613] width 208 height 102
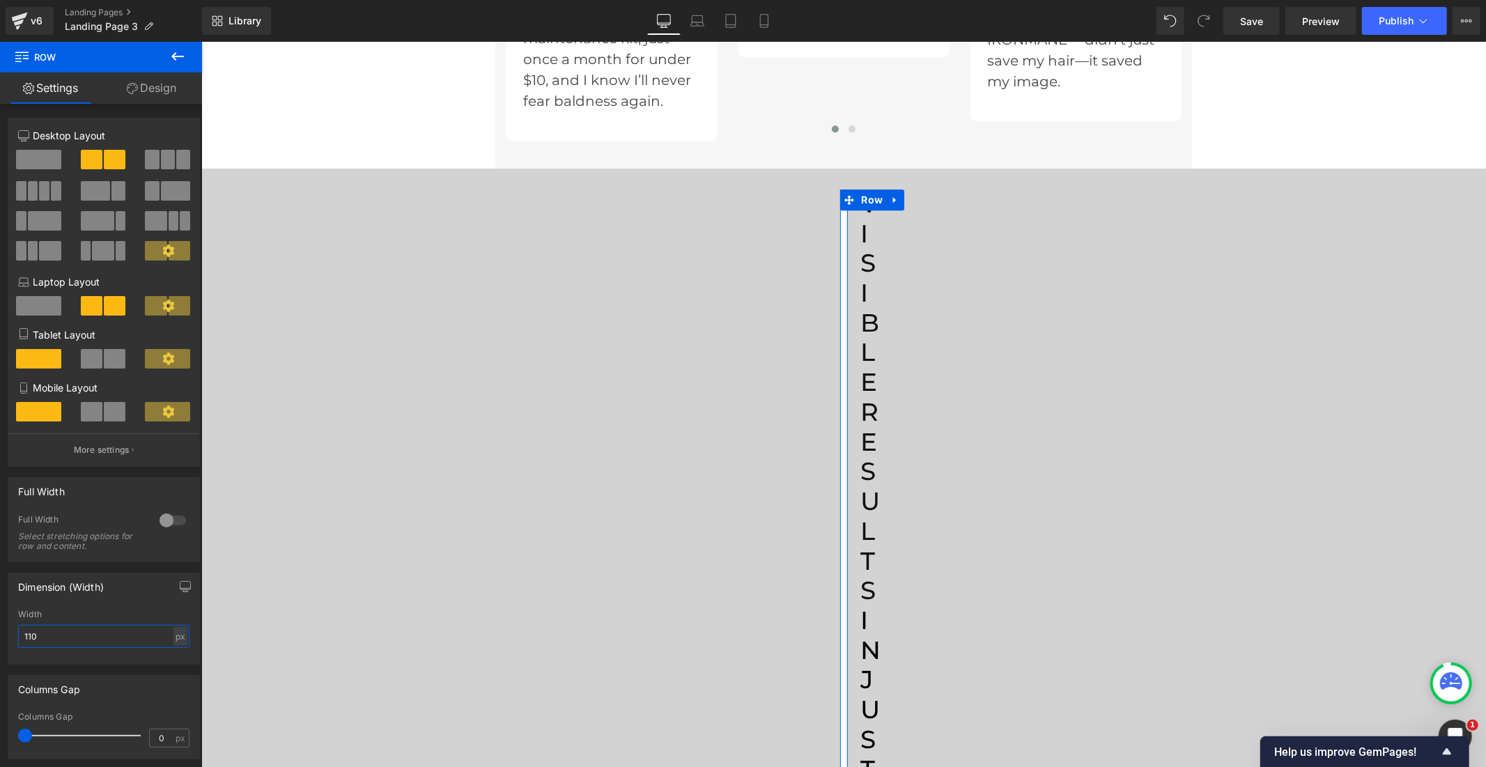
type input "1100"
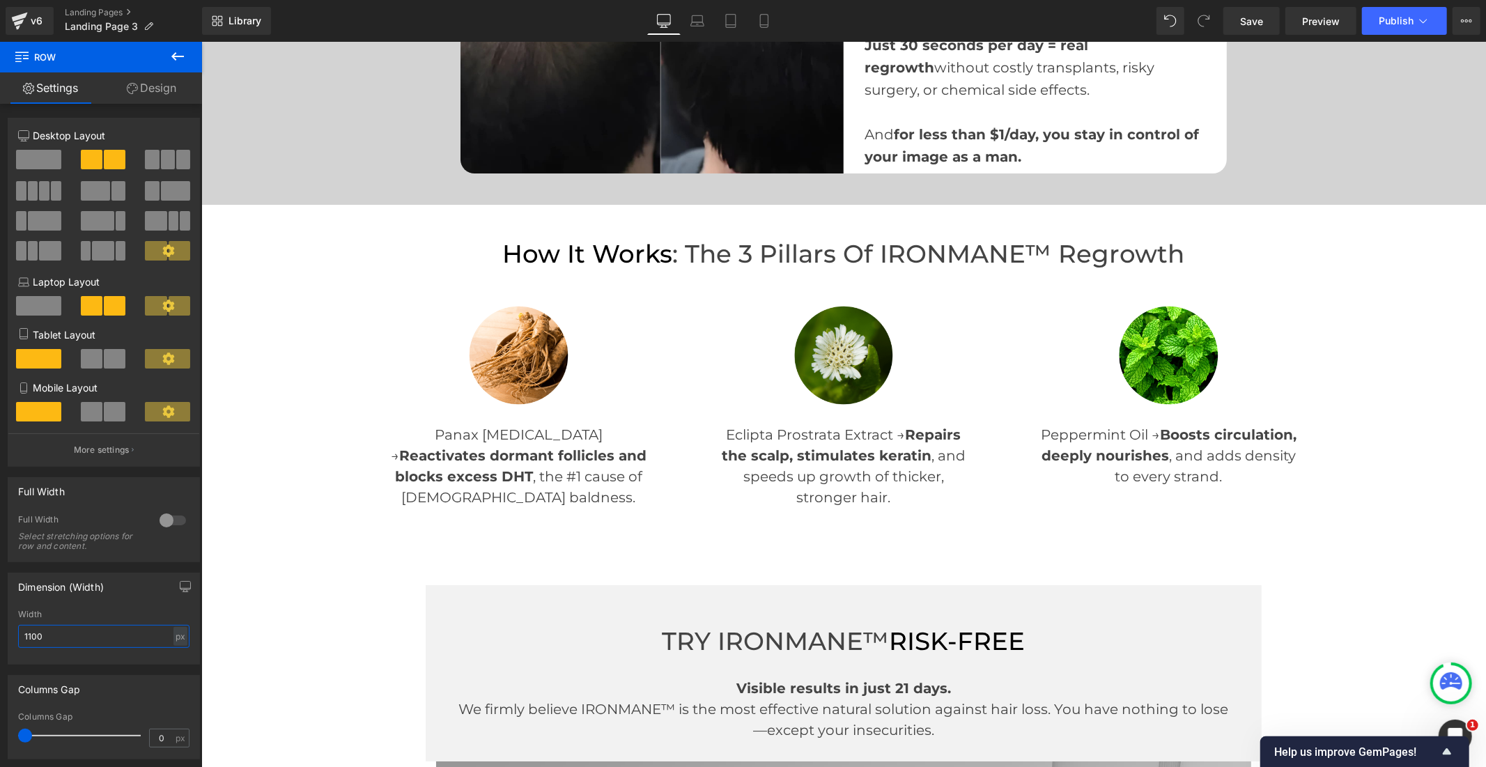
scroll to position [3947, 0]
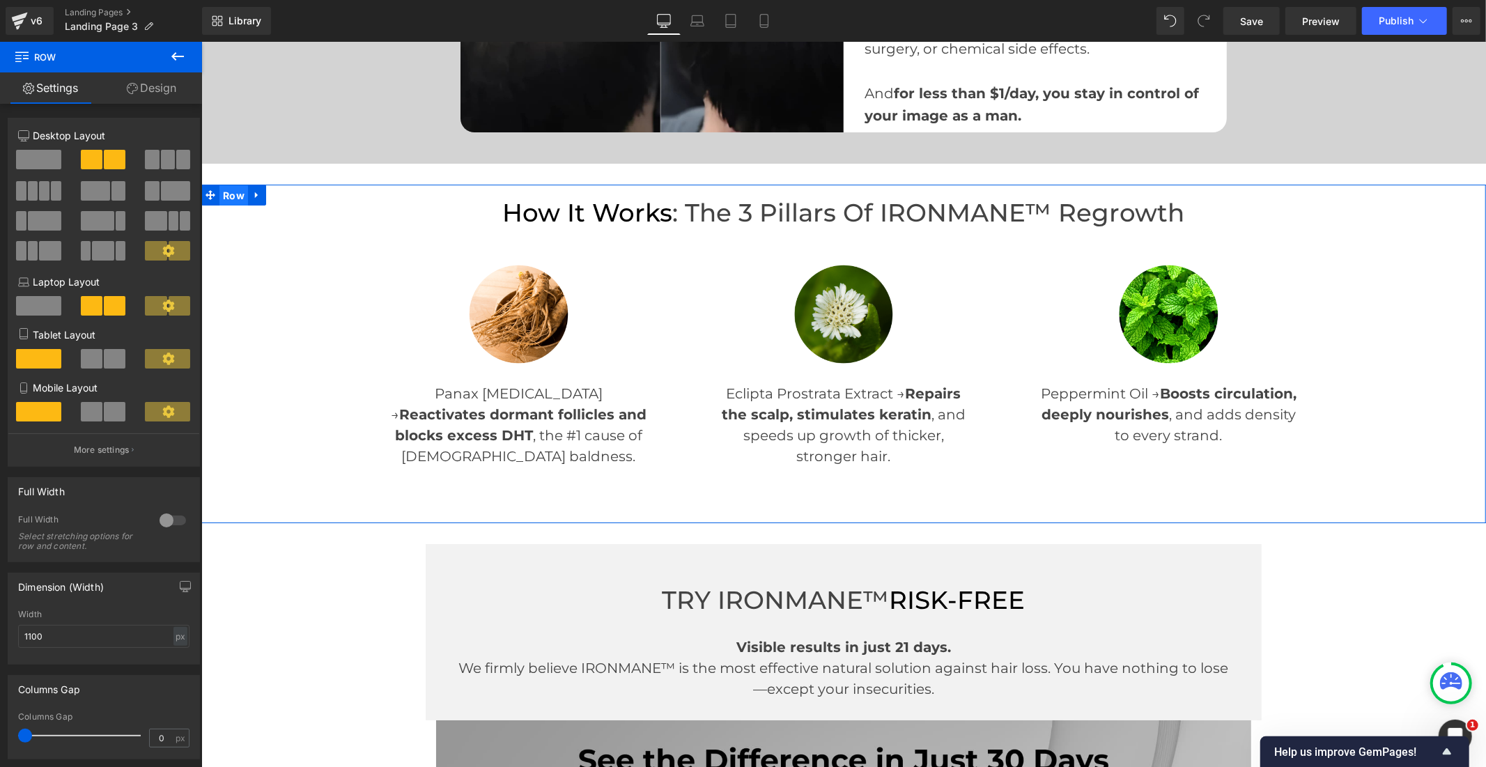
click at [233, 185] on span "Row" at bounding box center [233, 195] width 29 height 21
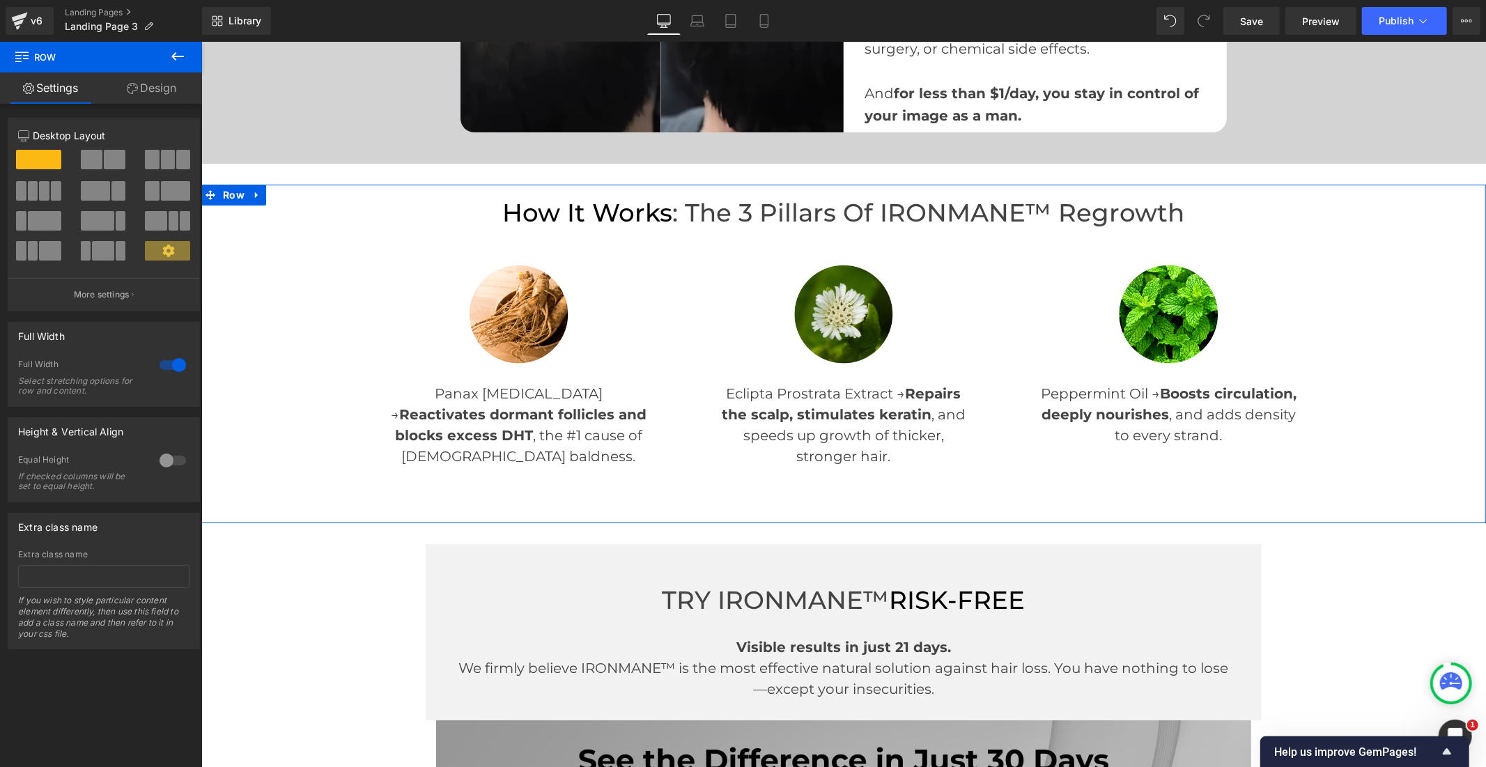
click at [156, 366] on div at bounding box center [172, 365] width 33 height 22
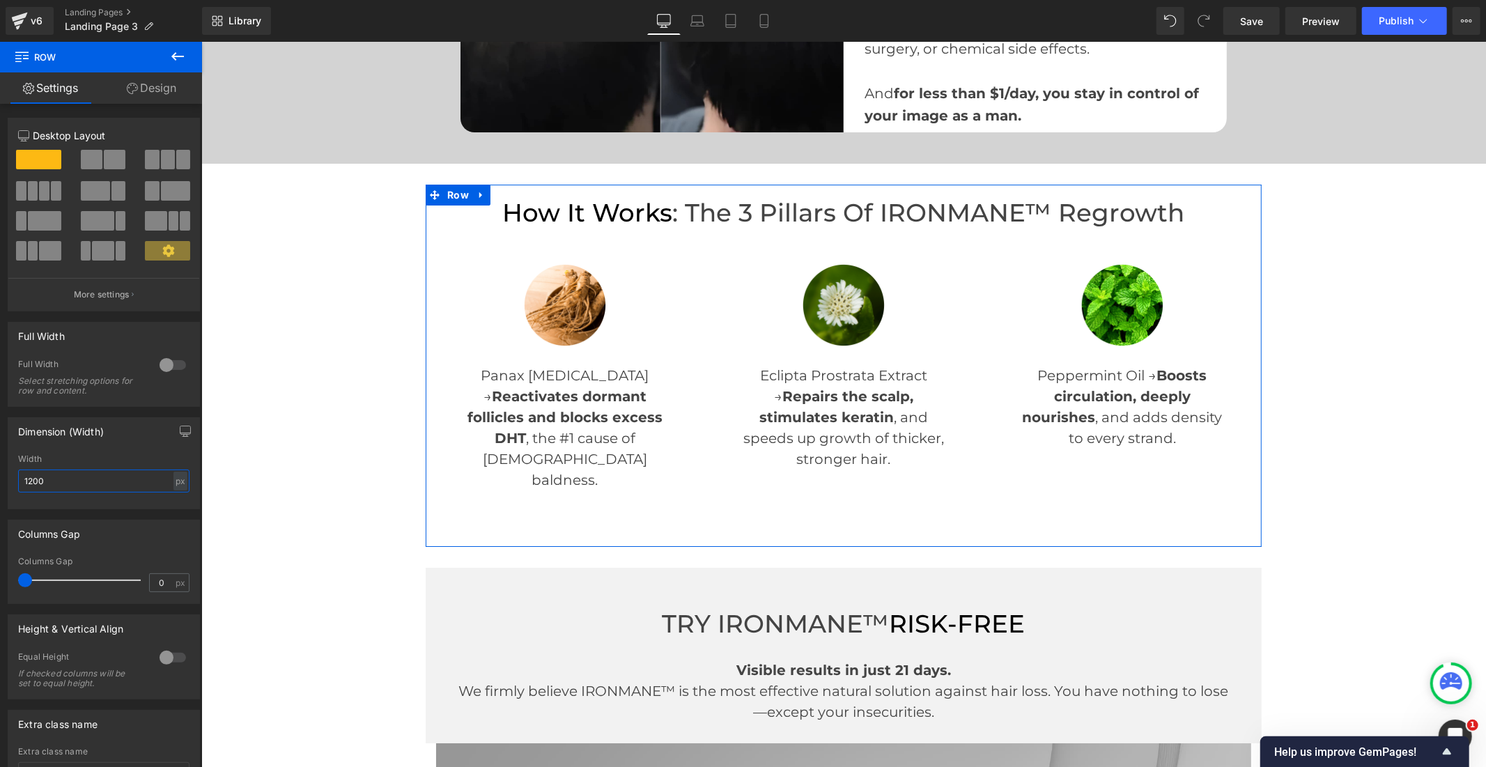
drag, startPoint x: 46, startPoint y: 485, endPoint x: 14, endPoint y: 486, distance: 32.1
click at [14, 486] on div "1200px Width 1200 px % px" at bounding box center [103, 481] width 191 height 54
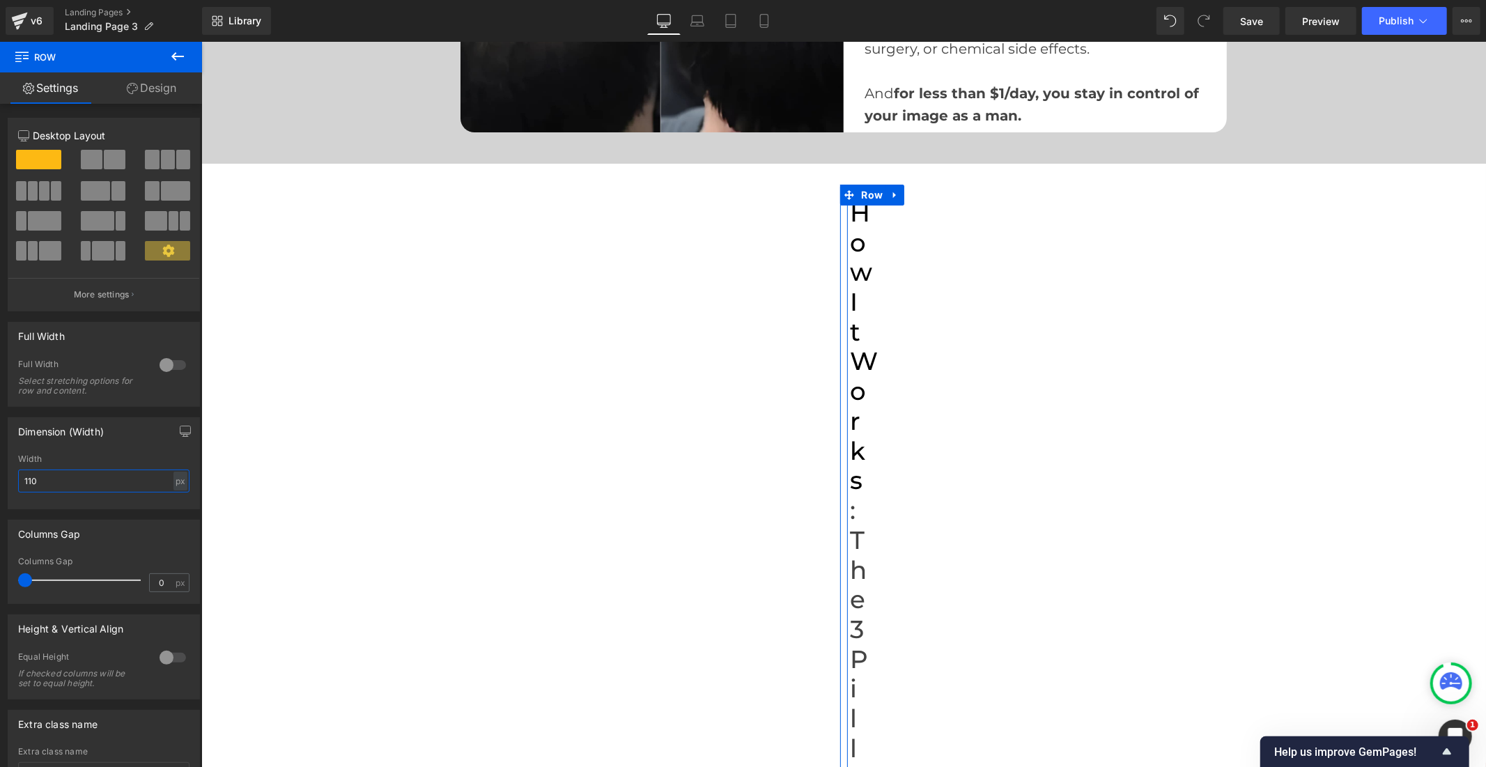
type input "1100"
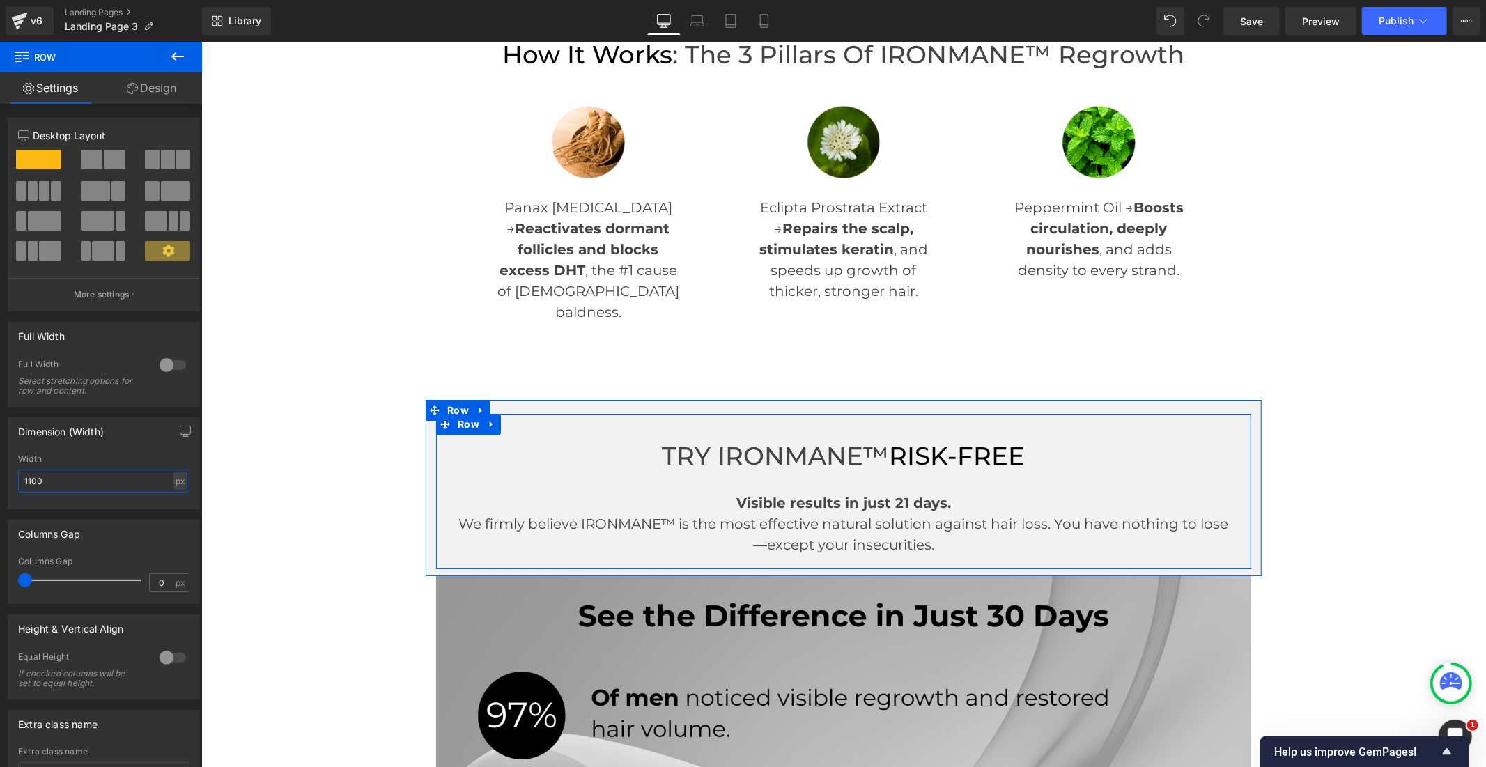
scroll to position [4180, 0]
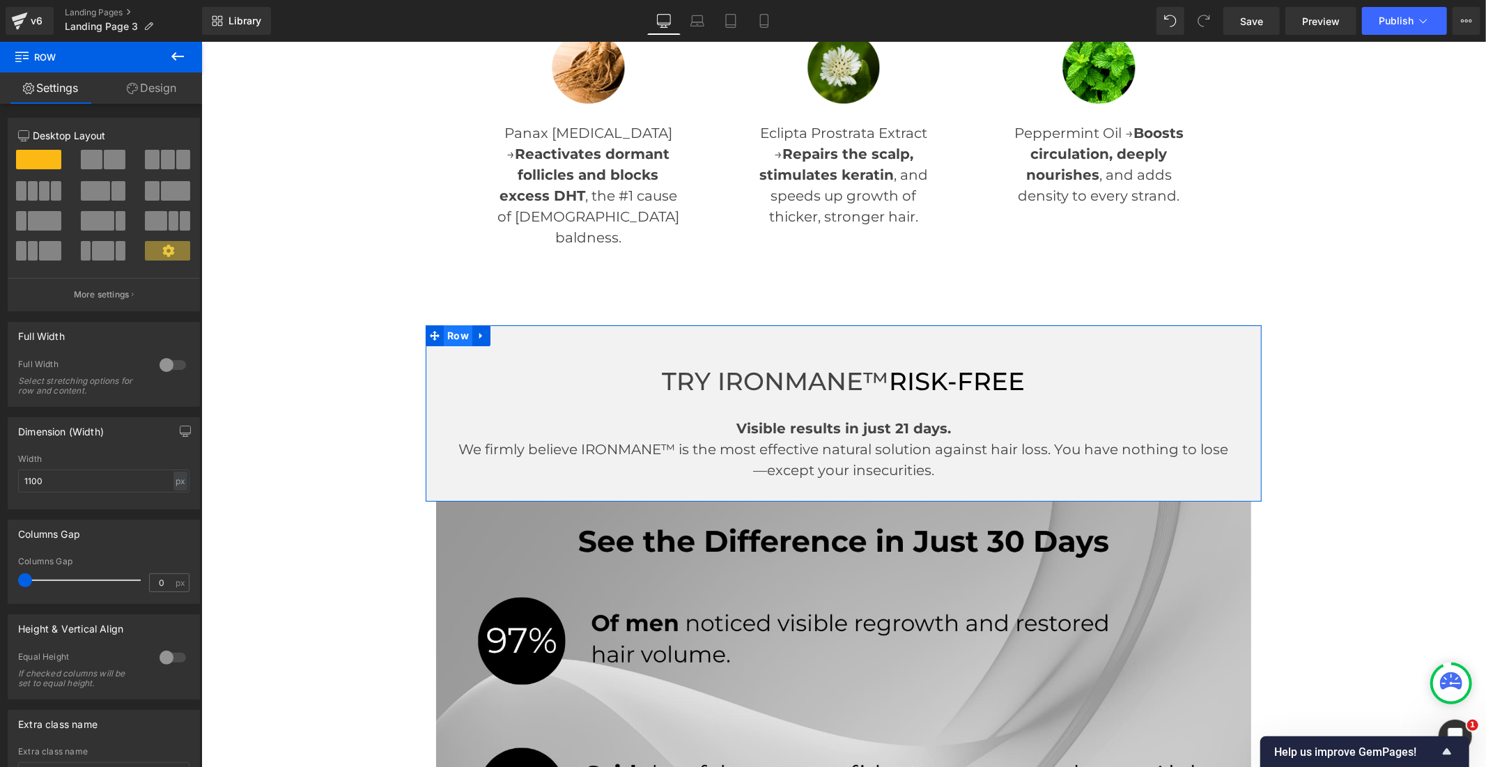
click at [449, 325] on span "Row" at bounding box center [457, 335] width 29 height 21
drag, startPoint x: 33, startPoint y: 479, endPoint x: 9, endPoint y: 481, distance: 23.7
click at [9, 481] on div "1200px Width 1200 px % px" at bounding box center [103, 481] width 191 height 54
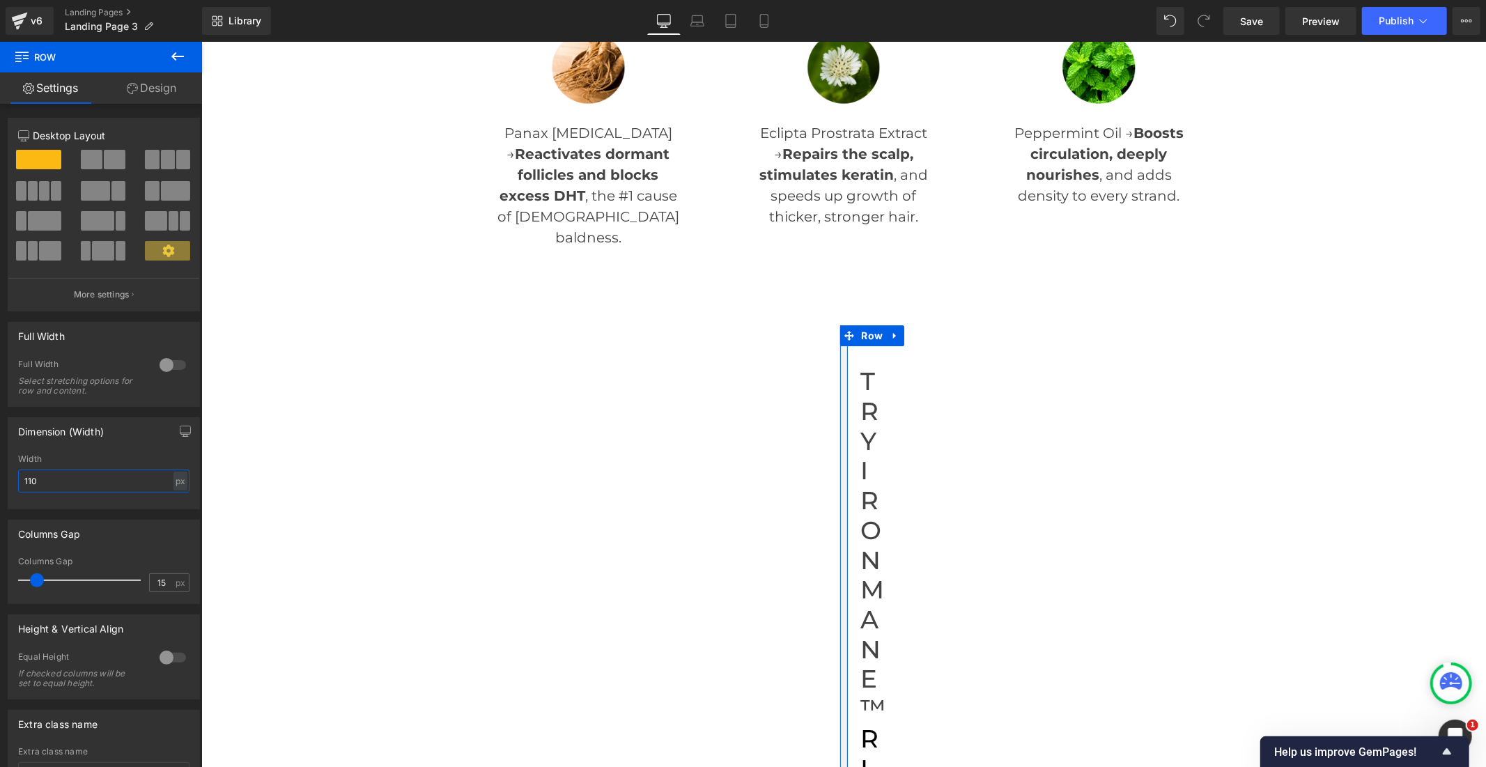
type input "1100"
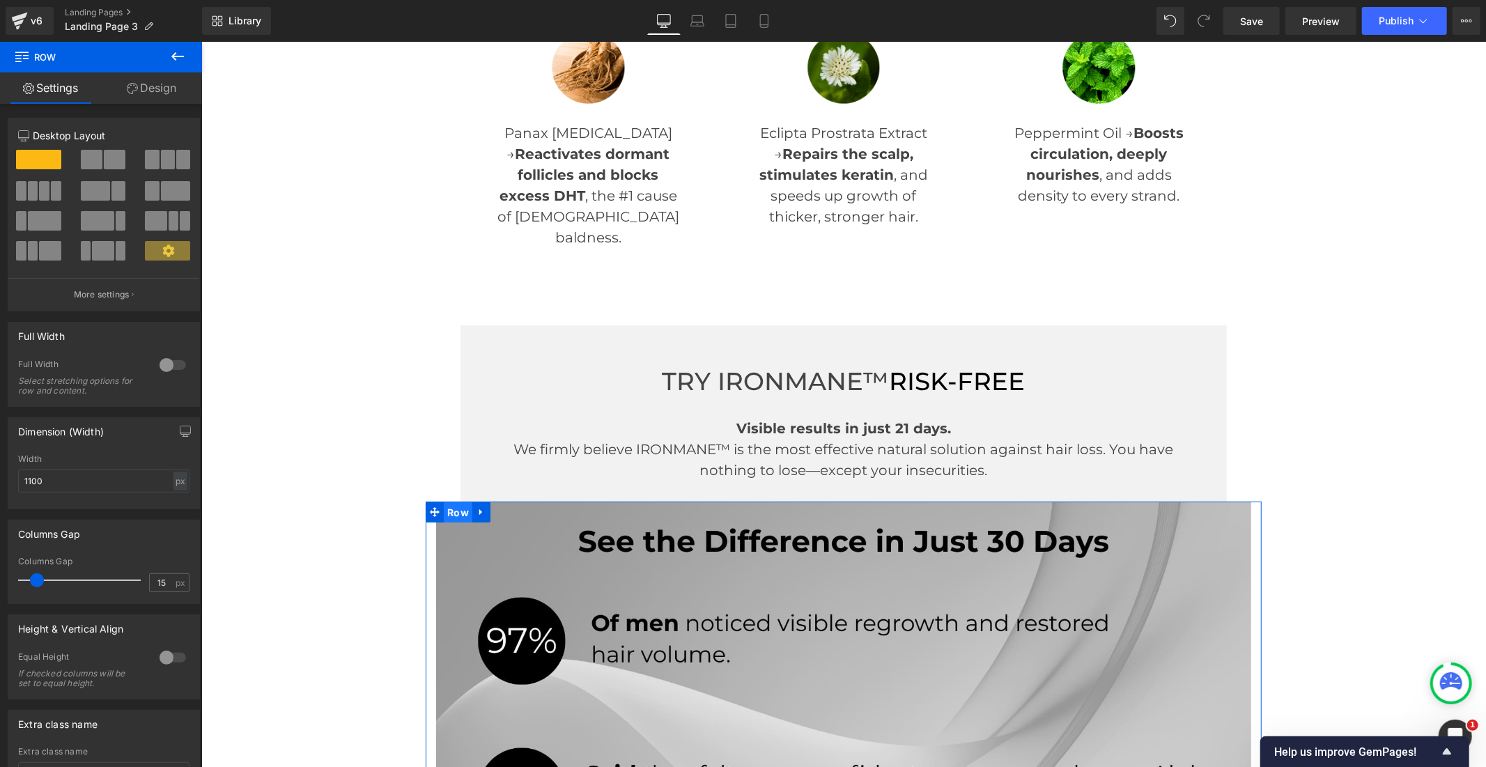
click at [444, 502] on span "Row" at bounding box center [457, 512] width 29 height 21
drag, startPoint x: 51, startPoint y: 481, endPoint x: 0, endPoint y: 477, distance: 51.0
click at [0, 477] on div "Dimension (Width) 1200px Width 1200 px % px" at bounding box center [104, 458] width 208 height 102
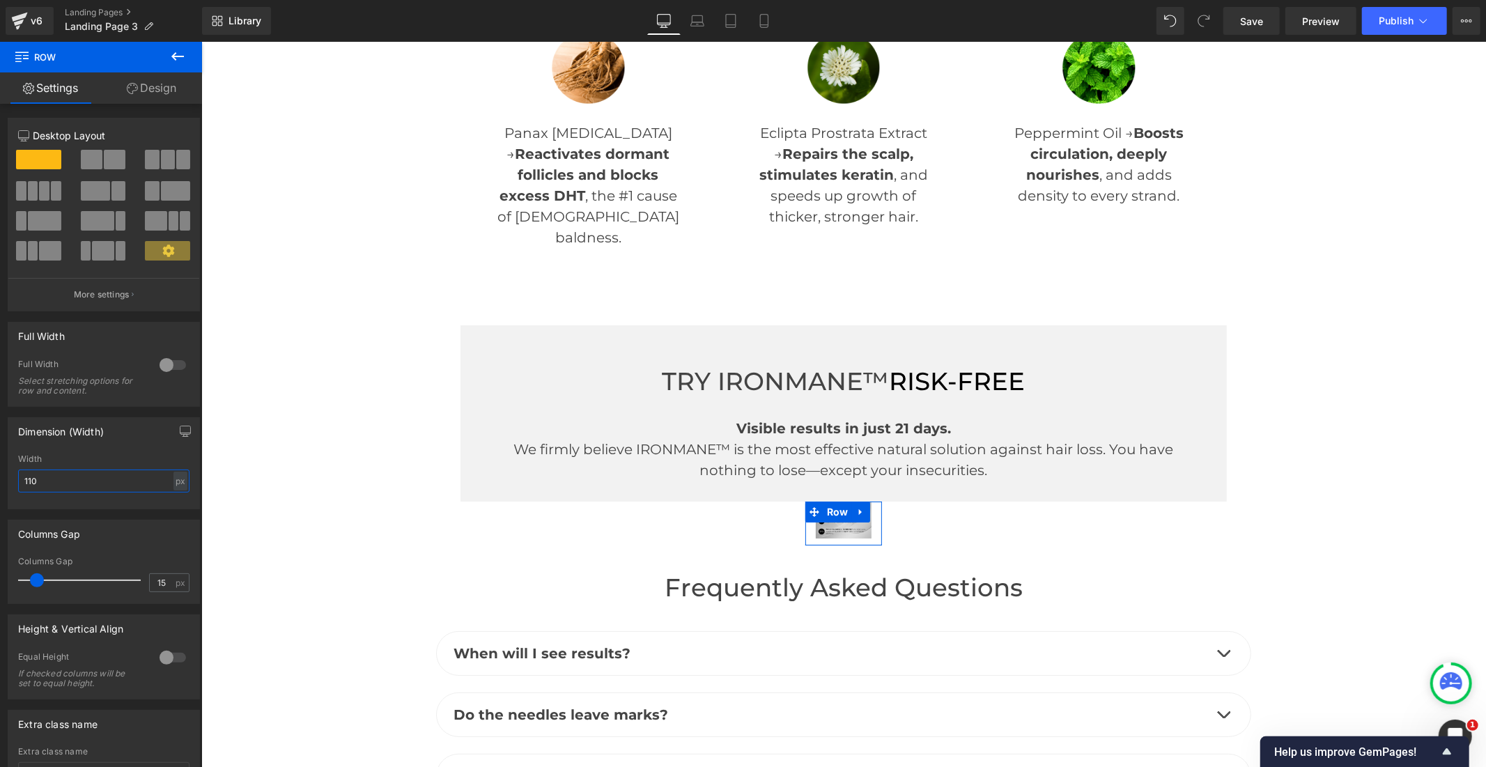
type input "1100"
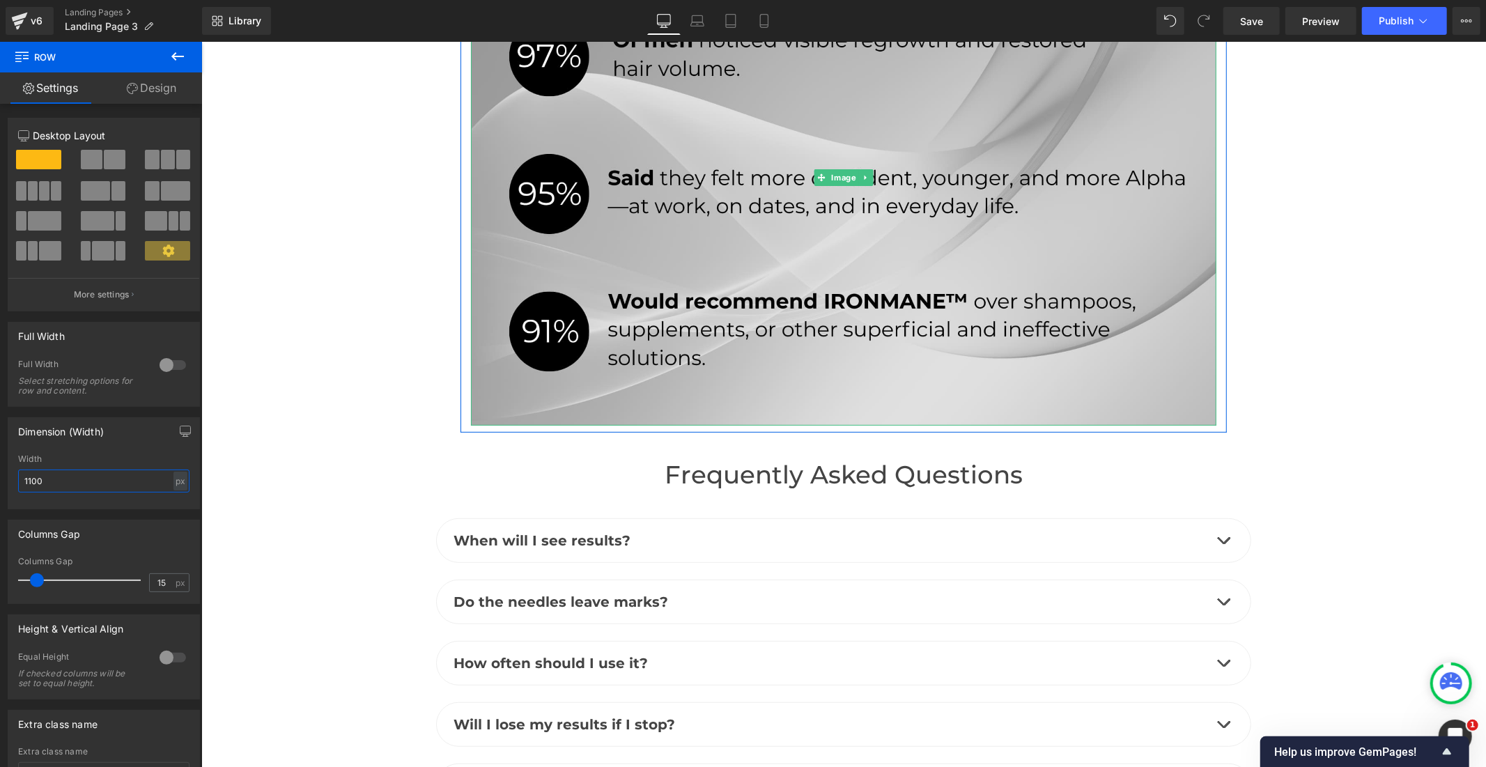
scroll to position [4799, 0]
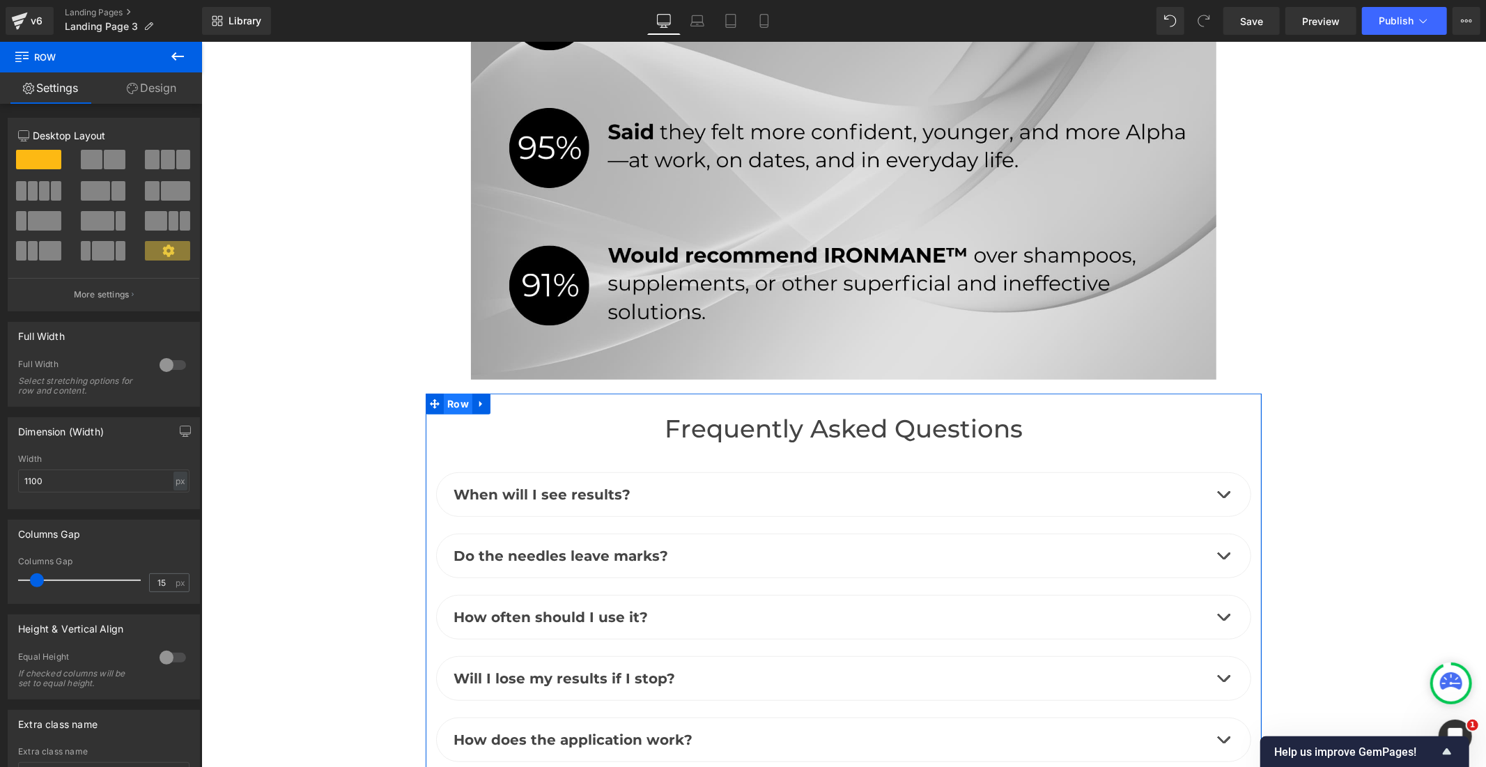
click at [452, 393] on span "Row" at bounding box center [457, 403] width 29 height 21
drag, startPoint x: 47, startPoint y: 486, endPoint x: 5, endPoint y: 482, distance: 42.0
click at [5, 482] on div "Dimension (Width) 1200px Width 1200 px % px" at bounding box center [104, 458] width 208 height 102
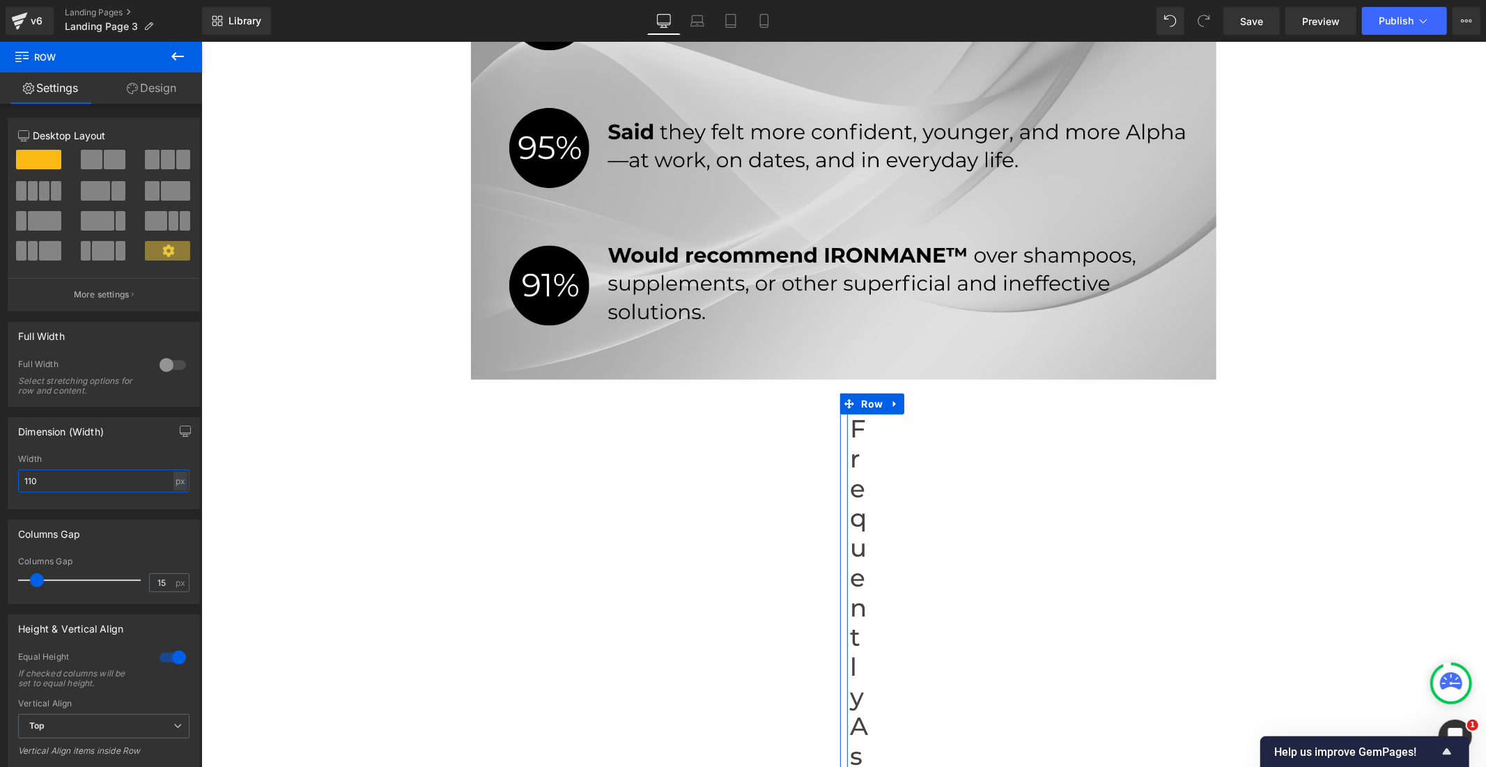
type input "1100"
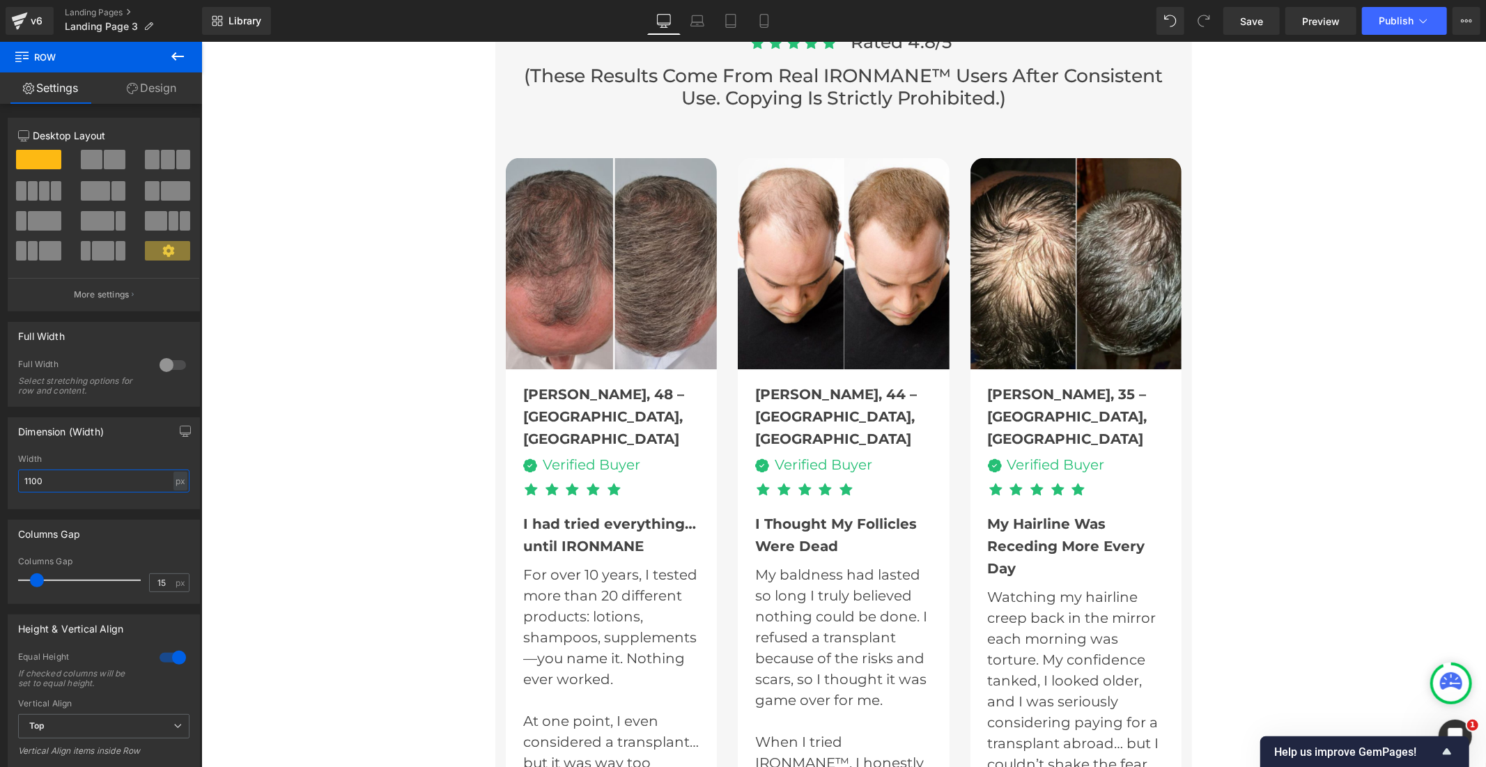
scroll to position [1780, 0]
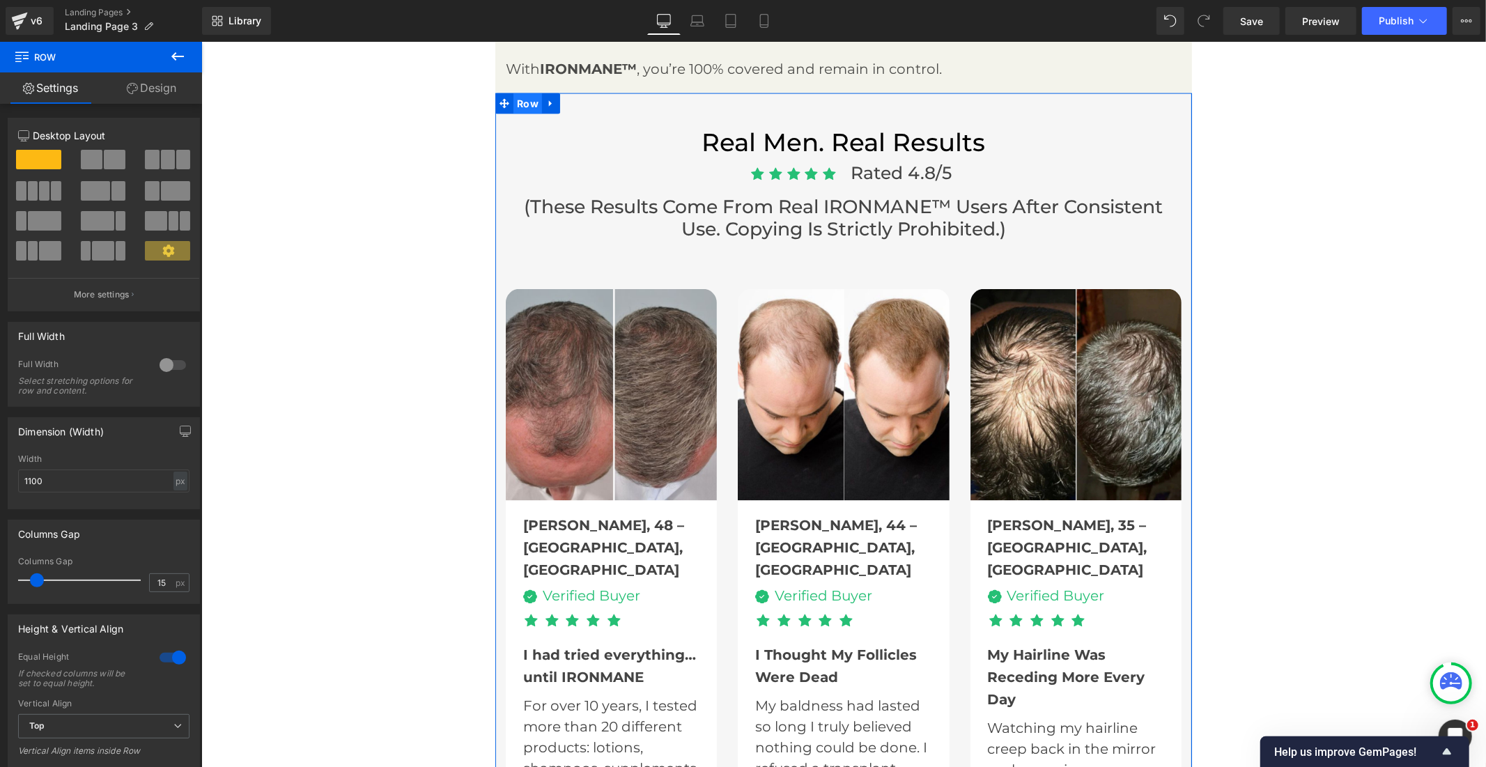
click at [516, 93] on span "Row" at bounding box center [527, 103] width 29 height 21
drag, startPoint x: 107, startPoint y: 479, endPoint x: 0, endPoint y: 483, distance: 106.6
click at [0, 483] on div "Dimension (Width) 1000px Width 1000 px % px" at bounding box center [104, 458] width 208 height 102
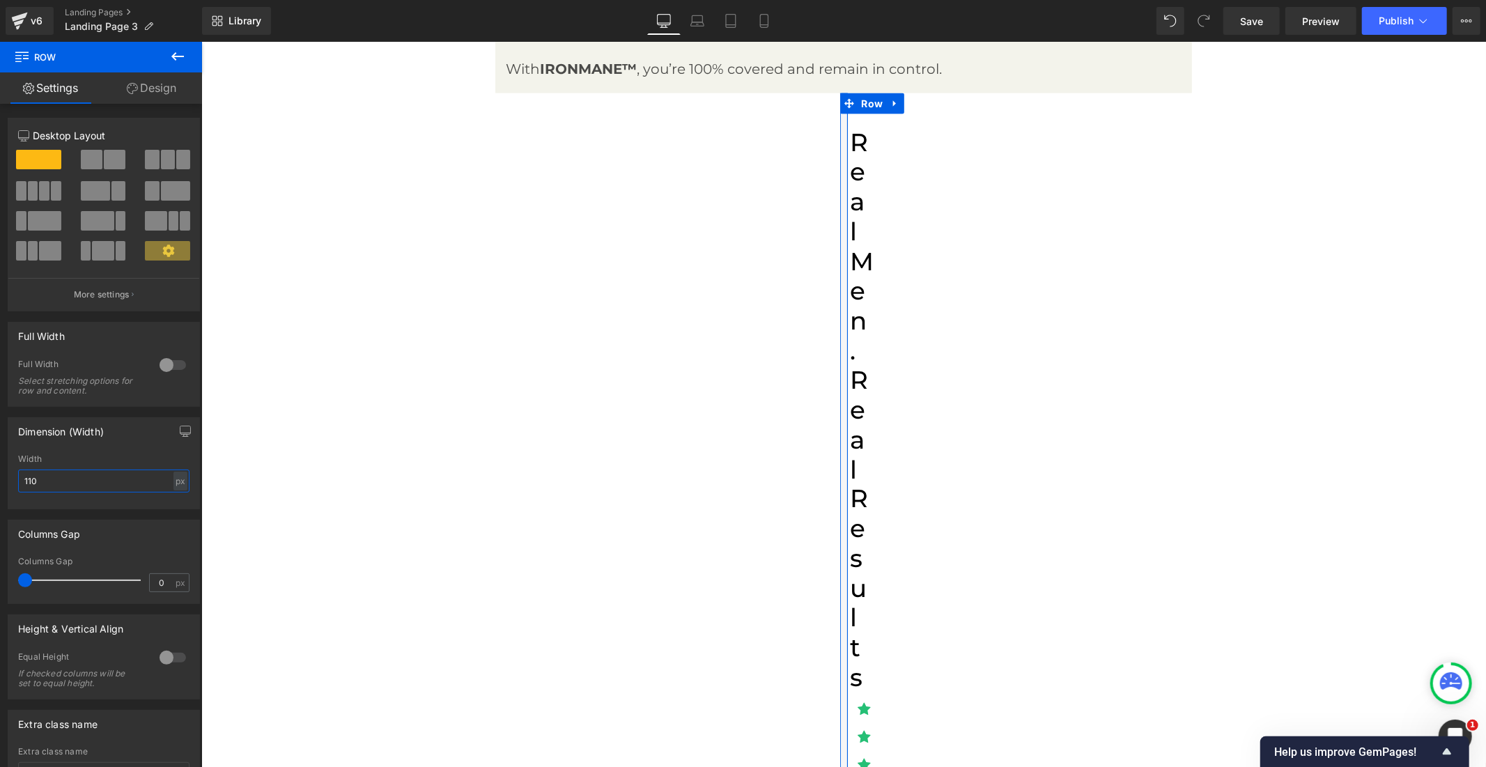
type input "1100"
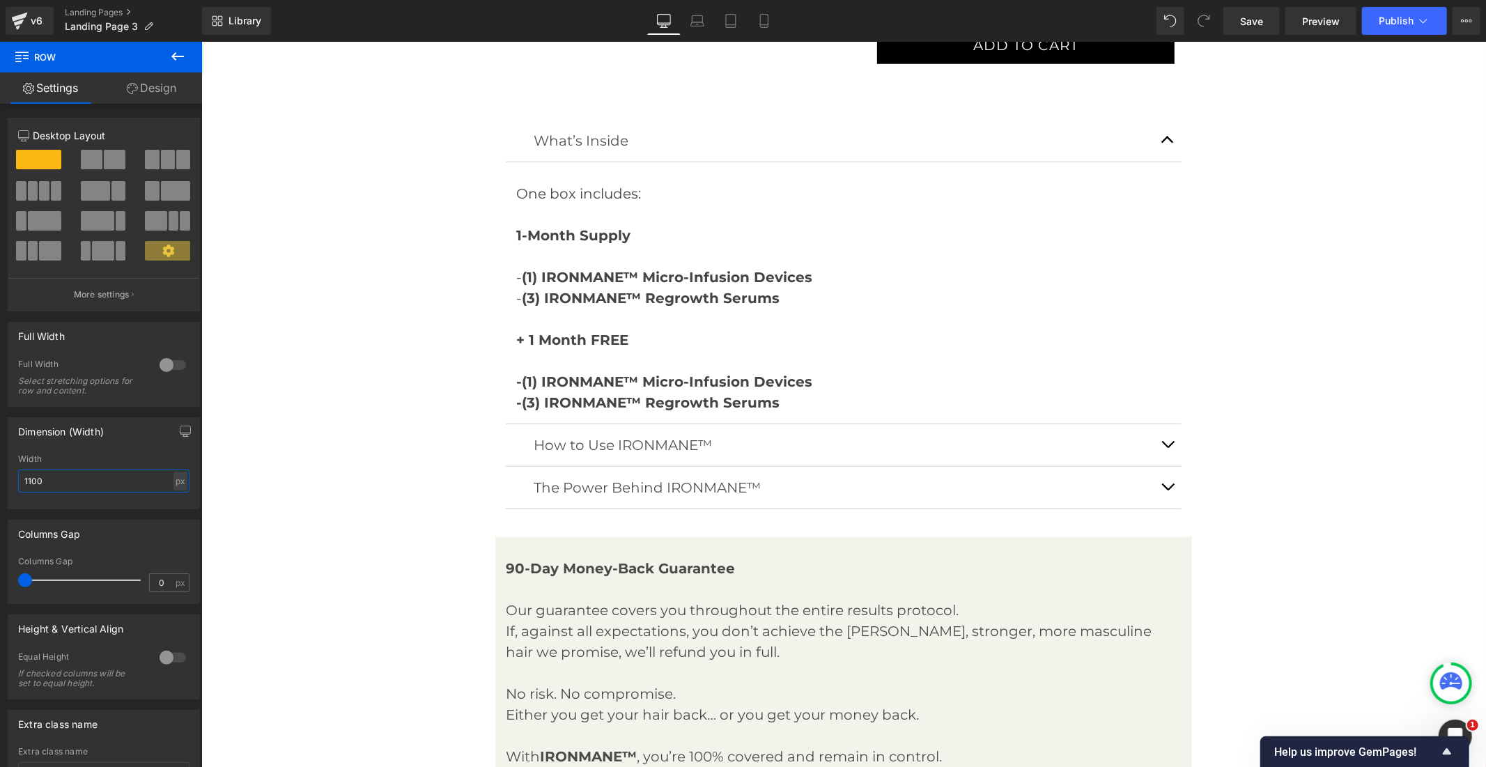
scroll to position [1083, 0]
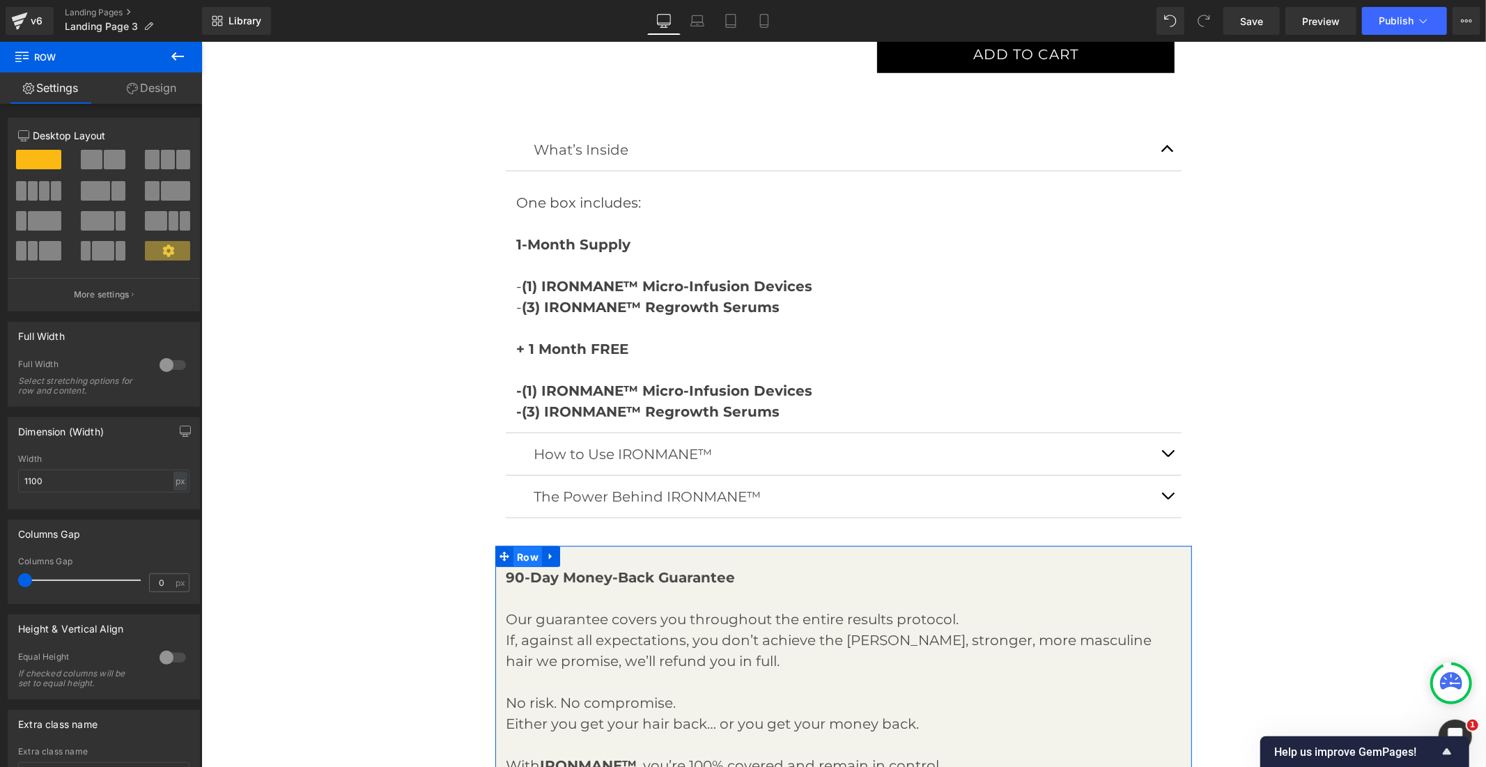
click at [520, 546] on span "Row" at bounding box center [527, 556] width 29 height 21
drag, startPoint x: 68, startPoint y: 479, endPoint x: 4, endPoint y: 483, distance: 63.6
click at [4, 483] on div "Dimension (Width) 1000px Width 1000 px % px" at bounding box center [104, 458] width 208 height 102
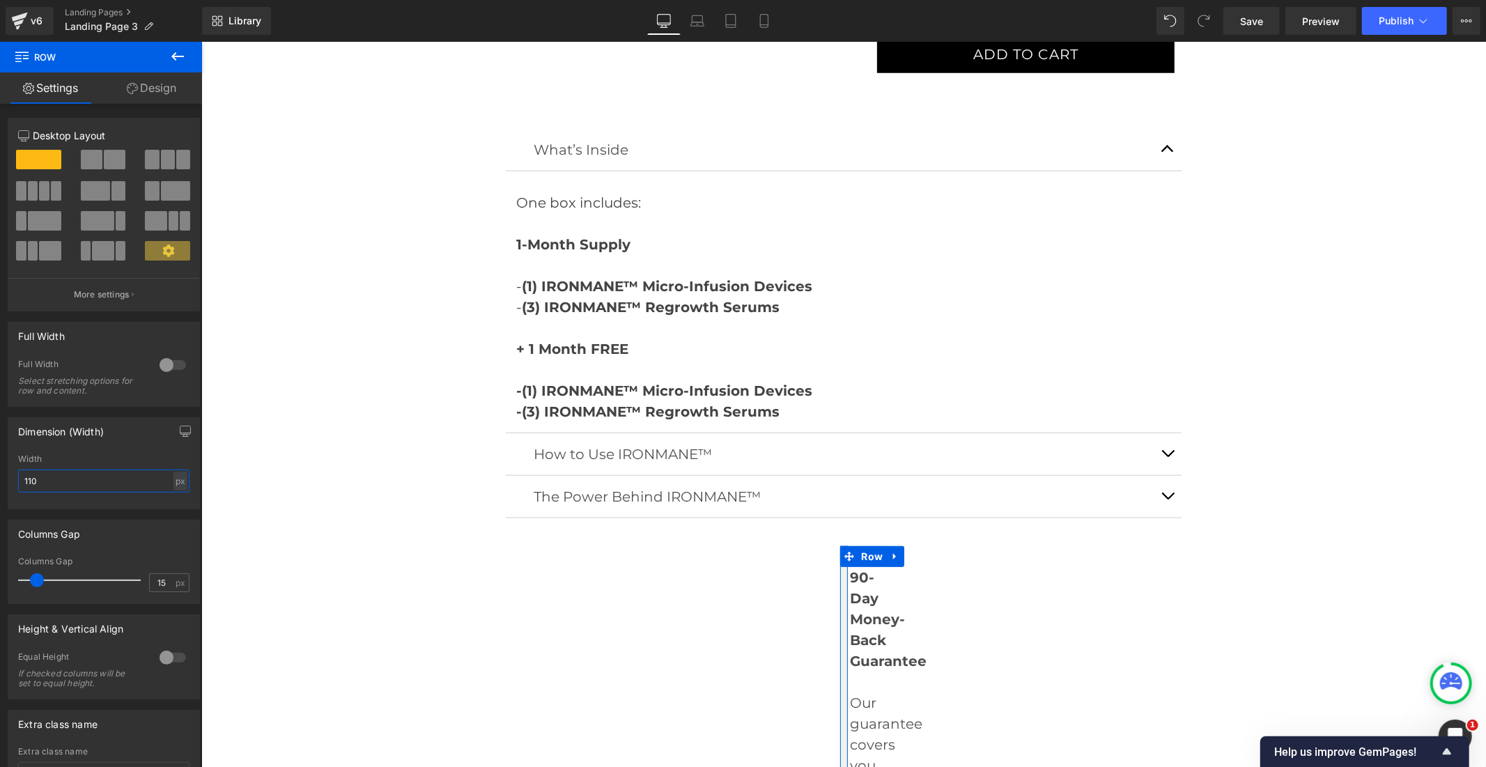
type input "1100"
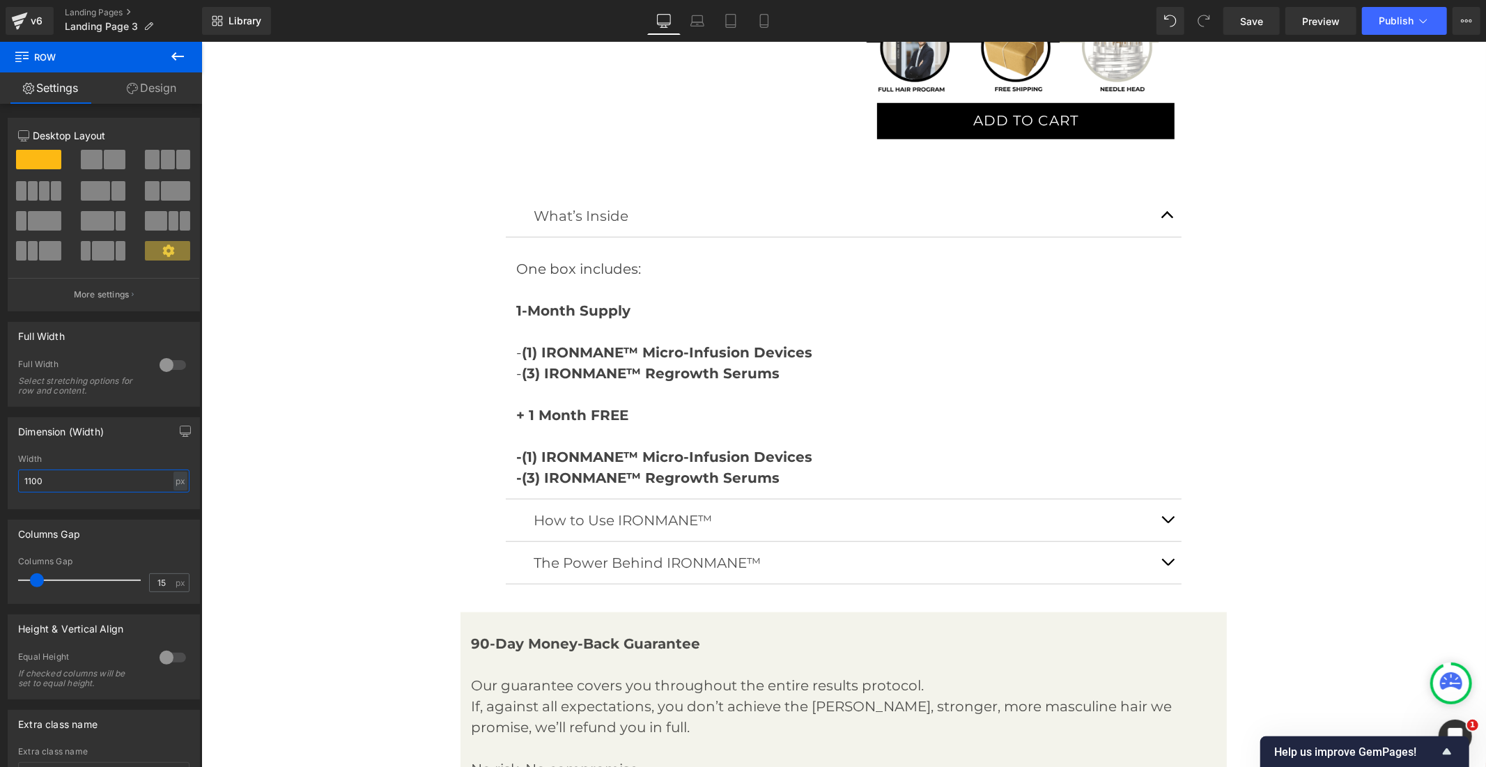
scroll to position [929, 0]
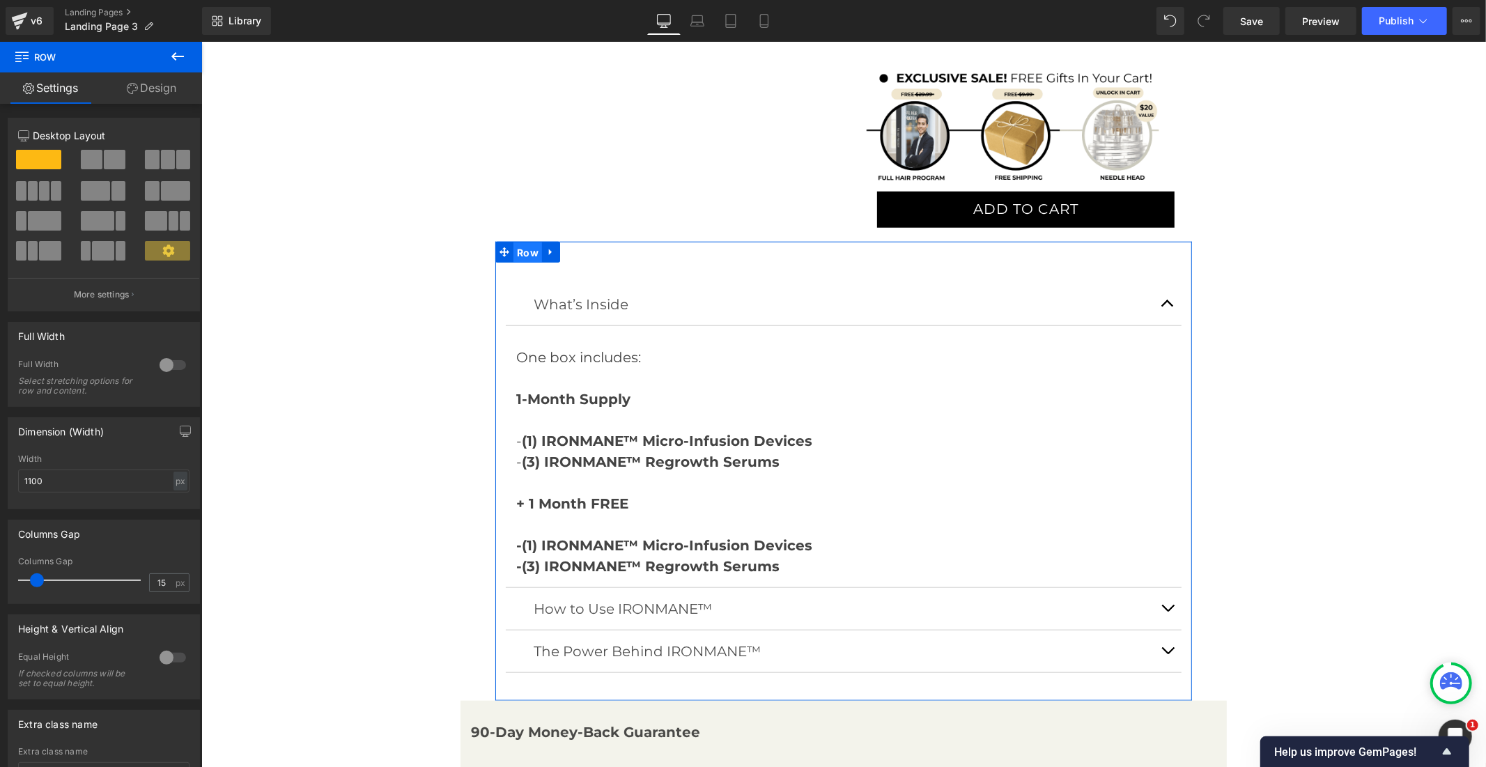
click at [519, 242] on span "Row" at bounding box center [527, 252] width 29 height 21
drag, startPoint x: 56, startPoint y: 477, endPoint x: 1, endPoint y: 478, distance: 55.8
click at [1, 478] on div "Dimension (Width) 1000px Width 1000 px % px" at bounding box center [104, 458] width 208 height 102
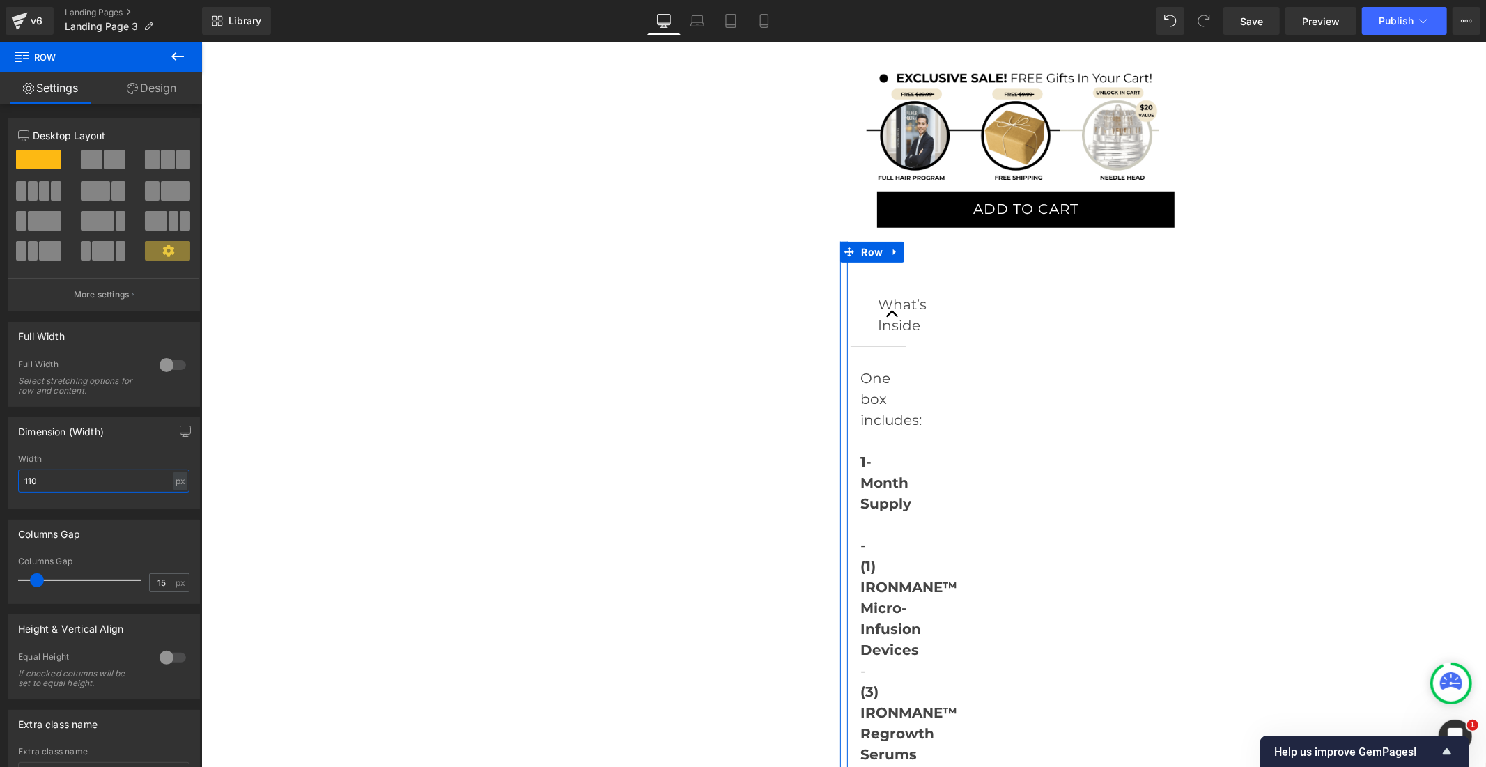
type input "1100"
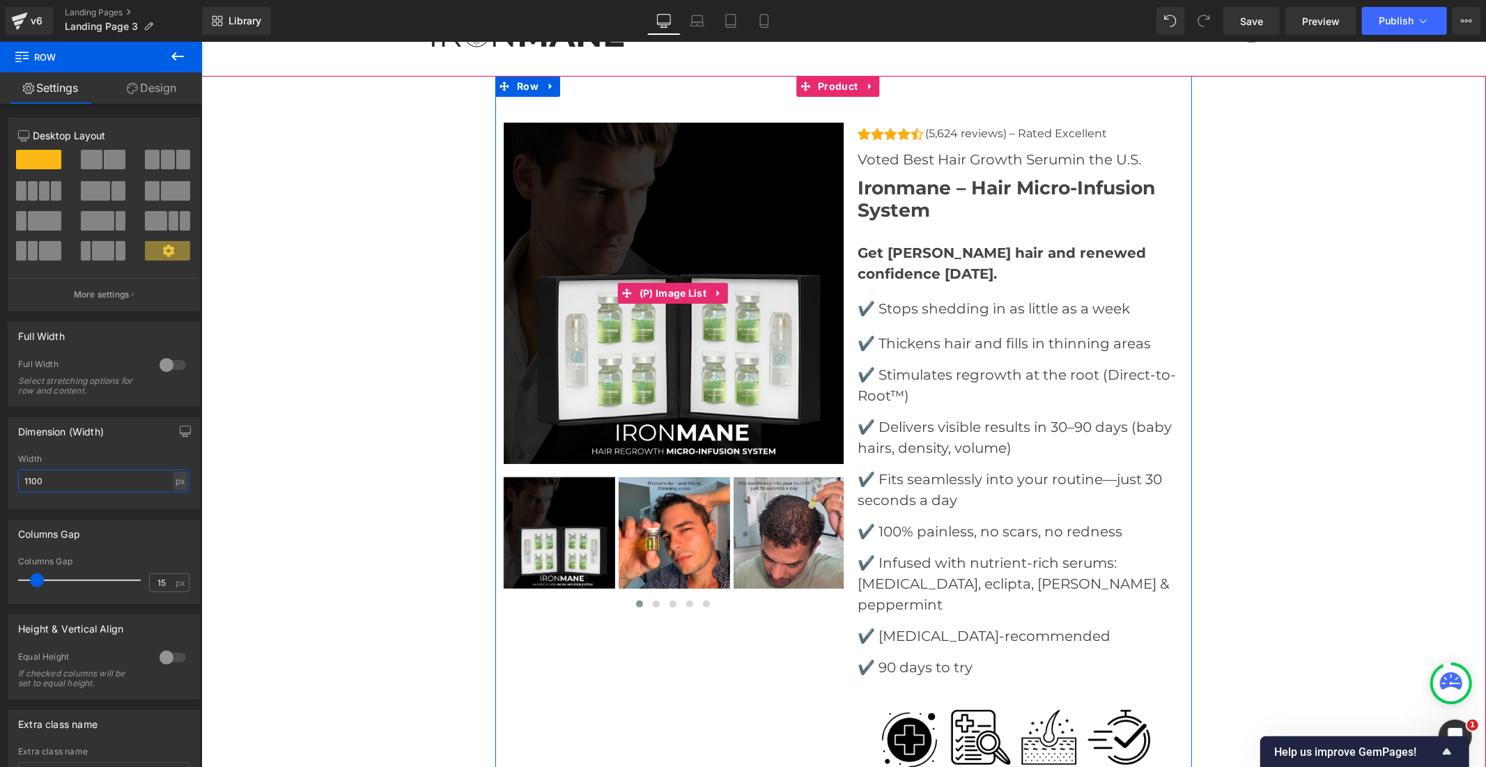
scroll to position [0, 0]
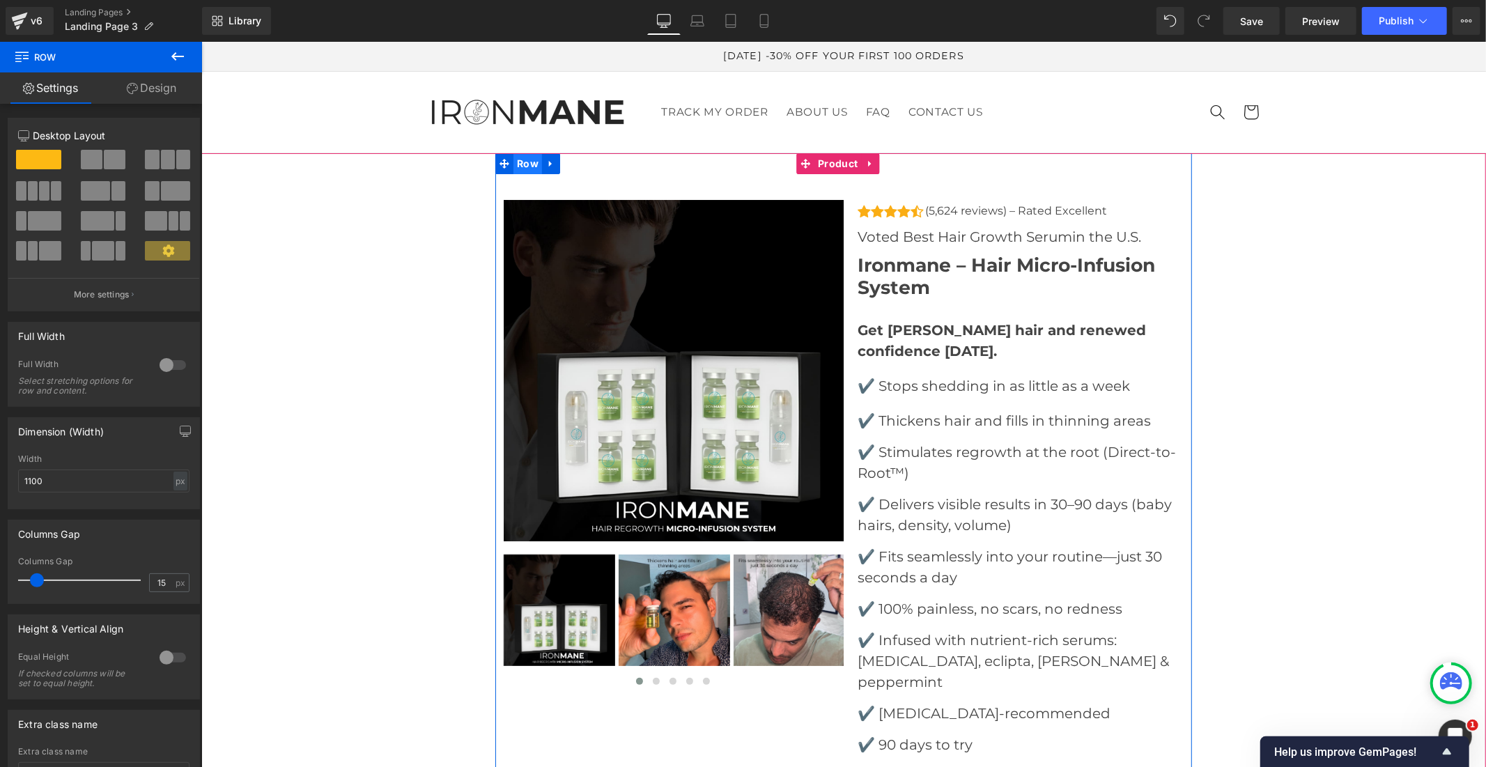
click at [527, 157] on span "Row" at bounding box center [527, 163] width 29 height 21
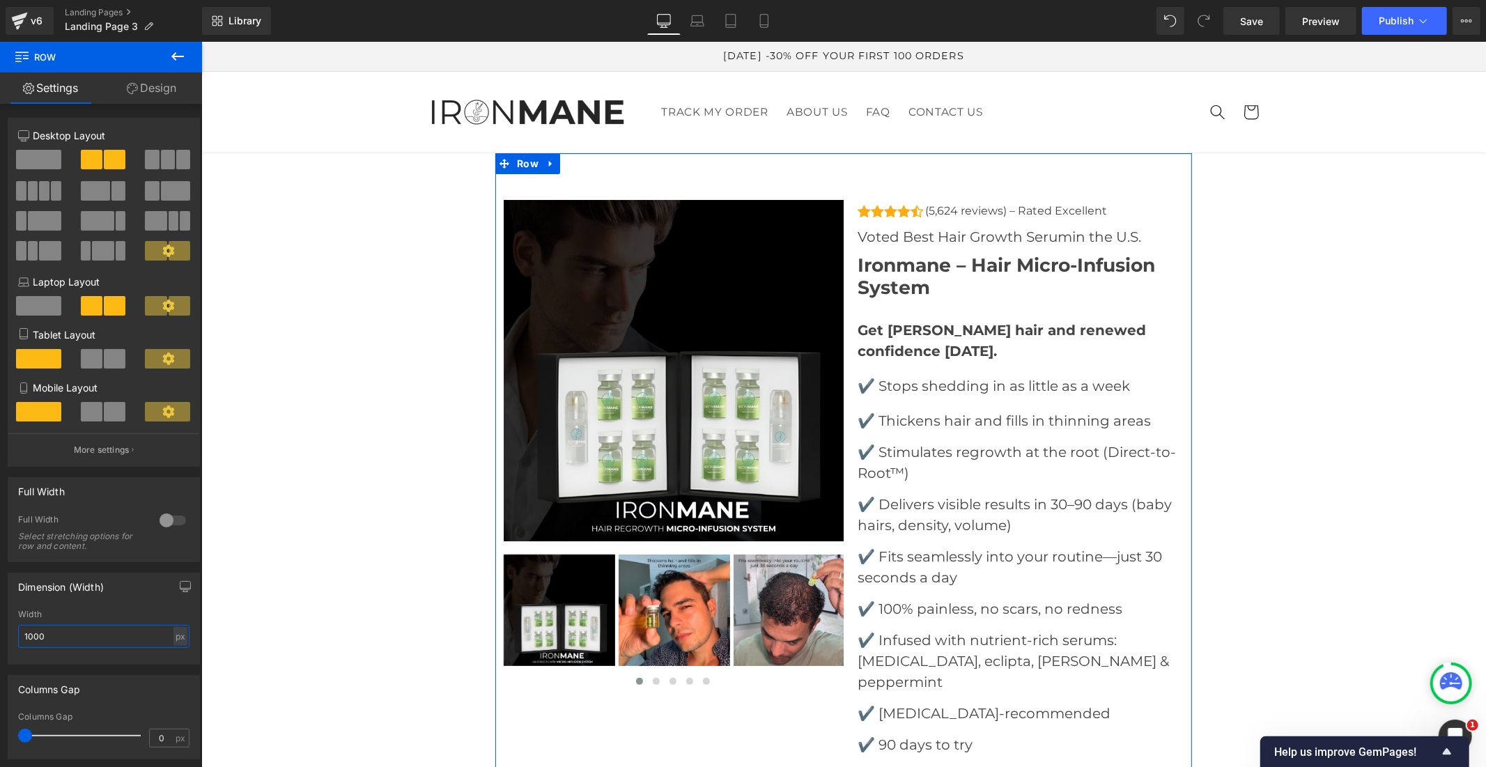
drag, startPoint x: 31, startPoint y: 642, endPoint x: 0, endPoint y: 640, distance: 31.4
click at [0, 640] on div "Dimension (Width) 1000px Width 1000 px % px" at bounding box center [104, 613] width 208 height 102
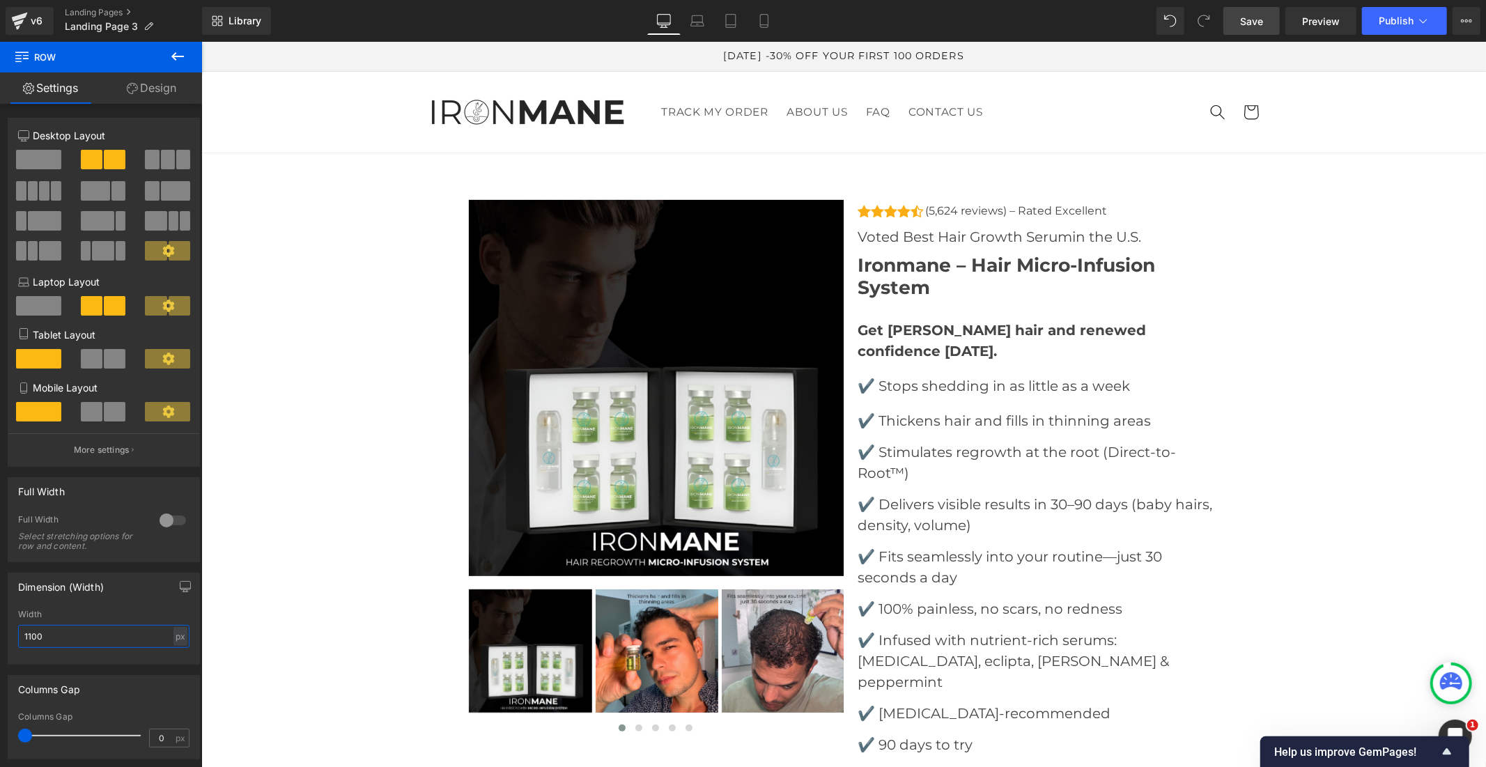
type input "1100"
click at [1244, 20] on span "Save" at bounding box center [1251, 21] width 23 height 15
click at [1383, 25] on span "Publish" at bounding box center [1396, 20] width 35 height 11
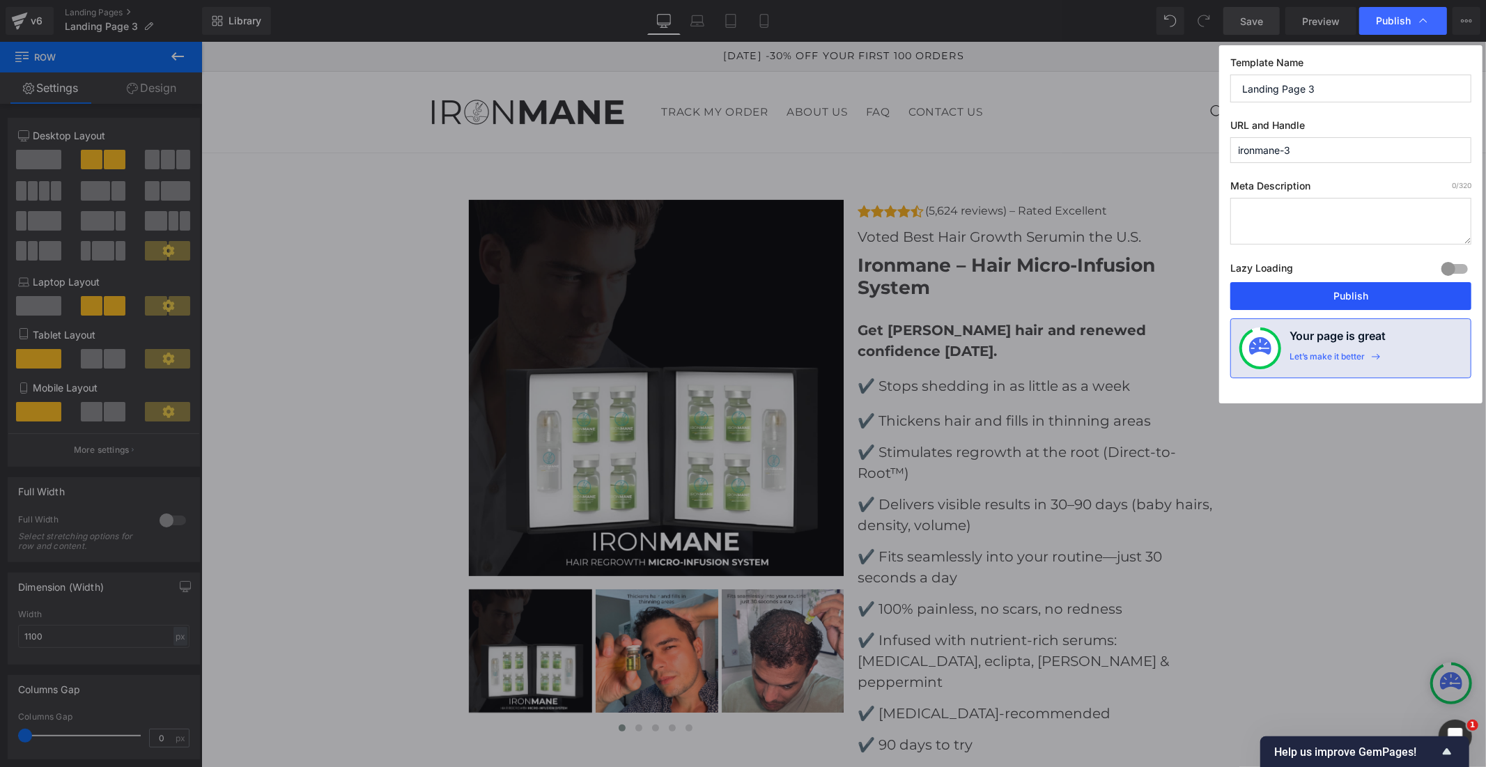
click at [1310, 295] on button "Publish" at bounding box center [1350, 296] width 241 height 28
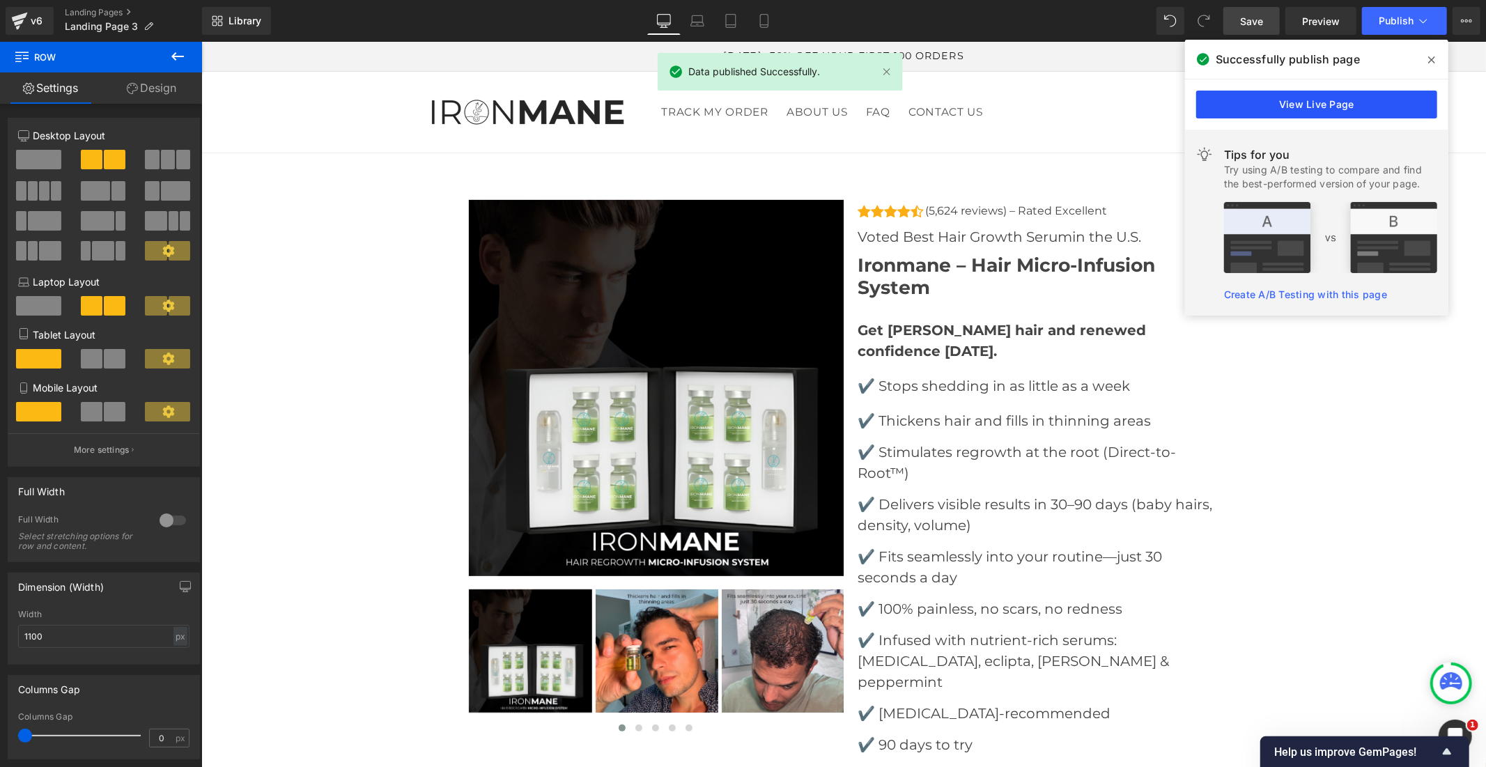
click at [1299, 109] on link "View Live Page" at bounding box center [1316, 105] width 241 height 28
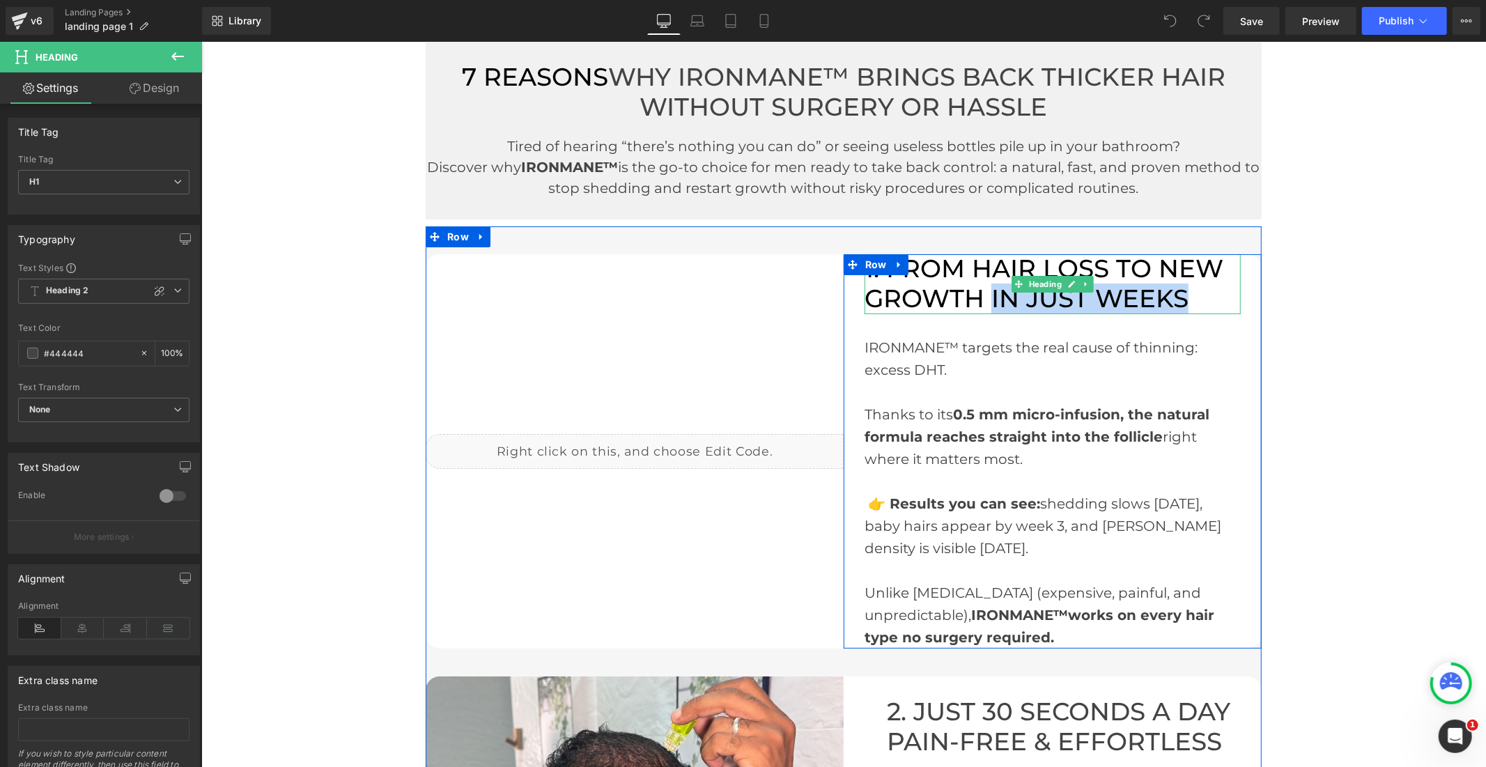
drag, startPoint x: 1182, startPoint y: 297, endPoint x: 986, endPoint y: 301, distance: 195.8
click at [986, 301] on h1 "1. FROM HAIR LOSS TO NEW GROWTH IN JUST WEEKS" at bounding box center [1052, 283] width 376 height 59
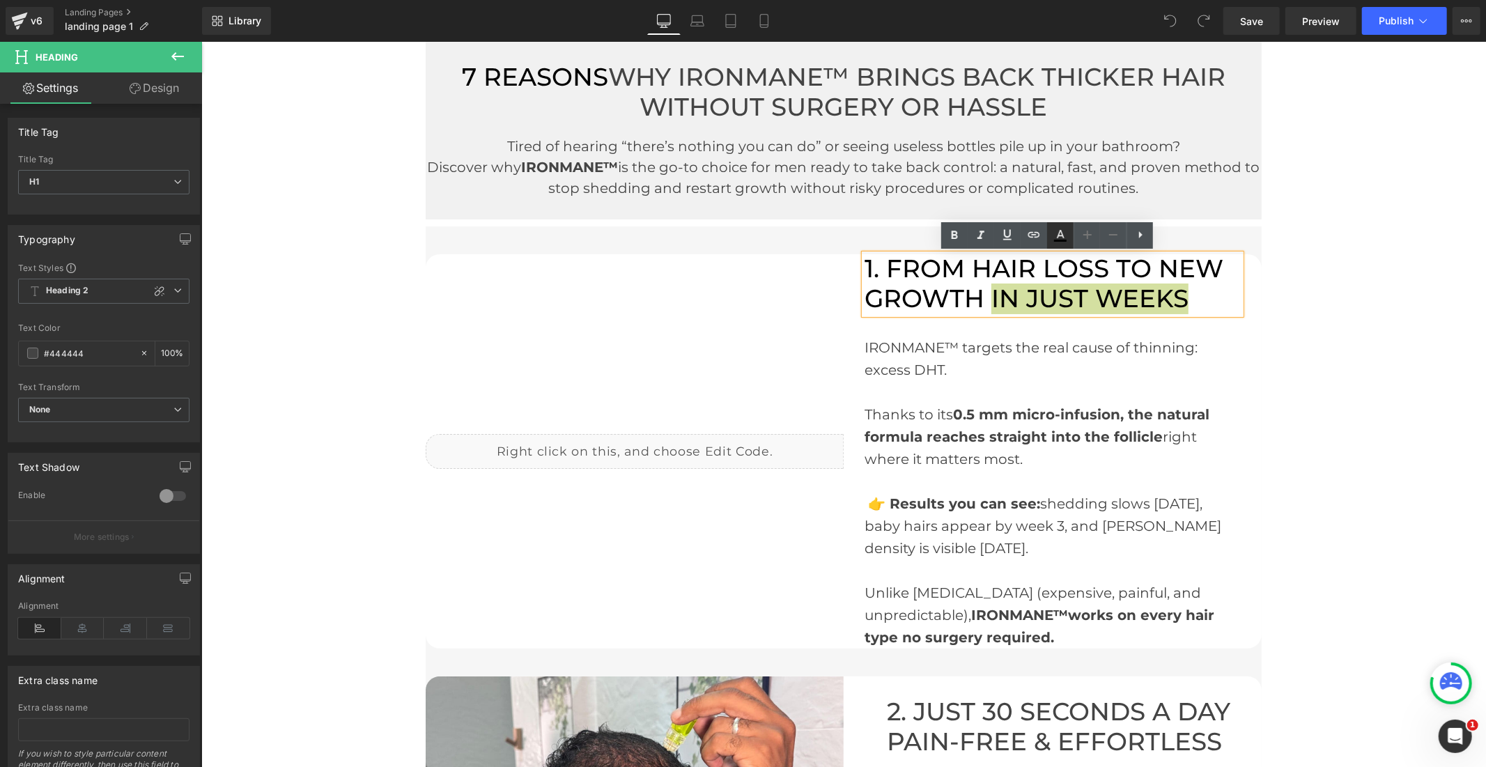
click at [1056, 234] on icon at bounding box center [1060, 235] width 17 height 17
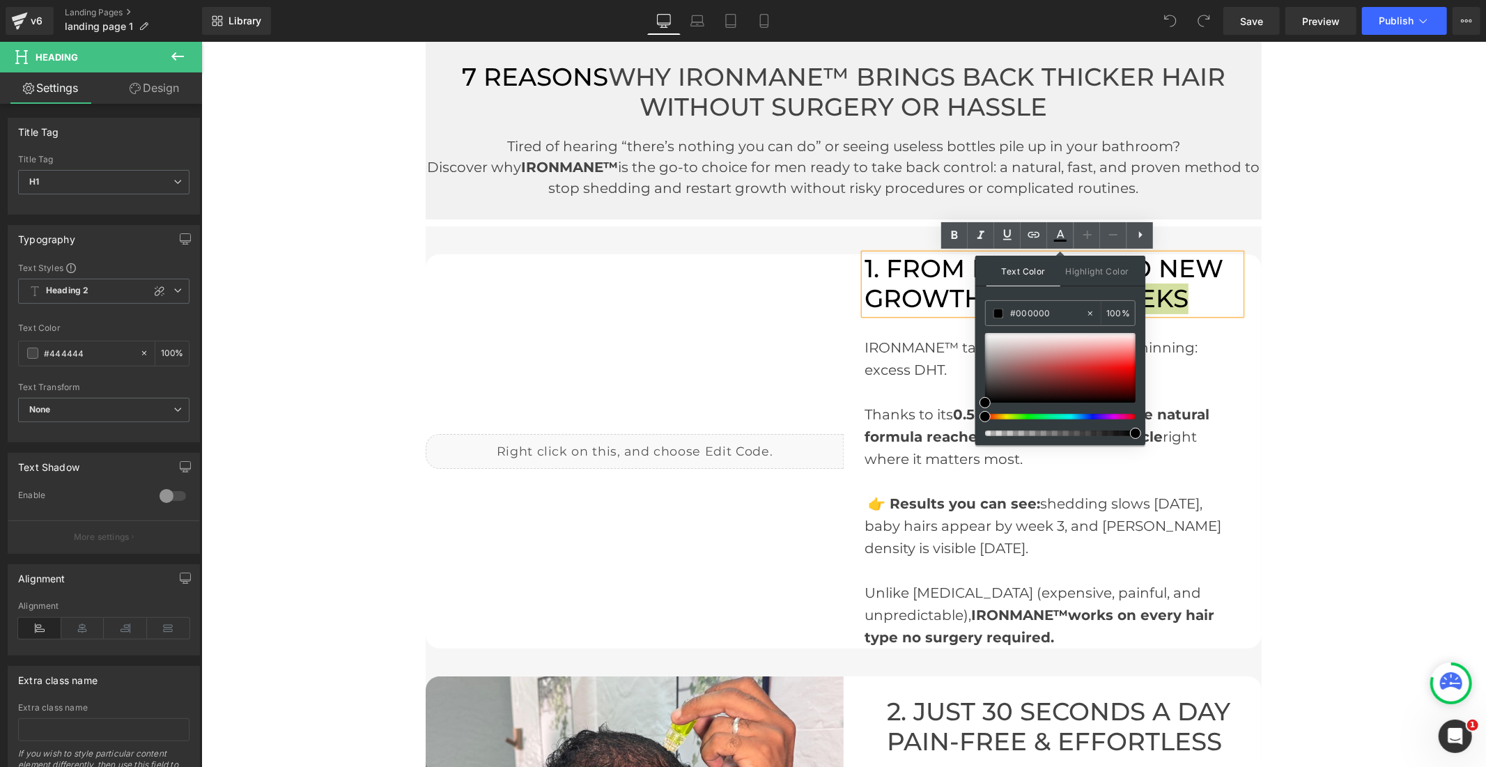
drag, startPoint x: 1054, startPoint y: 314, endPoint x: 975, endPoint y: 311, distance: 78.8
click at [975, 311] on div "Text Color Highlight Color #000000 #000000 100 % transparent transparent 0 %" at bounding box center [1060, 350] width 170 height 189
type input "4"
type input "0"
type input "444"
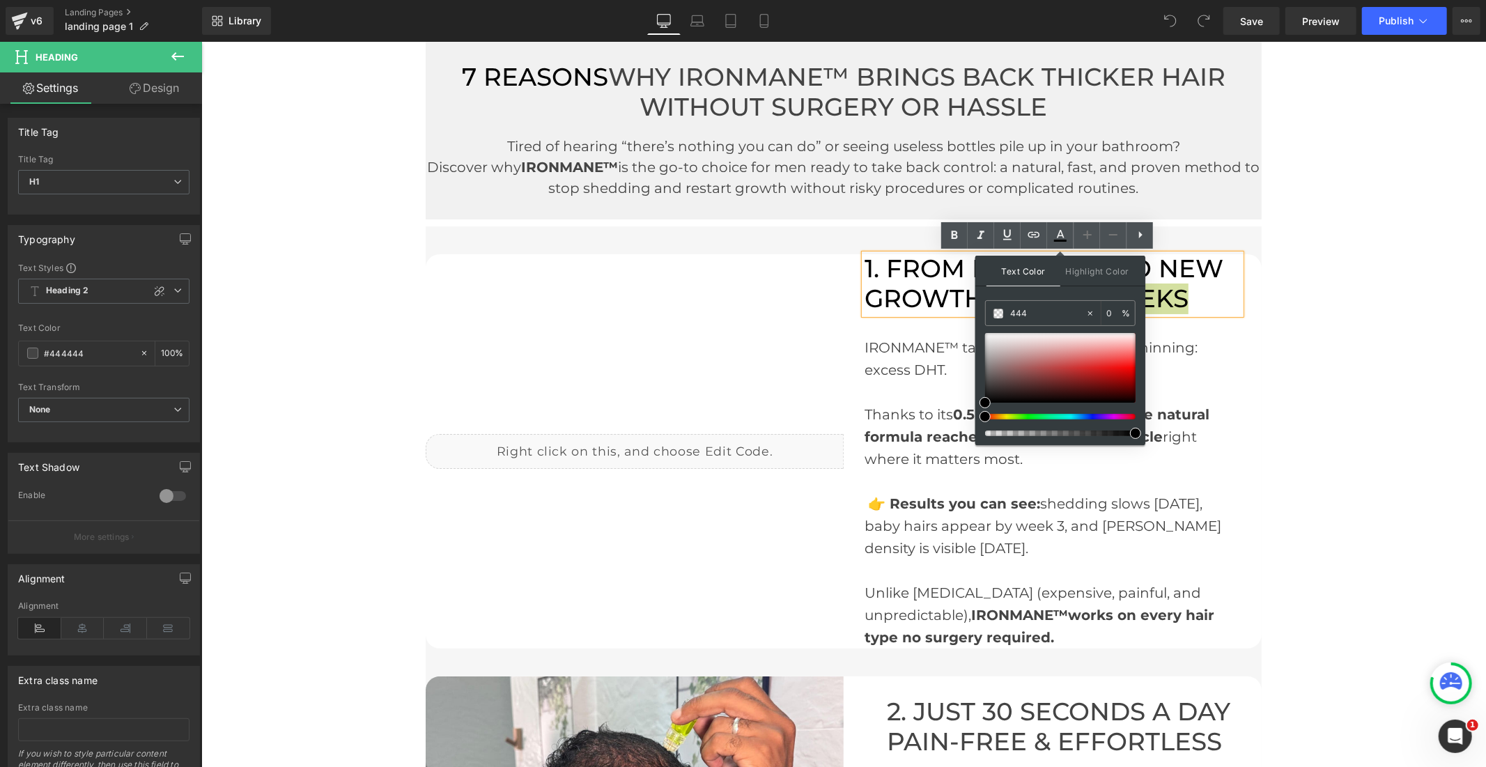
type input "100"
type input "4444"
type input "27"
type input "44444"
type input "0"
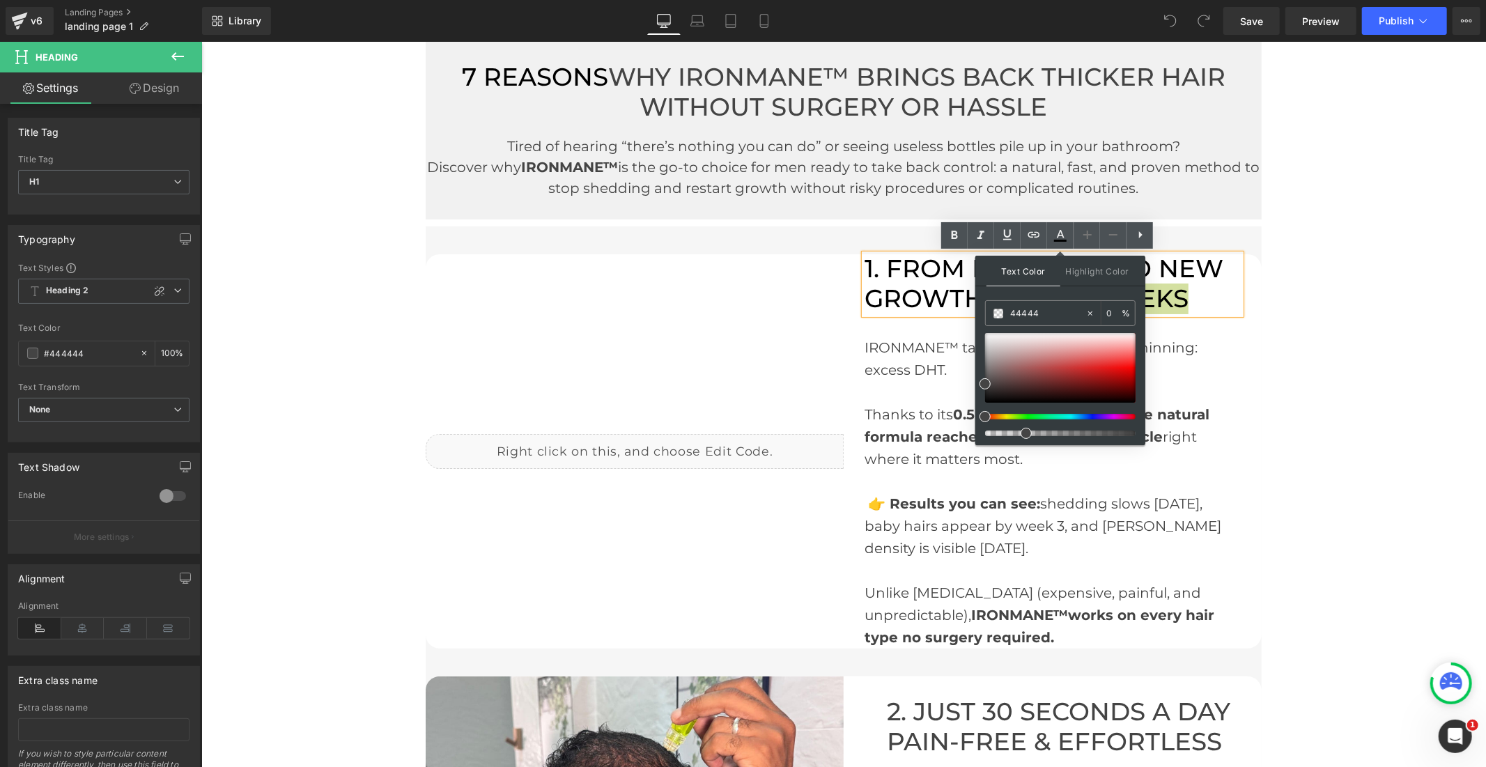
type input "444444"
type input "100"
type input "#444444"
click at [1056, 233] on icon at bounding box center [1060, 235] width 17 height 17
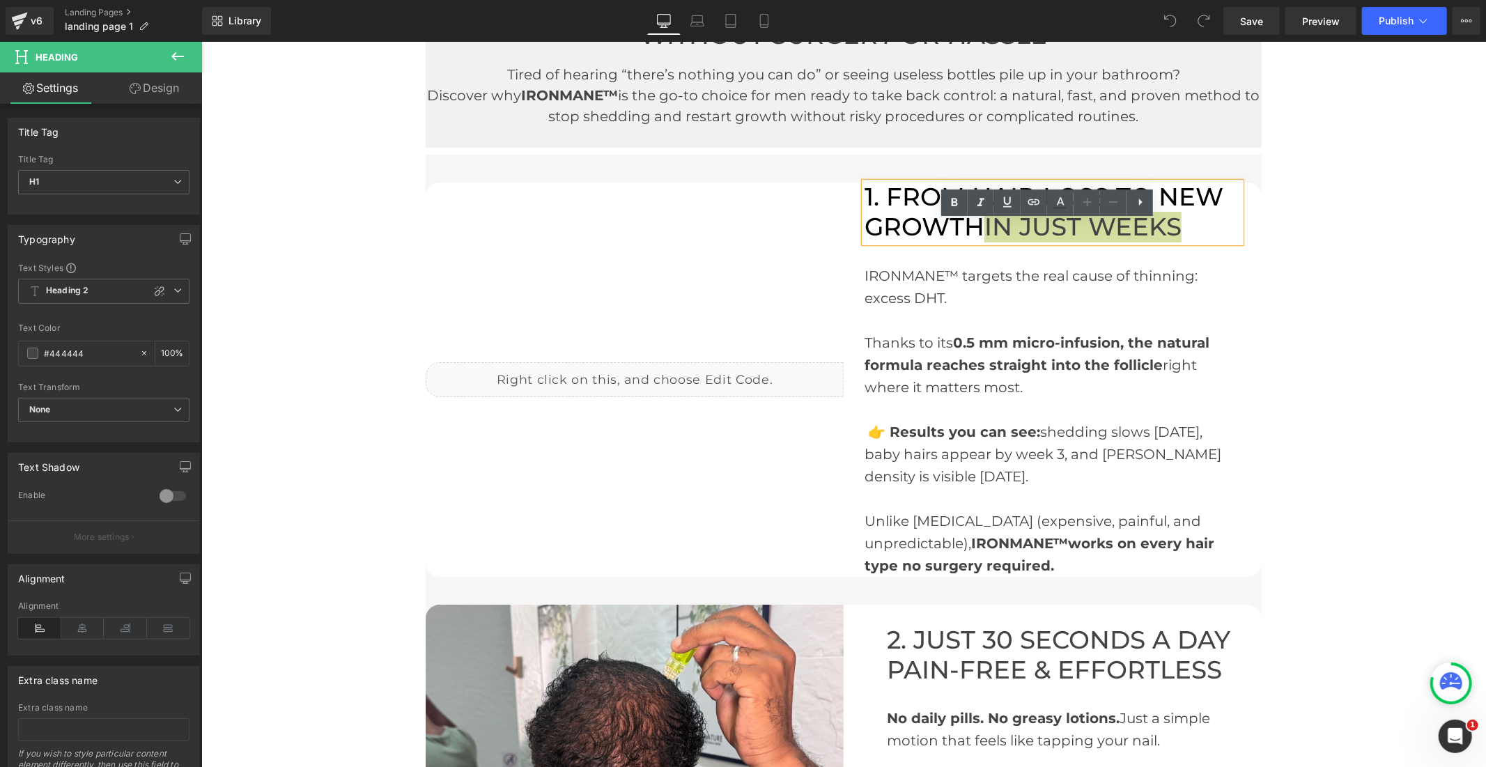
scroll to position [387, 0]
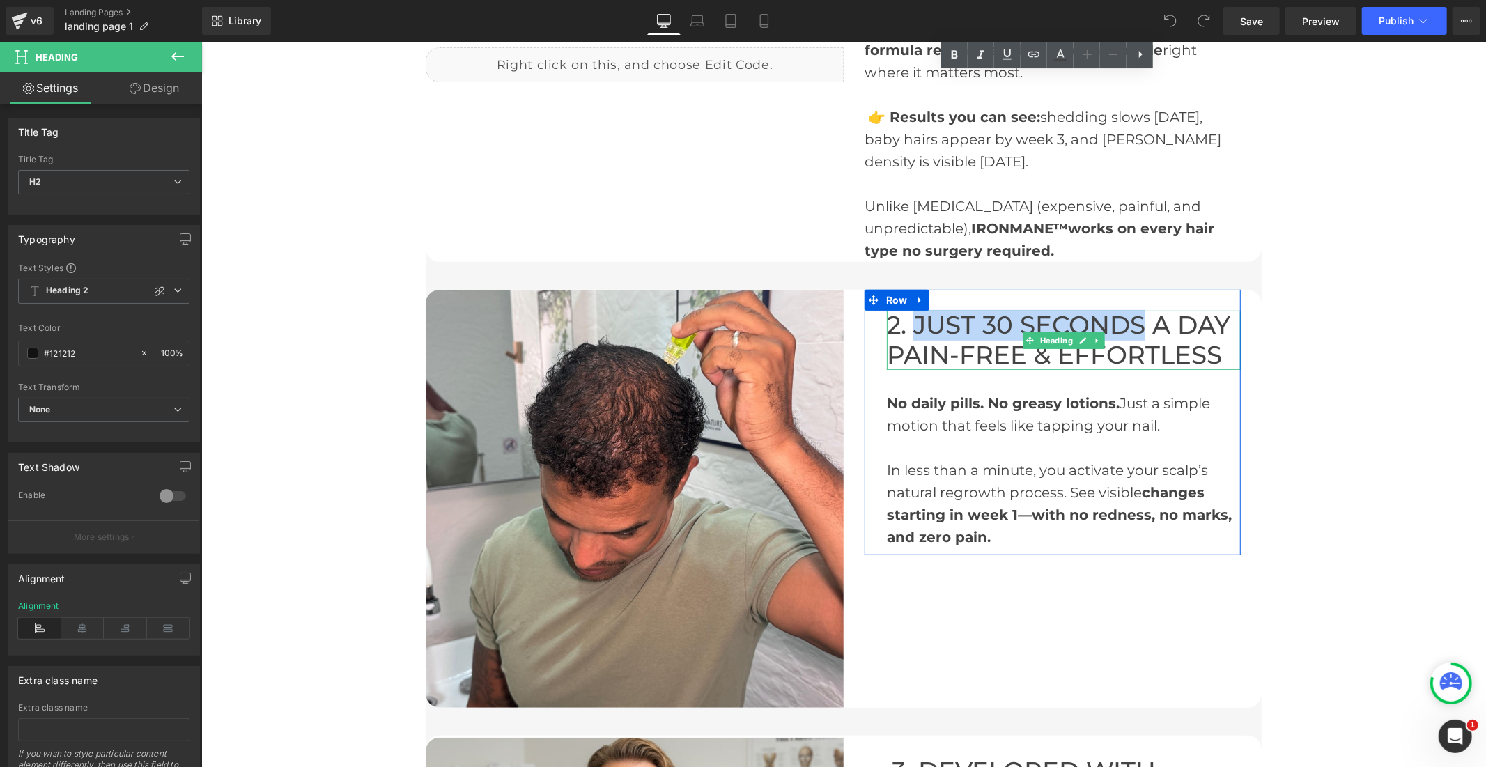
drag, startPoint x: 1139, startPoint y: 322, endPoint x: 911, endPoint y: 324, distance: 227.8
click at [911, 324] on font "2. JUST 30 SECONDS A DAY PAIN-FREE & EFFORTLESS" at bounding box center [1057, 339] width 343 height 60
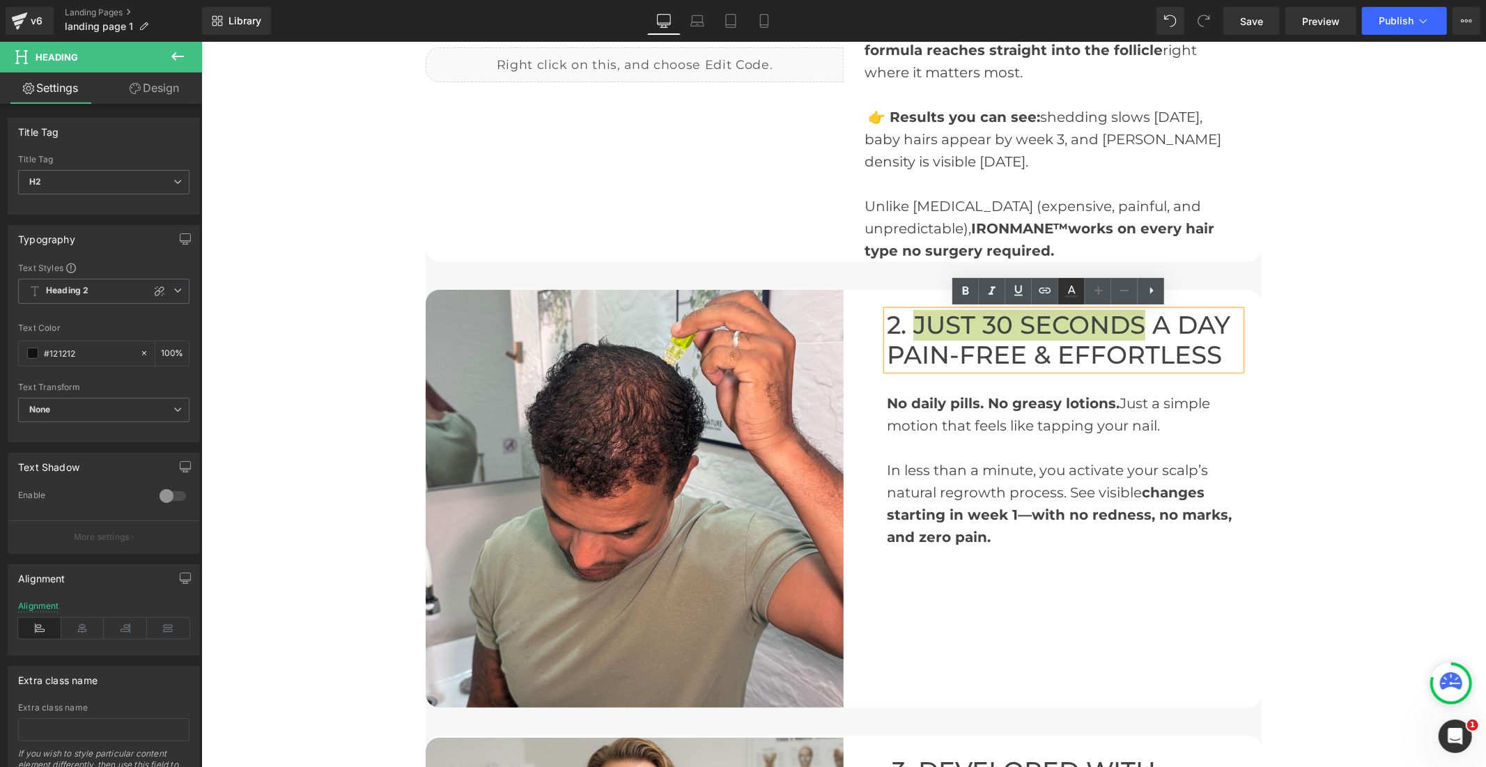
click at [1073, 290] on icon at bounding box center [1071, 291] width 17 height 17
type input "100"
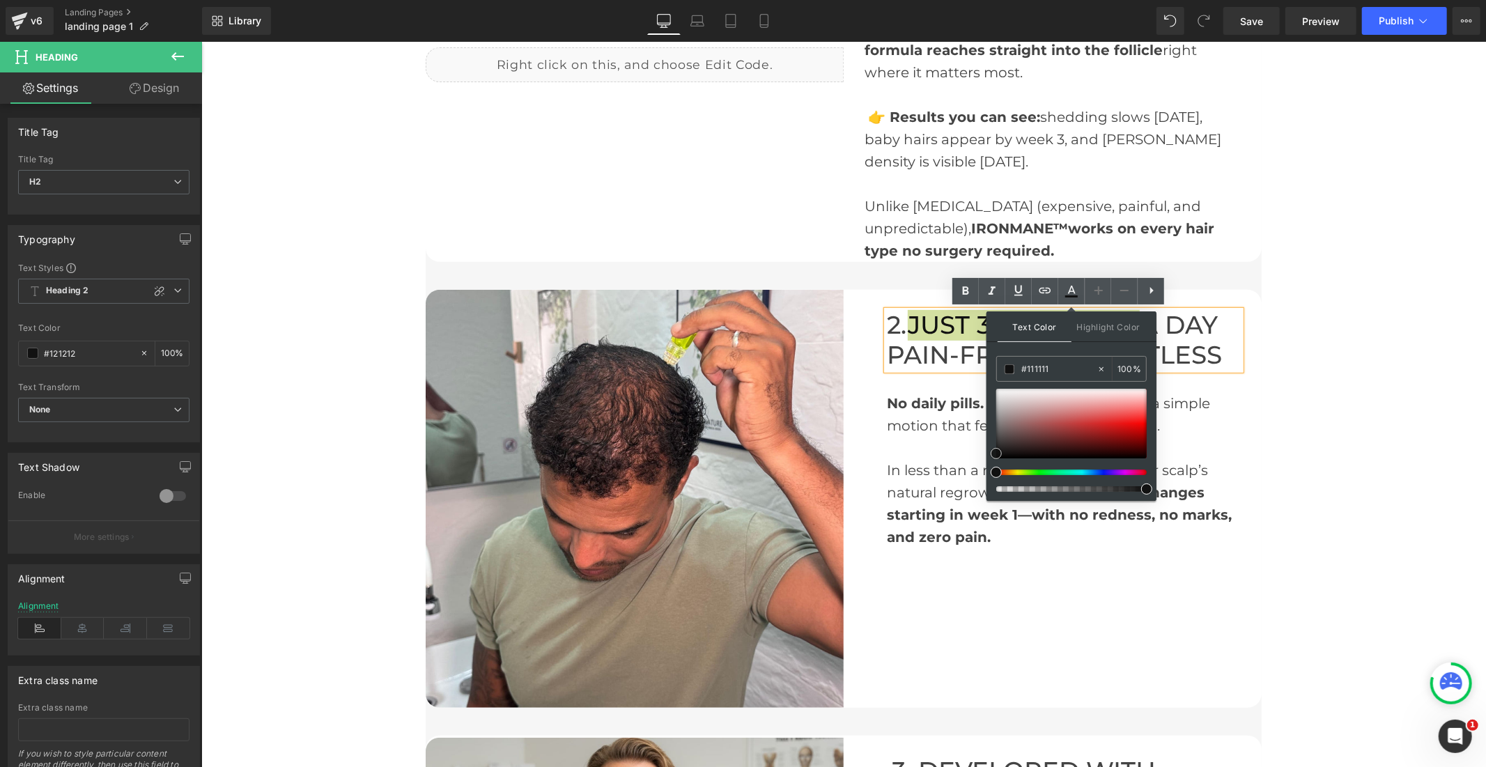
drag, startPoint x: 998, startPoint y: 442, endPoint x: 998, endPoint y: 456, distance: 13.9
click at [998, 456] on span at bounding box center [996, 453] width 11 height 11
click at [1074, 290] on icon at bounding box center [1072, 290] width 8 height 8
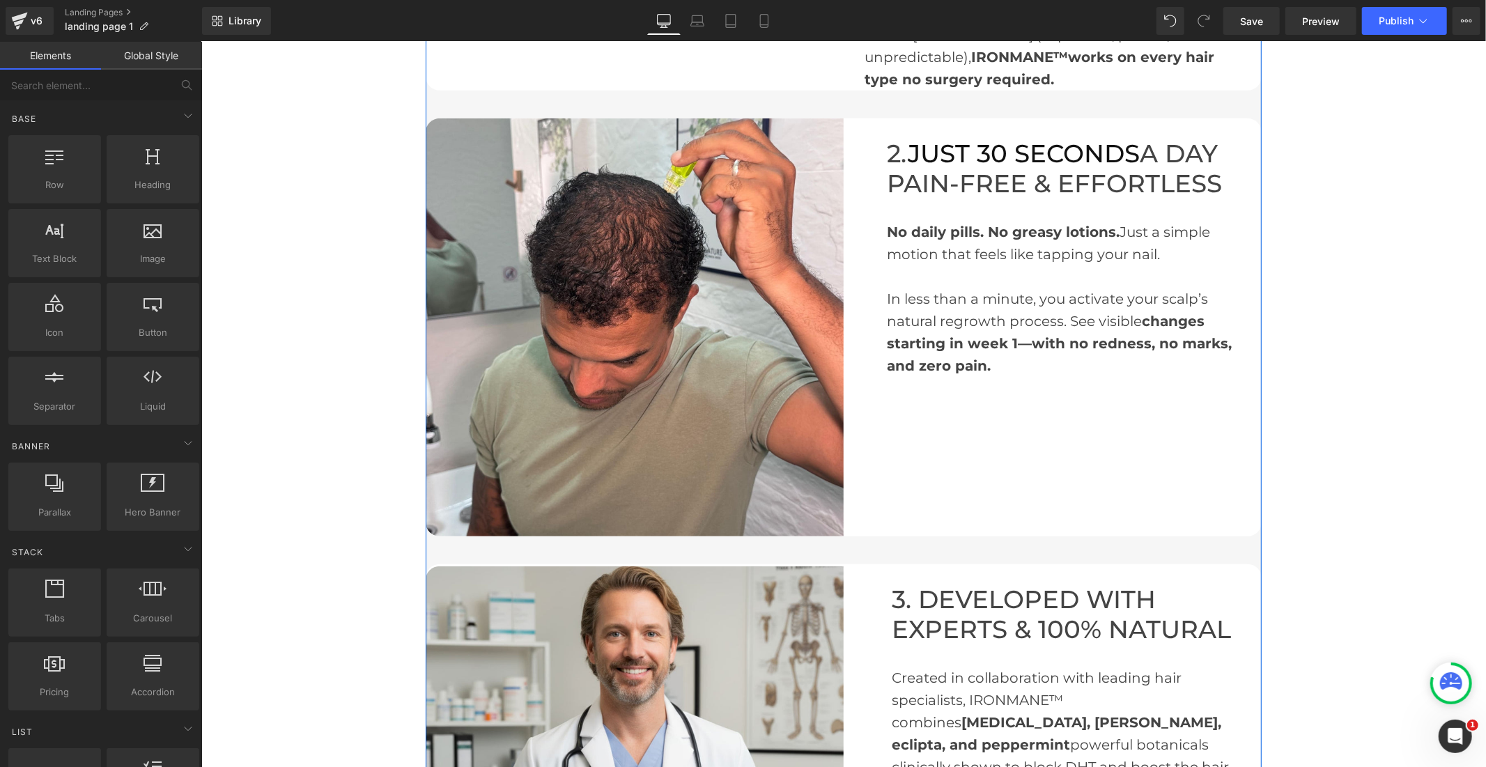
scroll to position [774, 0]
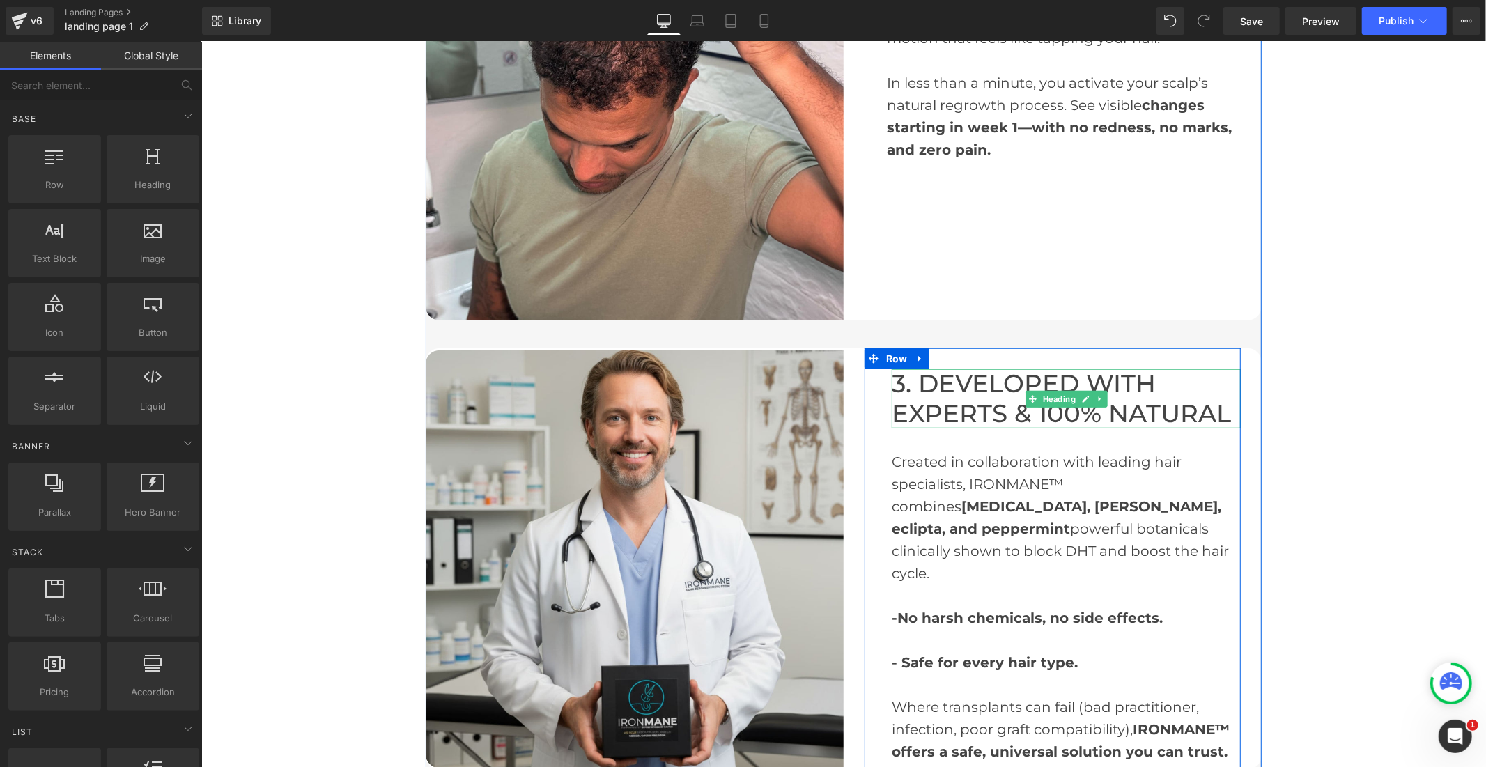
click at [973, 396] on font "3. DEVELOPED WITH EXPERTS & 100% NATURAL" at bounding box center [1060, 398] width 339 height 60
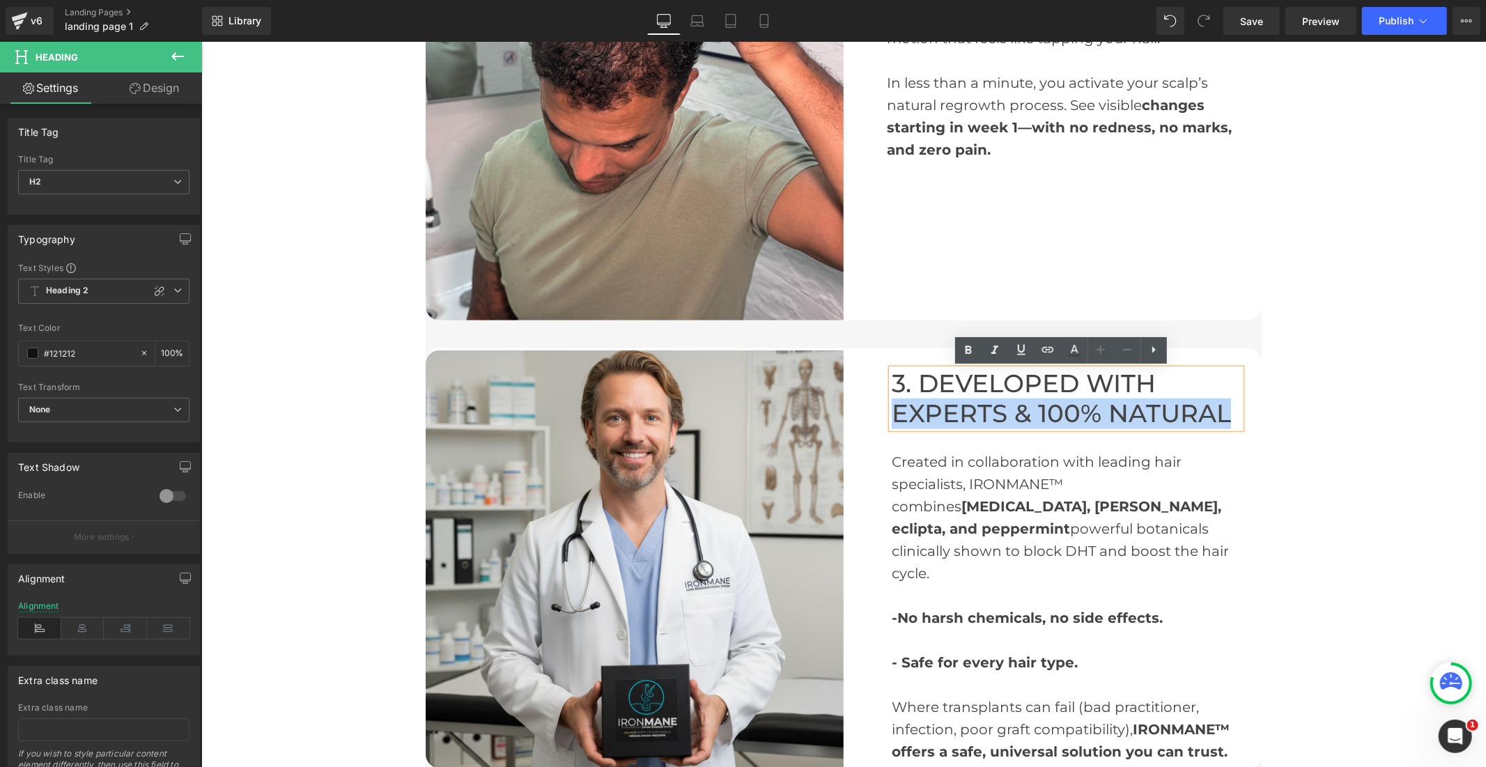
drag, startPoint x: 1223, startPoint y: 415, endPoint x: 889, endPoint y: 415, distance: 333.7
click at [891, 415] on h2 "3. DEVELOPED WITH EXPERTS & 100% NATURAL" at bounding box center [1065, 398] width 349 height 59
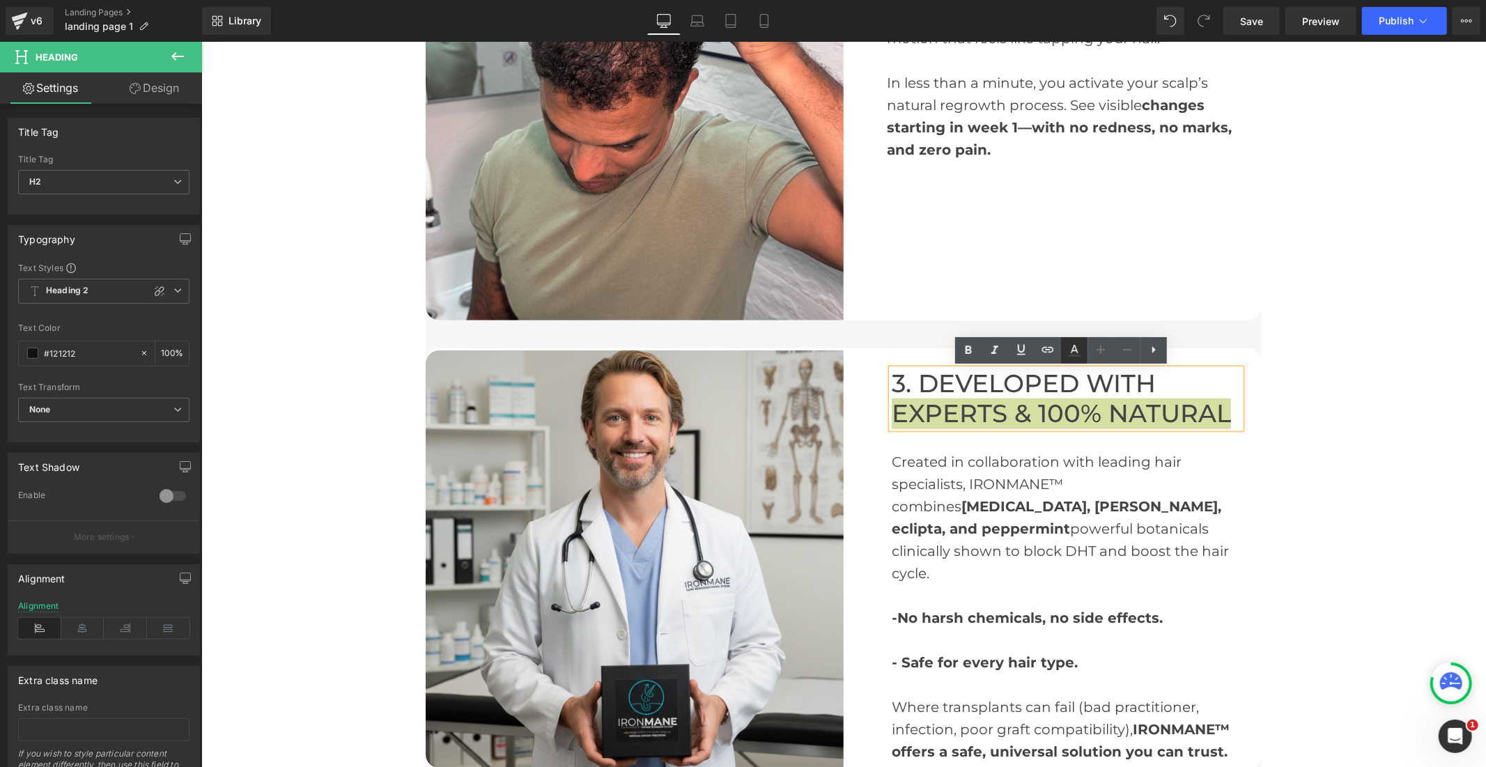
click at [1074, 346] on icon at bounding box center [1075, 349] width 8 height 8
type input "#444444"
type input "100"
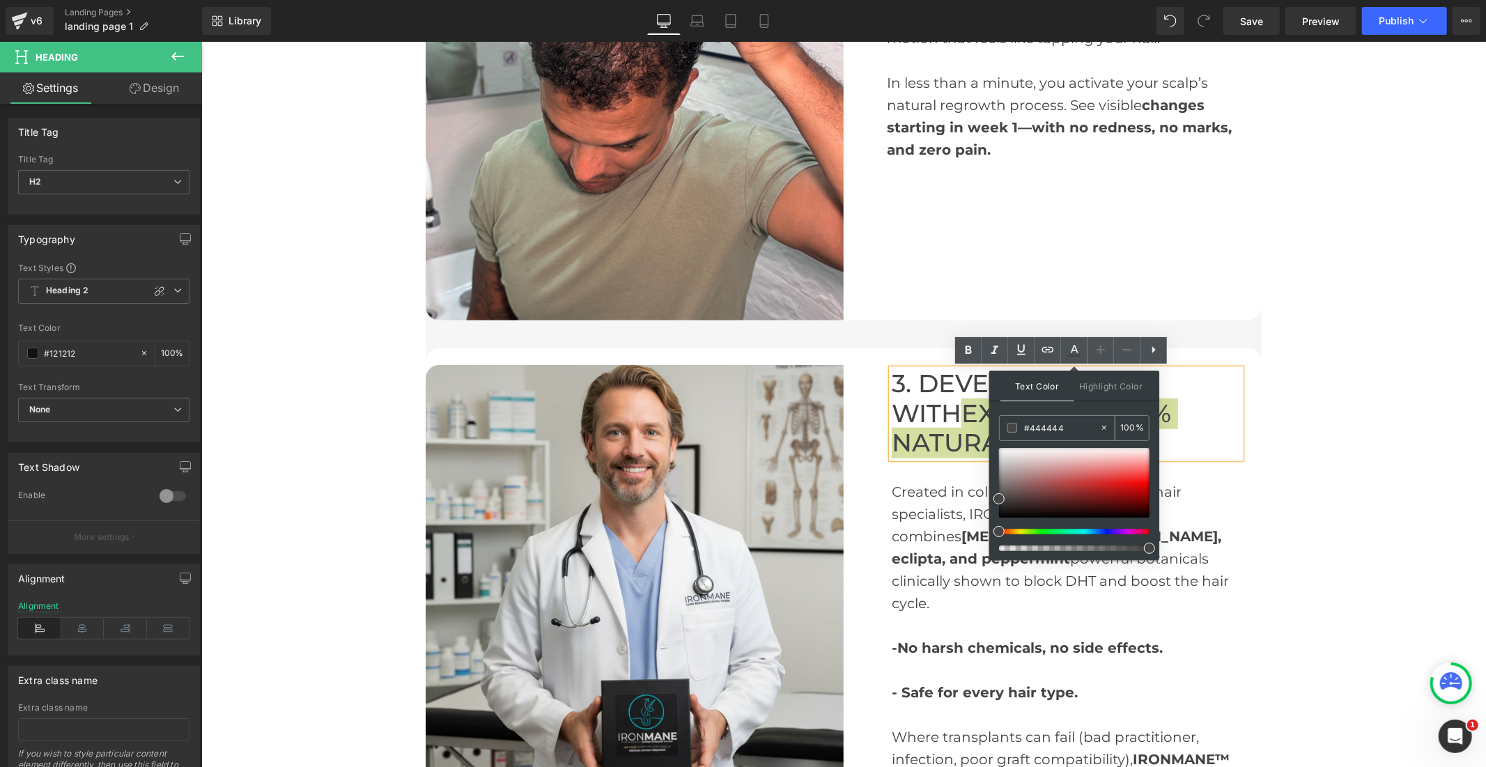
click at [1014, 429] on span at bounding box center [1012, 428] width 10 height 10
drag, startPoint x: 998, startPoint y: 497, endPoint x: 1150, endPoint y: 525, distance: 153.6
click at [1150, 525] on div "Text Color Highlight Color rgba(0, 0, 0, 1) #000000 100 % transparent transpare…" at bounding box center [1074, 465] width 170 height 189
click at [1075, 347] on icon at bounding box center [1075, 349] width 8 height 8
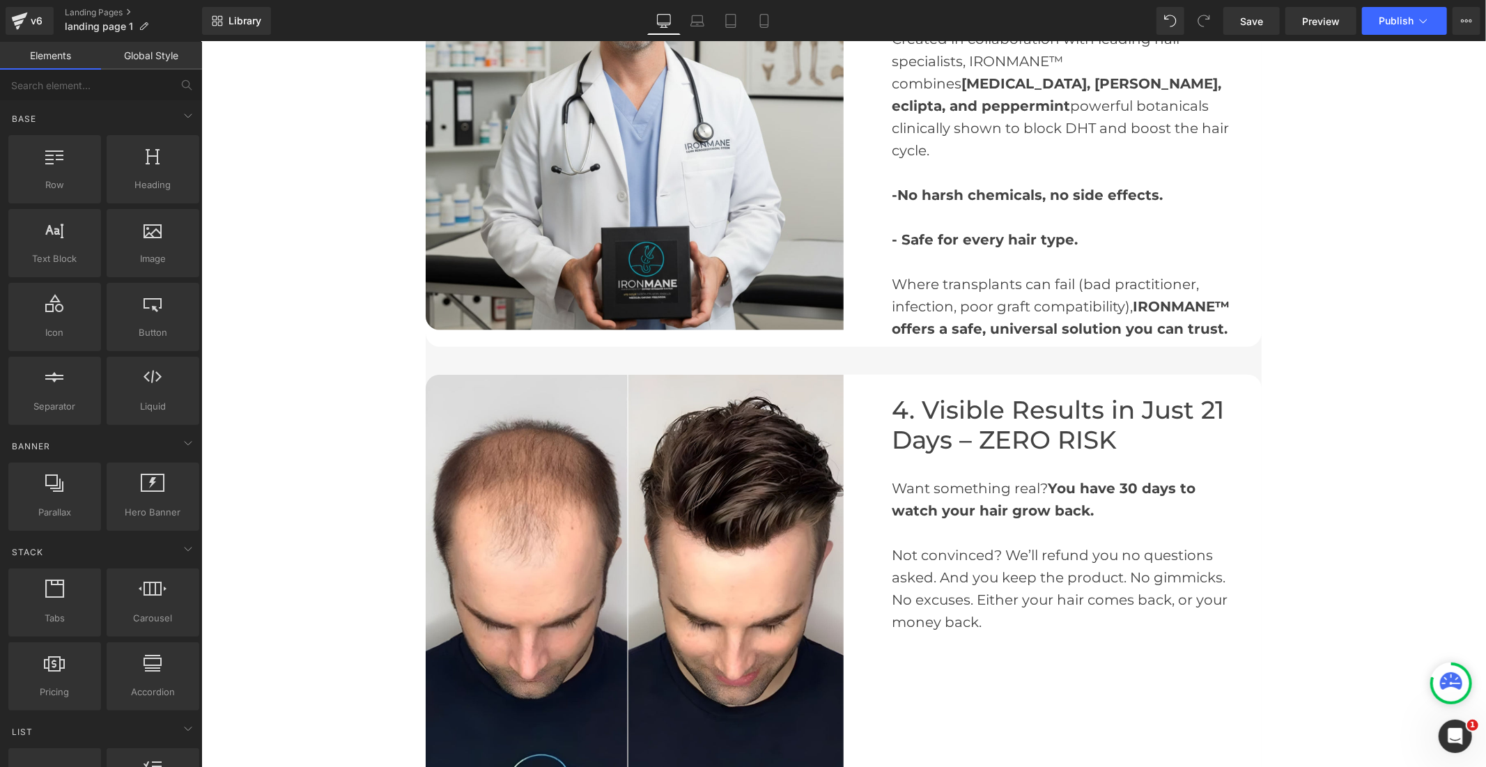
scroll to position [1315, 0]
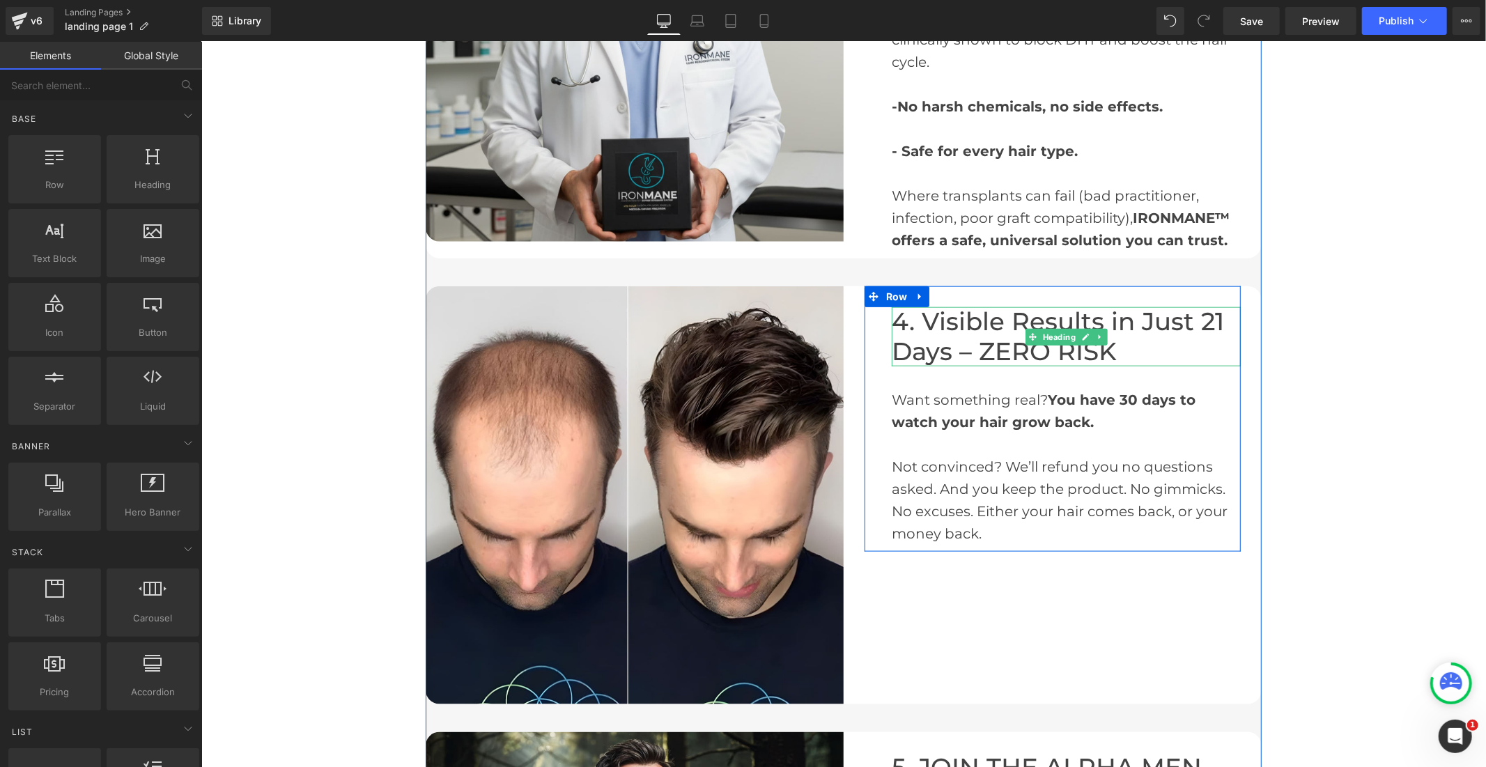
click at [985, 306] on font "4. Visible Results in Just 21 Days – ZERO RISK" at bounding box center [1057, 336] width 332 height 60
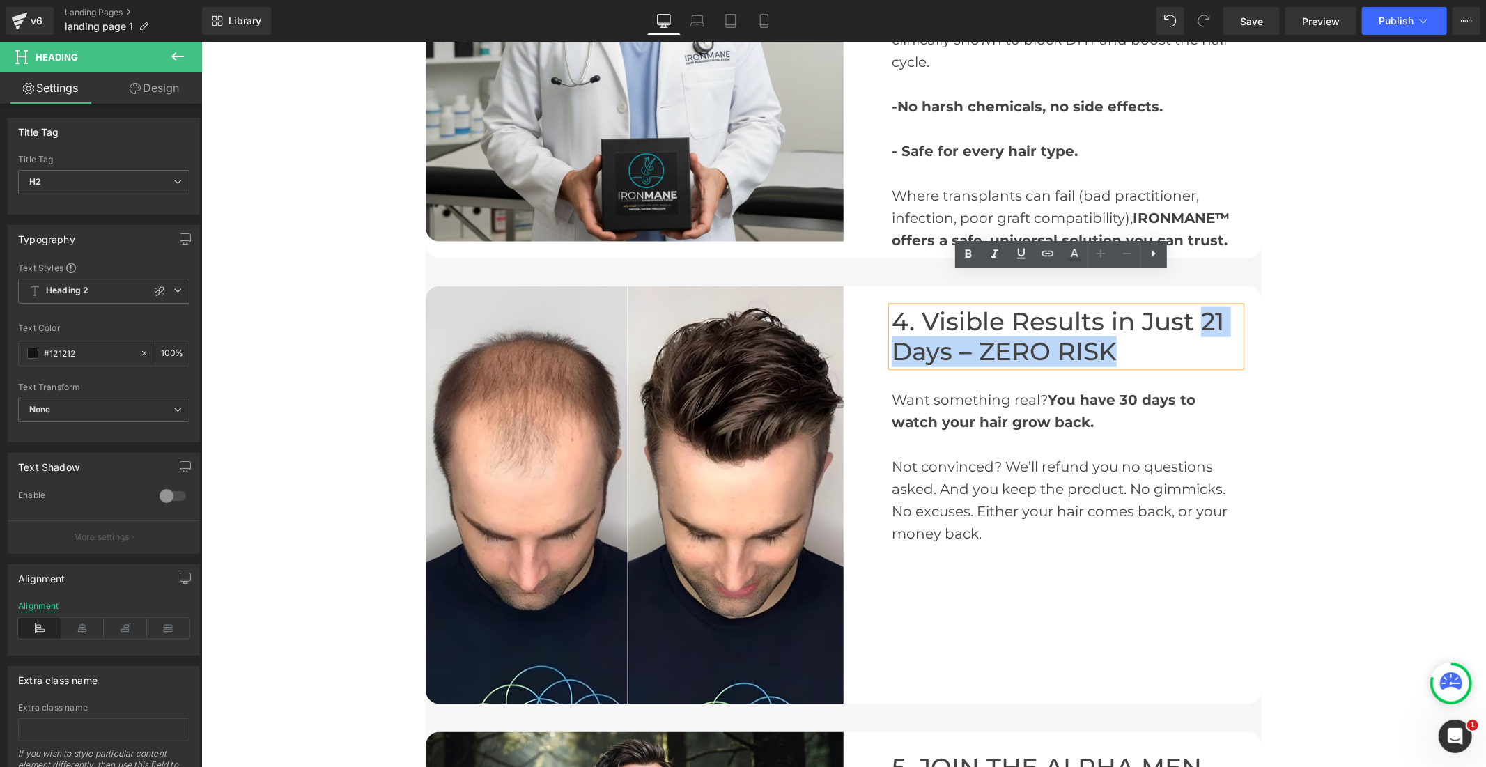
drag, startPoint x: 1119, startPoint y: 318, endPoint x: 1190, endPoint y: 288, distance: 77.4
click at [1190, 307] on h2 "4. Visible Results in Just 21 Days – ZERO RISK" at bounding box center [1065, 336] width 349 height 59
click at [1074, 256] on icon at bounding box center [1074, 254] width 17 height 17
type input "#444444"
type input "100"
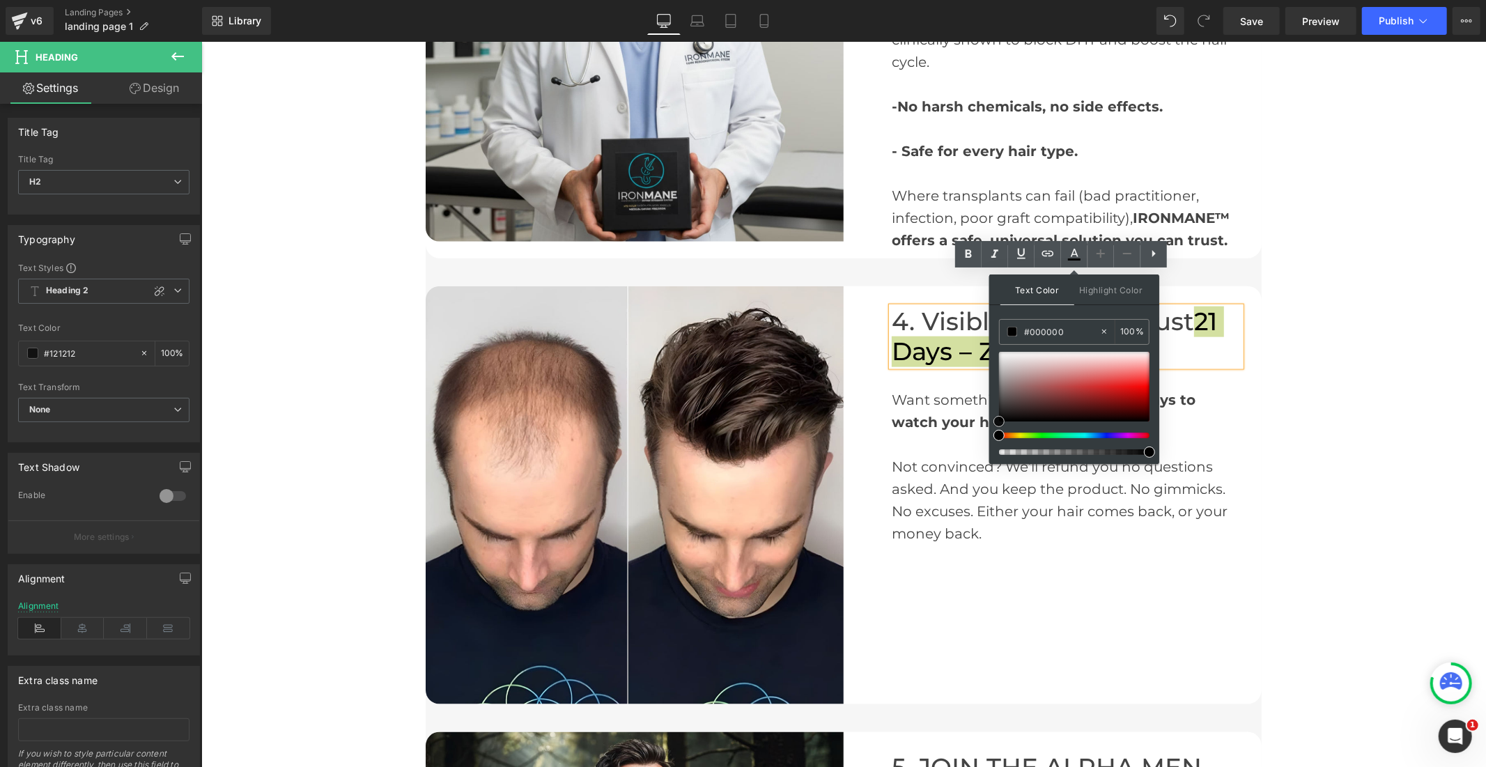
drag, startPoint x: 996, startPoint y: 404, endPoint x: 994, endPoint y: 436, distance: 32.1
click at [992, 433] on div "Text Color Highlight Color rgba(0, 0, 0, 1) #000000 100 % transparent transpare…" at bounding box center [1074, 368] width 170 height 189
click at [1074, 254] on icon at bounding box center [1075, 253] width 8 height 8
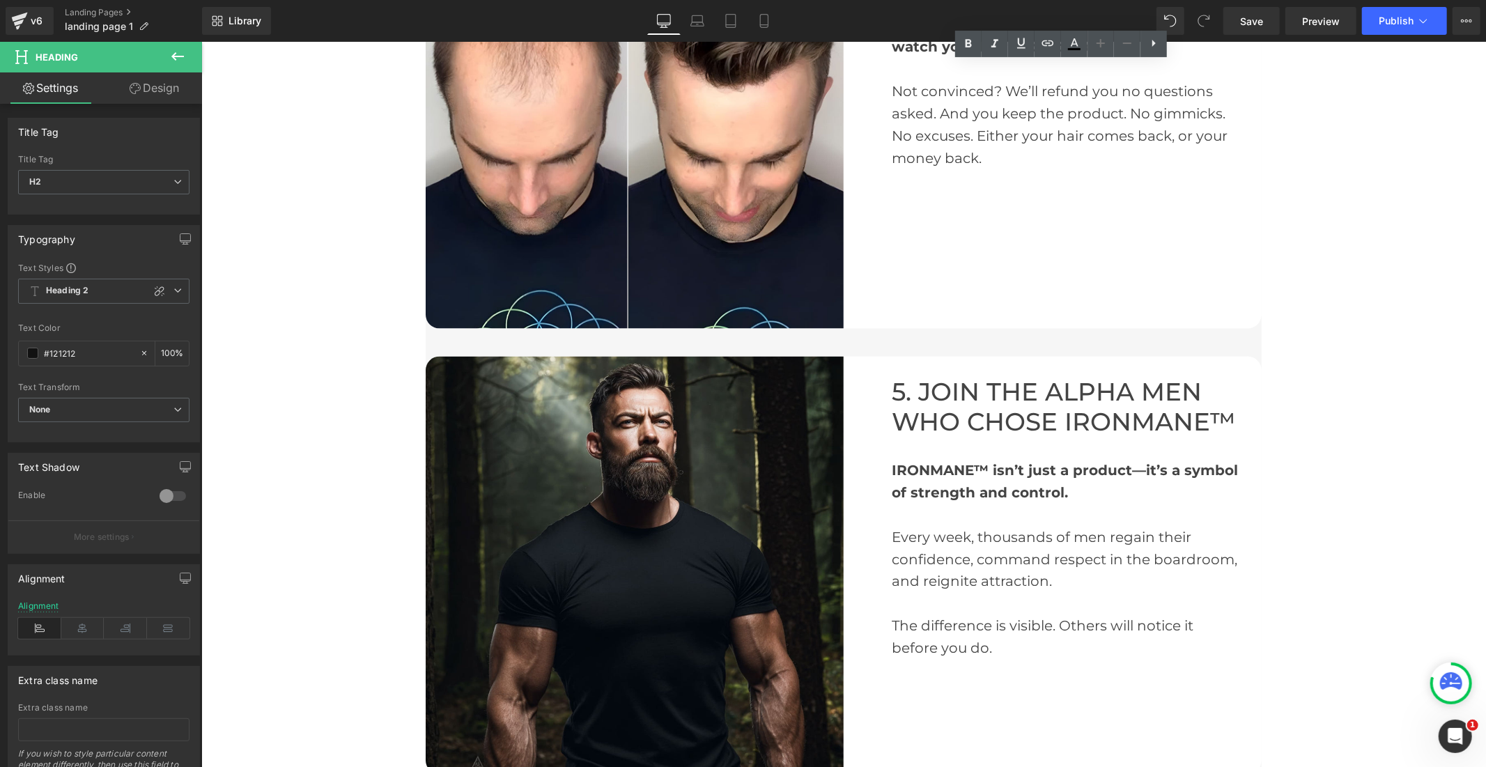
scroll to position [1703, 0]
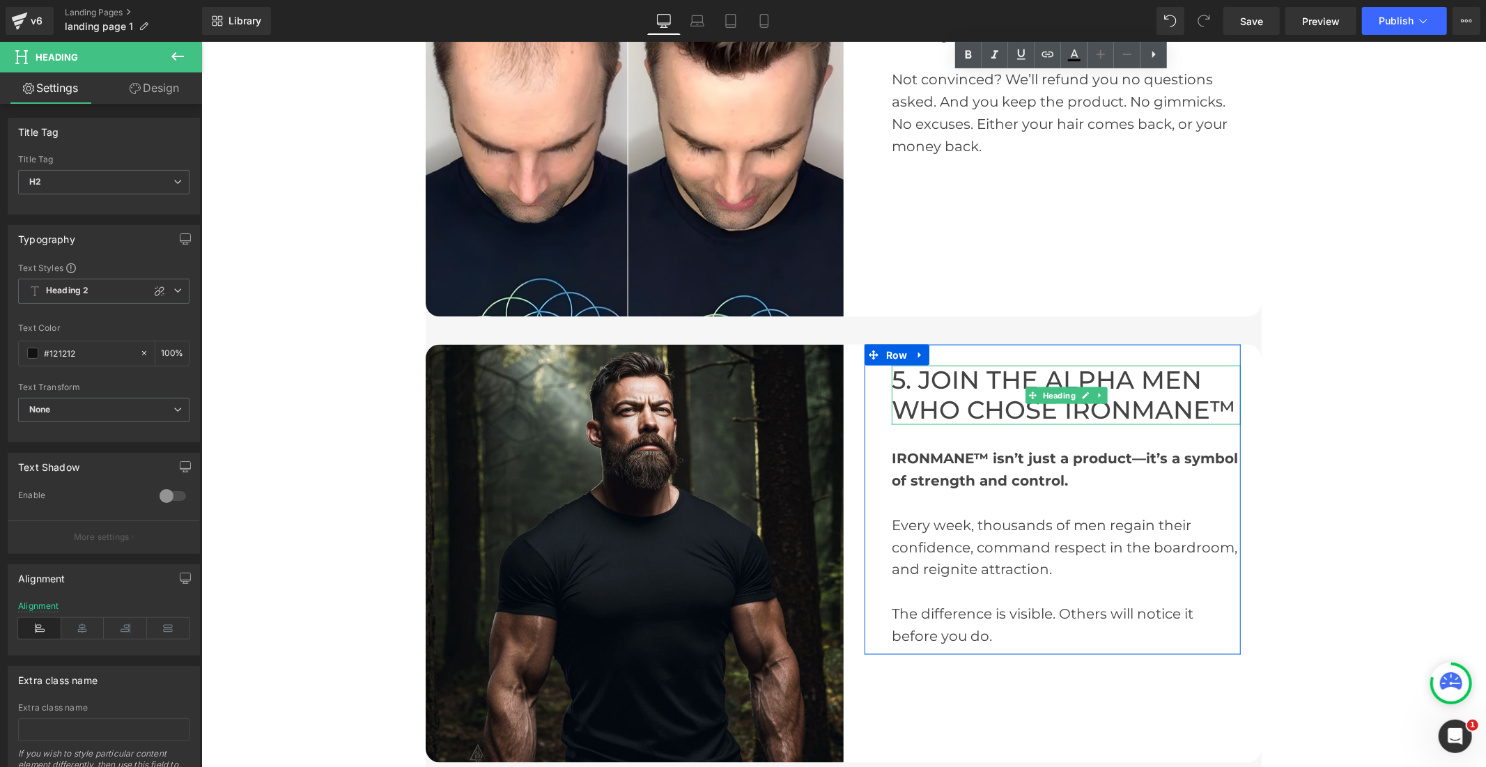
click at [989, 377] on font "5. JOIN THE ALPHA MEN WHO CHOSE IRONMANE™" at bounding box center [1063, 394] width 344 height 60
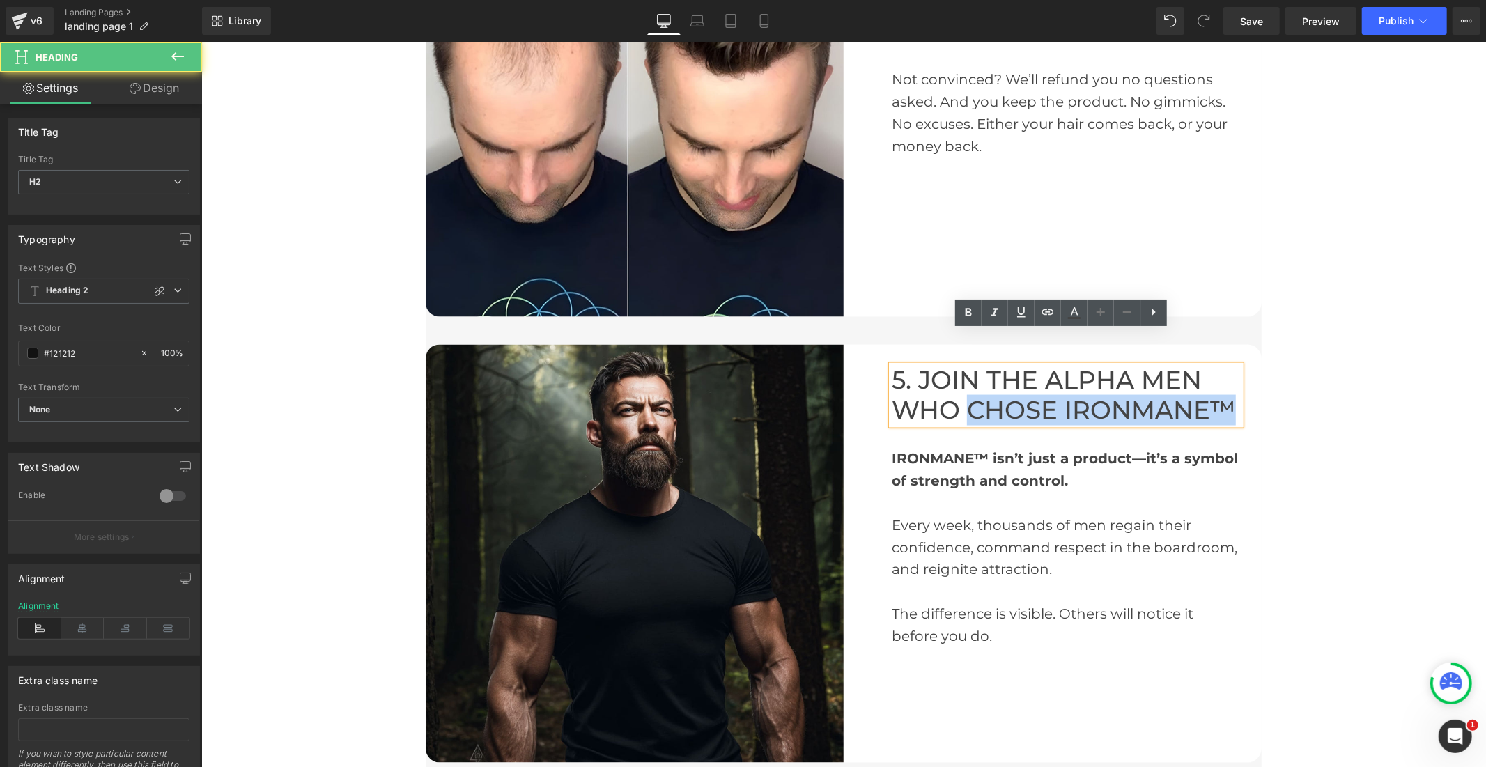
drag, startPoint x: 960, startPoint y: 372, endPoint x: 1223, endPoint y: 371, distance: 262.7
click at [1223, 371] on font "5. JOIN THE ALPHA MEN WHO CHOSE IRONMANE™" at bounding box center [1063, 394] width 344 height 60
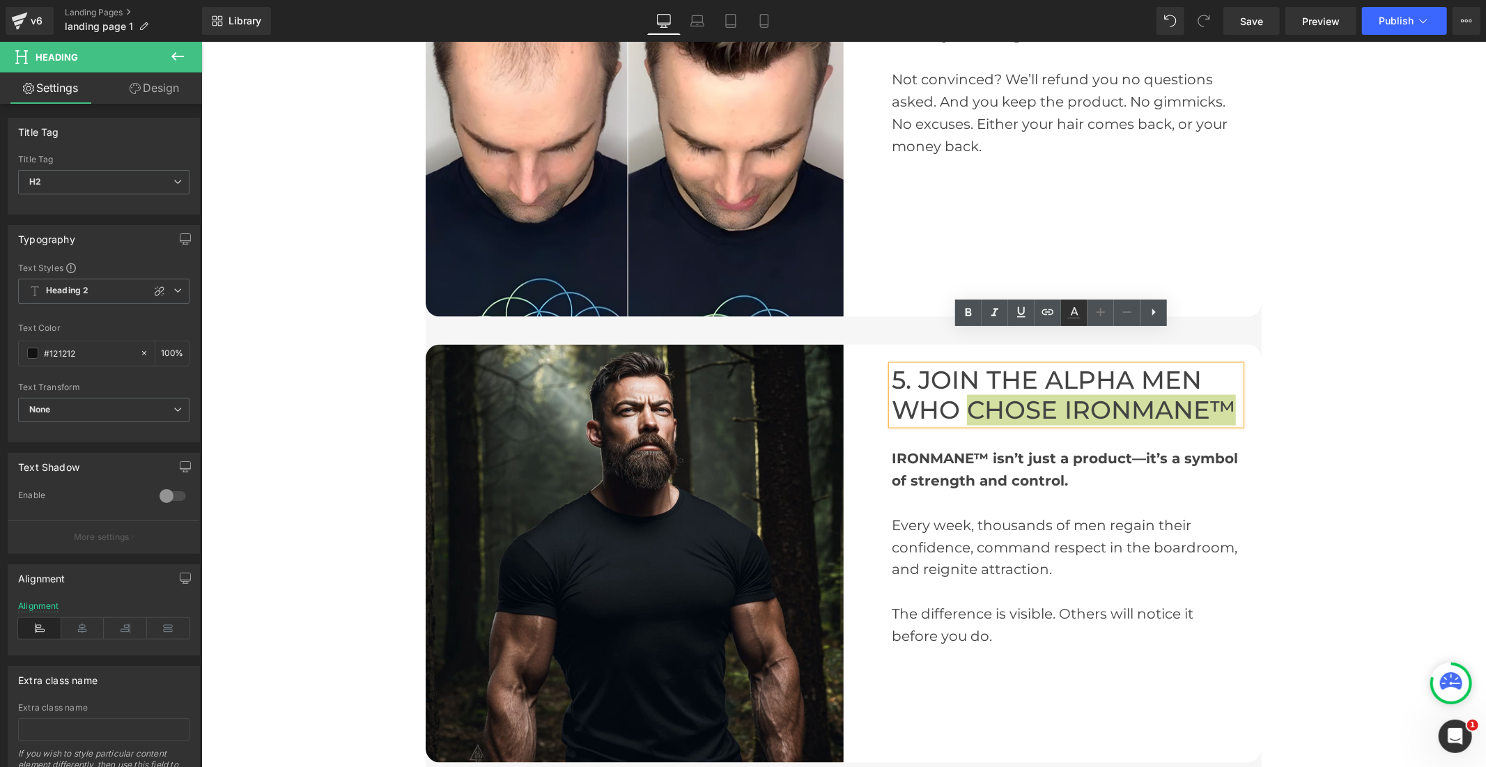
click at [1076, 305] on icon at bounding box center [1074, 312] width 17 height 17
type input "#444444"
type input "100"
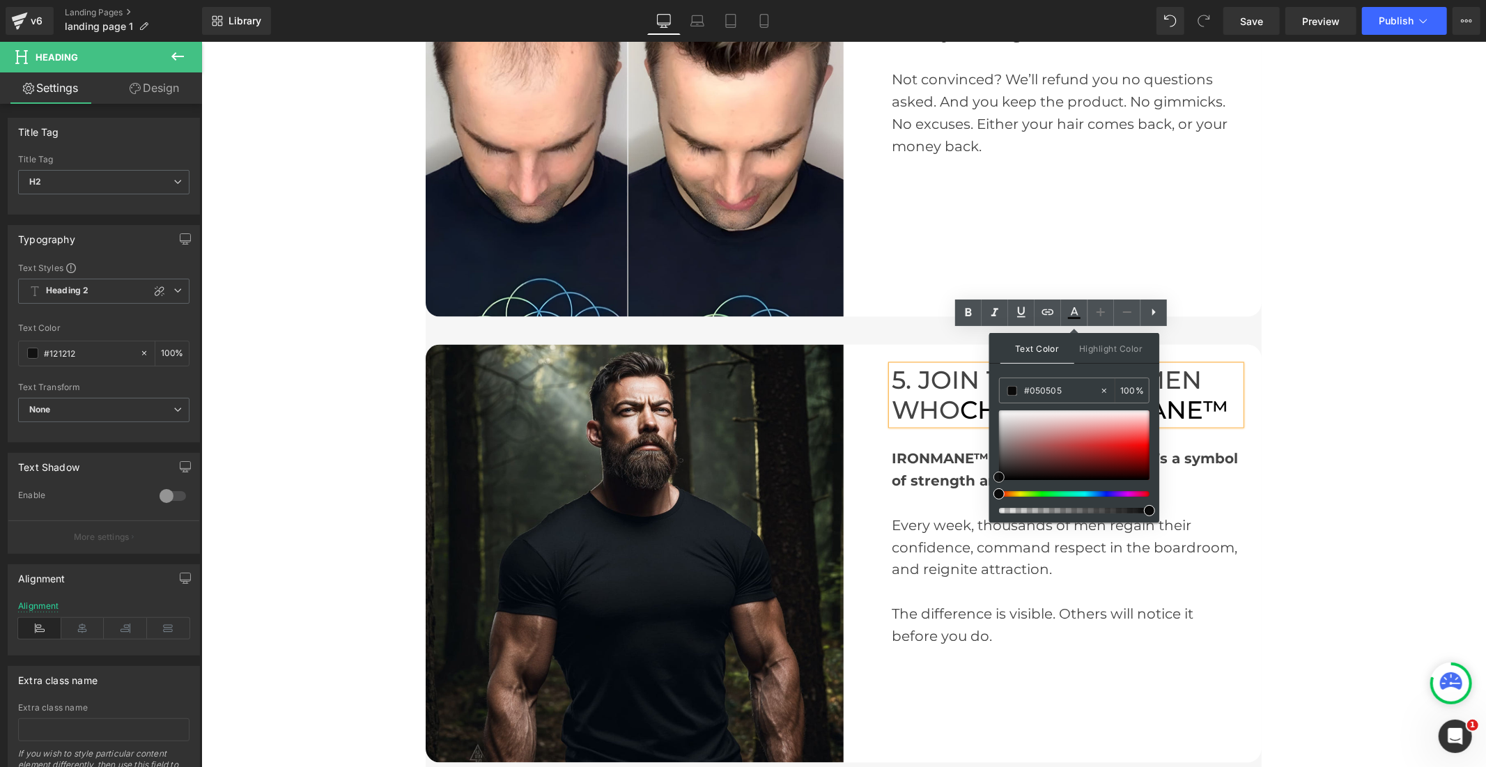
type input "#000000"
drag, startPoint x: 998, startPoint y: 465, endPoint x: 999, endPoint y: 492, distance: 27.2
click at [999, 491] on div at bounding box center [1074, 461] width 150 height 103
click at [1071, 309] on icon at bounding box center [1074, 312] width 17 height 17
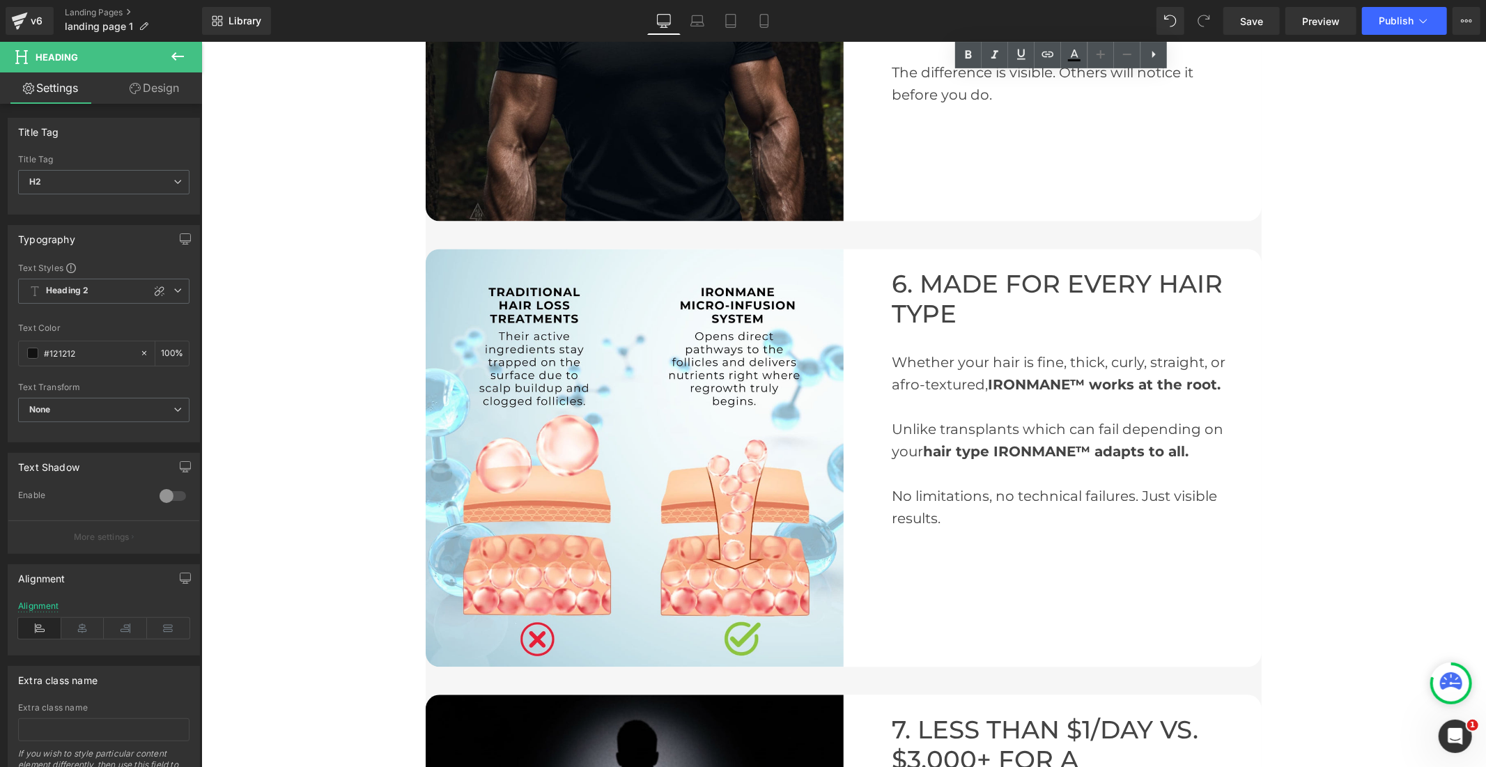
scroll to position [2245, 0]
click at [1007, 268] on font "6. MADE FOR EVERY HAIR TYPE" at bounding box center [1056, 298] width 331 height 60
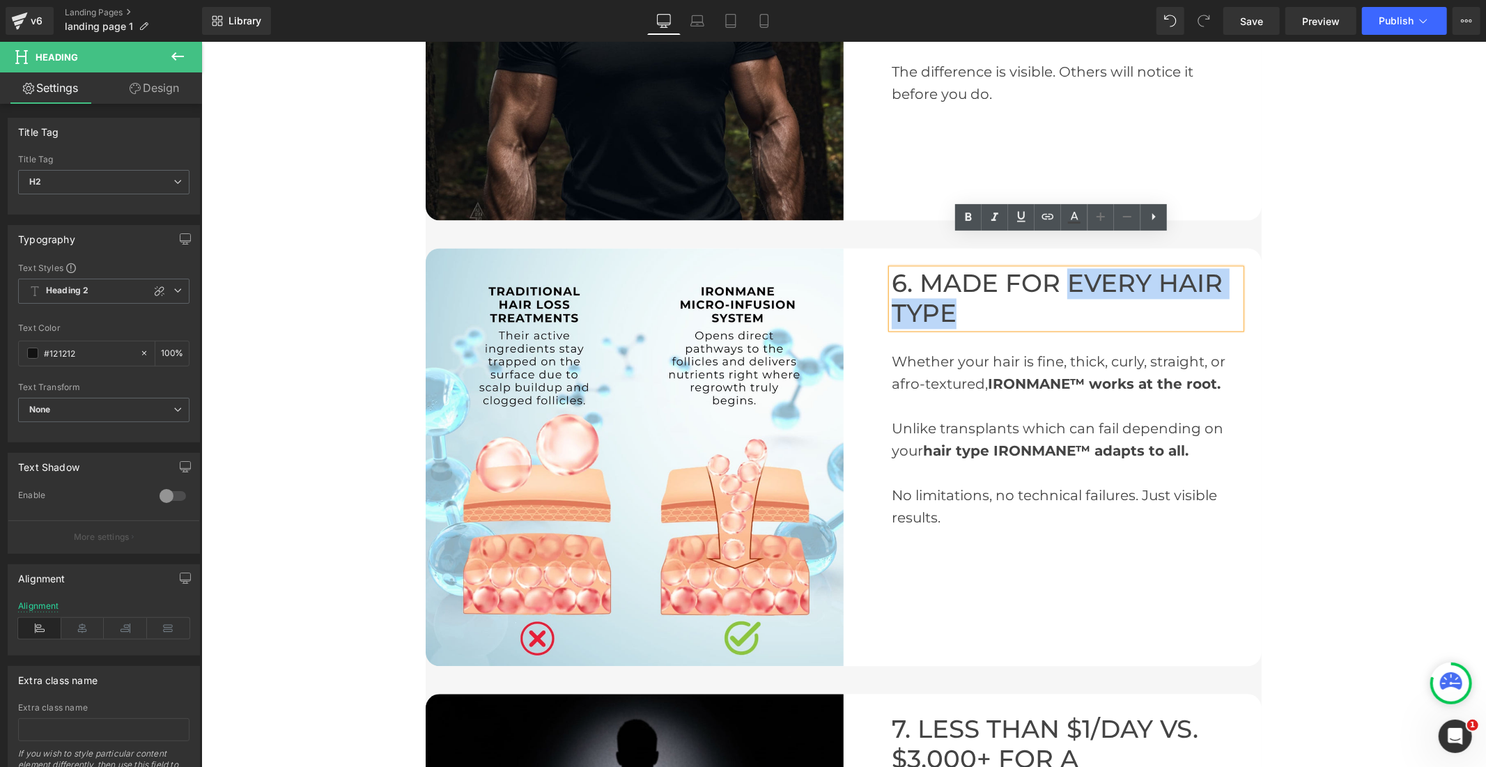
drag, startPoint x: 1062, startPoint y: 247, endPoint x: 1001, endPoint y: 279, distance: 68.9
click at [1001, 279] on h2 "6. MADE FOR EVERY HAIR TYPE" at bounding box center [1065, 298] width 349 height 59
click at [1076, 220] on icon at bounding box center [1074, 217] width 17 height 17
type input "#444444"
type input "100"
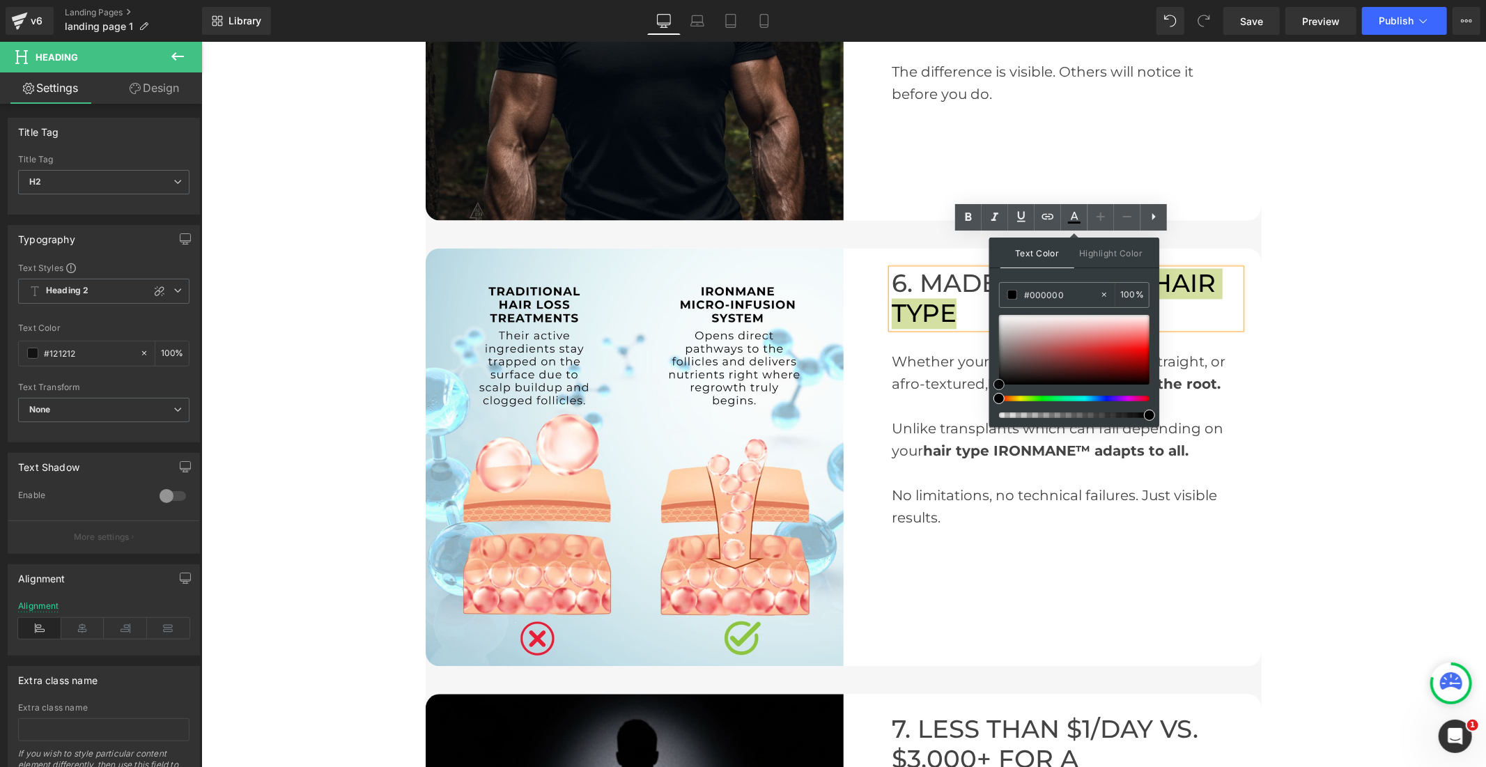
drag, startPoint x: 998, startPoint y: 361, endPoint x: 994, endPoint y: 390, distance: 29.5
click at [993, 389] on div "Text Color Highlight Color rgba(0, 0, 0, 1) #000000 100 % transparent transpare…" at bounding box center [1074, 332] width 170 height 189
click at [1081, 214] on icon at bounding box center [1074, 217] width 17 height 17
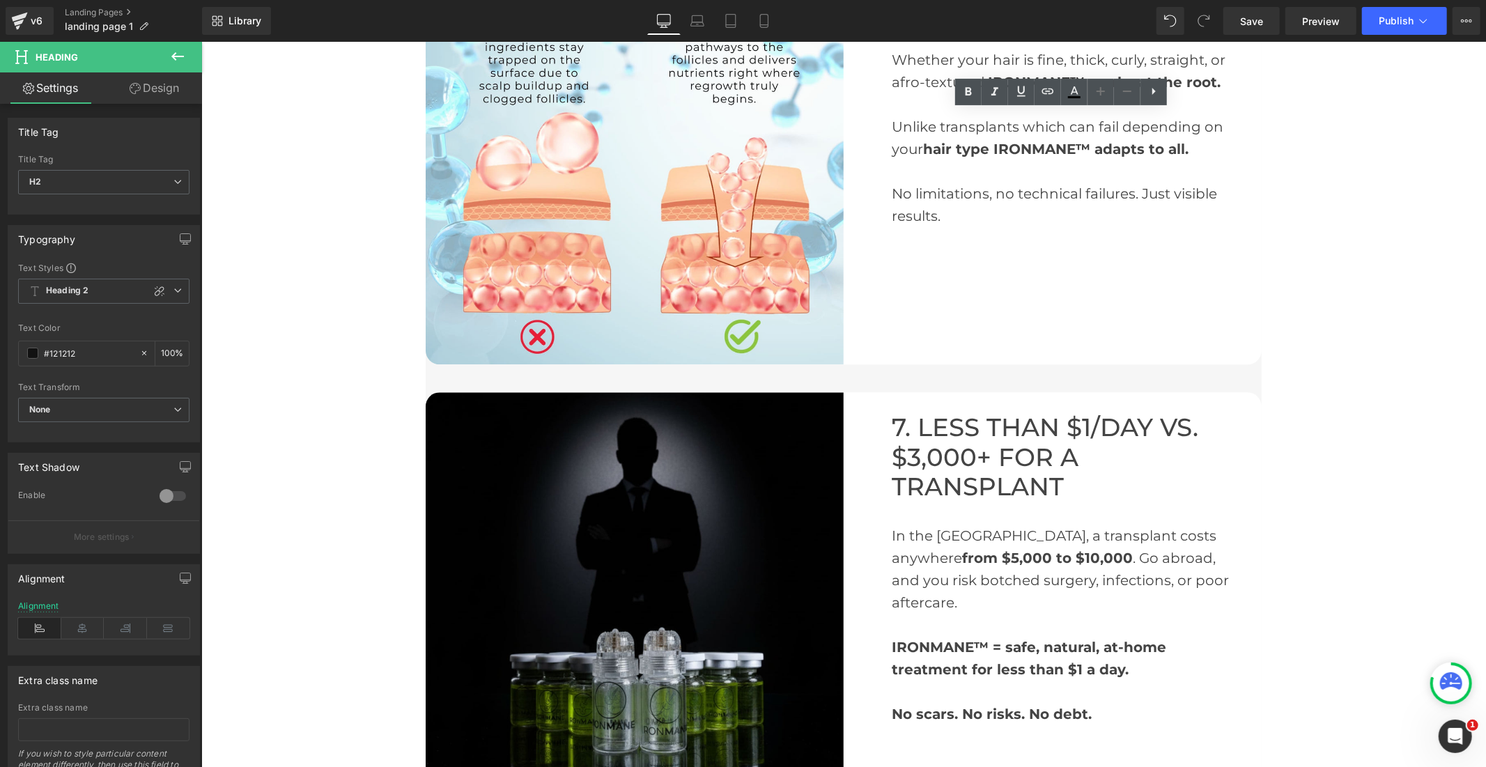
scroll to position [2631, 0]
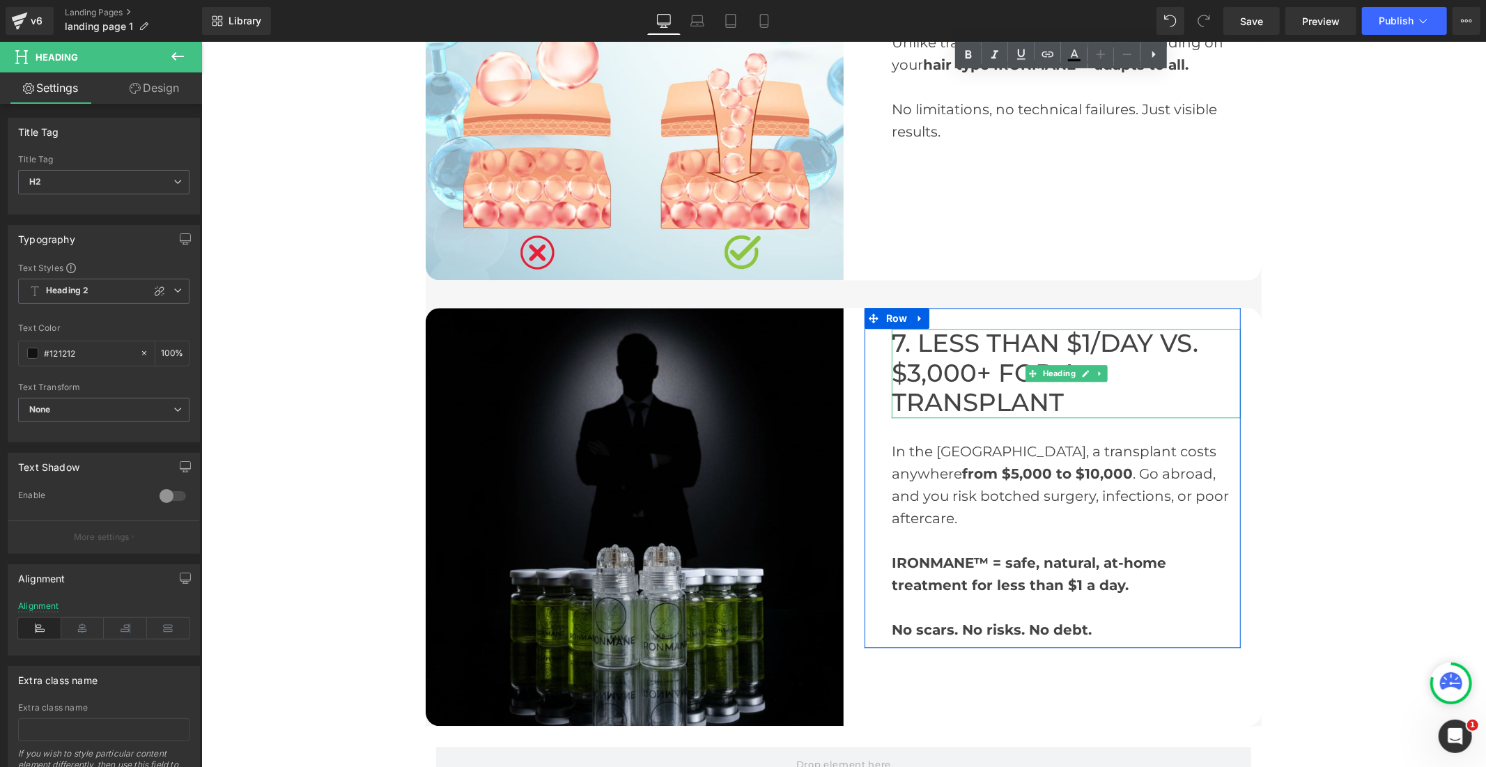
click at [966, 327] on font "7. LESS THAN $1/DAY VS. $3,000+ FOR A TRANSPLANT" at bounding box center [1044, 371] width 307 height 89
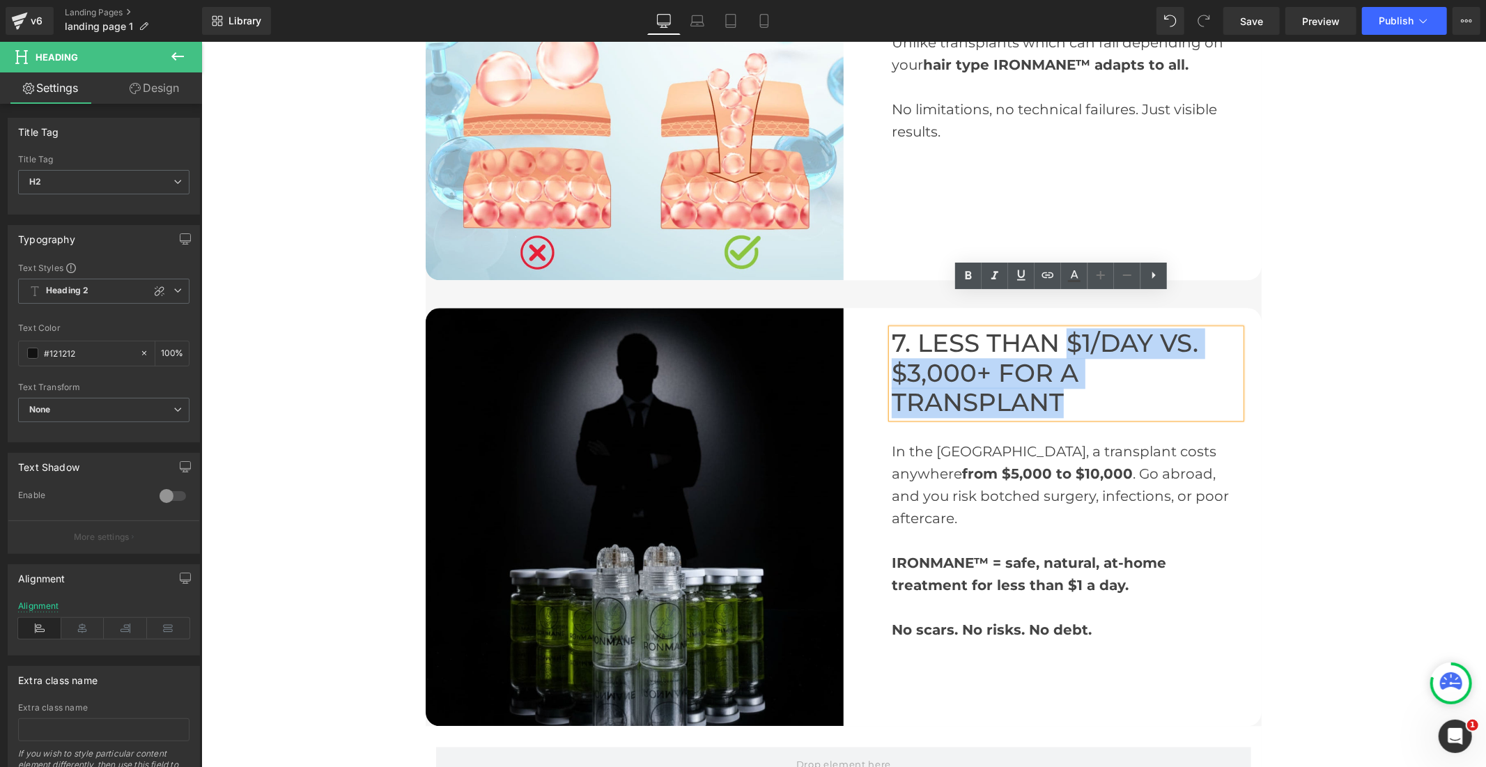
drag, startPoint x: 1061, startPoint y: 304, endPoint x: 1070, endPoint y: 359, distance: 55.8
click at [1070, 359] on h2 "7. LESS THAN $1/DAY VS. $3,000+ FOR A TRANSPLANT" at bounding box center [1065, 372] width 349 height 89
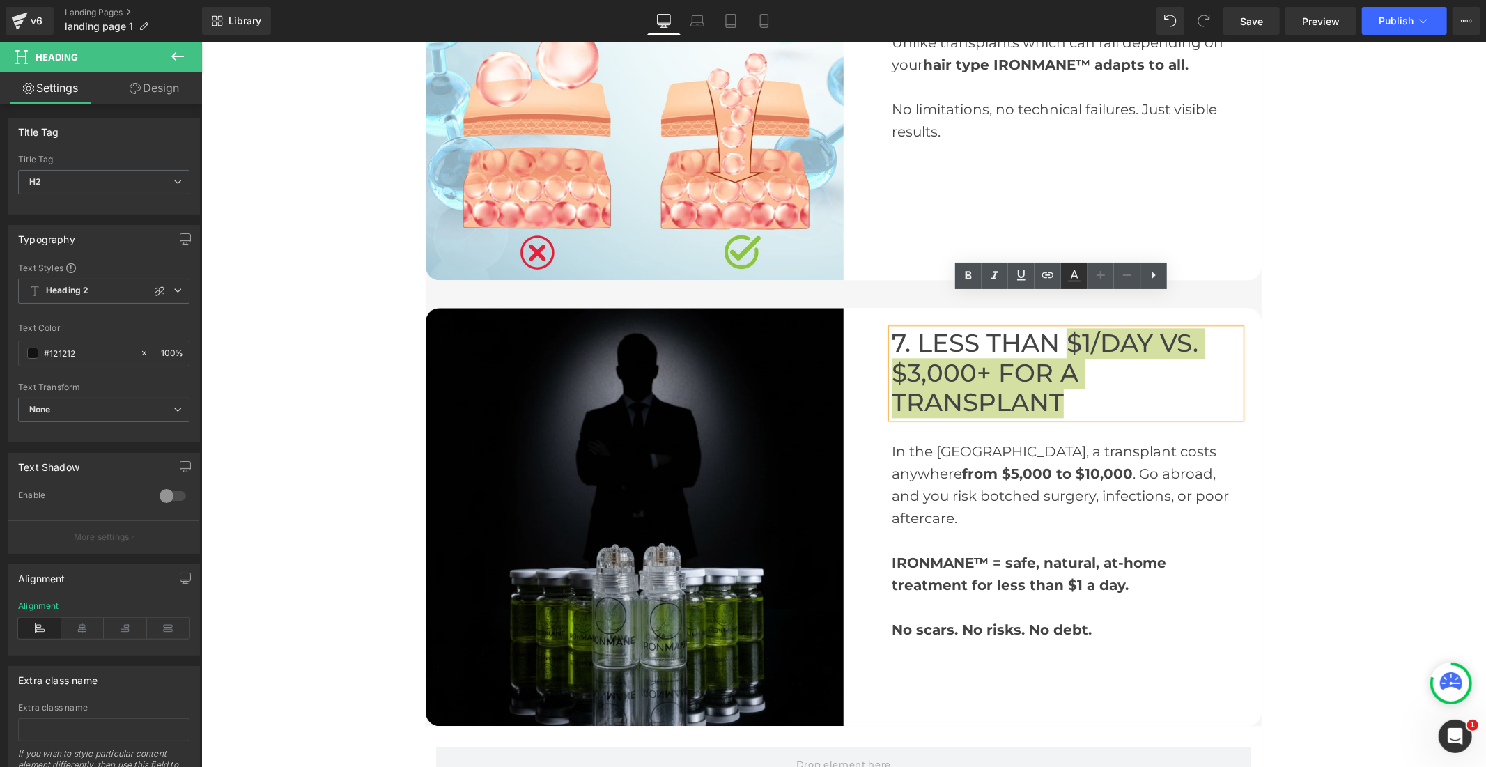
click at [1082, 276] on icon at bounding box center [1074, 276] width 17 height 17
type input "#444444"
type input "100"
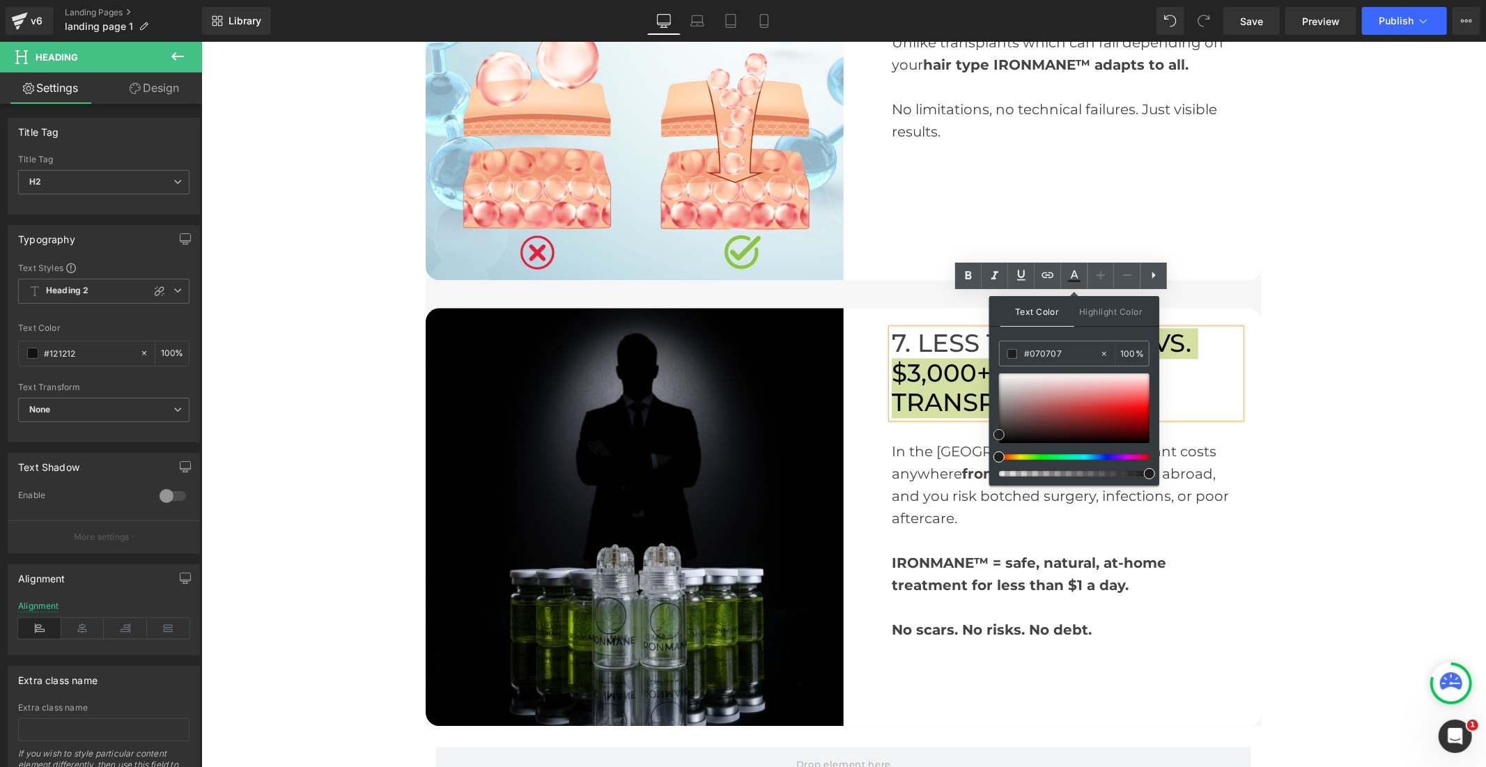
type input "#000000"
drag, startPoint x: 998, startPoint y: 424, endPoint x: 1003, endPoint y: 454, distance: 30.4
click at [1000, 454] on div at bounding box center [1074, 424] width 150 height 103
click at [1074, 268] on icon at bounding box center [1074, 276] width 17 height 17
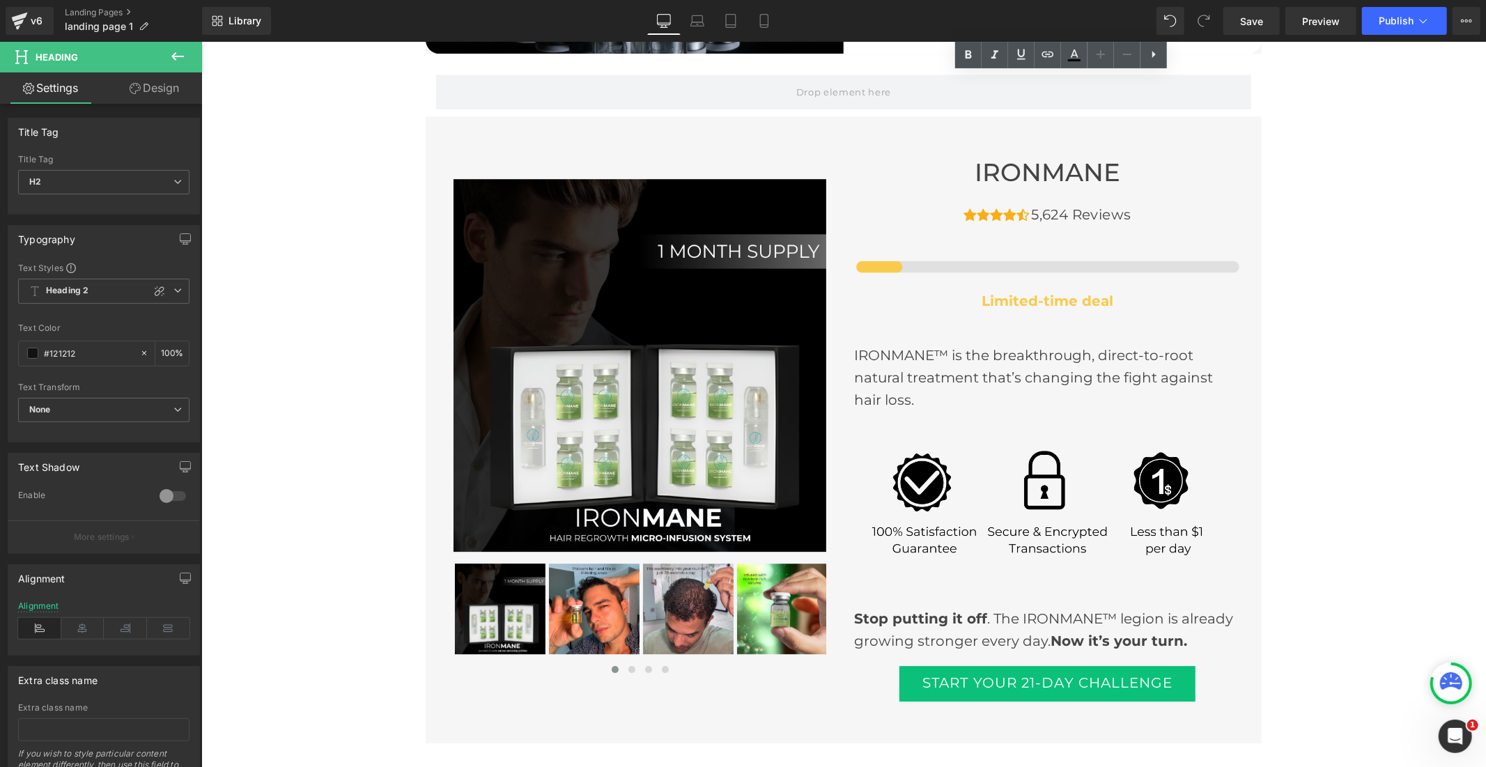
scroll to position [3328, 0]
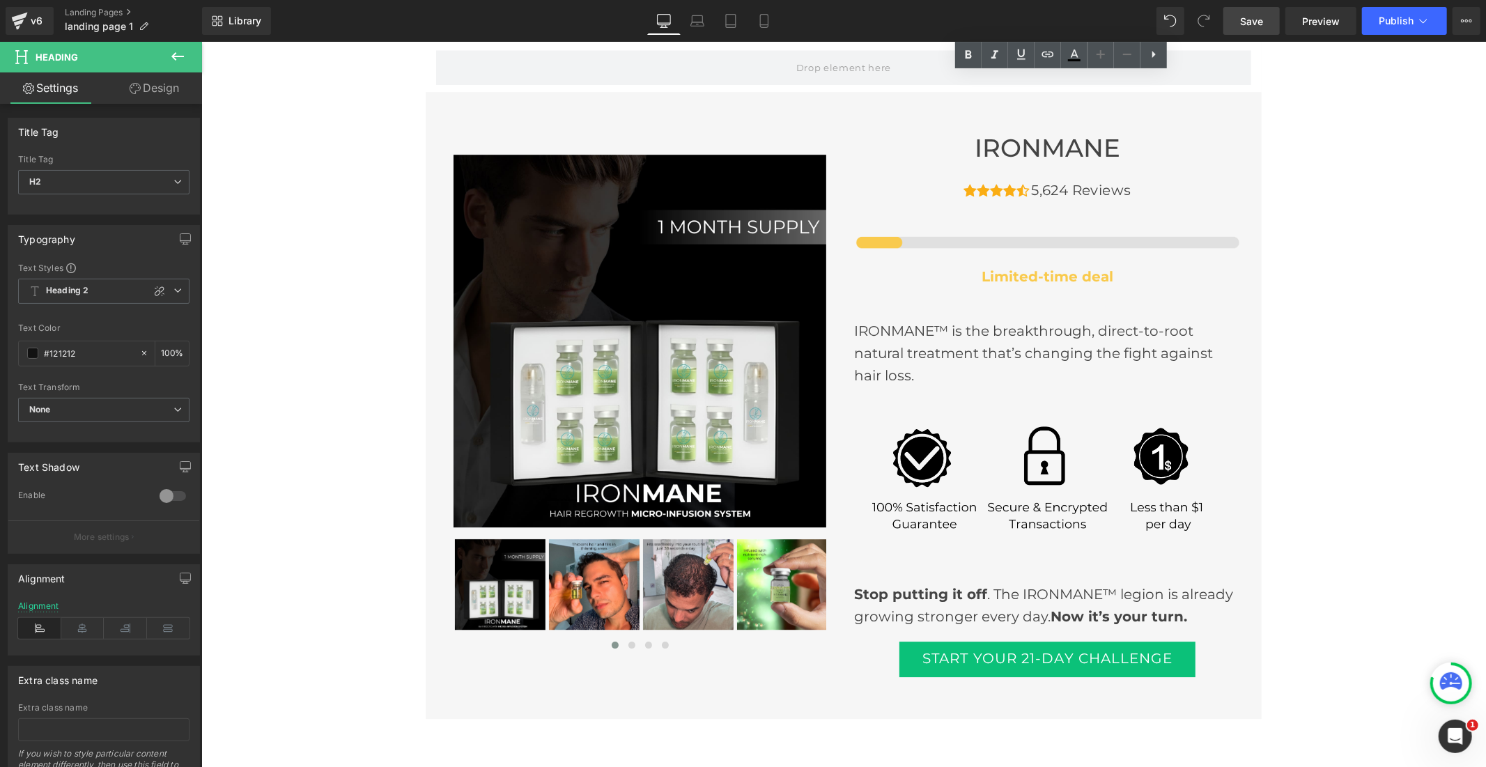
click at [1246, 9] on link "Save" at bounding box center [1251, 21] width 56 height 28
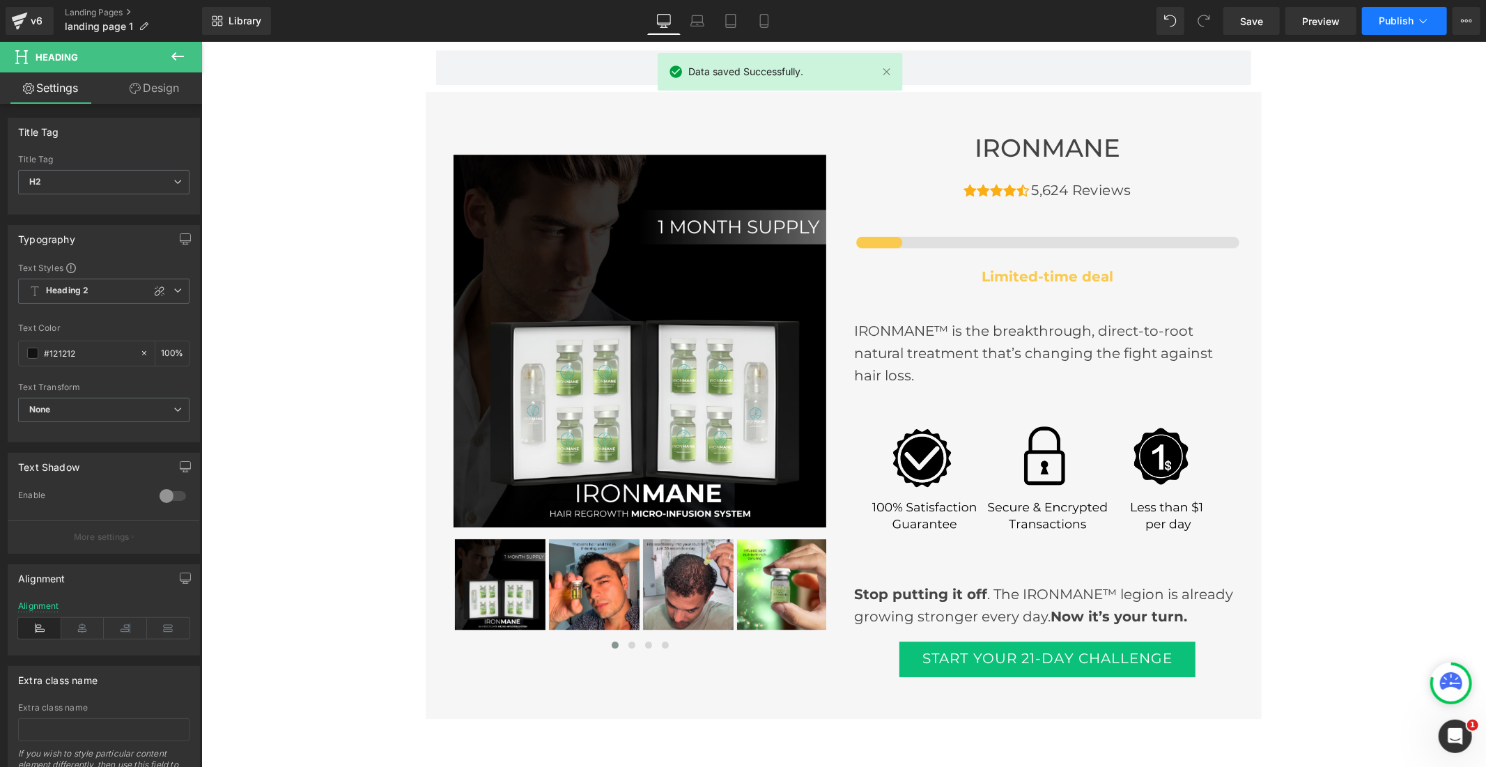
click at [1388, 22] on span "Publish" at bounding box center [1396, 20] width 35 height 11
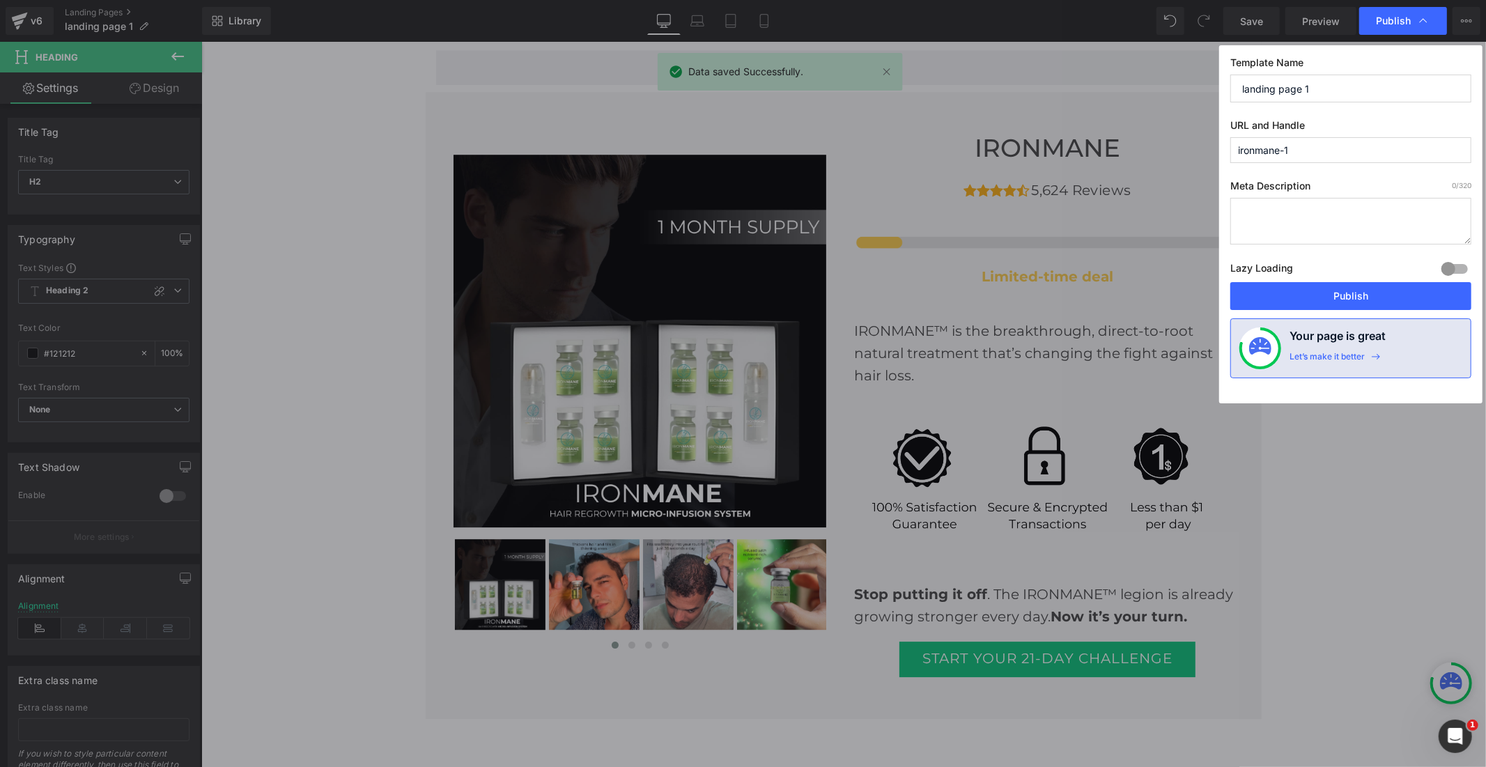
click at [1320, 281] on div "Lazy Loading Build Upgrade plan to unlock" at bounding box center [1350, 270] width 241 height 23
click at [1320, 297] on button "Publish" at bounding box center [1350, 296] width 241 height 28
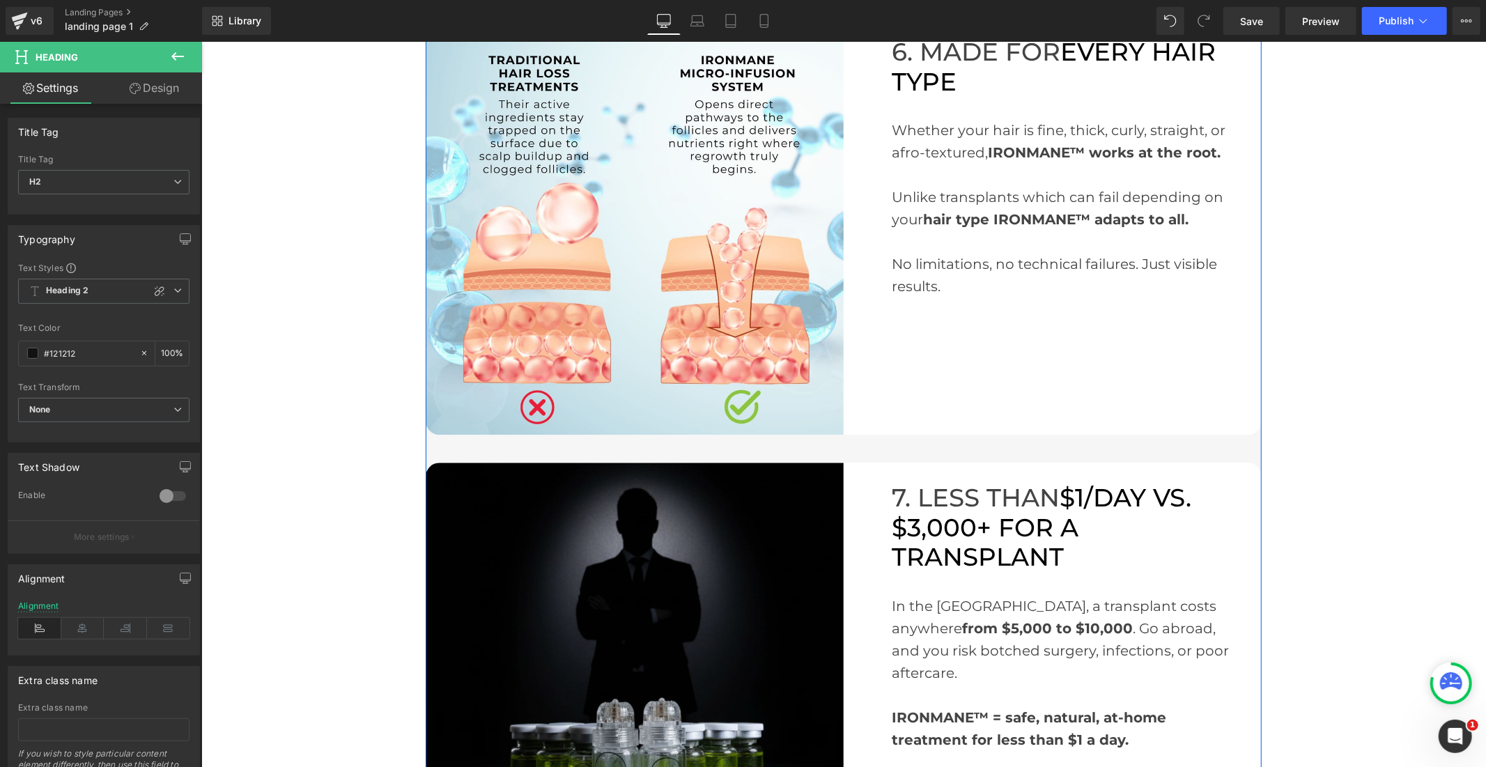
scroll to position [2090, 0]
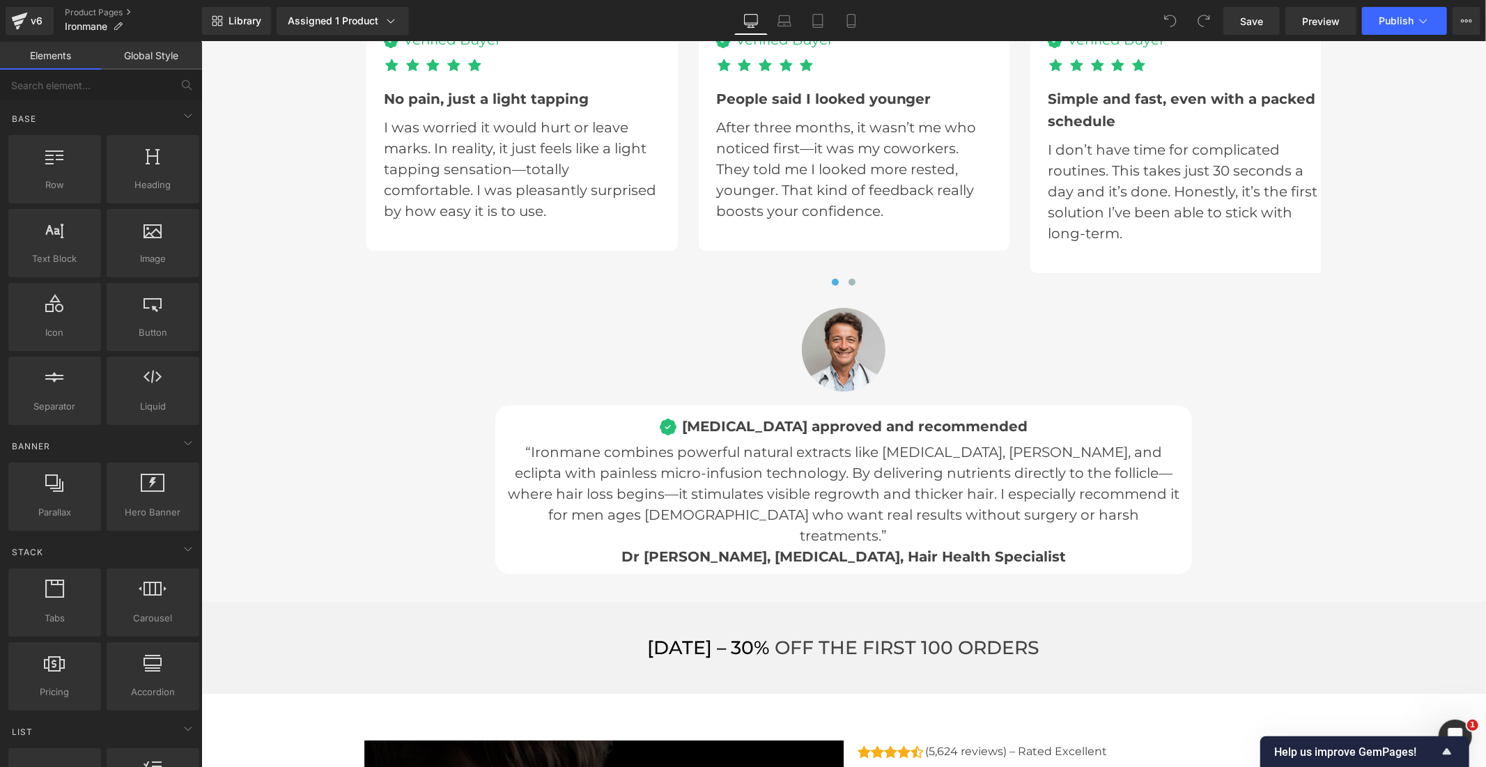
scroll to position [4567, 0]
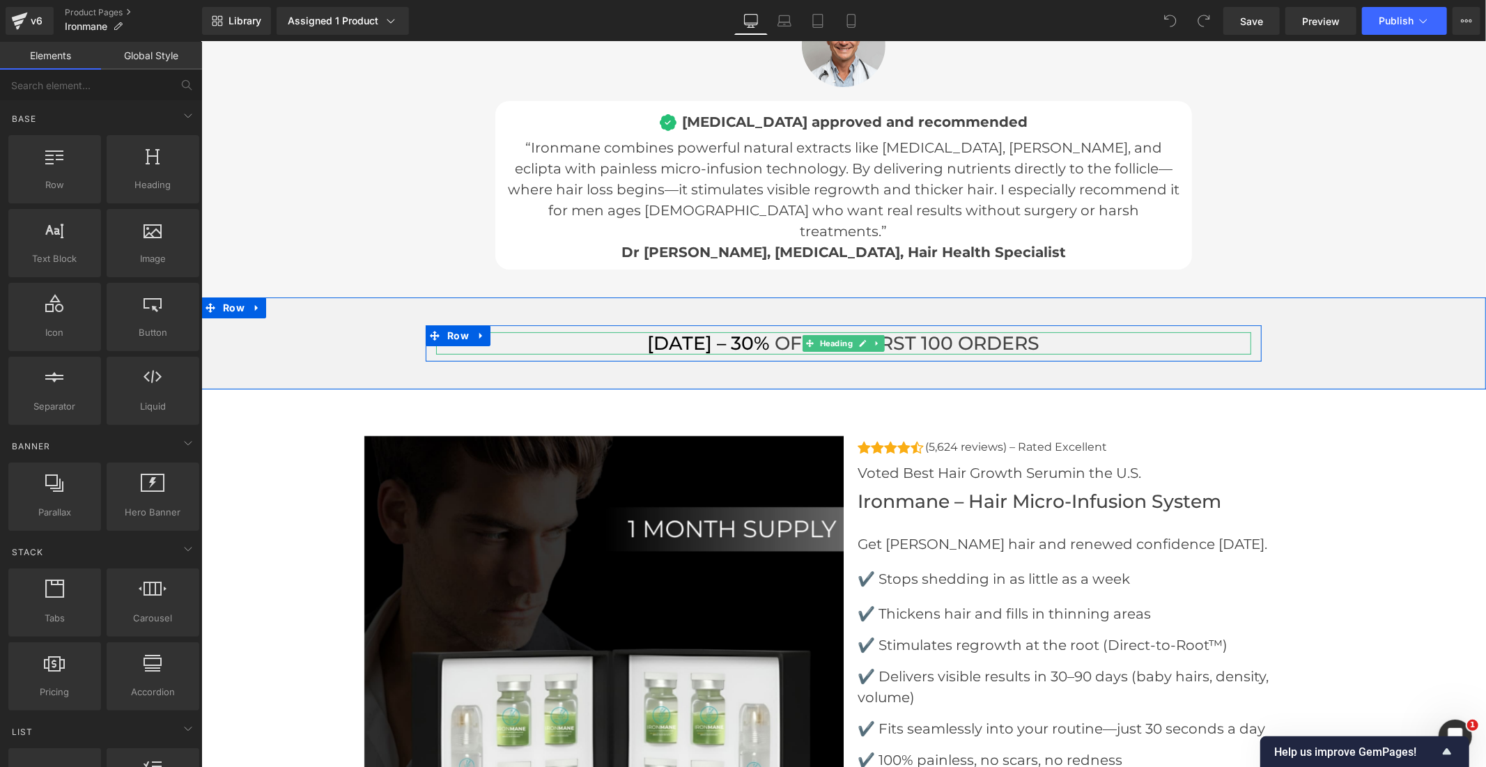
click at [774, 332] on h3 "[DATE] – 30% OFF THE FIRST 100 ORDERS" at bounding box center [842, 343] width 815 height 22
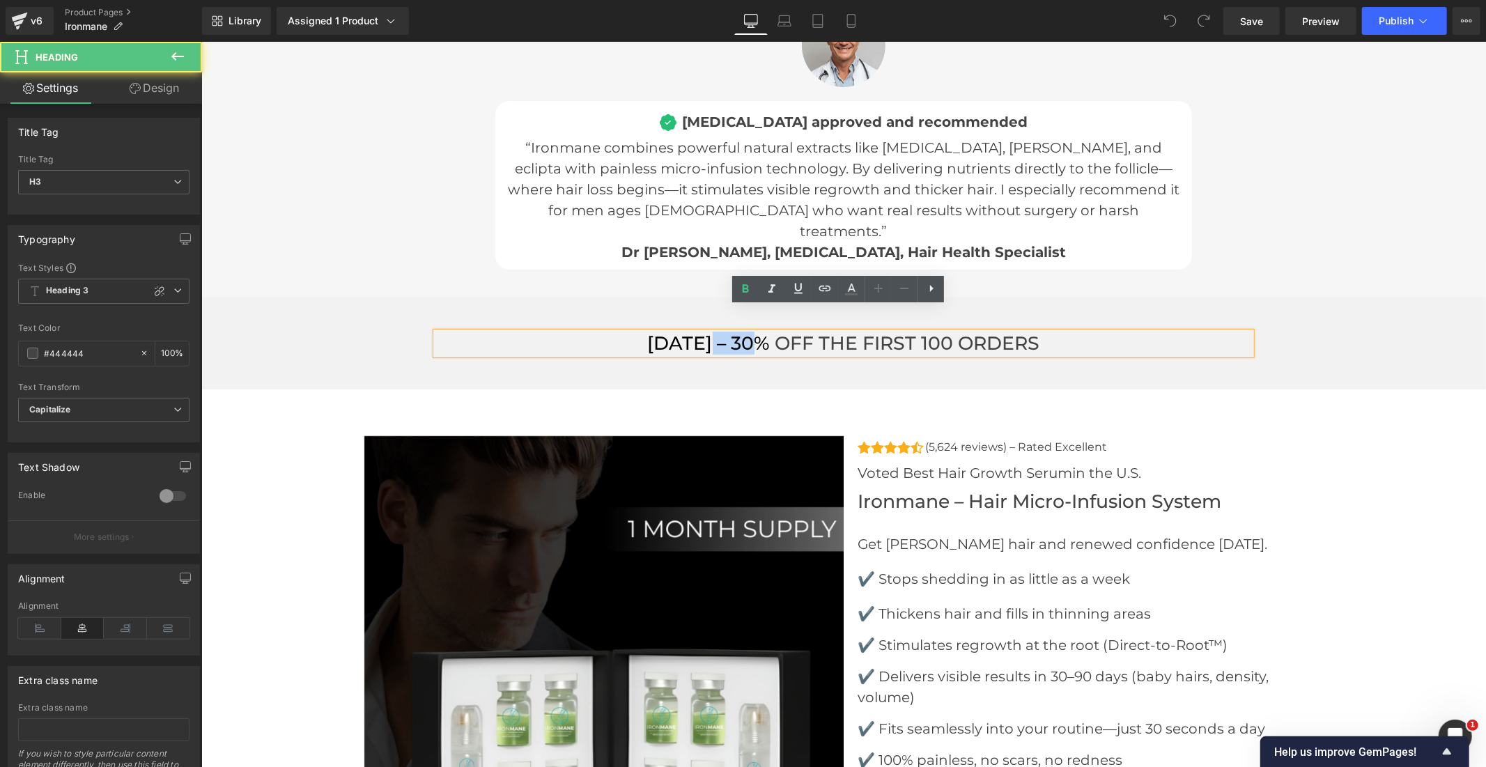
drag, startPoint x: 763, startPoint y: 318, endPoint x: 711, endPoint y: 320, distance: 51.6
click at [711, 331] on span "[DATE] – 30%" at bounding box center [708, 342] width 122 height 23
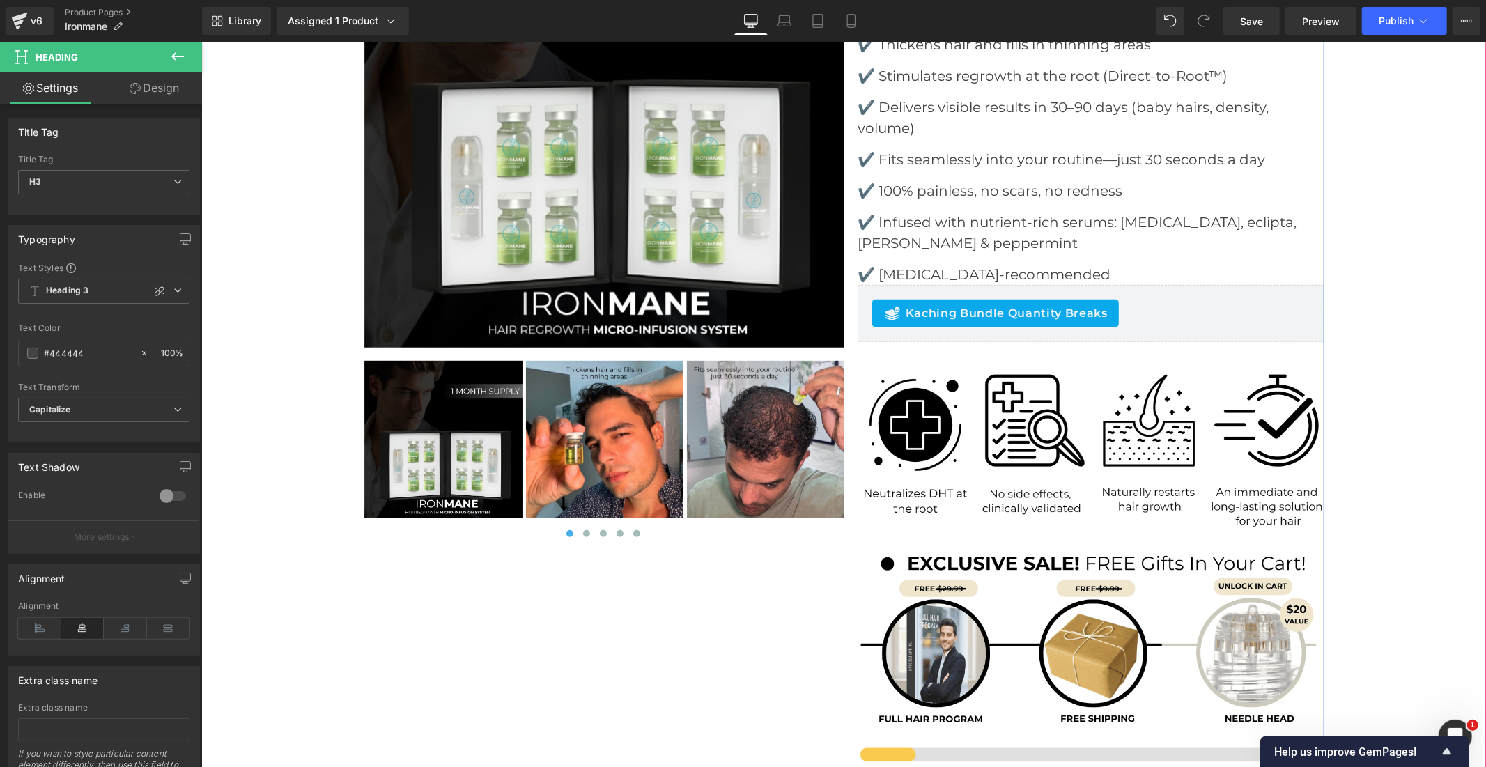
scroll to position [5109, 0]
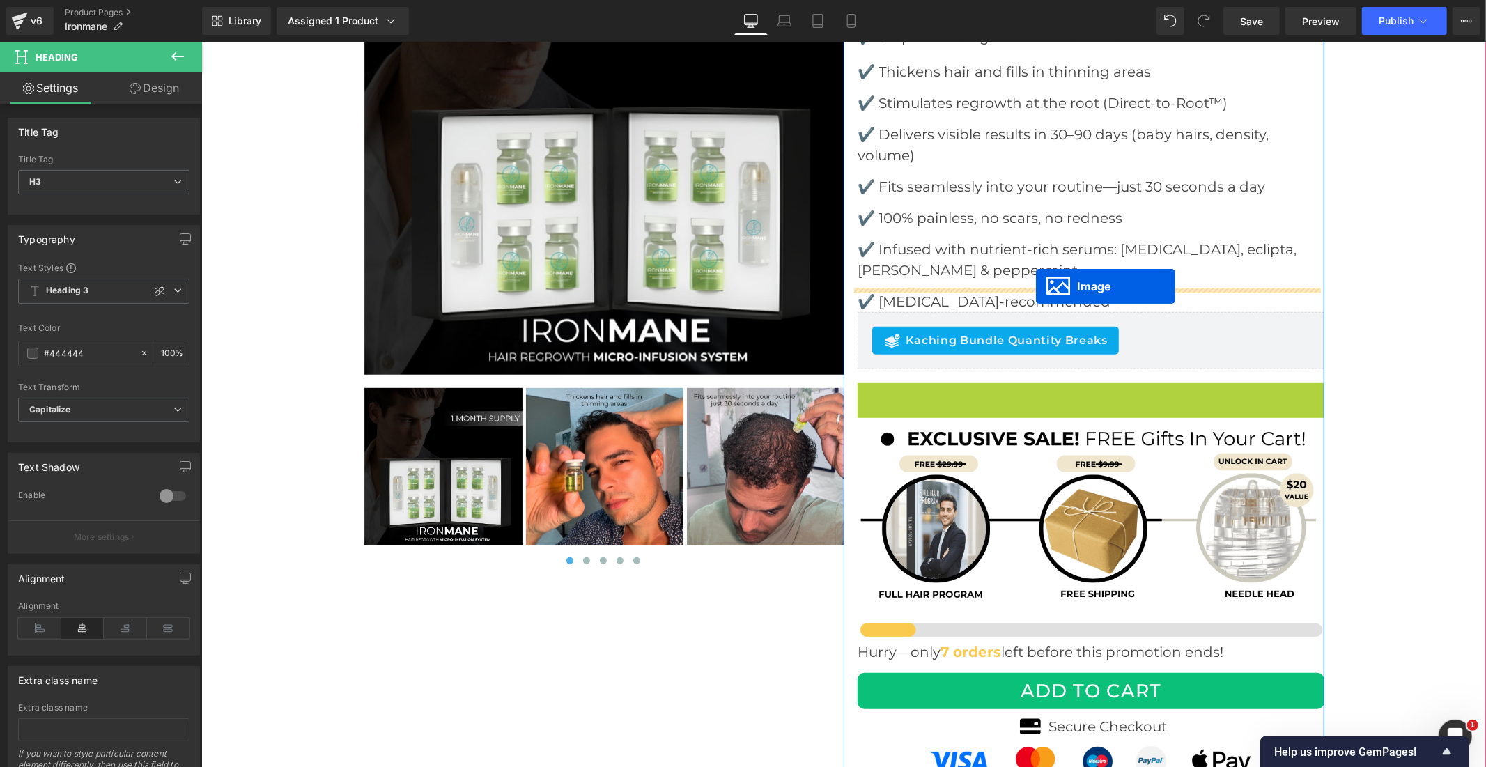
drag, startPoint x: 1059, startPoint y: 449, endPoint x: 1035, endPoint y: 286, distance: 164.7
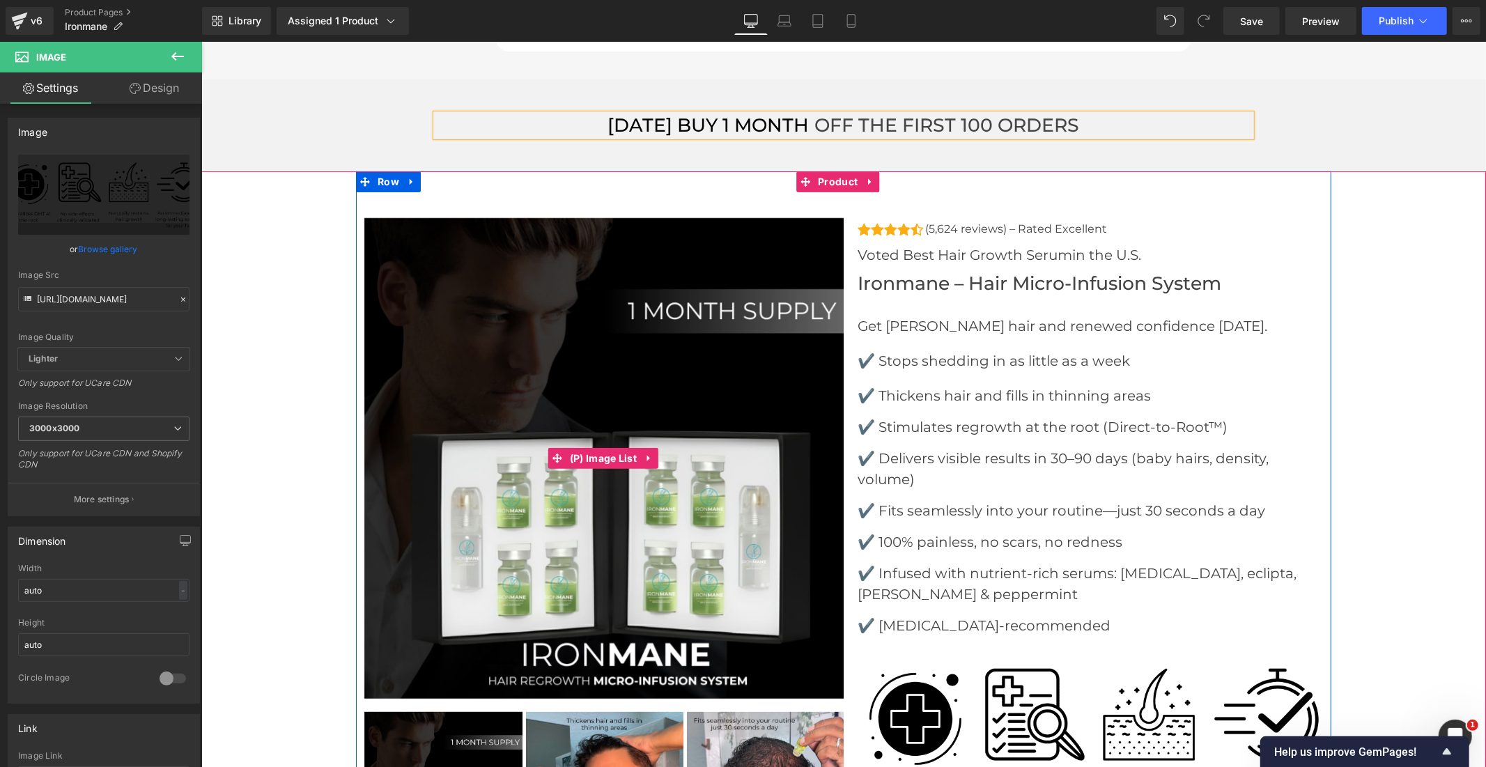
scroll to position [4567, 0]
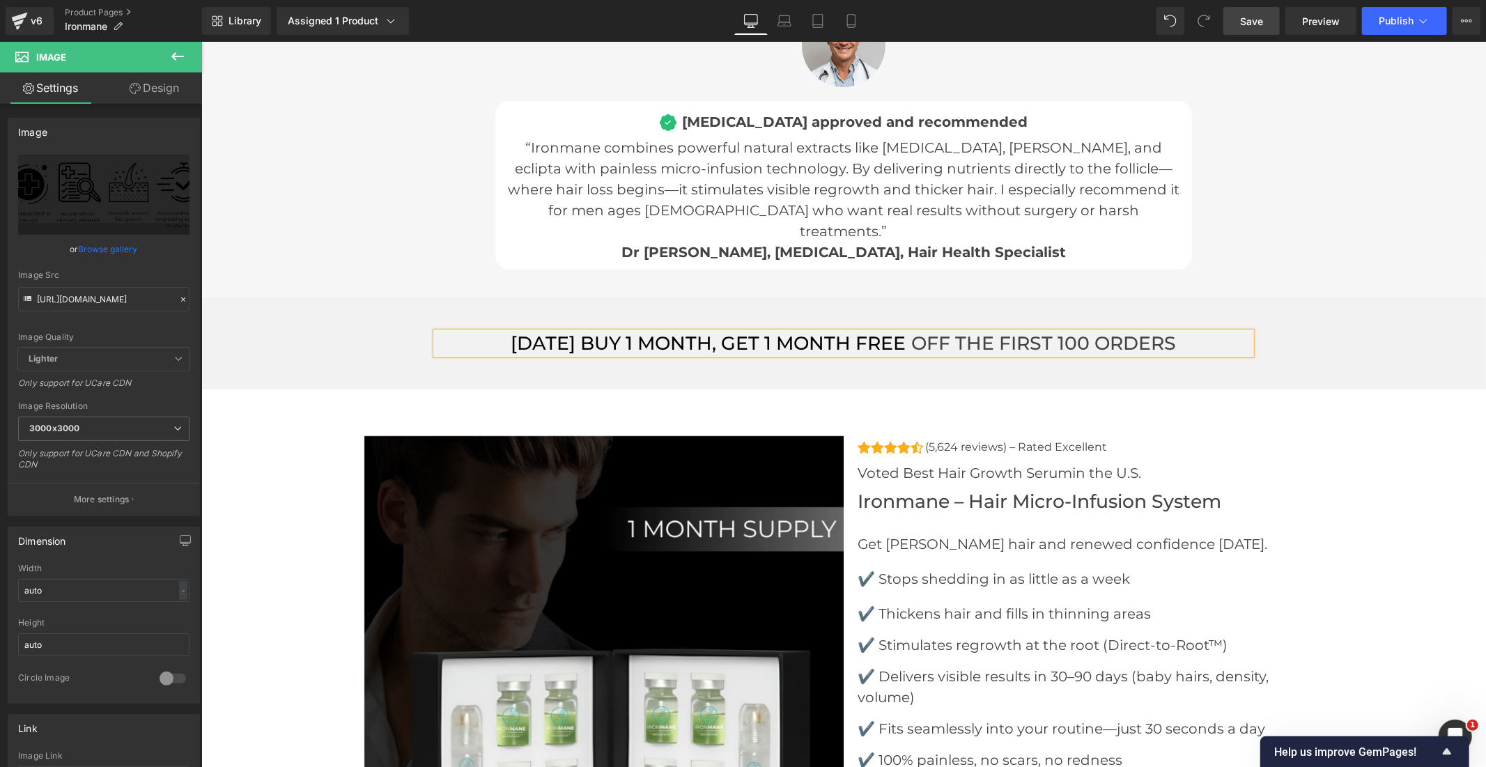
click at [1251, 22] on span "Save" at bounding box center [1251, 21] width 23 height 15
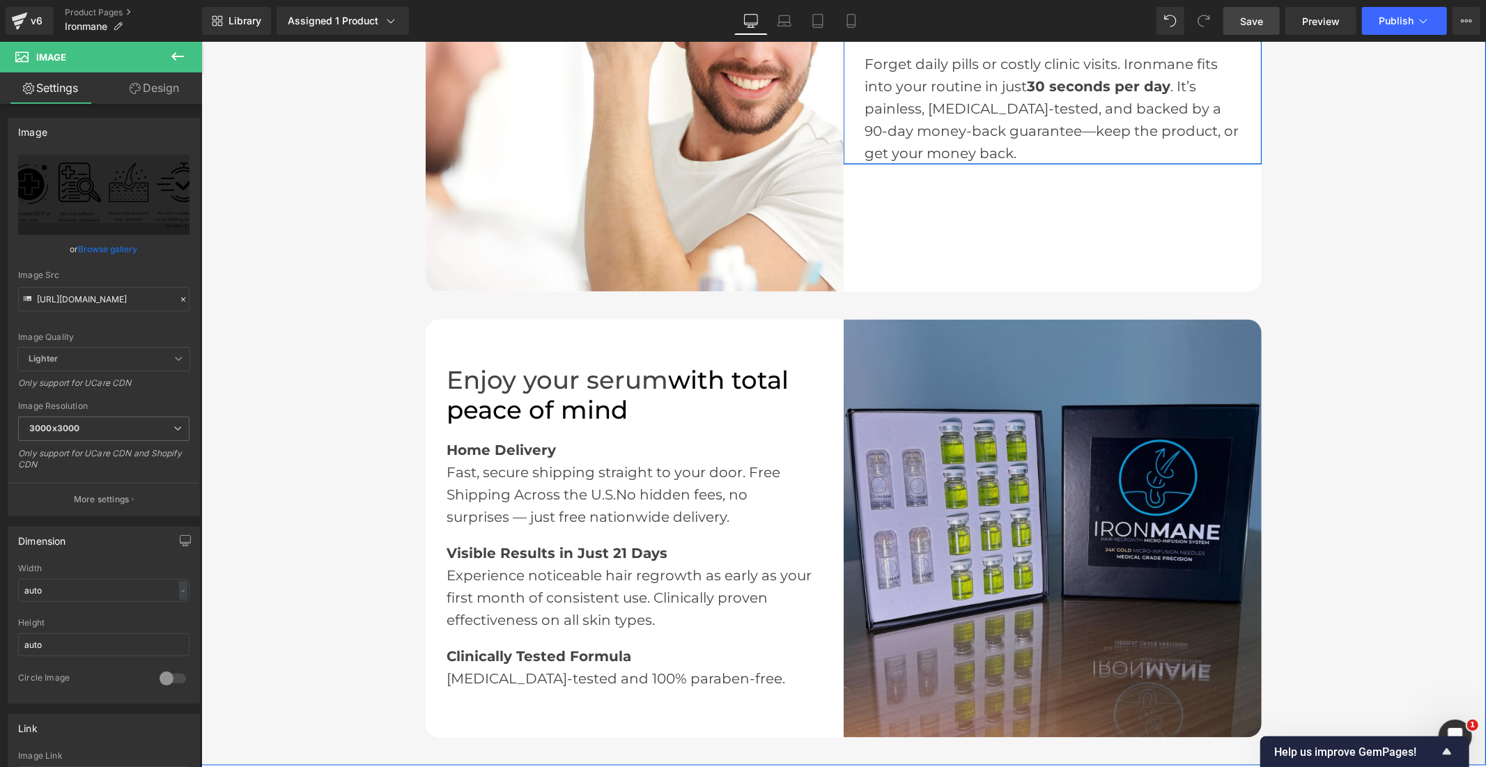
scroll to position [2167, 0]
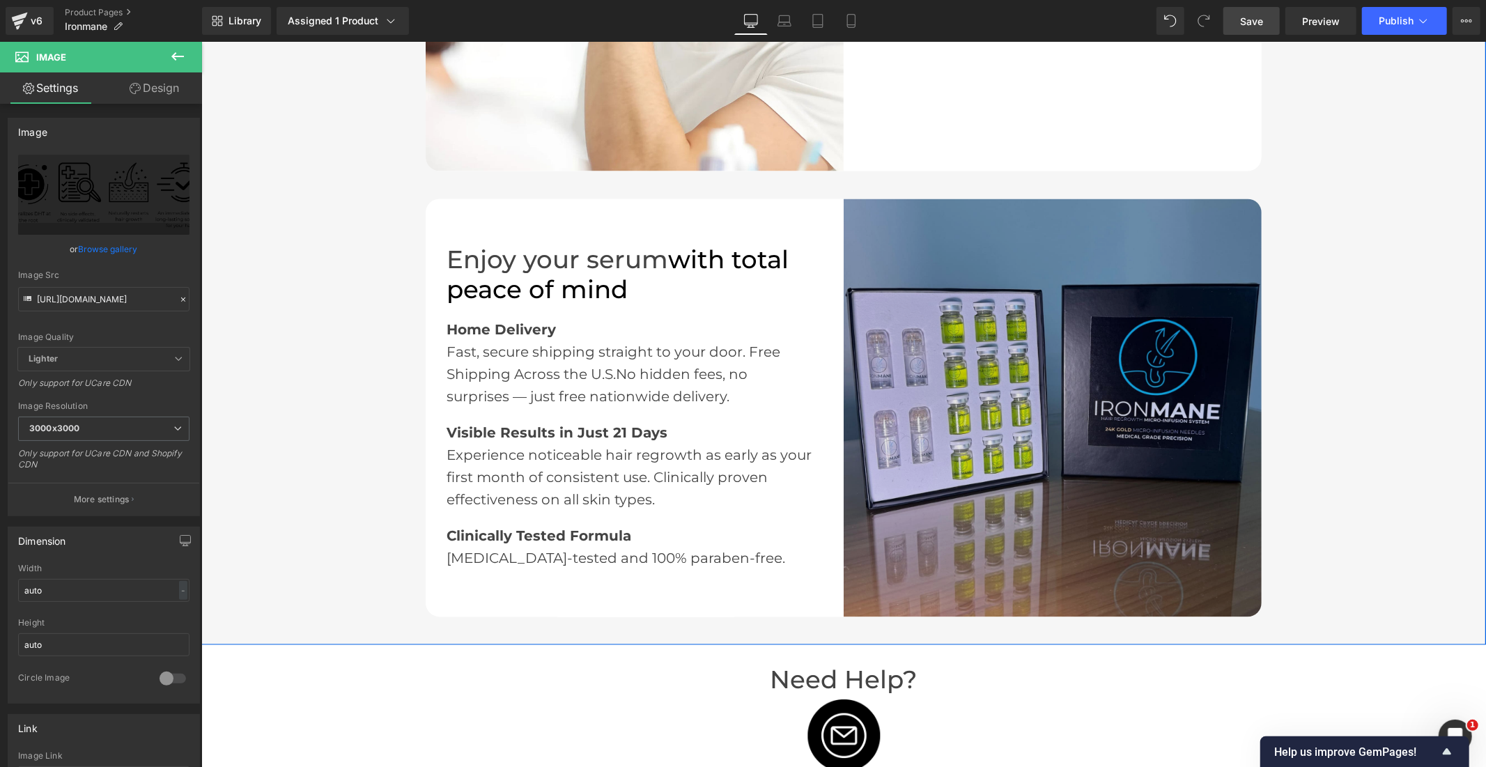
click at [1032, 426] on img at bounding box center [1052, 408] width 418 height 418
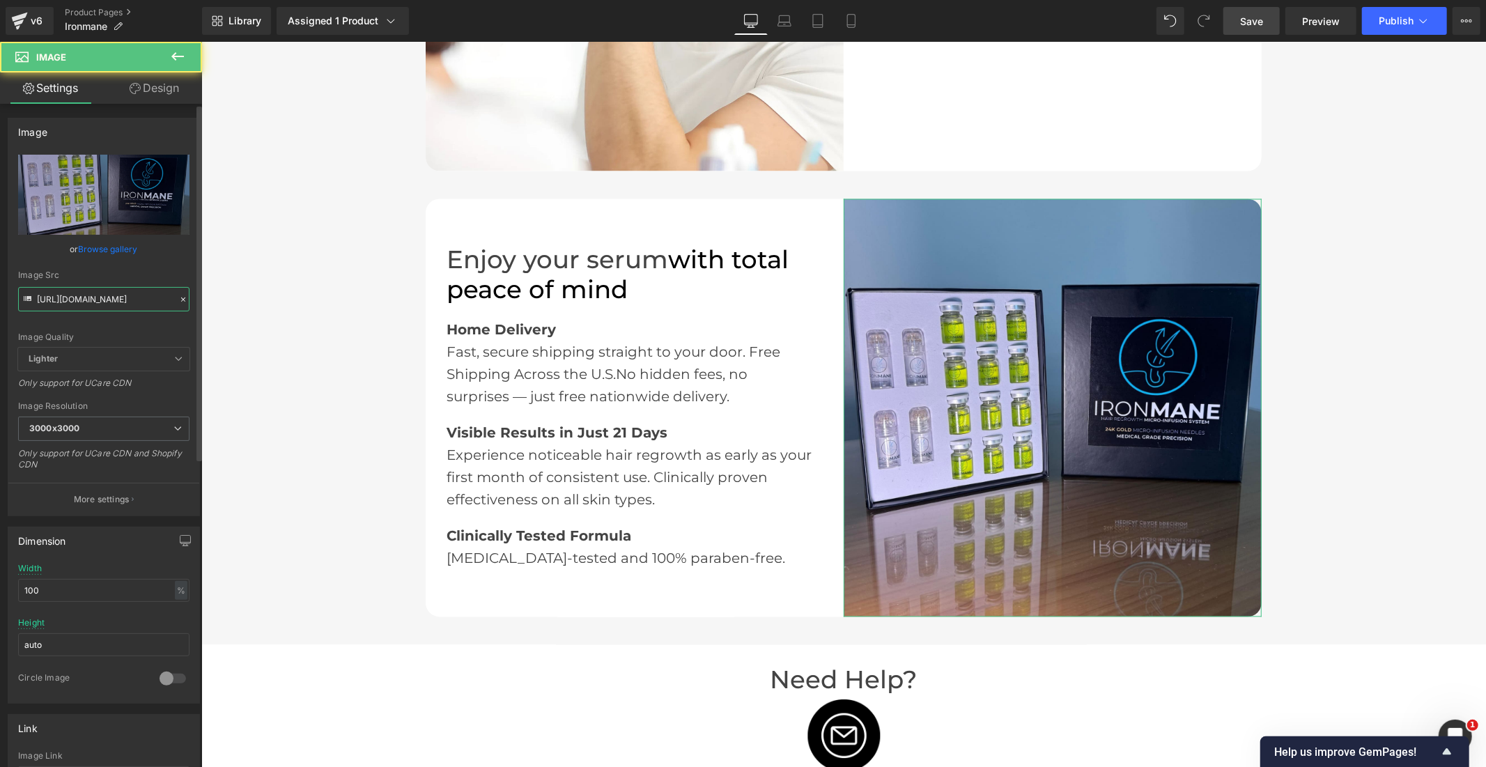
click at [109, 300] on input "[URL][DOMAIN_NAME]" at bounding box center [103, 299] width 171 height 24
paste input "ironmane_1_1_1.jpg?v=1759759321"
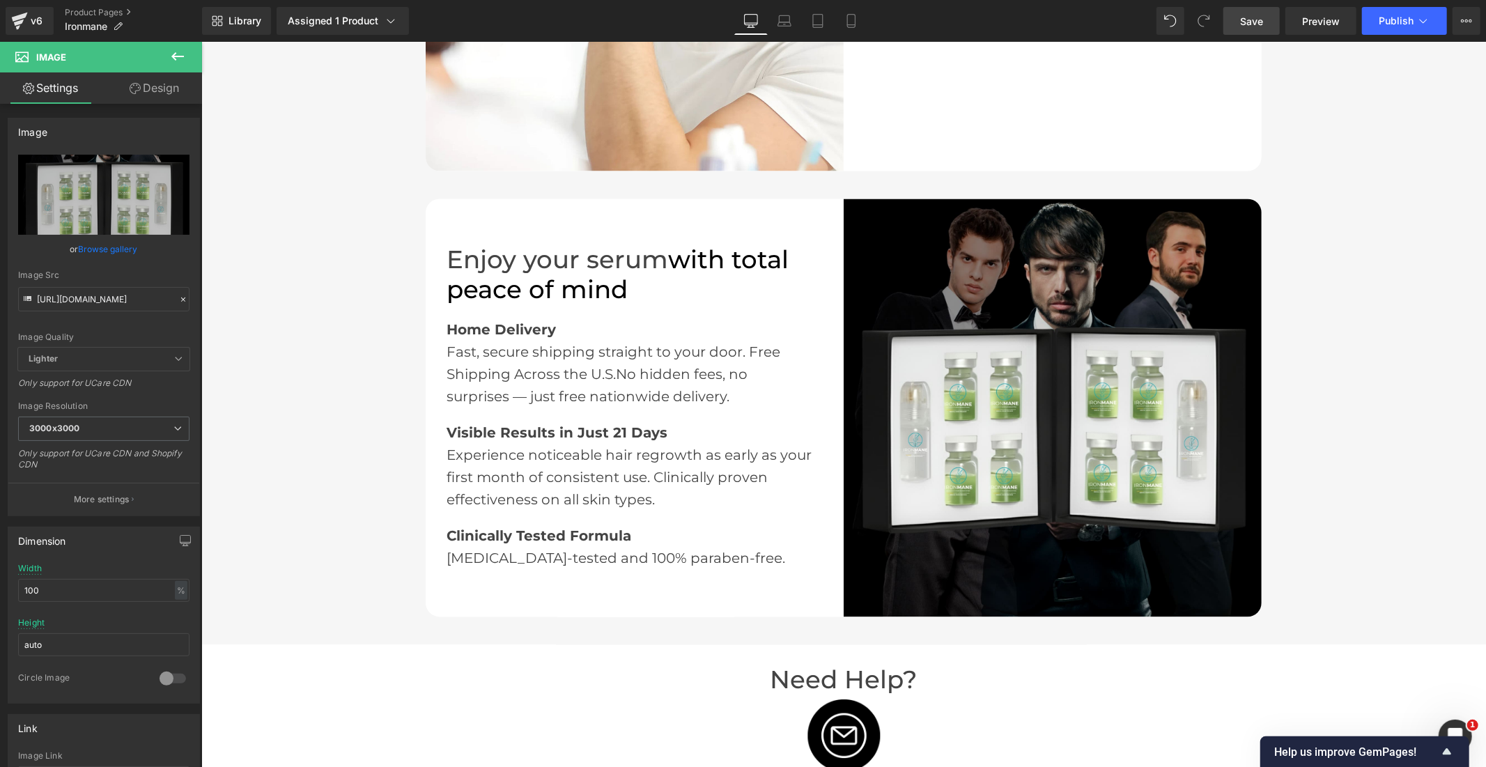
scroll to position [0, 0]
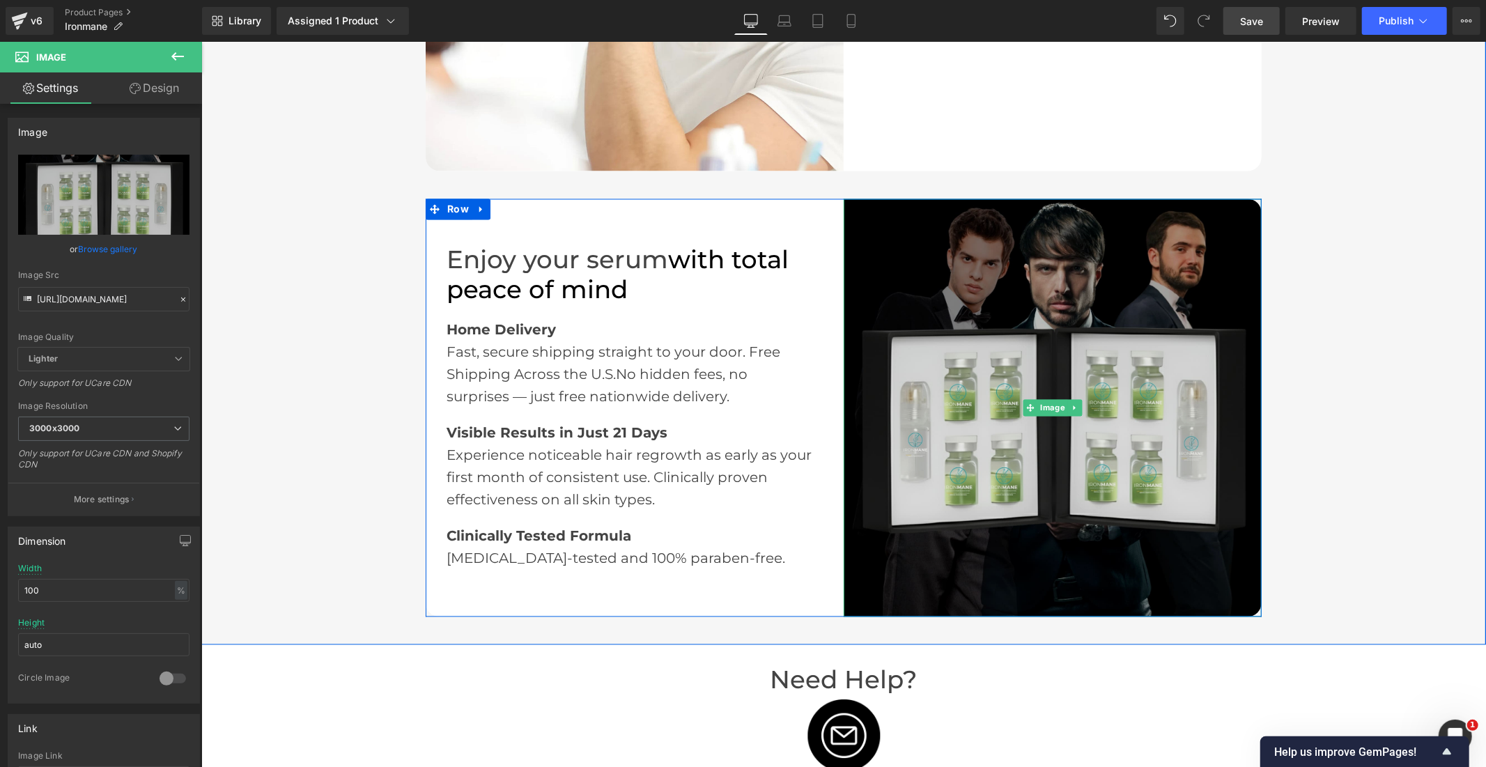
click at [1124, 352] on img at bounding box center [1052, 408] width 418 height 418
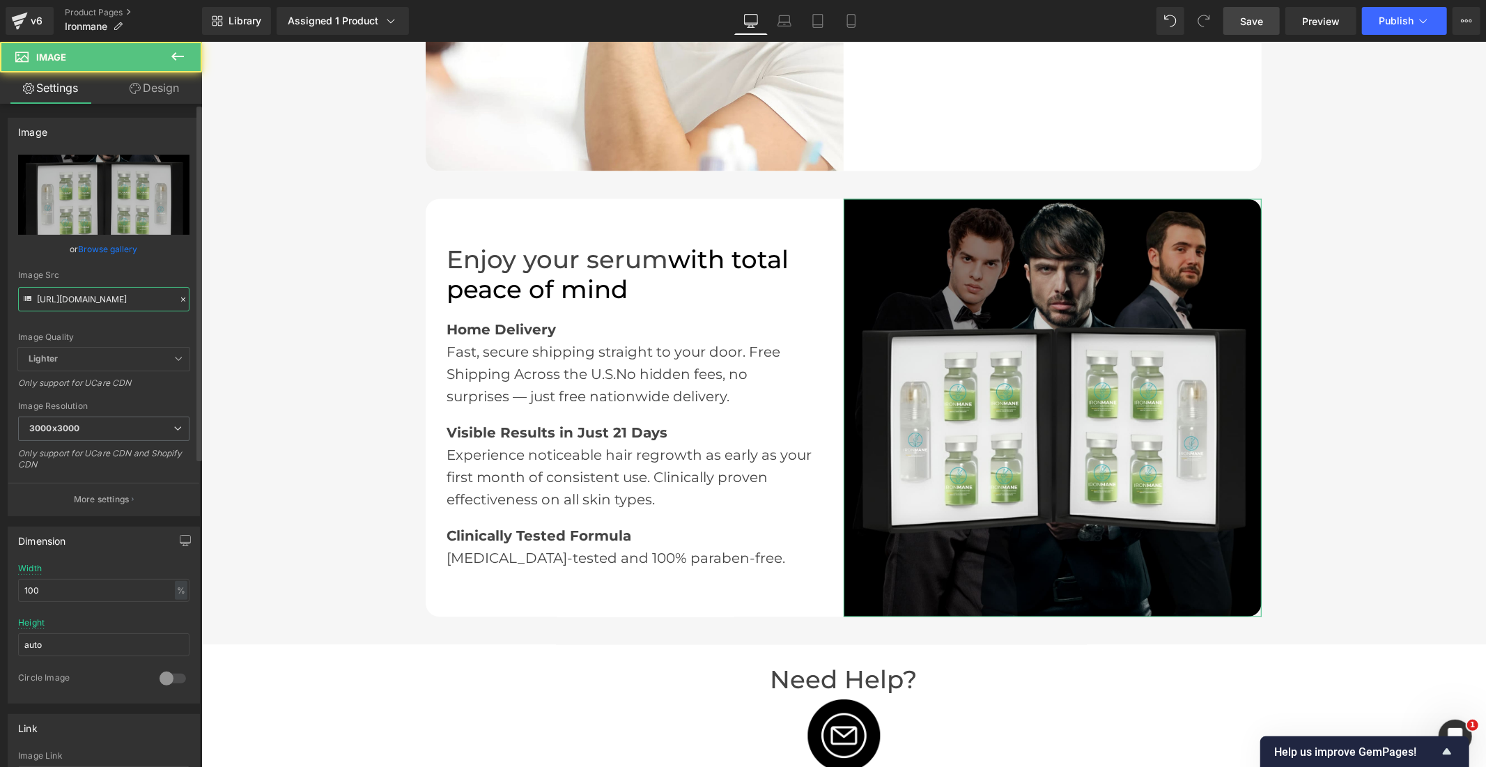
click at [98, 293] on input "[URL][DOMAIN_NAME]" at bounding box center [103, 299] width 171 height 24
paste input "2_1_d572f42f-3ec2-49ea-8258-6ee7017114f2.jpg?v=1759760290"
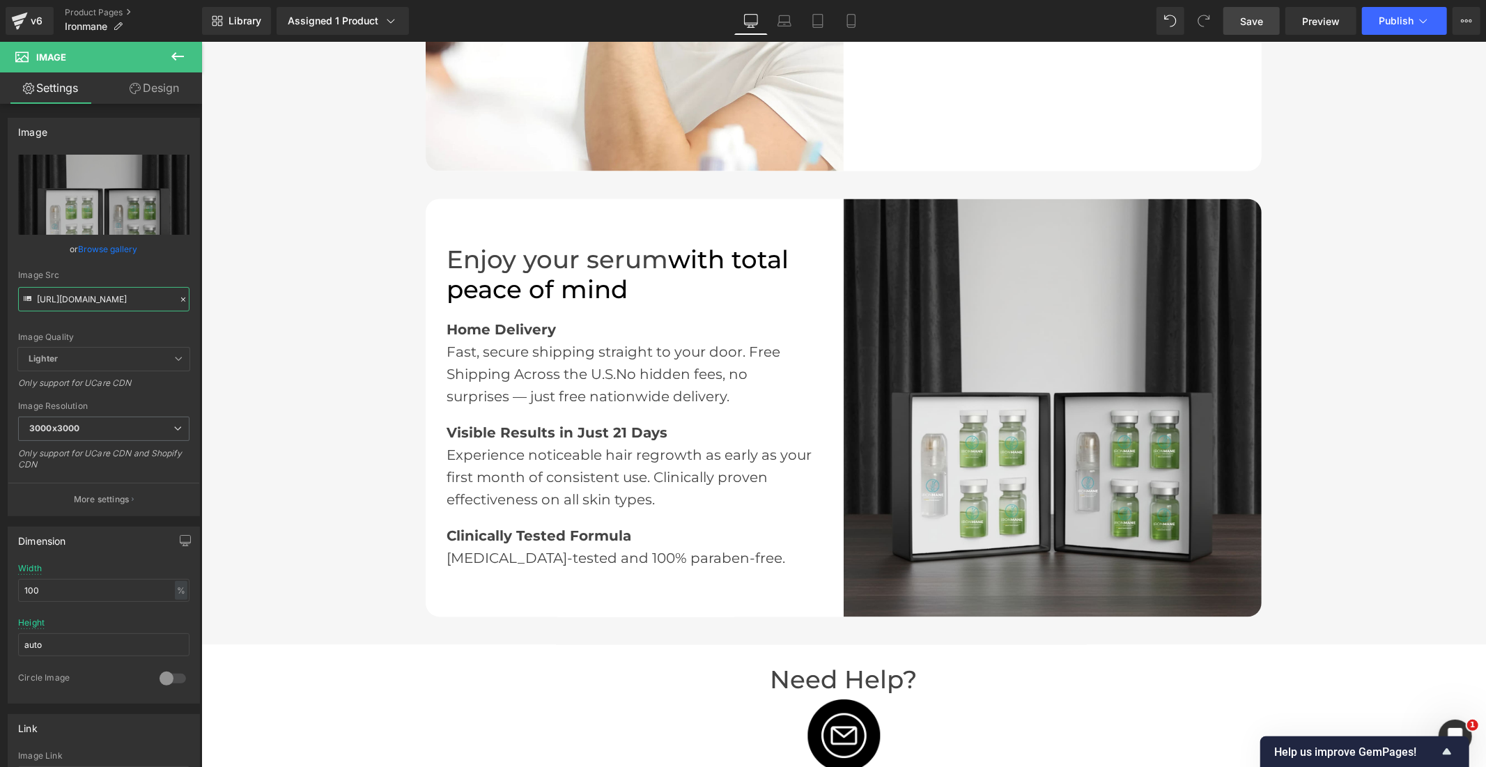
type input "[URL][DOMAIN_NAME]"
click at [1265, 22] on link "Save" at bounding box center [1251, 21] width 56 height 28
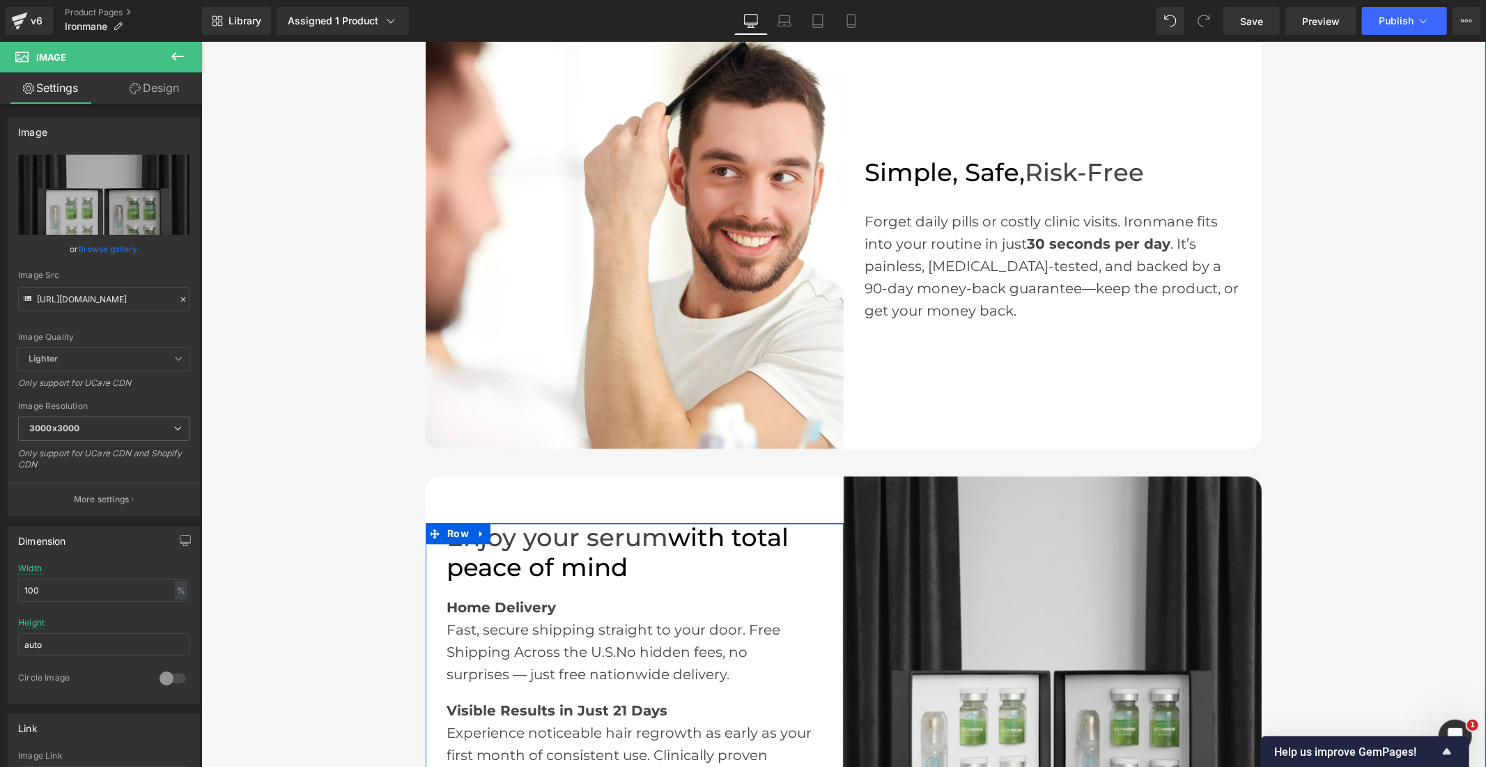
scroll to position [1857, 0]
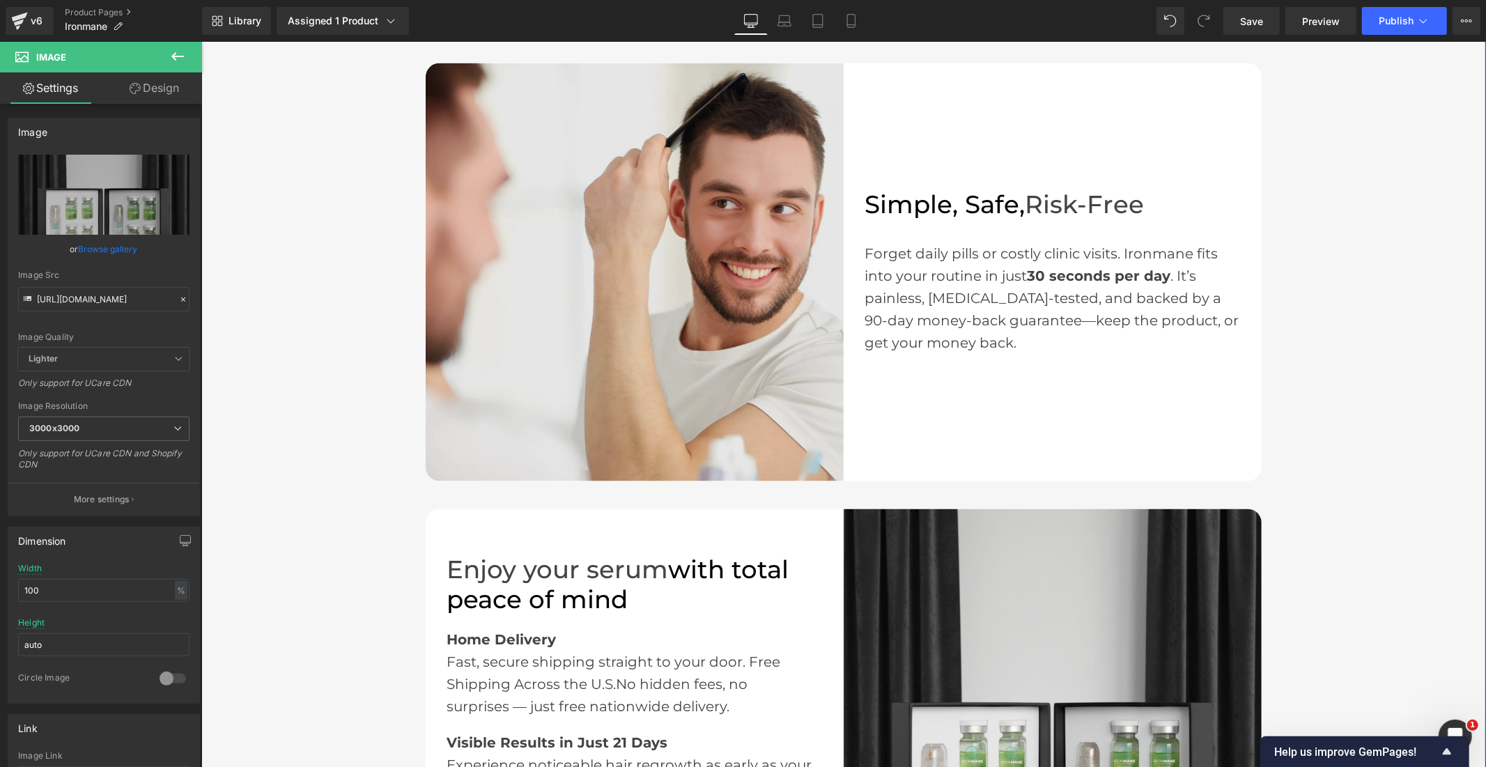
click at [599, 339] on img at bounding box center [634, 272] width 418 height 418
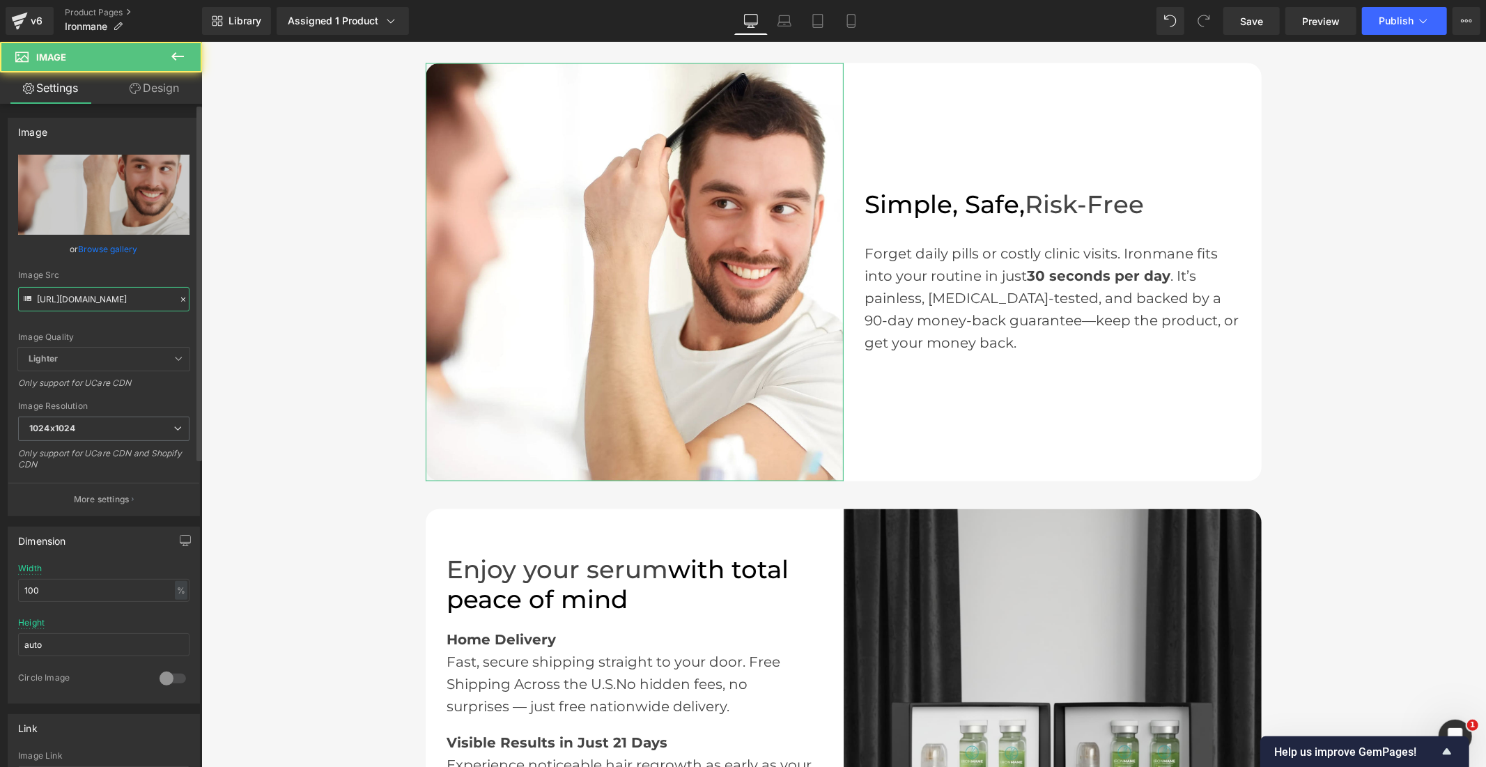
click at [141, 302] on input "[URL][DOMAIN_NAME]" at bounding box center [103, 299] width 171 height 24
paste input "11_1_71a7607a-8e5e-4dd4-b927-a1a3cf2399b1.jpg?v=1759760349"
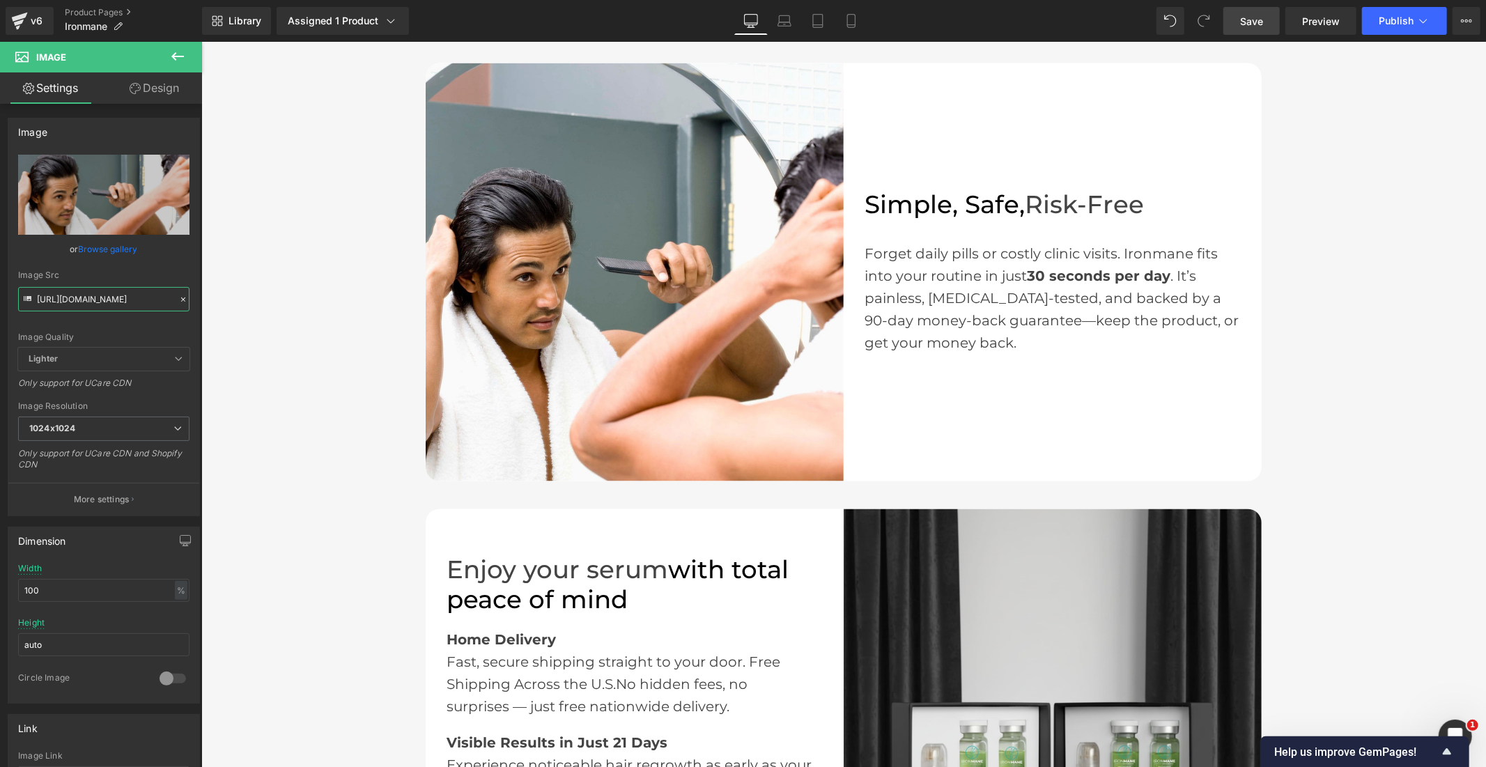
type input "[URL][DOMAIN_NAME]"
click at [1248, 21] on span "Save" at bounding box center [1251, 21] width 23 height 15
click at [1382, 26] on button "Publish" at bounding box center [1404, 21] width 85 height 28
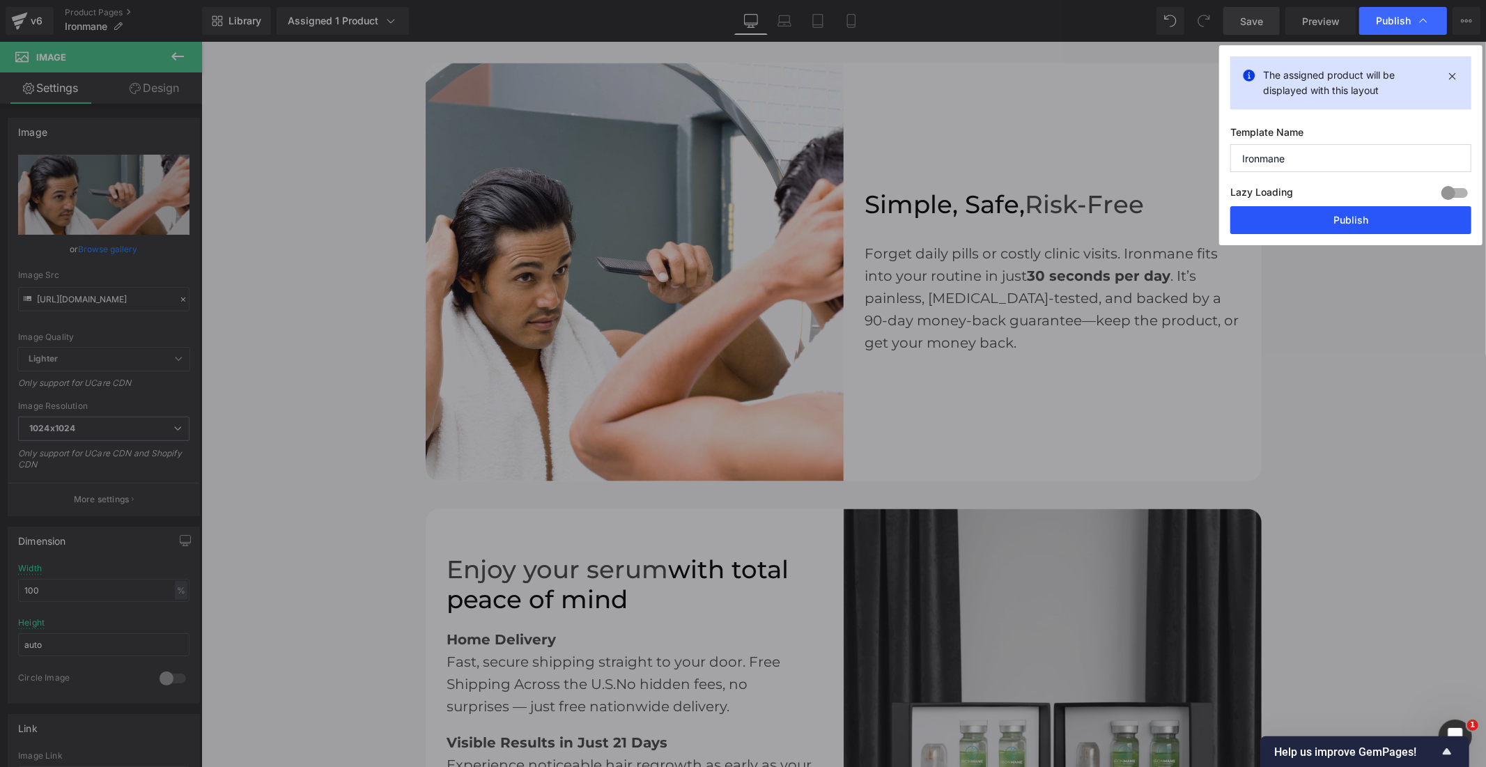
click at [1328, 221] on button "Publish" at bounding box center [1350, 220] width 241 height 28
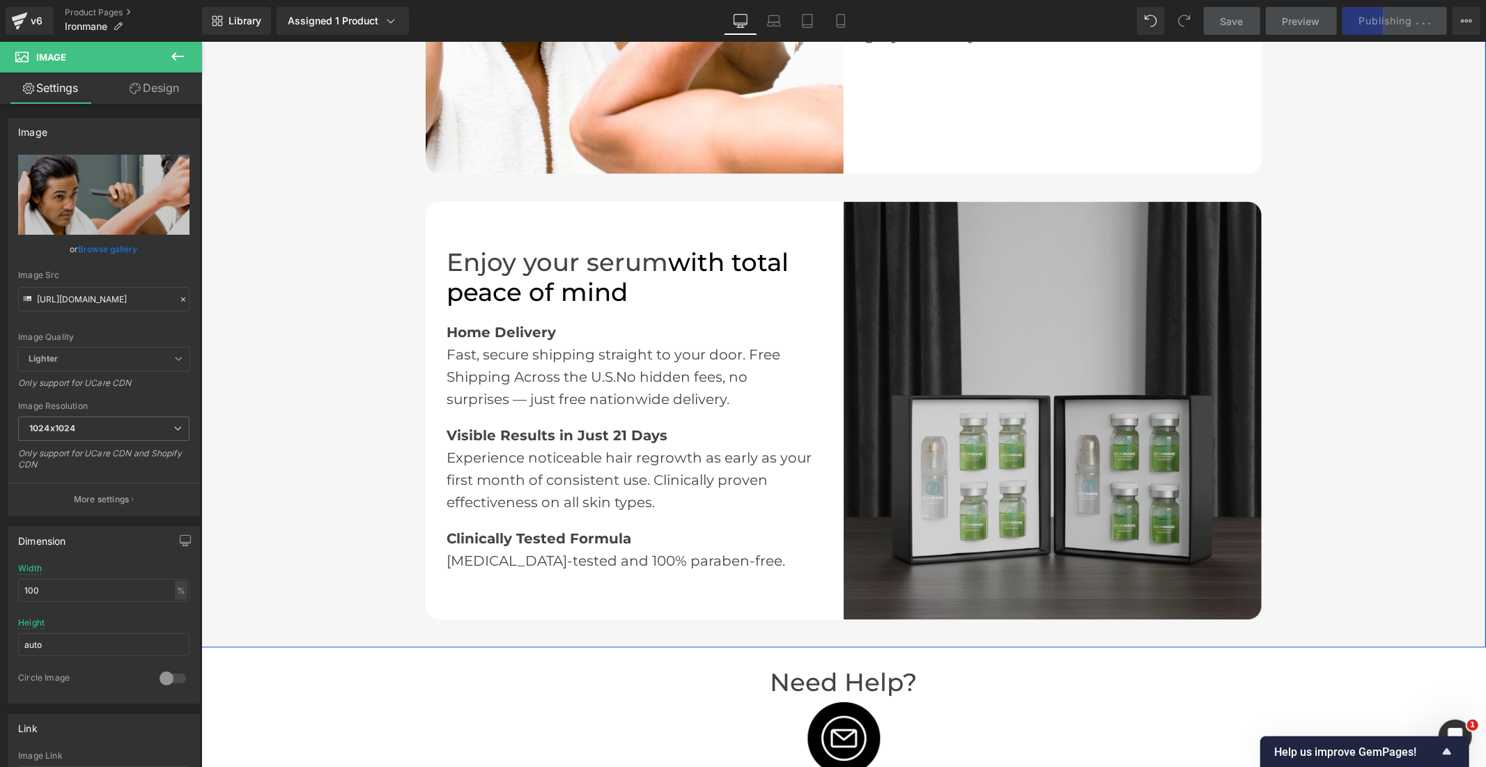
scroll to position [2167, 0]
